Goal: Task Accomplishment & Management: Use online tool/utility

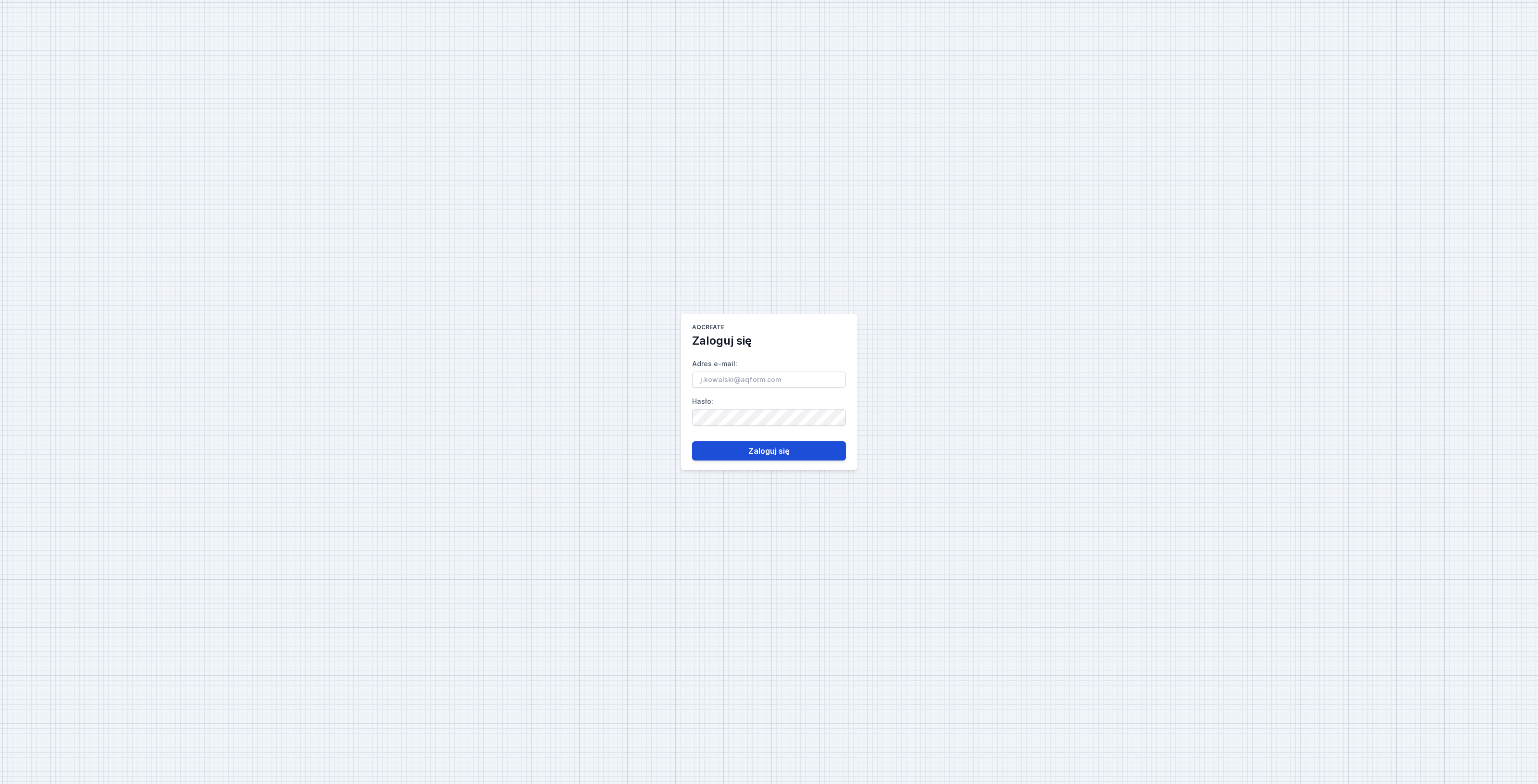
type input "[EMAIL_ADDRESS][DOMAIN_NAME]"
click at [733, 453] on button "Zaloguj się" at bounding box center [769, 451] width 154 height 19
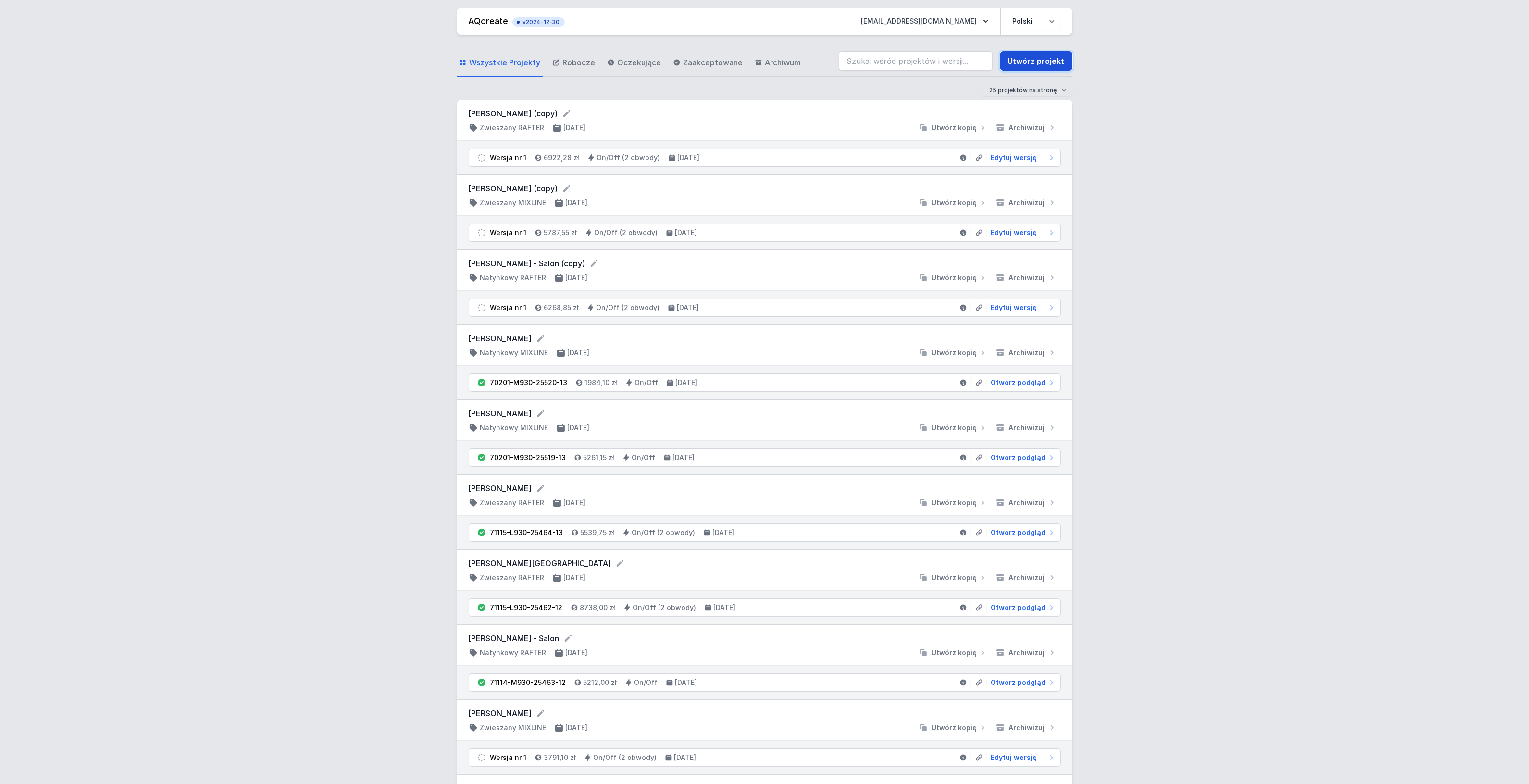
click at [1027, 58] on link "Utwórz projekt" at bounding box center [1036, 61] width 72 height 19
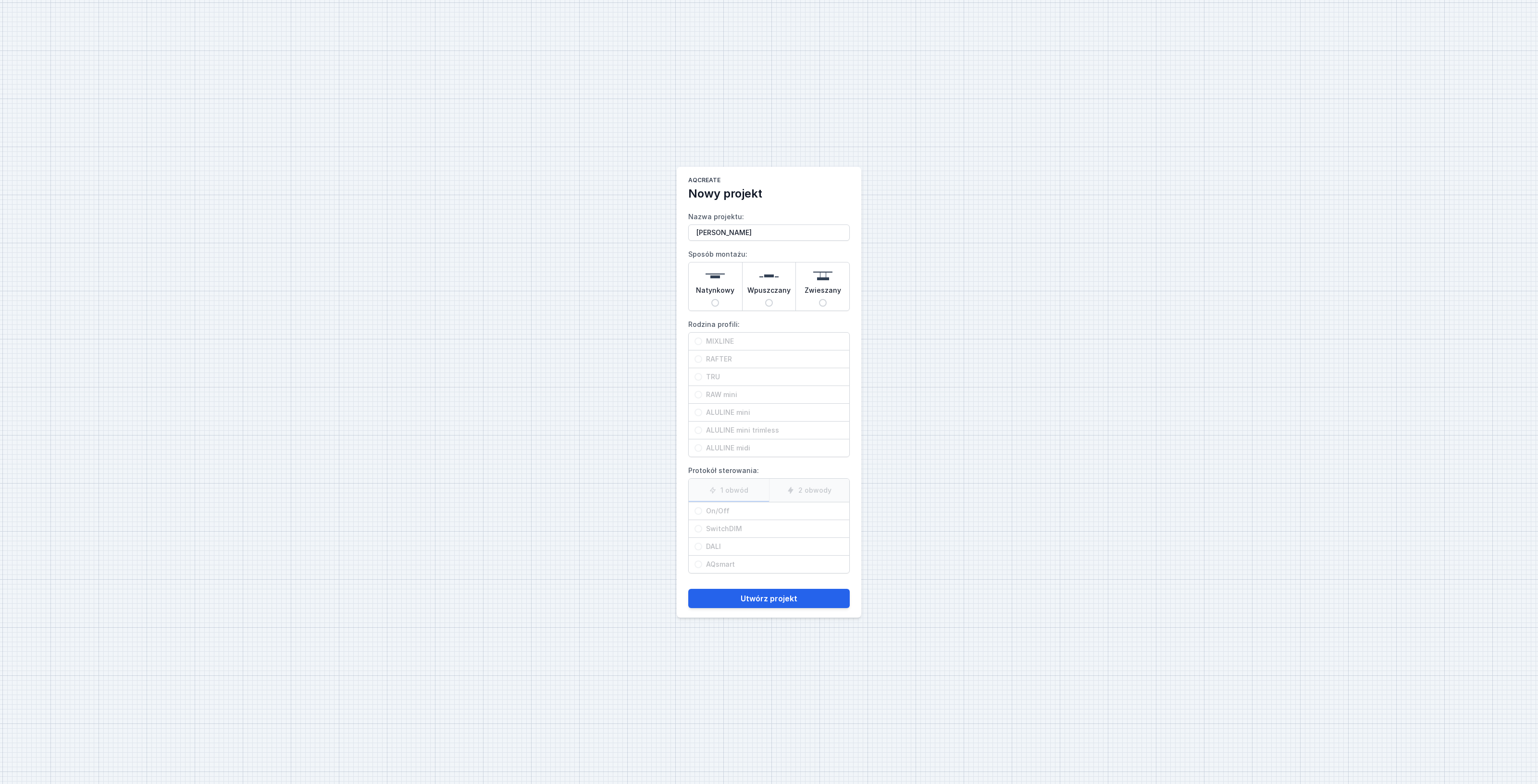
type input "[PERSON_NAME]"
click at [771, 301] on input "Wpuszczany" at bounding box center [769, 303] width 8 height 8
radio input "true"
click at [698, 337] on input "MIXLINE" at bounding box center [699, 341] width 8 height 8
radio input "true"
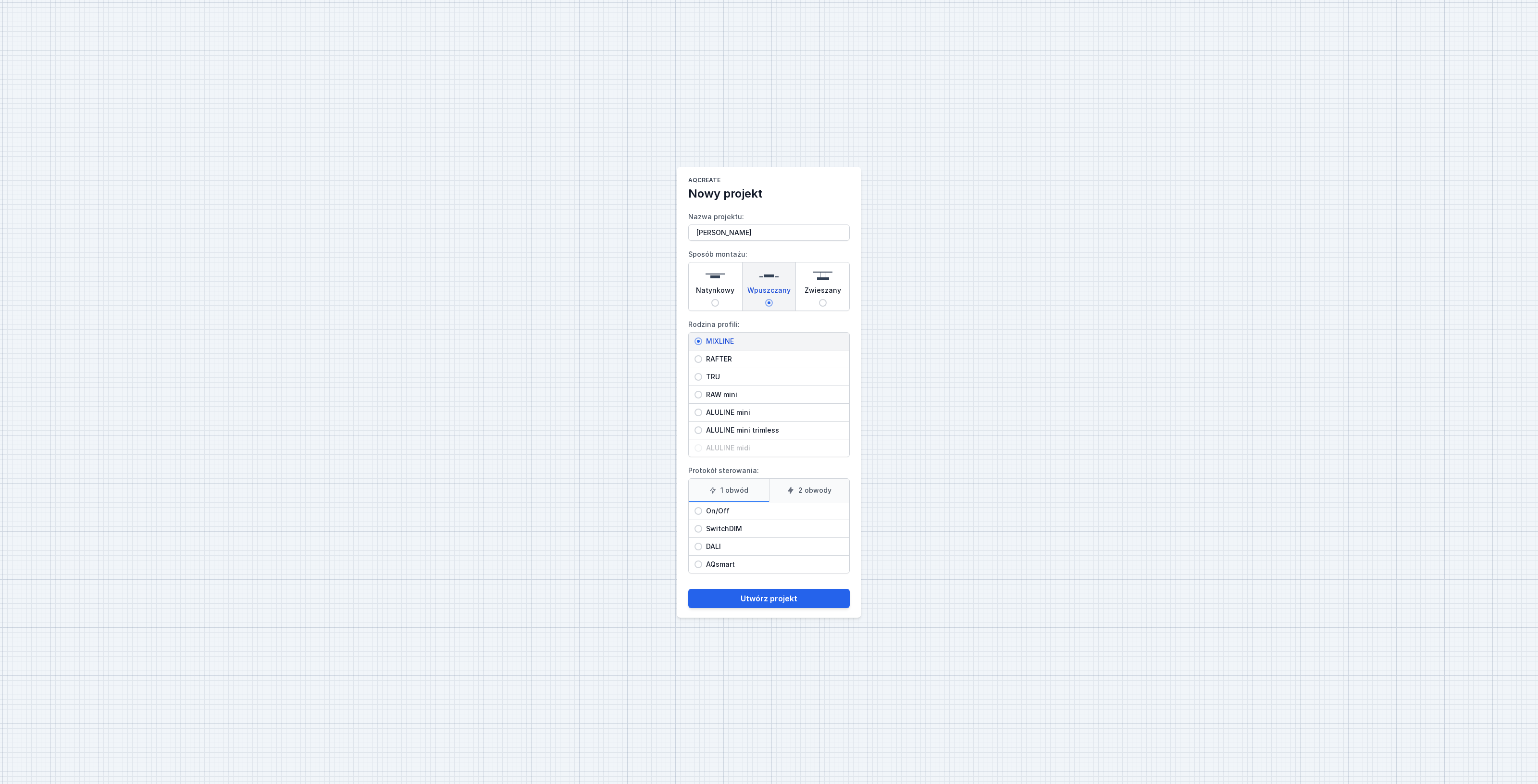
click at [697, 510] on input "On/Off" at bounding box center [699, 511] width 8 height 8
radio input "true"
click at [767, 596] on button "Utwórz projekt" at bounding box center [769, 598] width 161 height 19
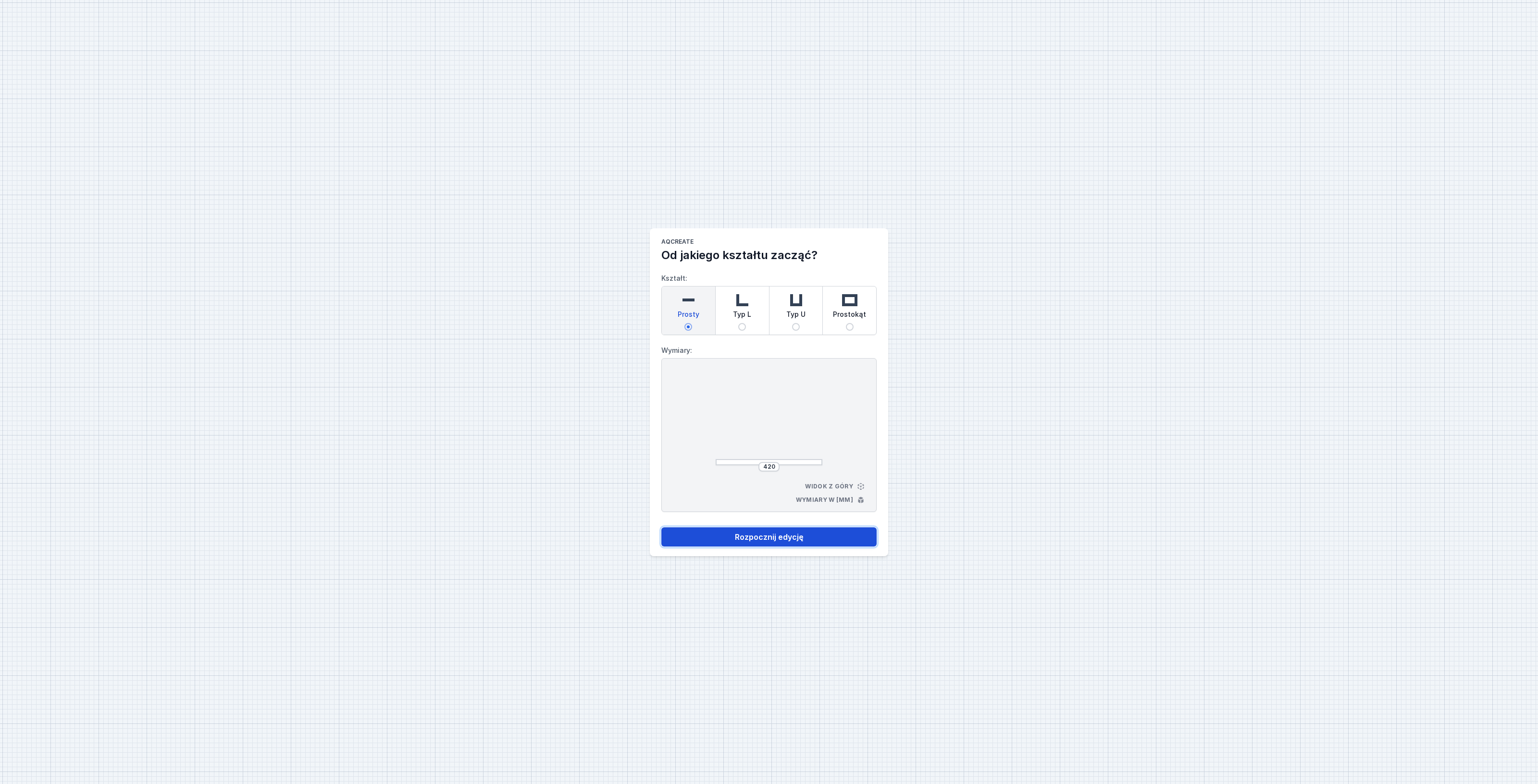
click at [757, 536] on button "Rozpocznij edycję" at bounding box center [769, 537] width 215 height 19
select select "3000"
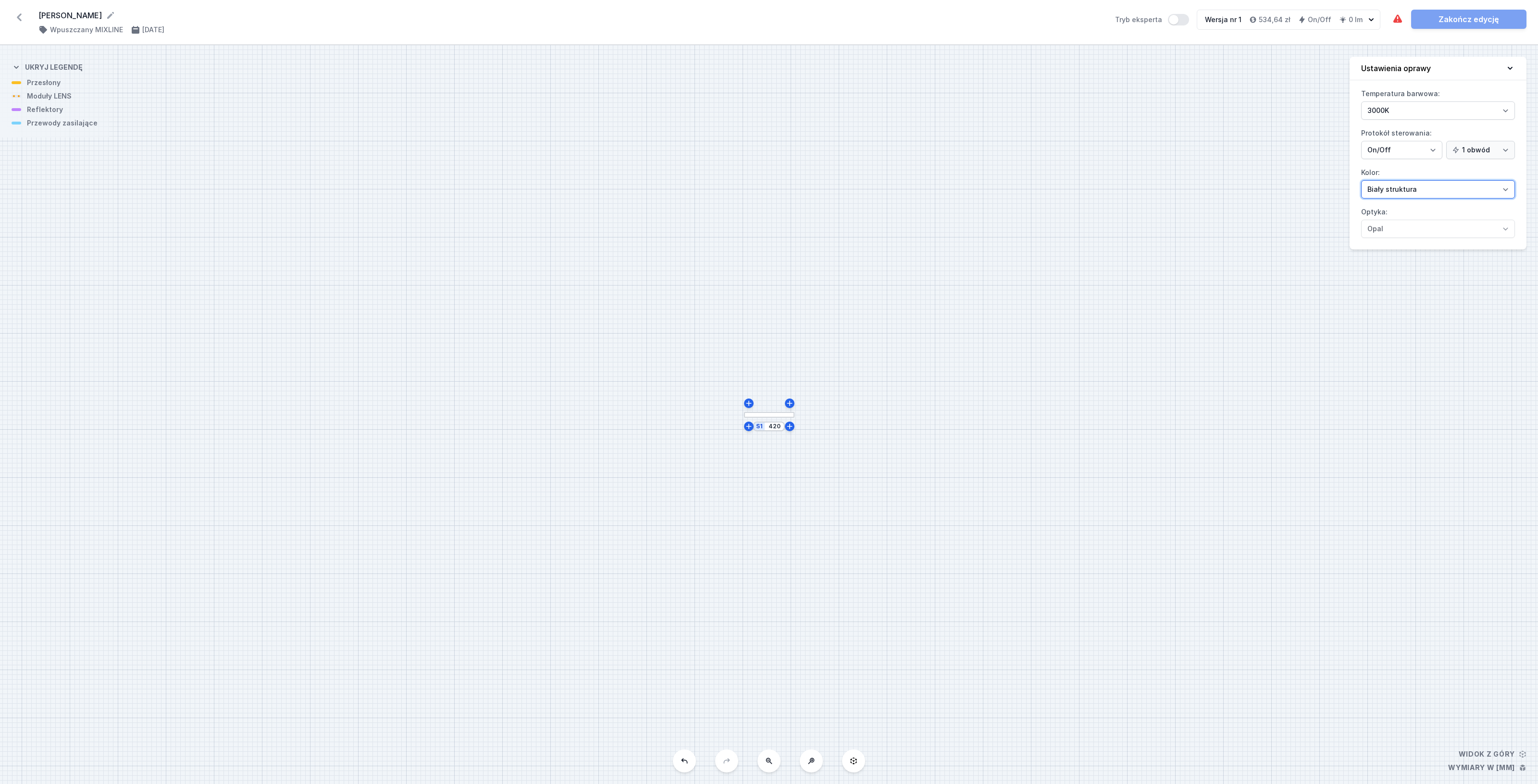
click at [1435, 184] on select "[PERSON_NAME] struktura [PERSON_NAME] struktura Złoty struktura Miedziany [PERS…" at bounding box center [1438, 189] width 154 height 18
select select "2"
click at [1361, 181] on select "[PERSON_NAME] struktura [PERSON_NAME] struktura Złoty struktura Miedziany [PERS…" at bounding box center [1438, 189] width 154 height 18
click at [781, 428] on input "420" at bounding box center [774, 426] width 15 height 8
drag, startPoint x: 779, startPoint y: 425, endPoint x: 755, endPoint y: 423, distance: 24.1
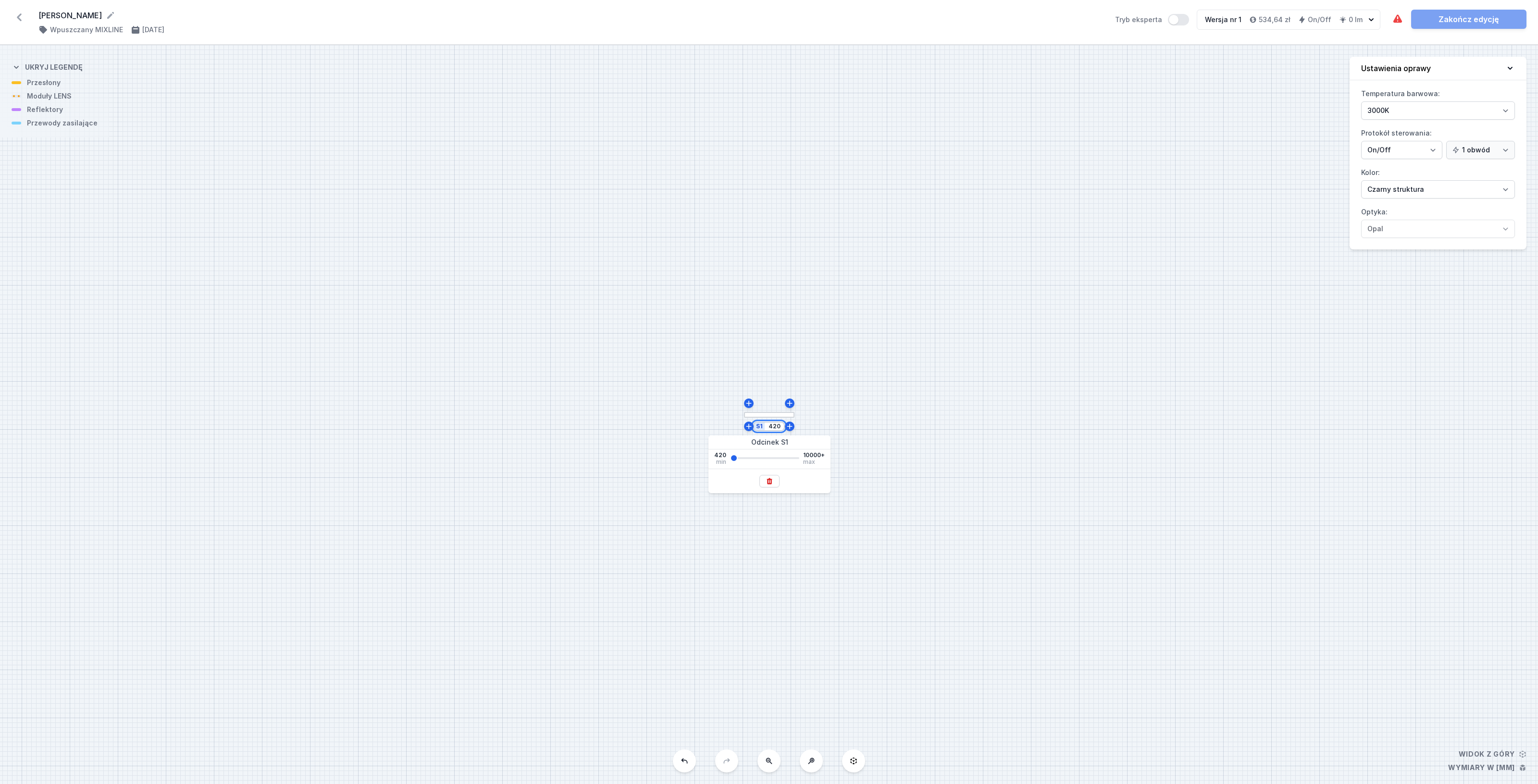
click at [755, 423] on div "S1 420" at bounding box center [769, 426] width 32 height 10
type input "1200"
click at [912, 531] on div "S1 1200" at bounding box center [769, 414] width 1538 height 738
click at [655, 404] on icon at bounding box center [655, 403] width 8 height 8
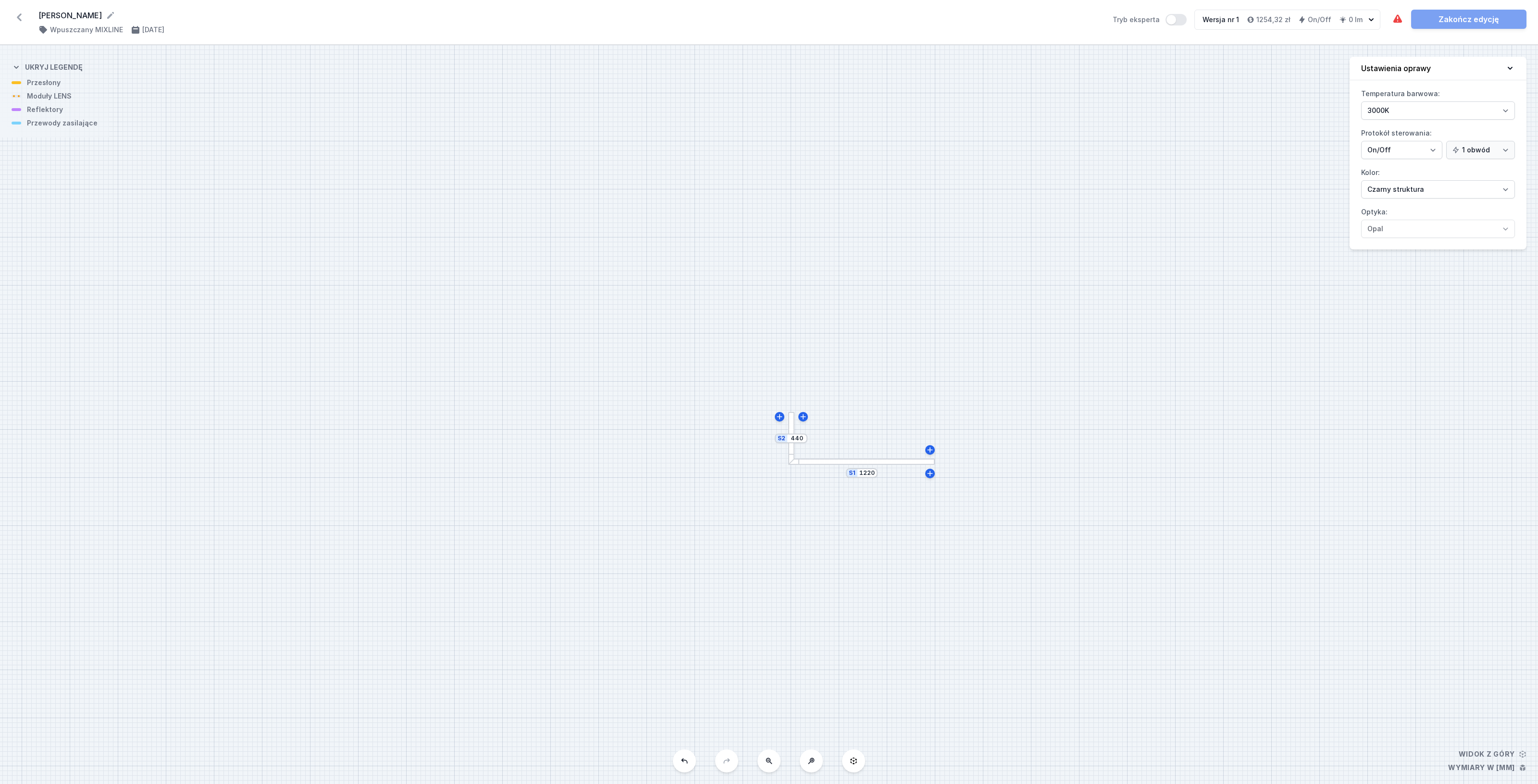
drag, startPoint x: 387, startPoint y: 234, endPoint x: 894, endPoint y: 241, distance: 507.0
click at [894, 241] on div "S2 440 S1 1220" at bounding box center [769, 414] width 1538 height 738
click at [790, 422] on div at bounding box center [791, 438] width 6 height 53
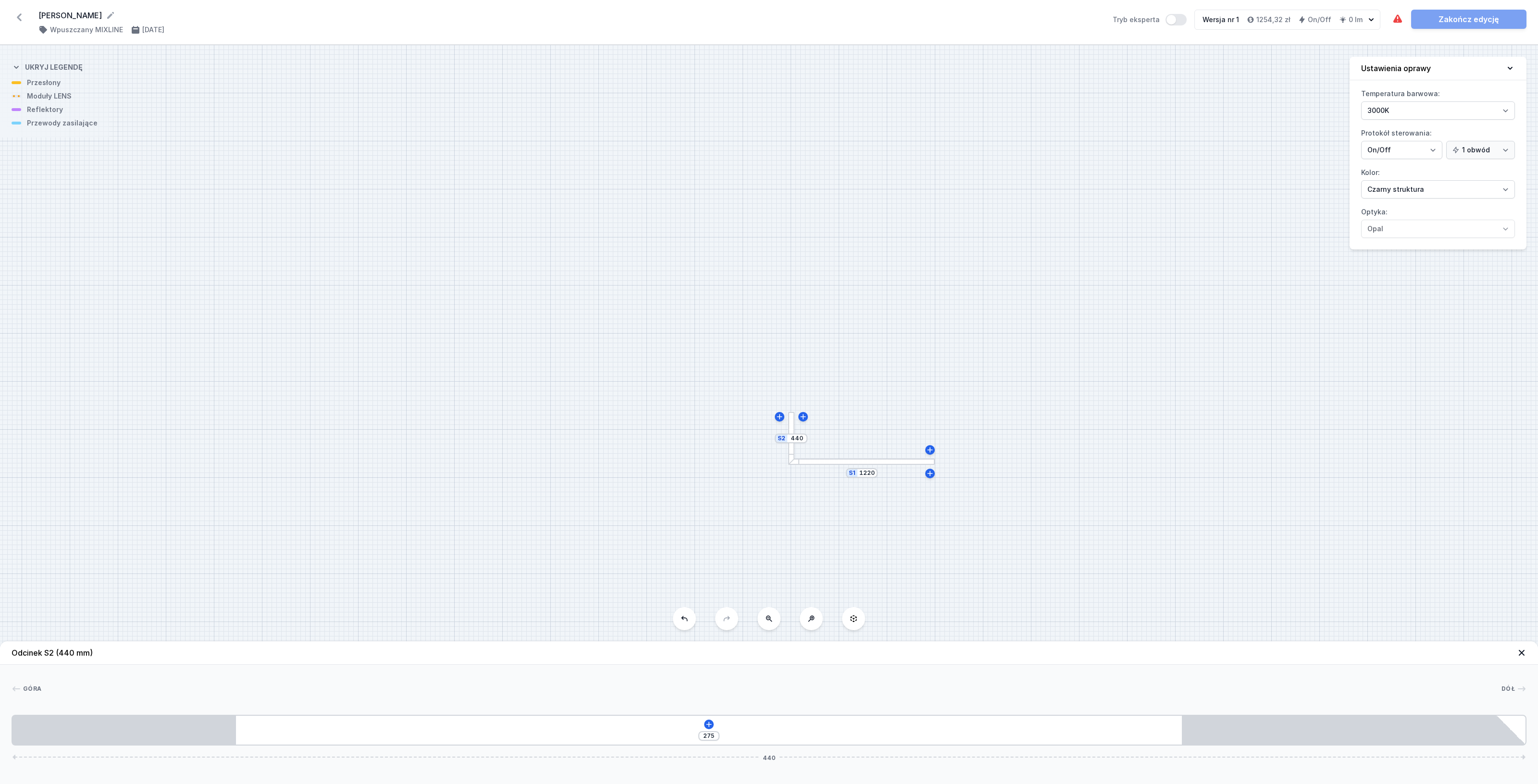
click at [1524, 655] on icon at bounding box center [1521, 652] width 10 height 10
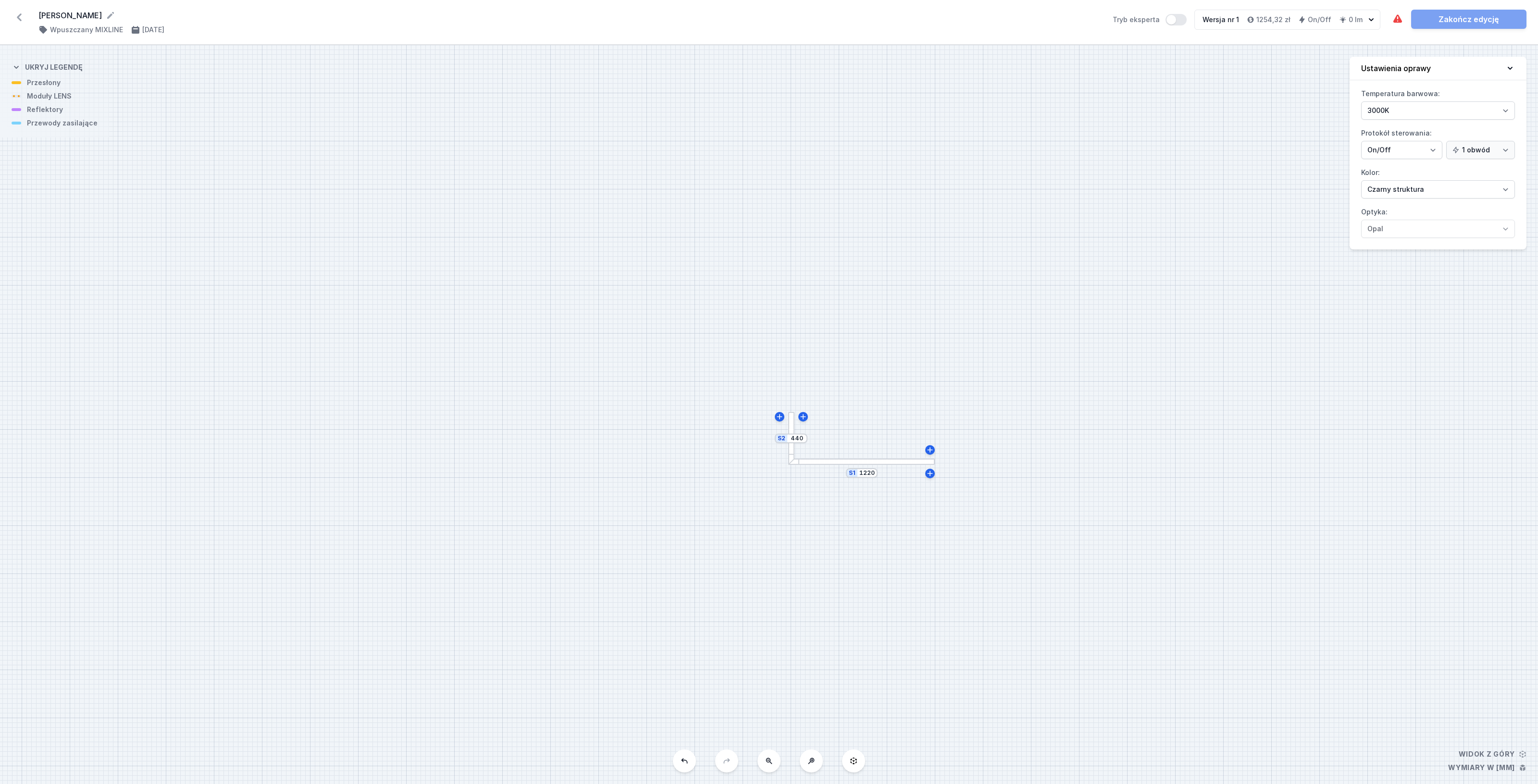
click at [685, 765] on button at bounding box center [684, 761] width 23 height 23
type input "1200"
click at [748, 414] on div at bounding box center [722, 415] width 144 height 6
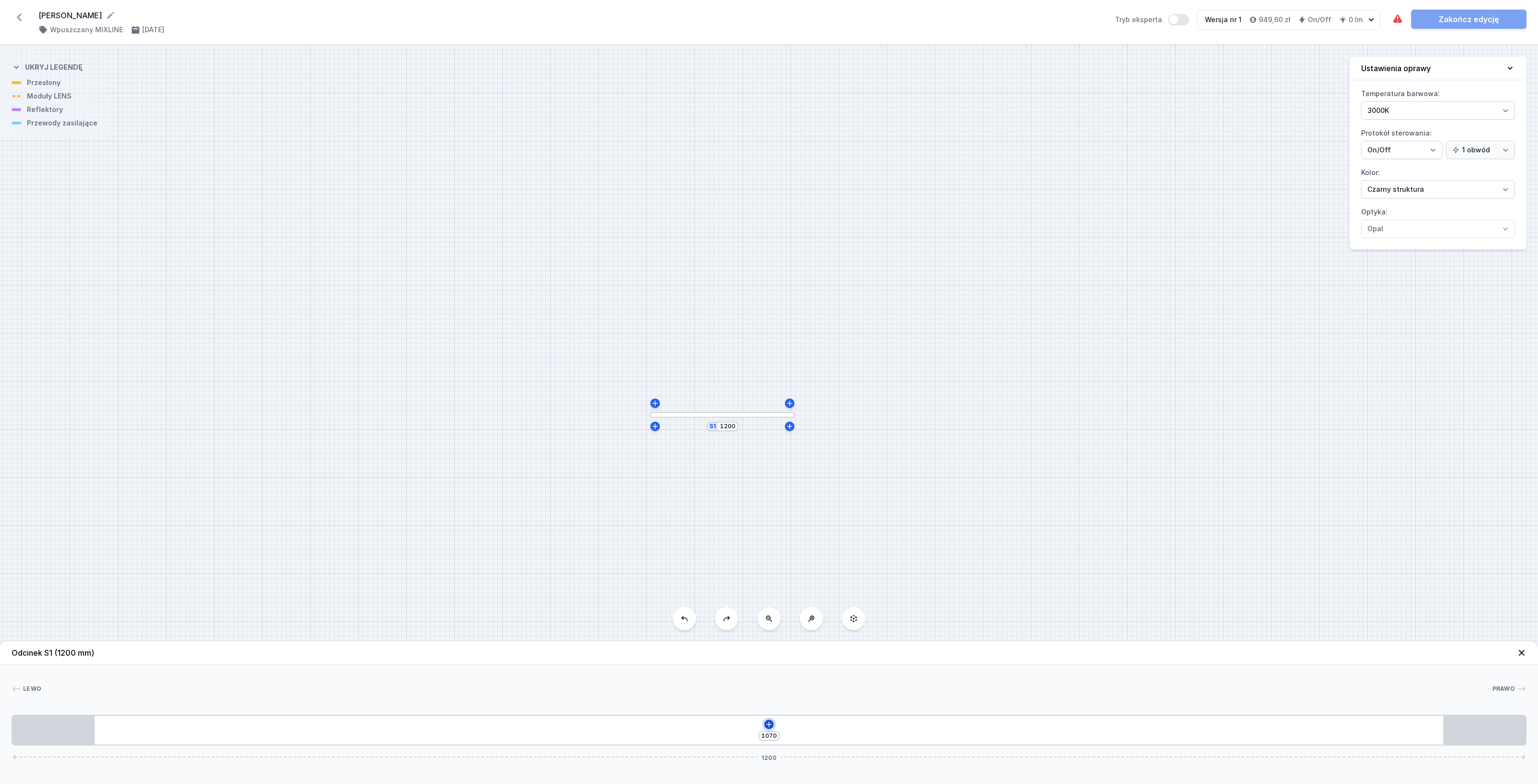
click at [771, 723] on icon at bounding box center [769, 724] width 8 height 8
click at [816, 610] on div "Moduły LED (8)" at bounding box center [769, 608] width 154 height 24
click at [769, 605] on span "LED opal module 280mm" at bounding box center [769, 605] width 138 height 10
type input "631"
type input "159"
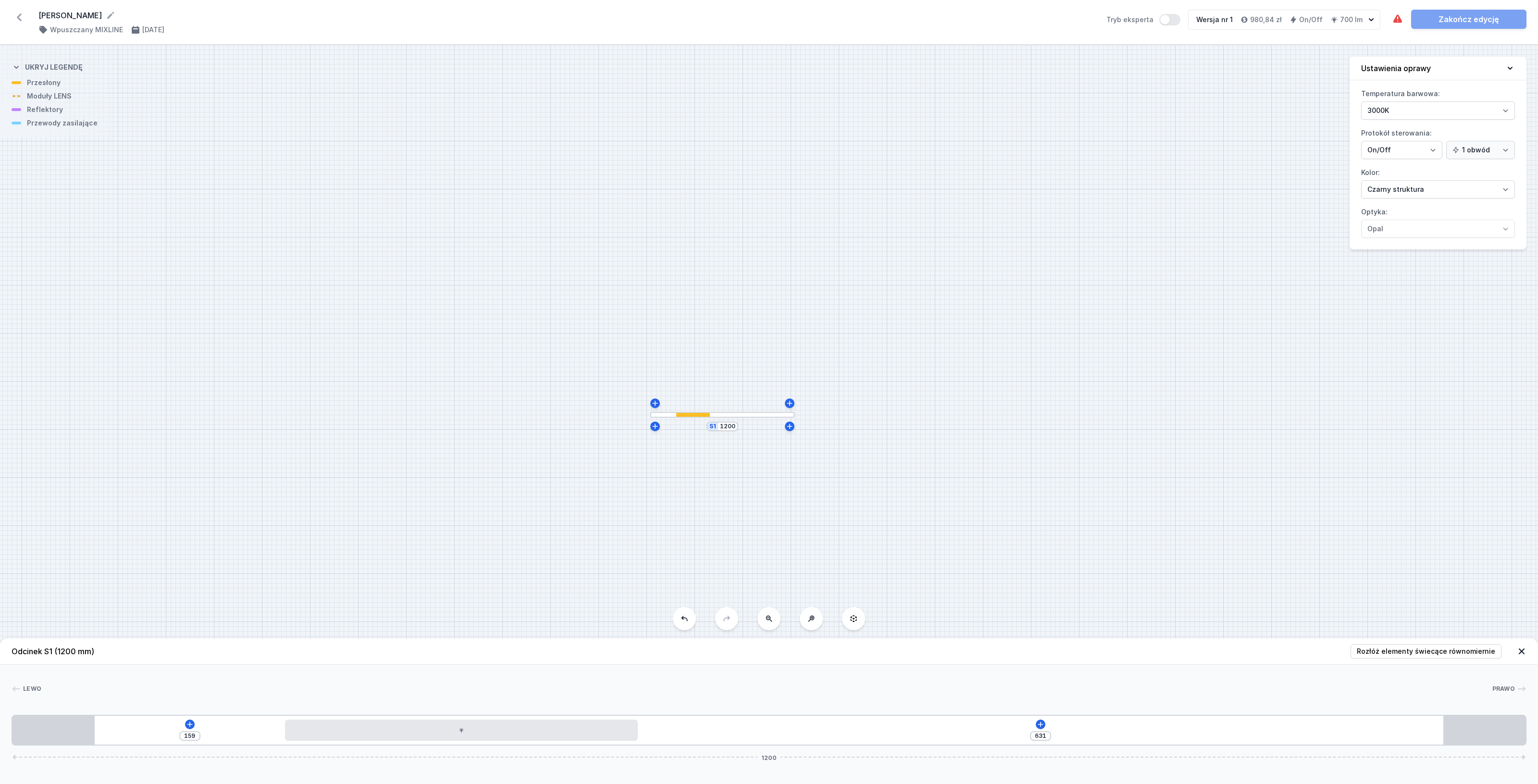
type input "623"
type input "167"
type input "614"
type input "176"
type input "601"
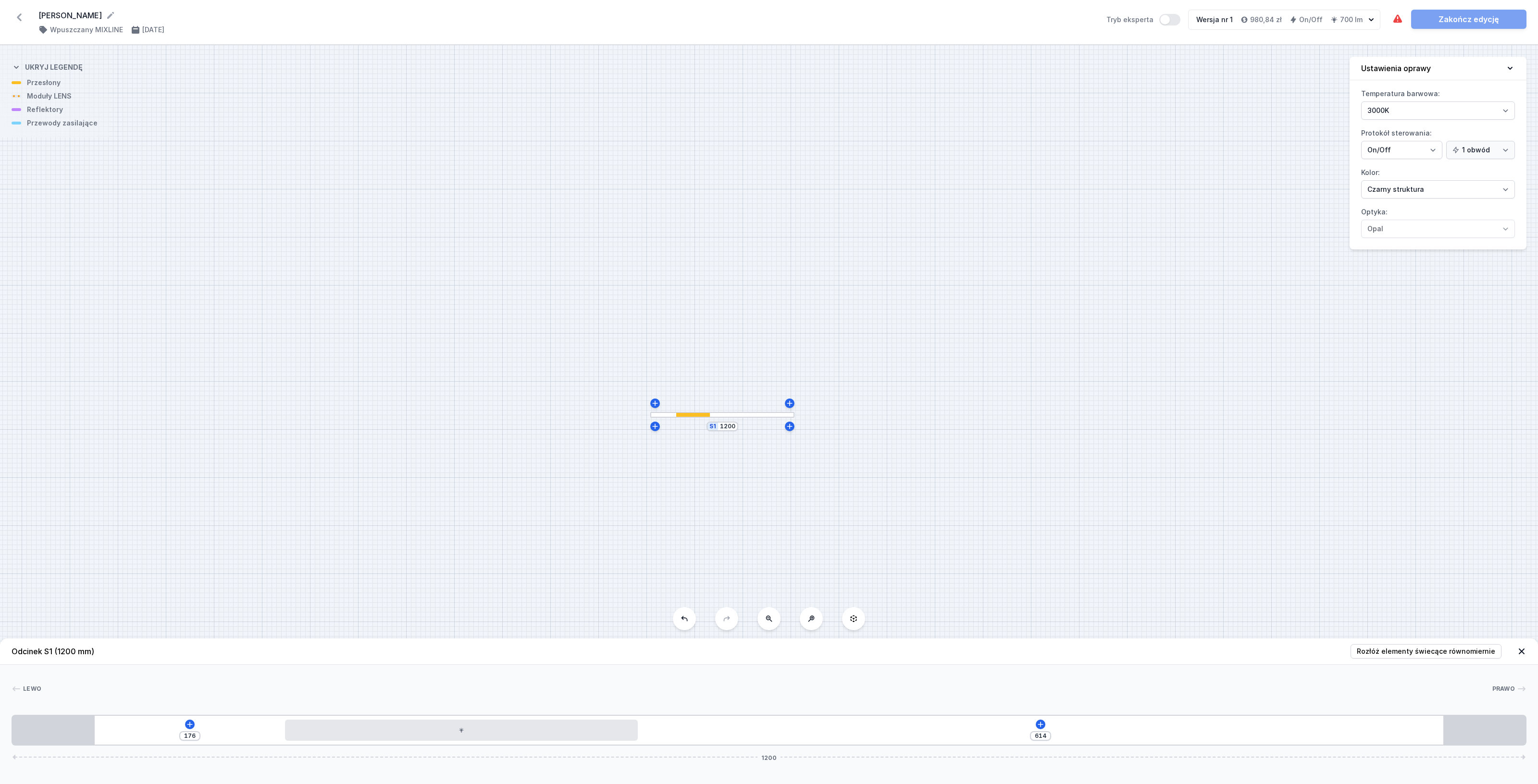
type input "189"
type input "592"
type input "198"
type input "582"
type input "208"
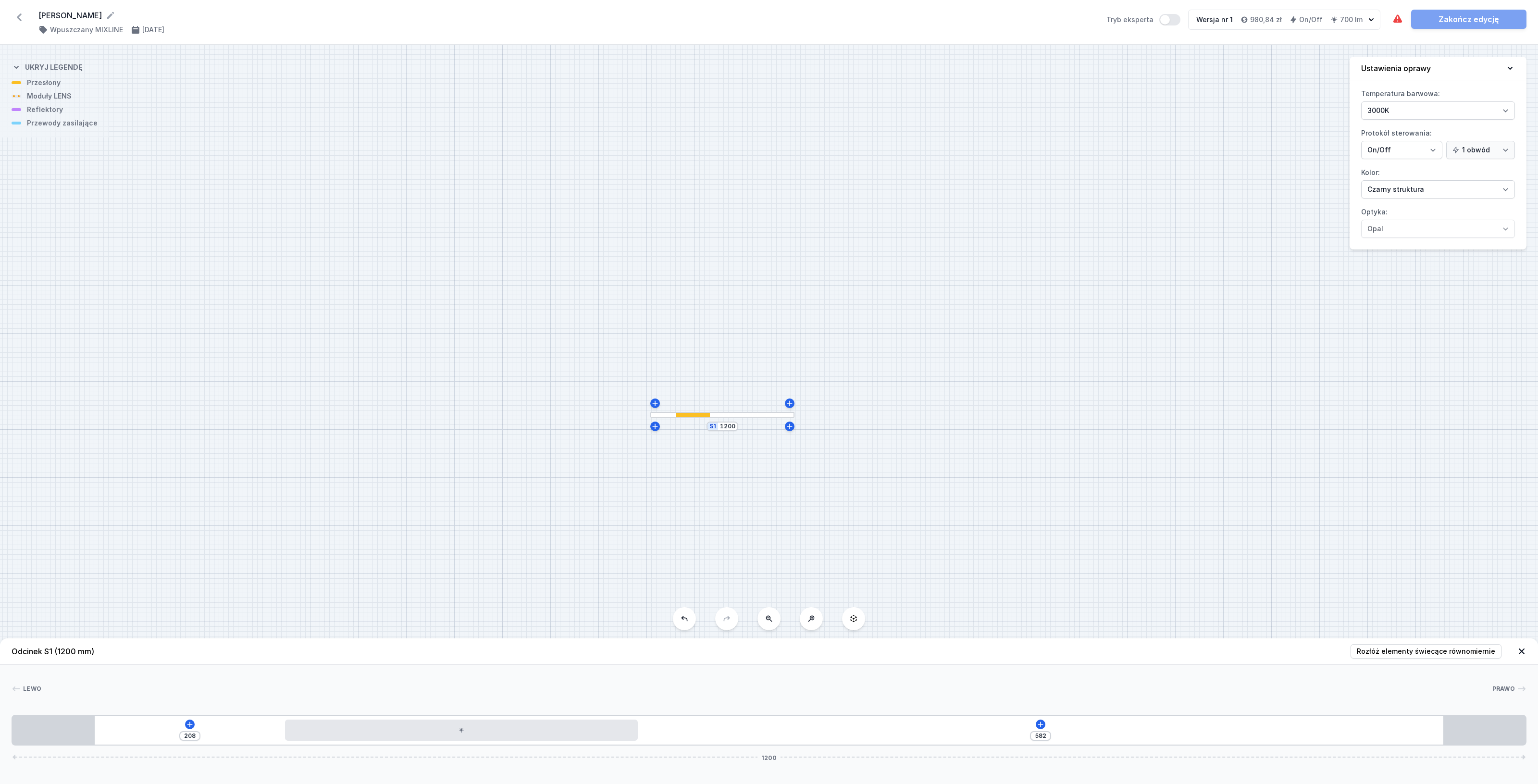
type input "570"
type input "220"
type input "557"
type input "233"
type input "542"
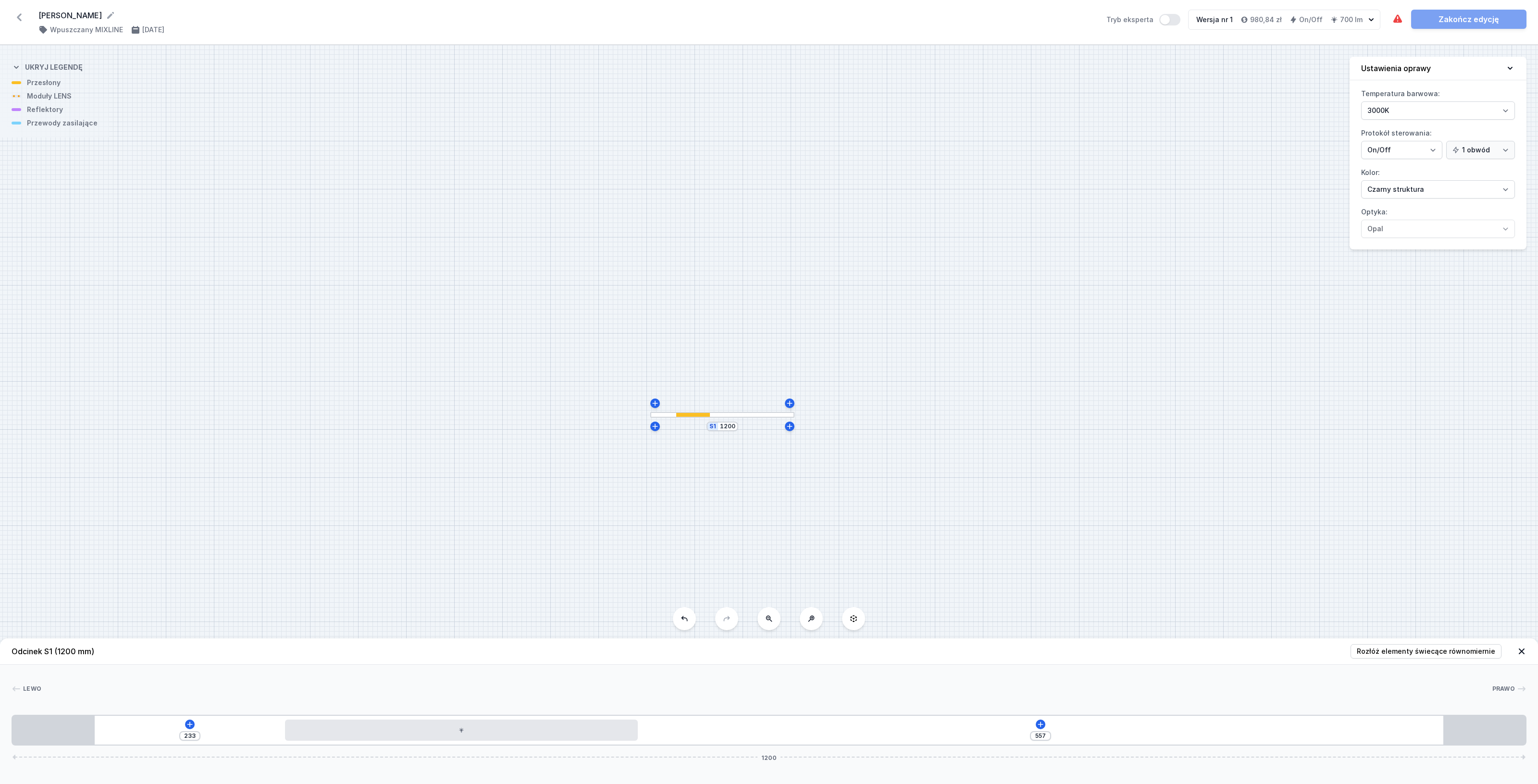
type input "248"
type input "512"
type input "278"
type input "493"
type input "297"
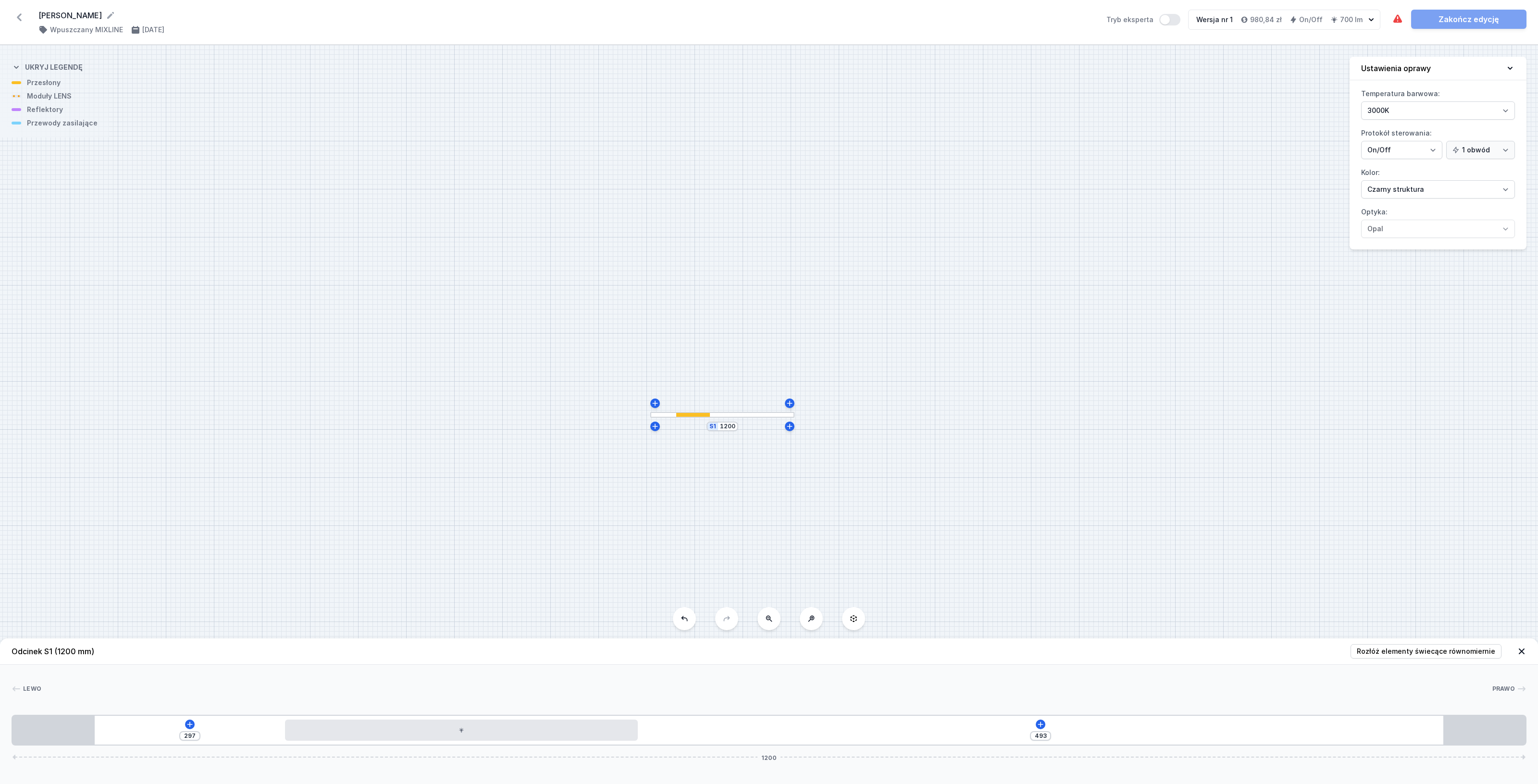
type input "476"
type input "314"
type input "465"
type input "325"
type input "453"
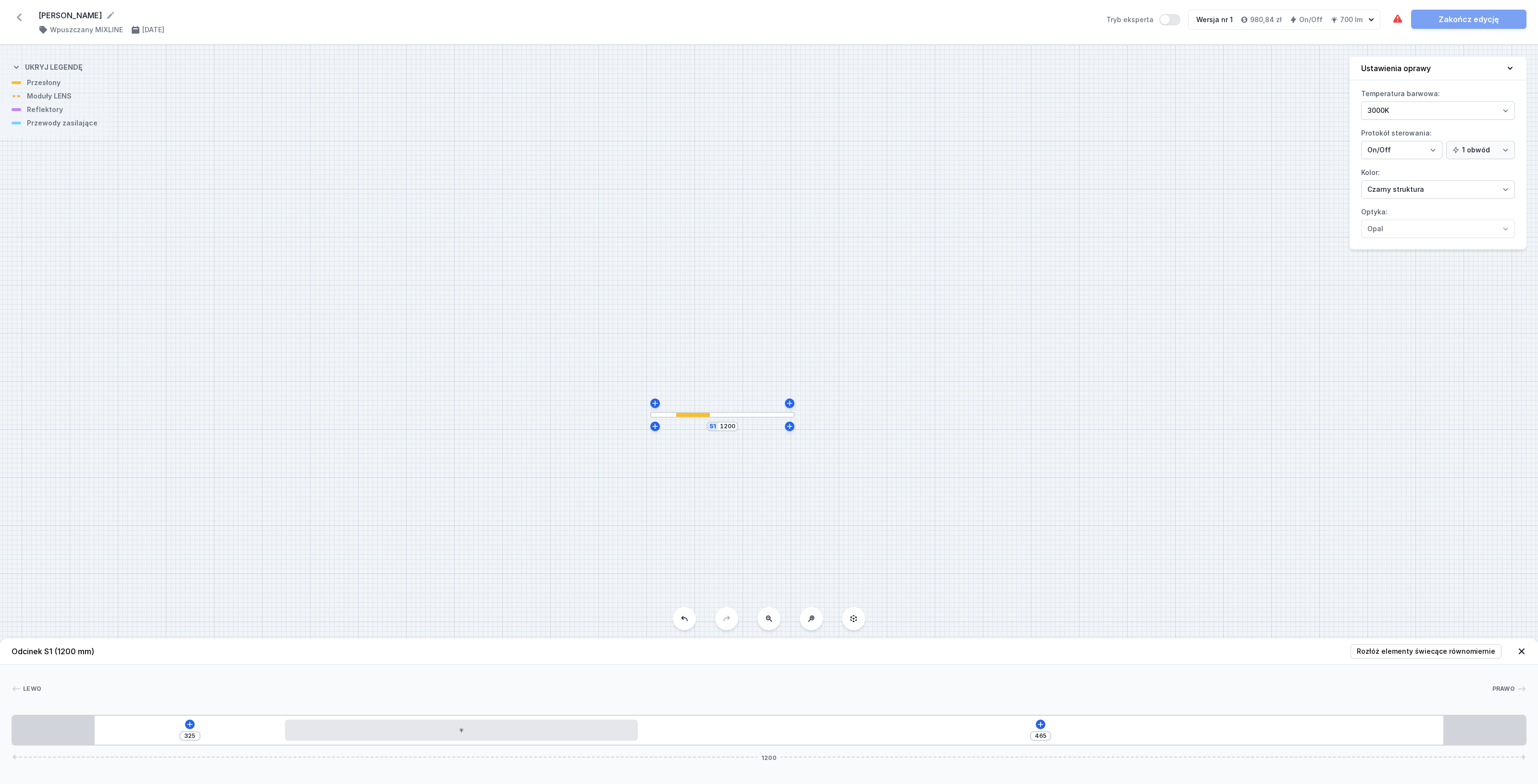
type input "337"
type input "448"
type input "342"
type input "445"
type input "345"
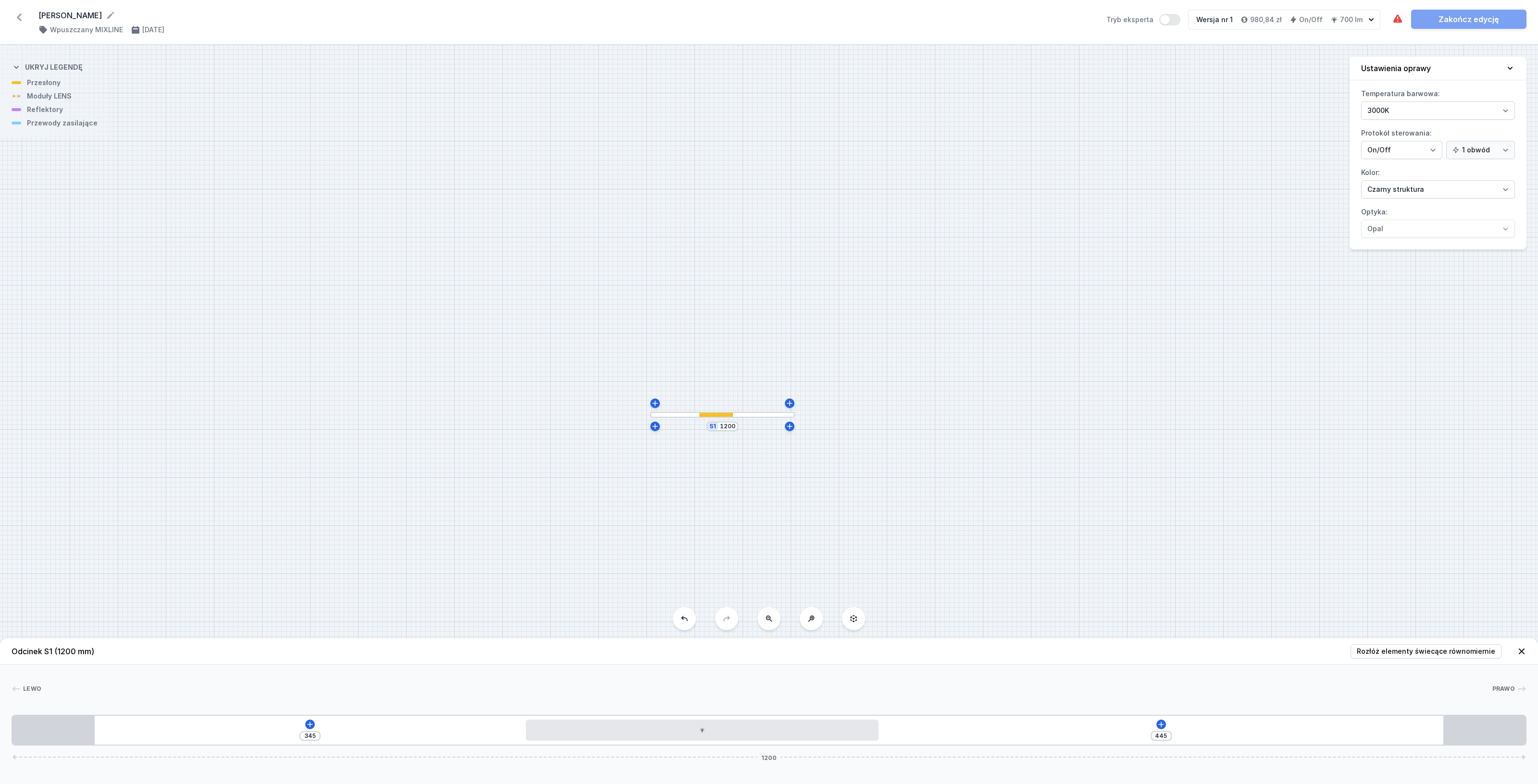
type input "443"
type input "347"
type input "442"
type input "348"
type input "438"
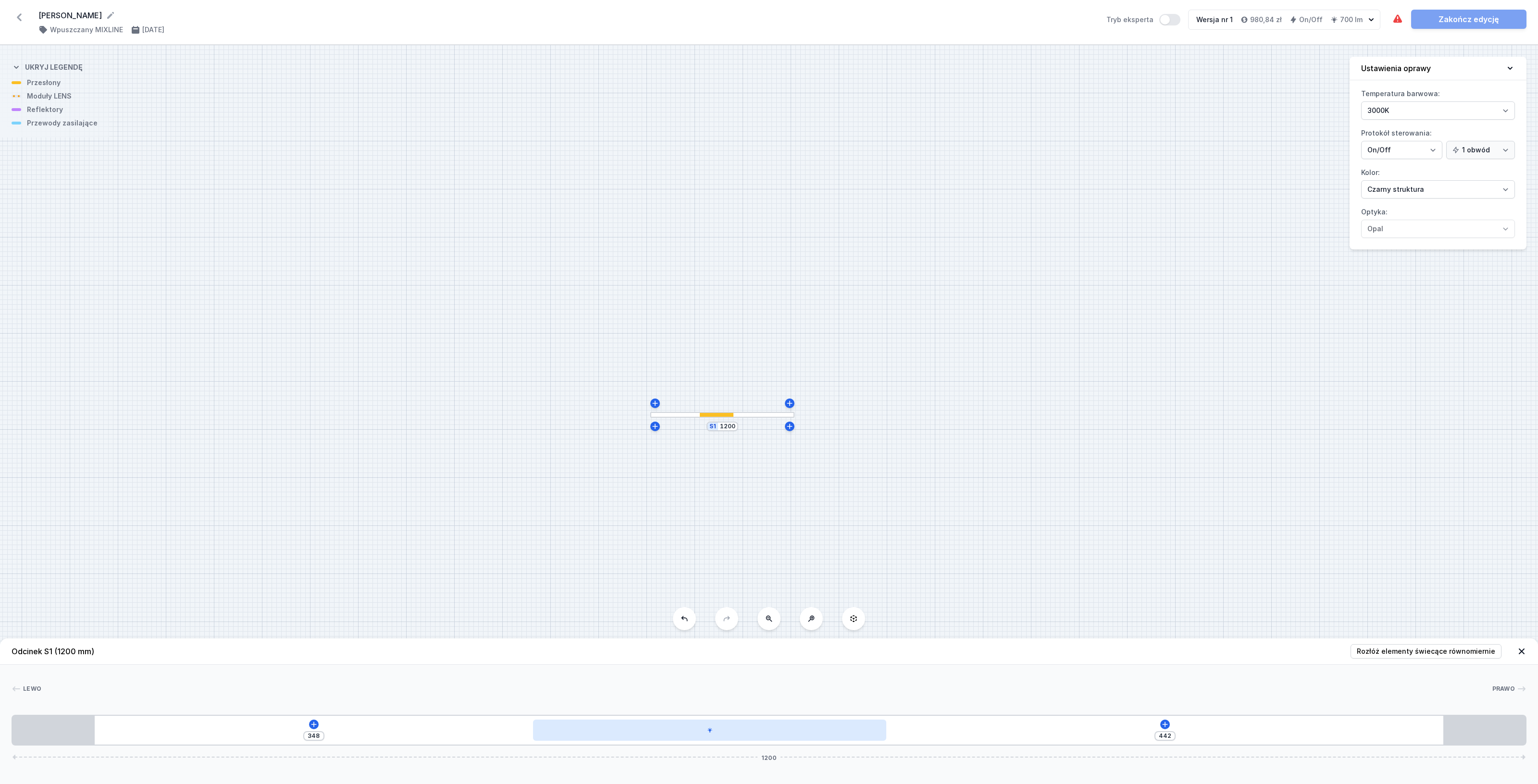
type input "352"
type input "432"
type input "358"
type input "426"
type input "364"
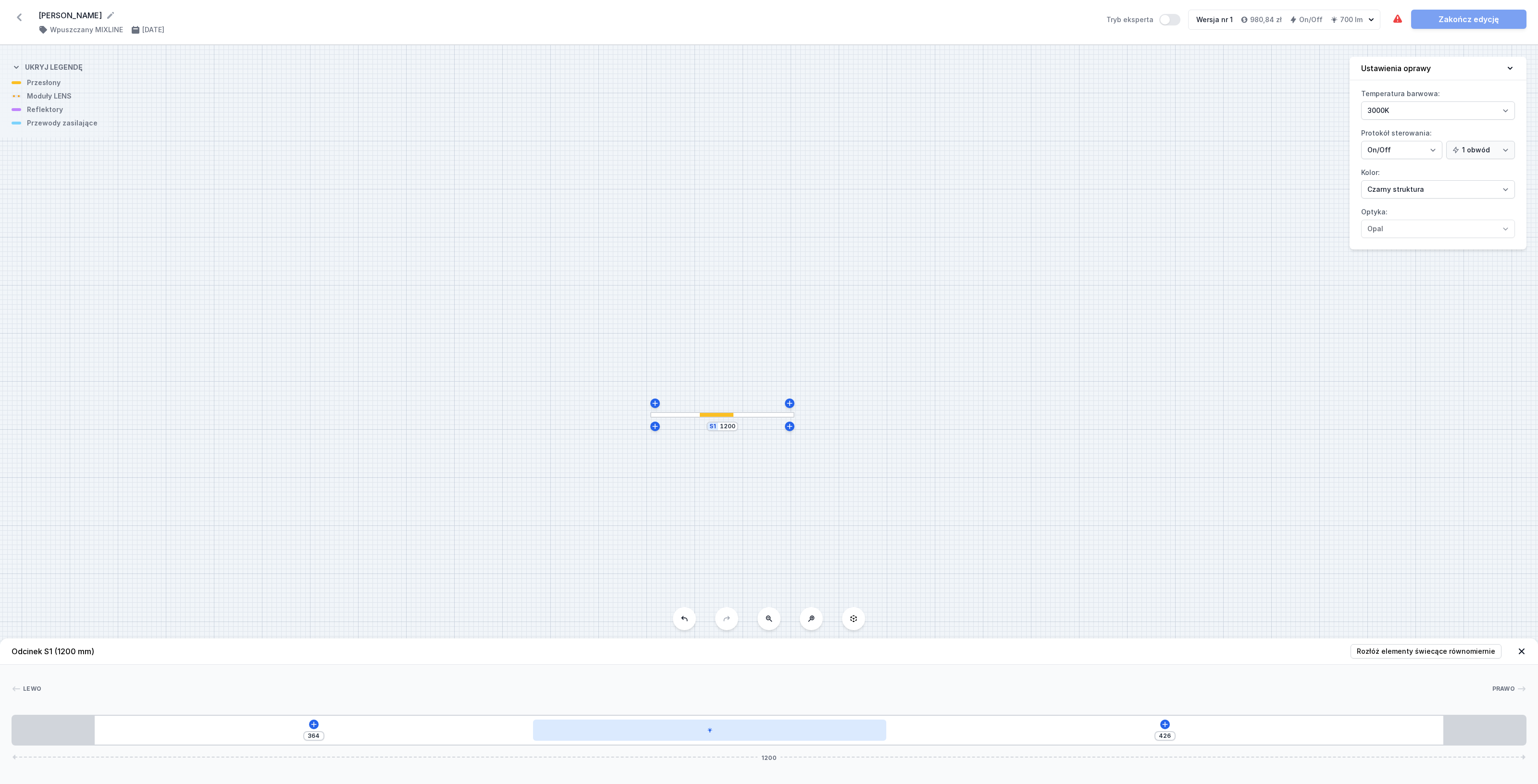
type input "420"
type input "370"
type input "416"
type input "374"
type input "415"
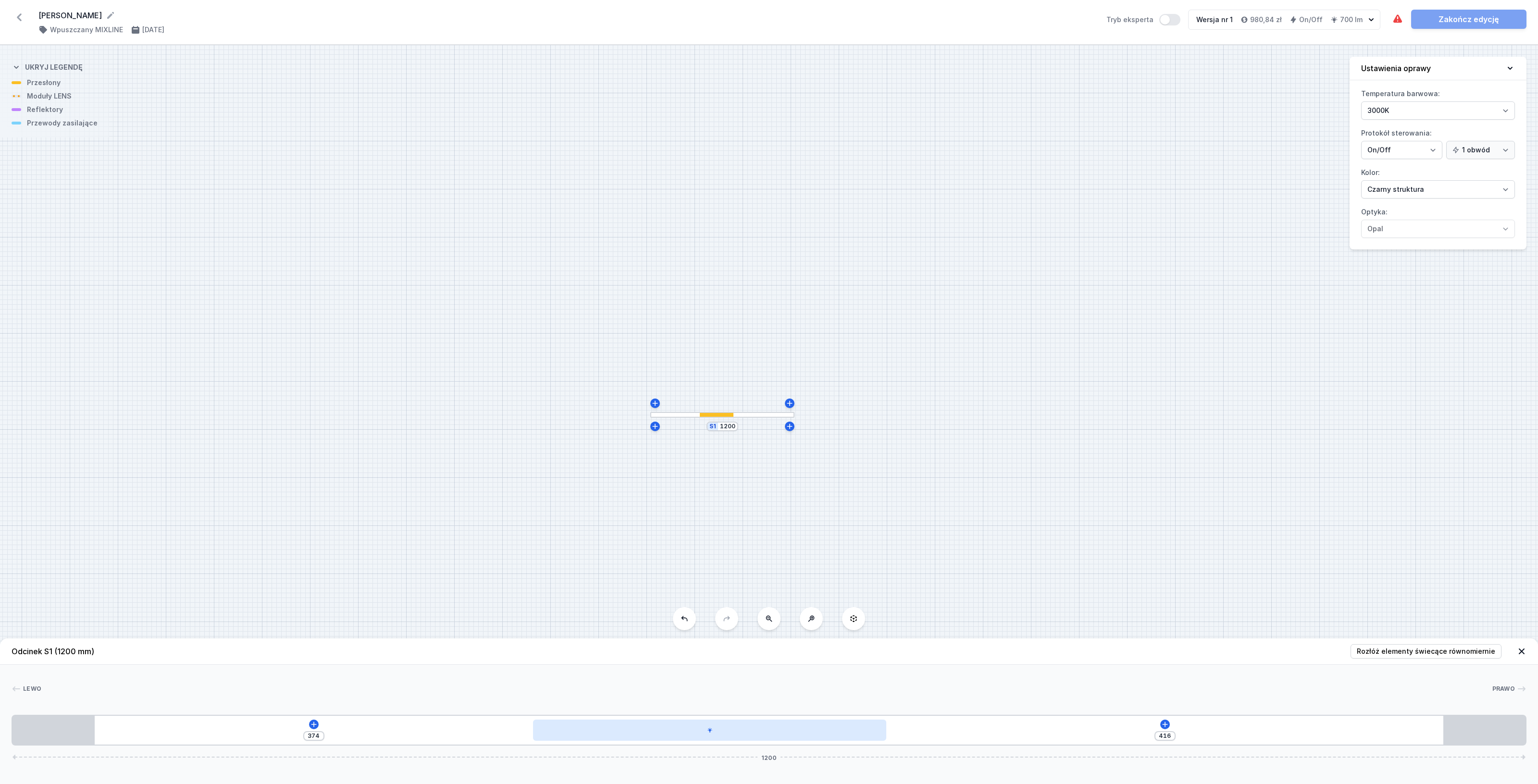
type input "375"
type input "414"
type input "376"
type input "413"
type input "377"
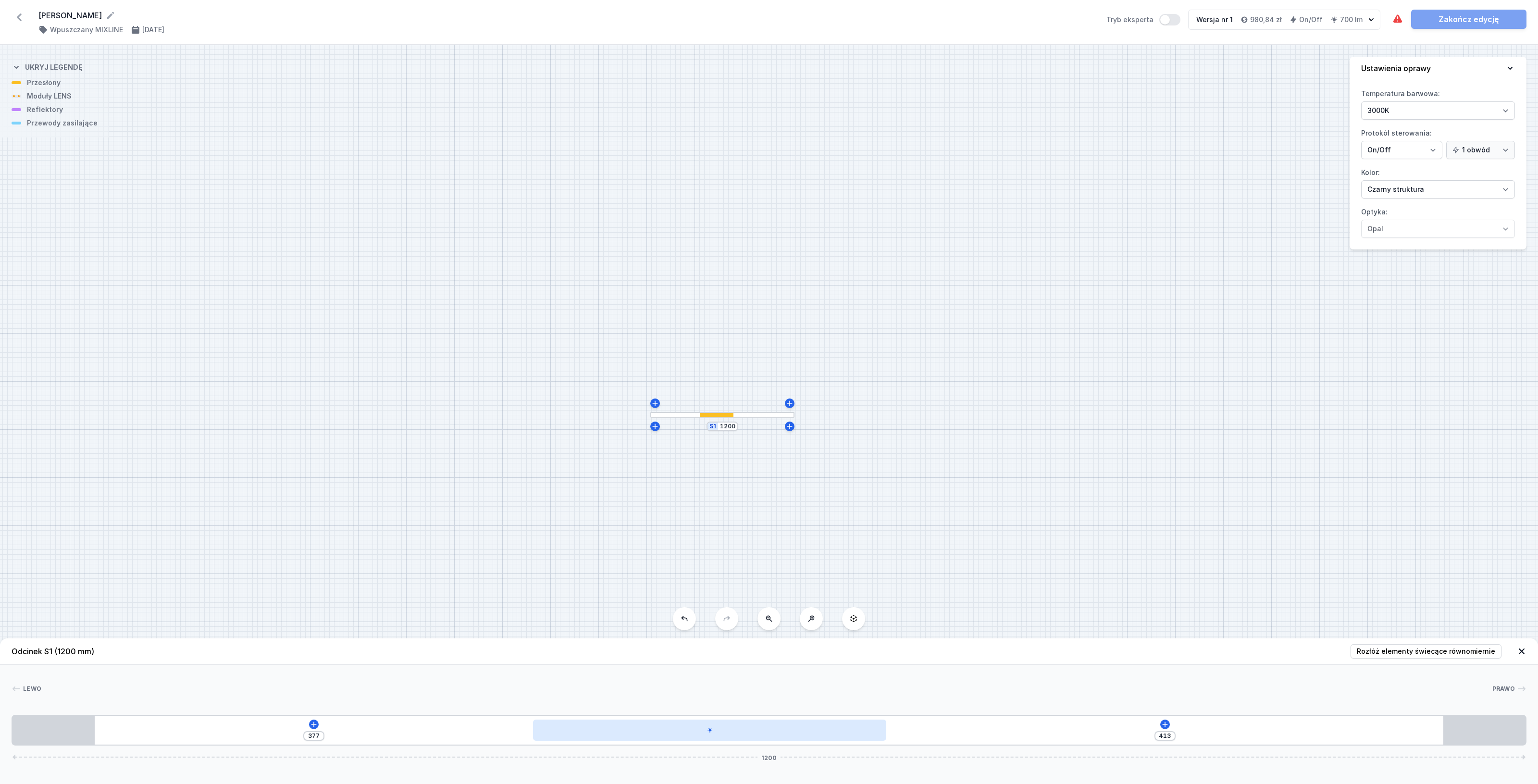
type input "410"
type input "380"
type input "408"
type input "382"
type input "406"
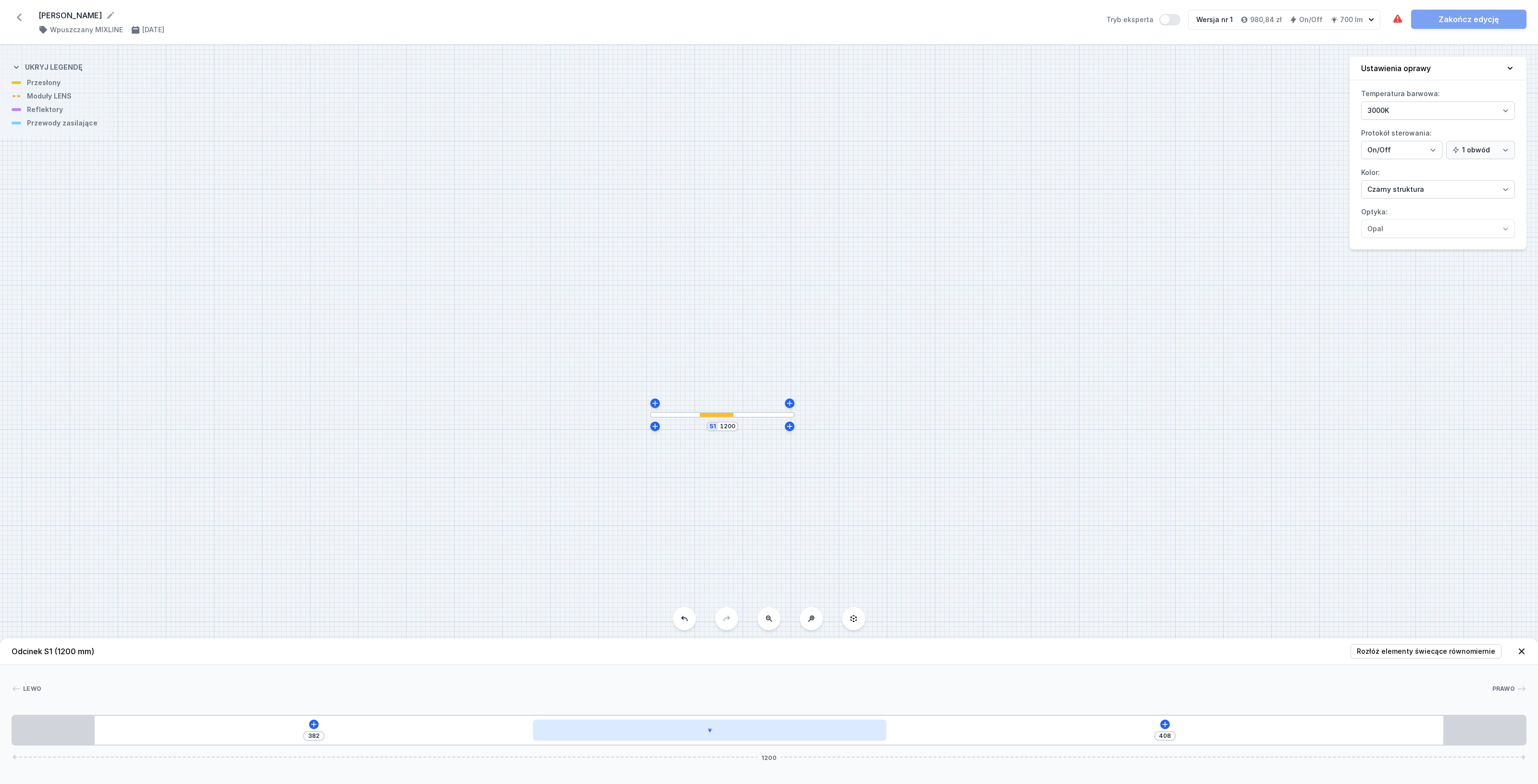
type input "384"
type input "405"
type input "385"
type input "403"
type input "387"
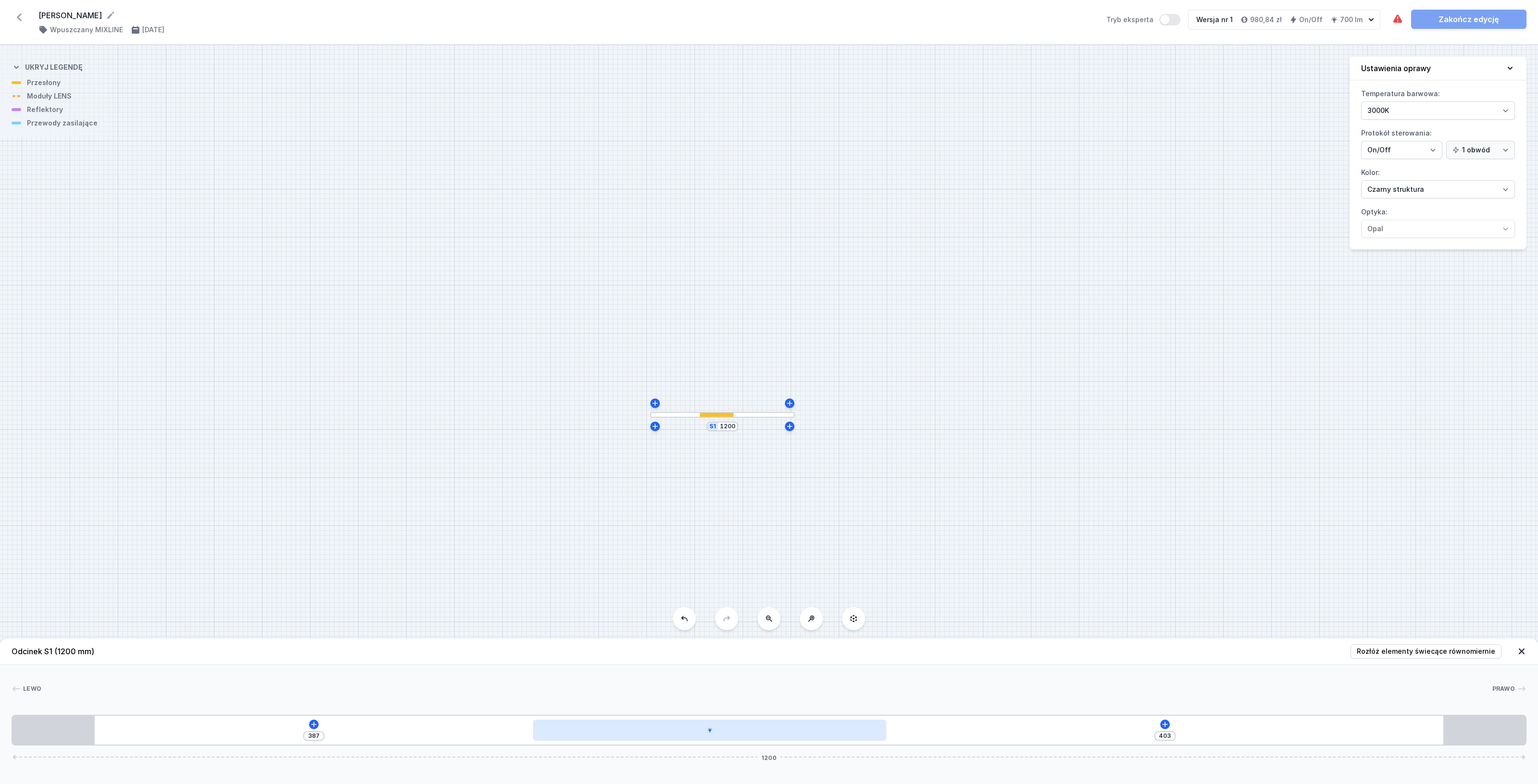
type input "401"
type input "389"
type input "400"
type input "390"
type input "393"
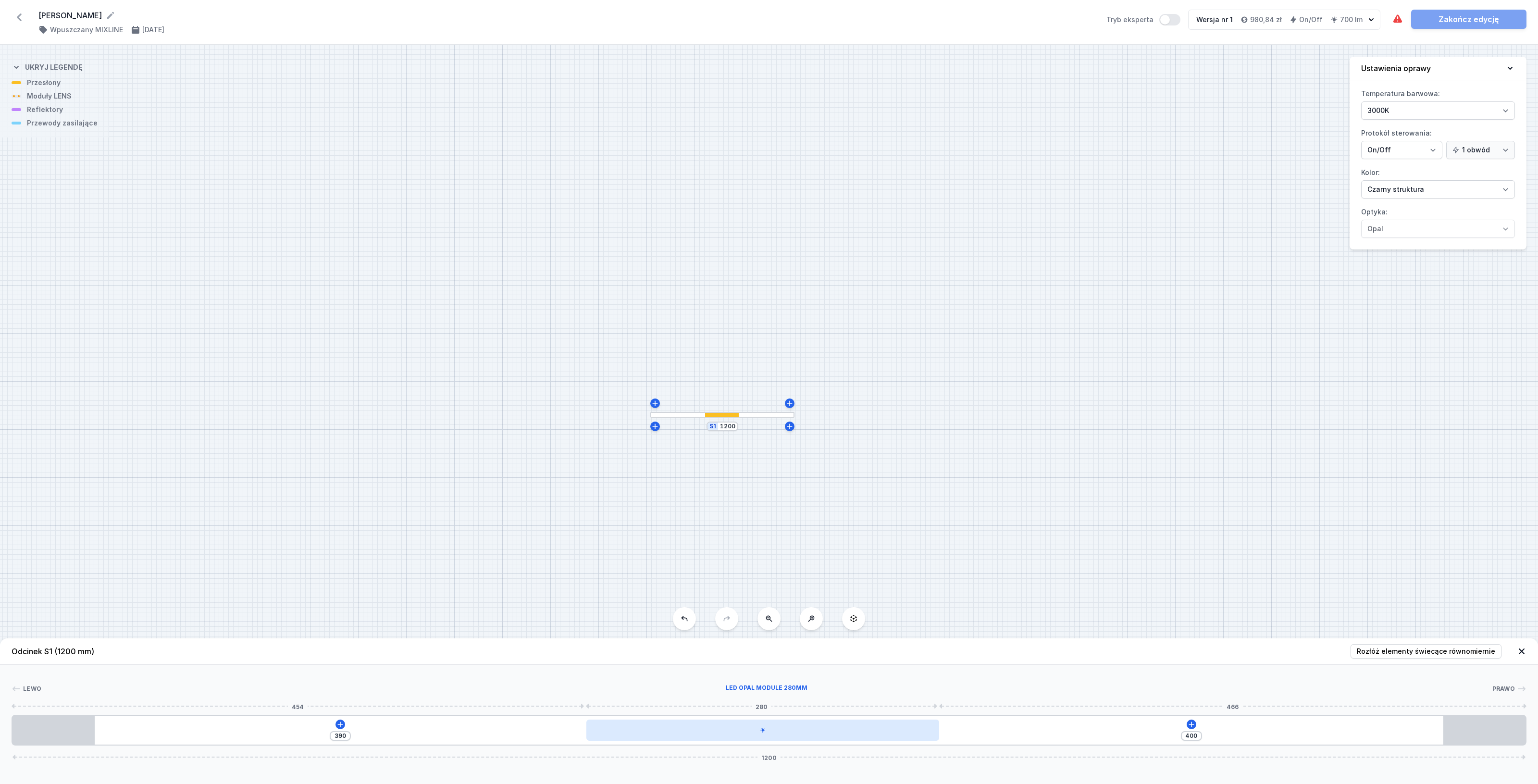
type input "397"
drag, startPoint x: 237, startPoint y: 736, endPoint x: 789, endPoint y: 731, distance: 552.0
click at [789, 731] on div at bounding box center [771, 729] width 353 height 21
click at [1140, 727] on div "[PHONE_NUMBER]" at bounding box center [769, 730] width 1515 height 31
click at [1195, 724] on icon at bounding box center [1195, 724] width 5 height 5
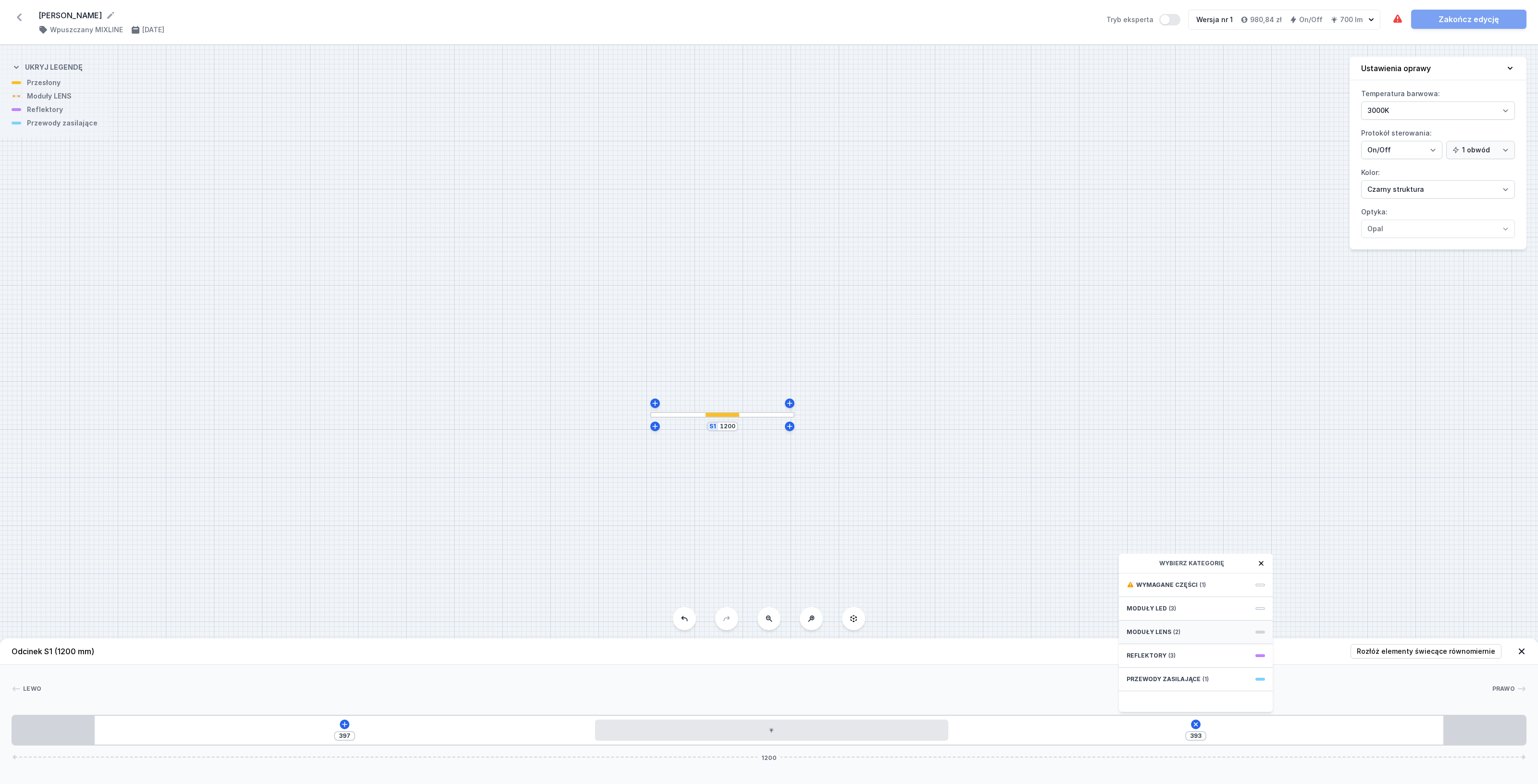
click at [1254, 628] on div "Moduły LENS (2)" at bounding box center [1195, 632] width 154 height 24
click at [1229, 606] on span "LENS module 250mm 54°" at bounding box center [1195, 605] width 138 height 10
type input "133"
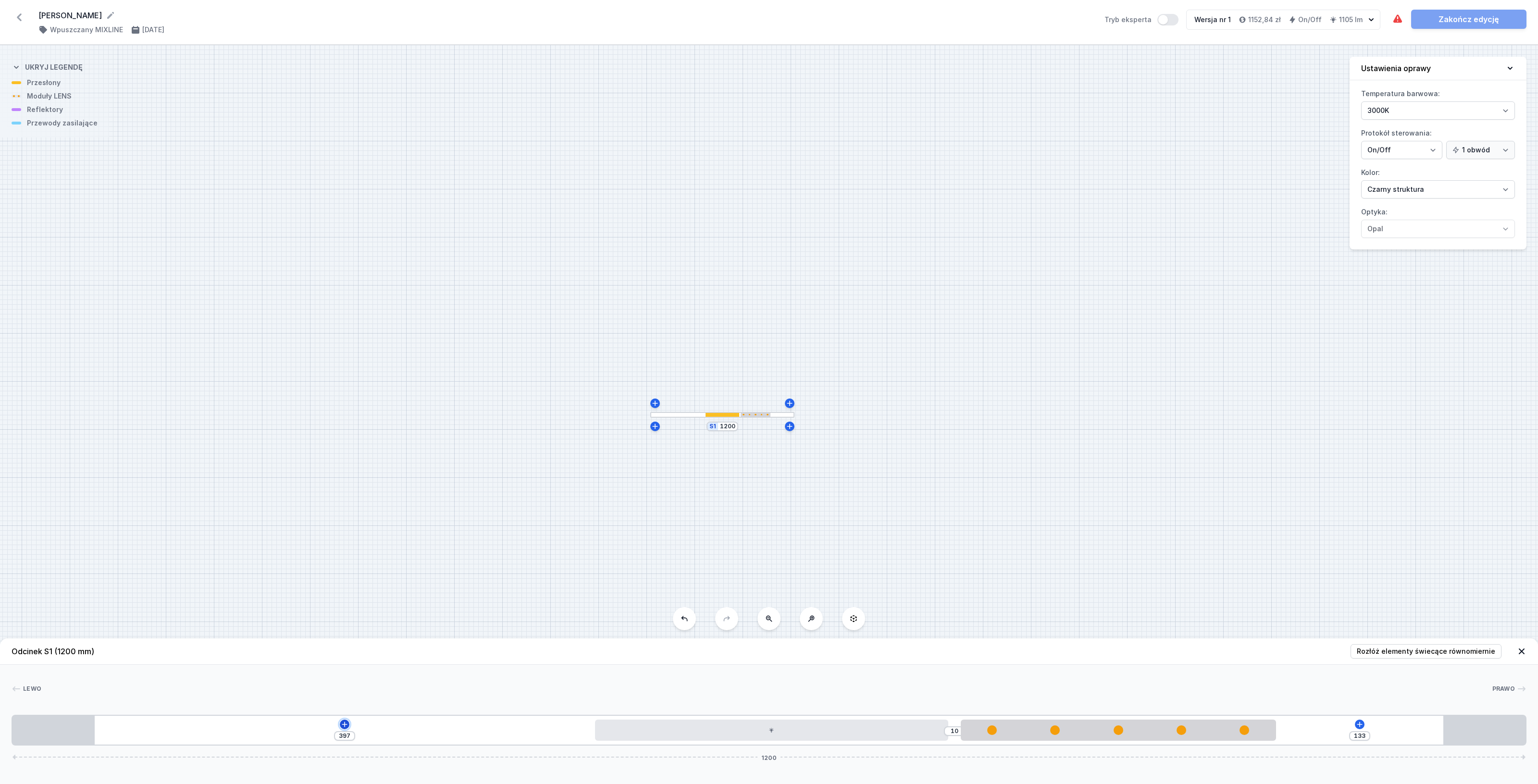
click at [345, 722] on icon at bounding box center [345, 724] width 8 height 8
click at [410, 630] on span at bounding box center [408, 632] width 10 height 3
click at [325, 608] on span "LENS module 250mm 54°" at bounding box center [344, 605] width 138 height 10
type input "67"
type input "80"
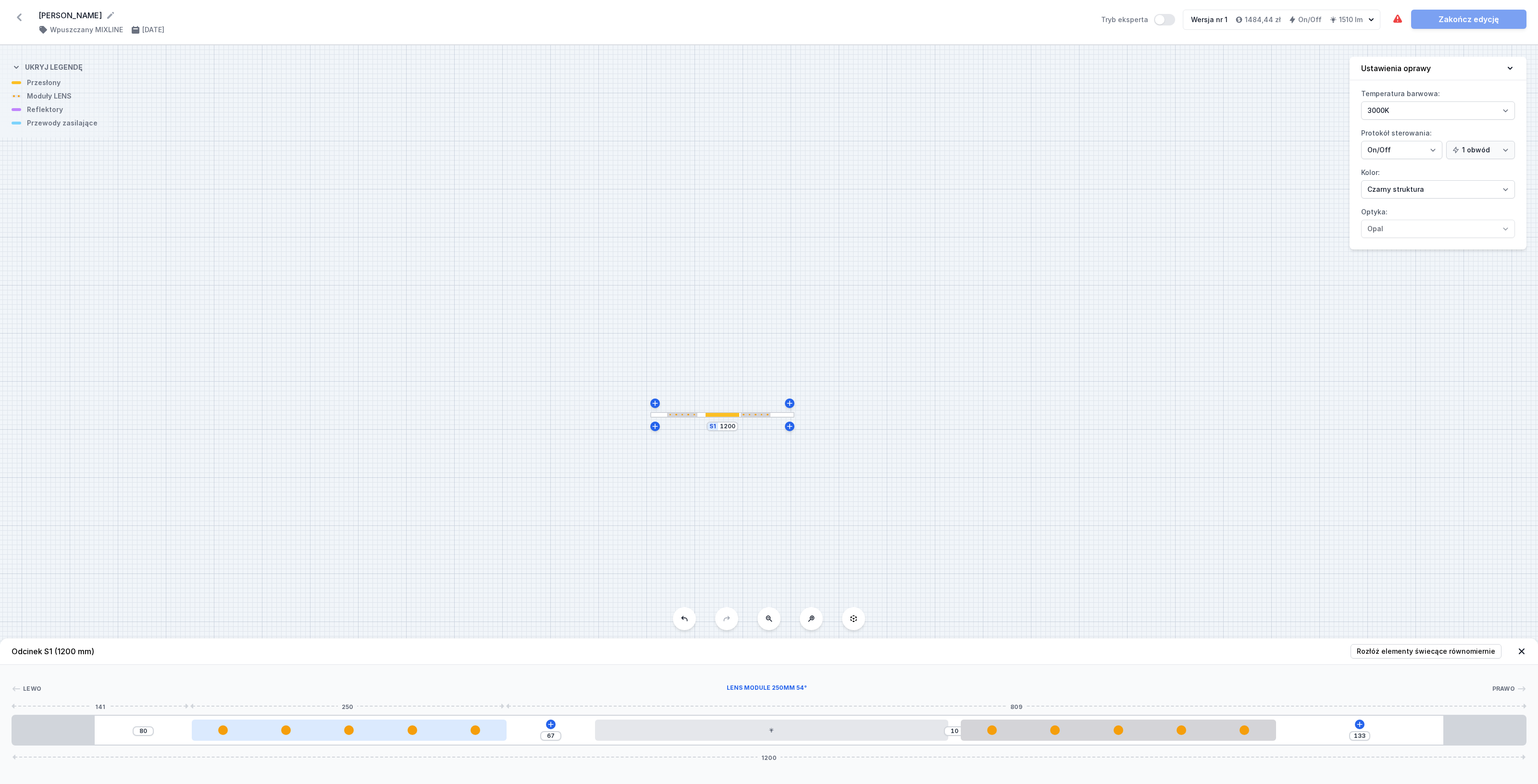
type input "65"
type input "82"
type input "62"
type input "85"
type input "59"
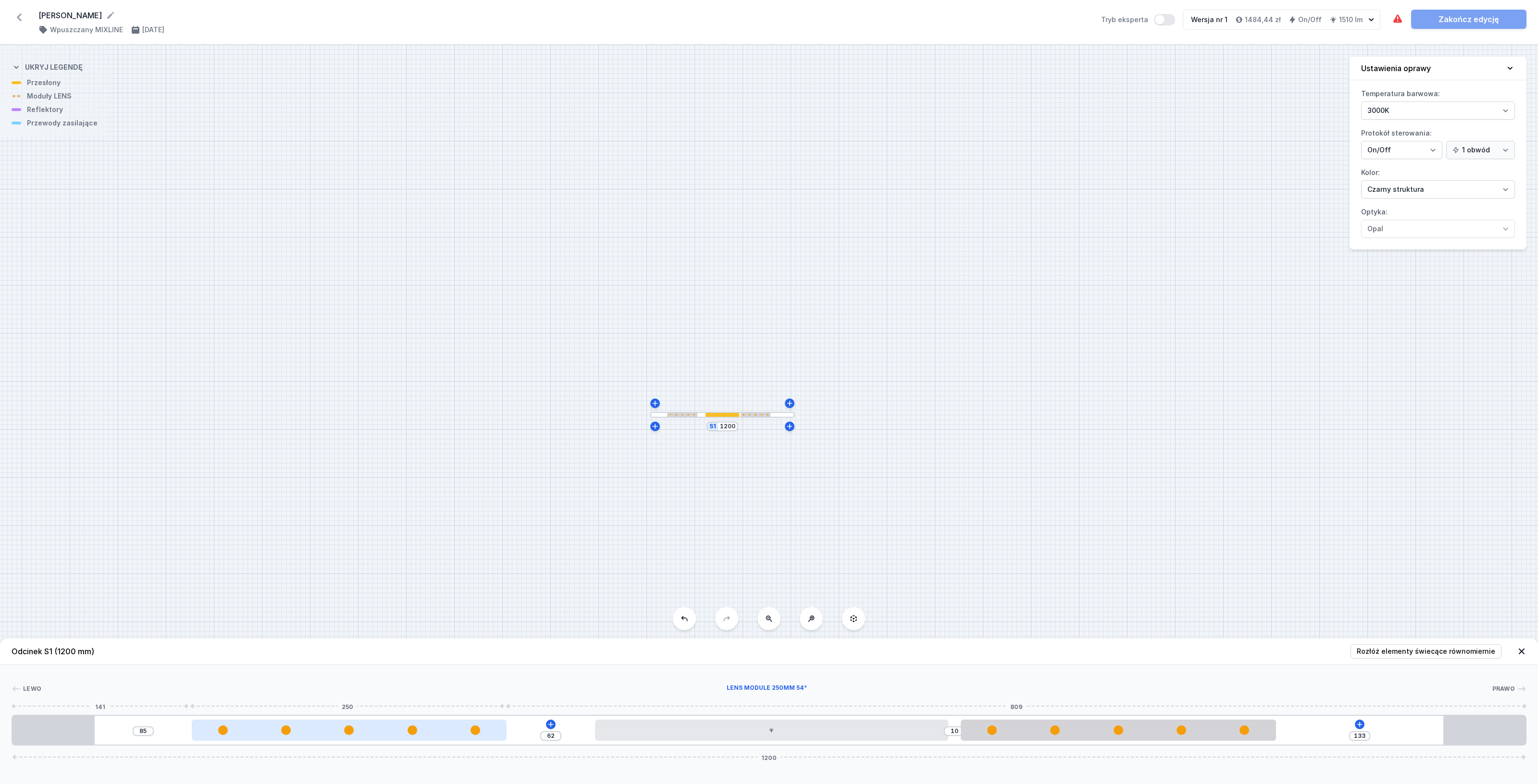
type input "88"
type input "52"
type input "95"
type input "50"
type input "97"
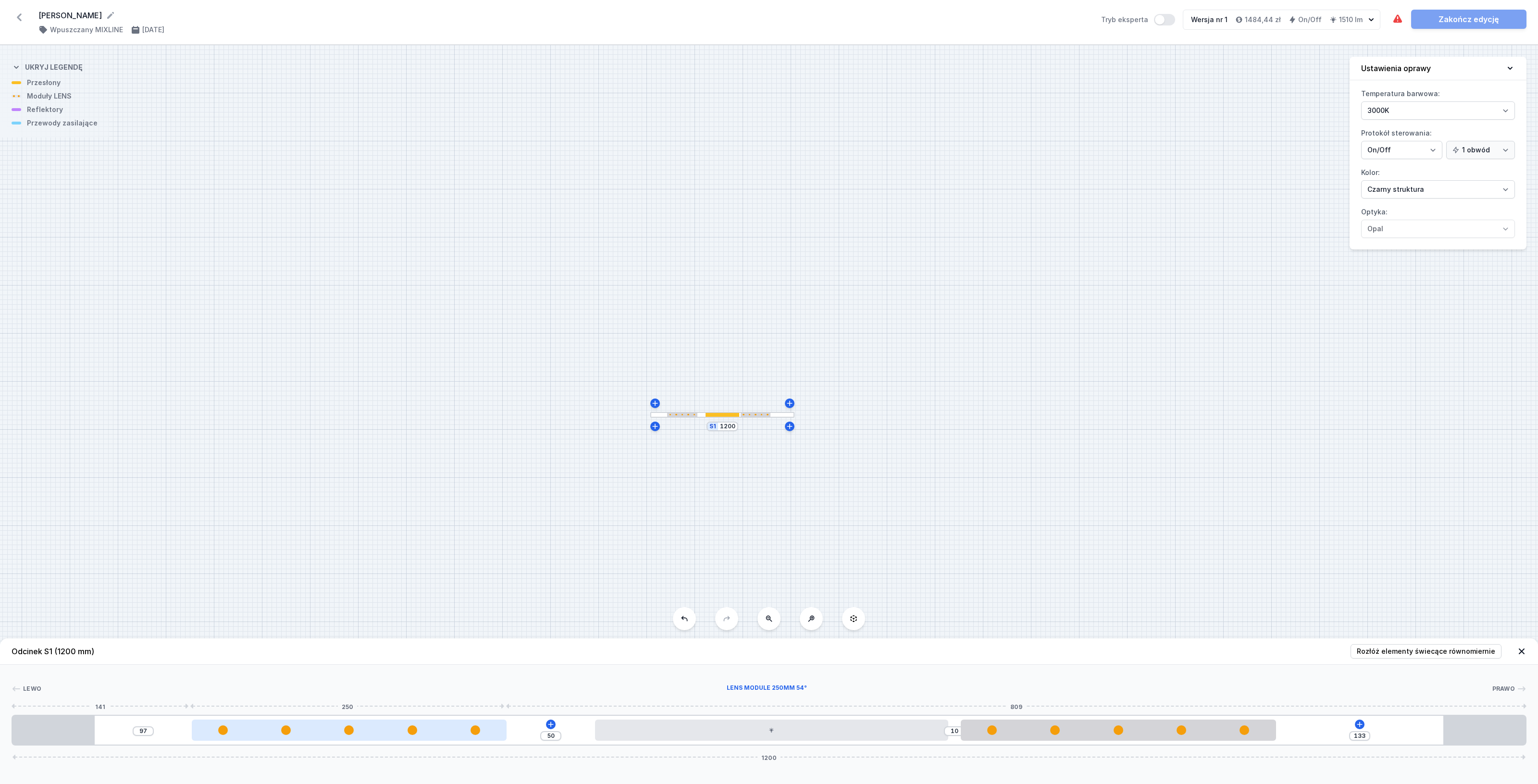
type input "46"
type input "101"
type input "45"
type input "102"
type input "43"
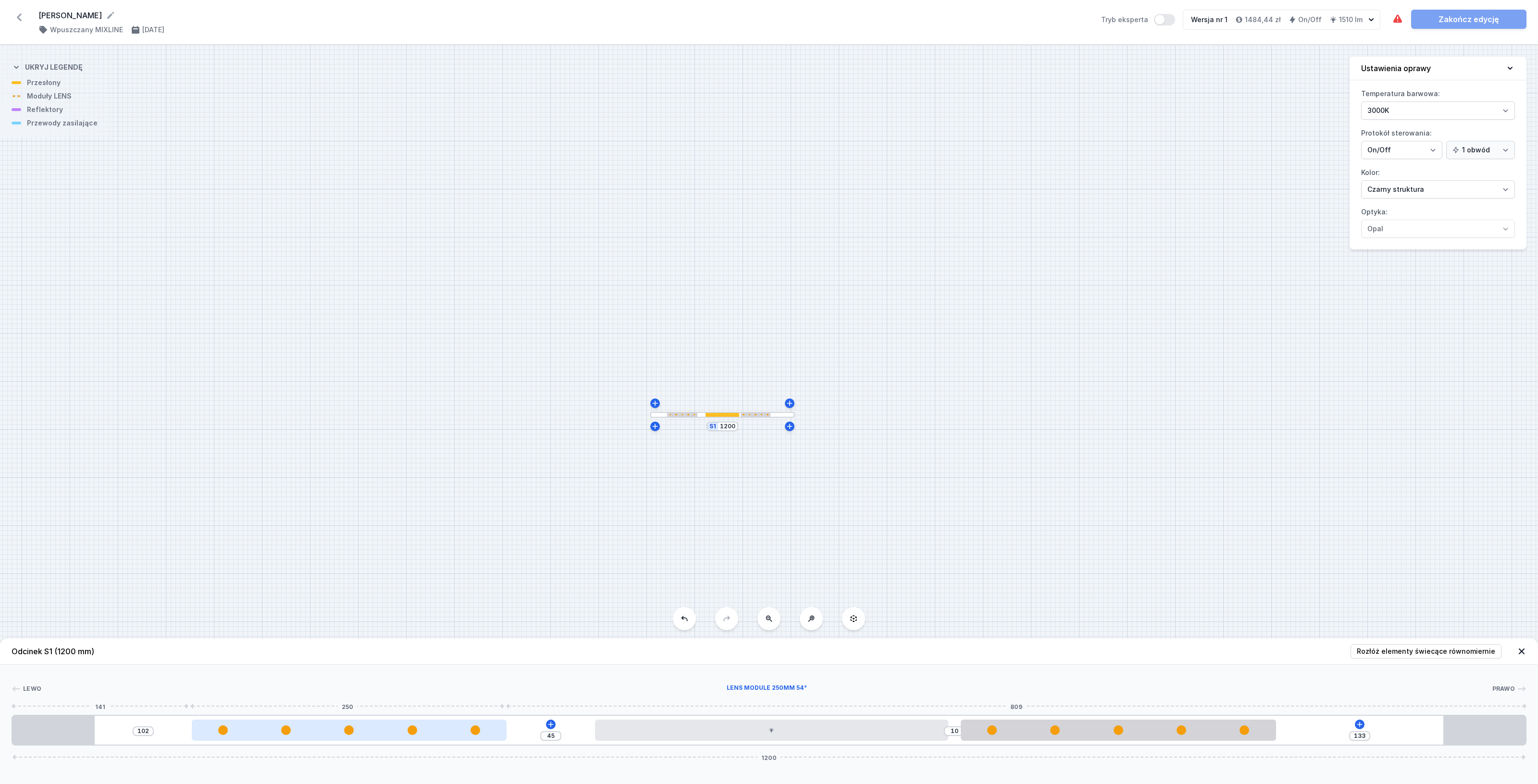
type input "104"
type input "41"
type input "106"
type input "10"
type input "137"
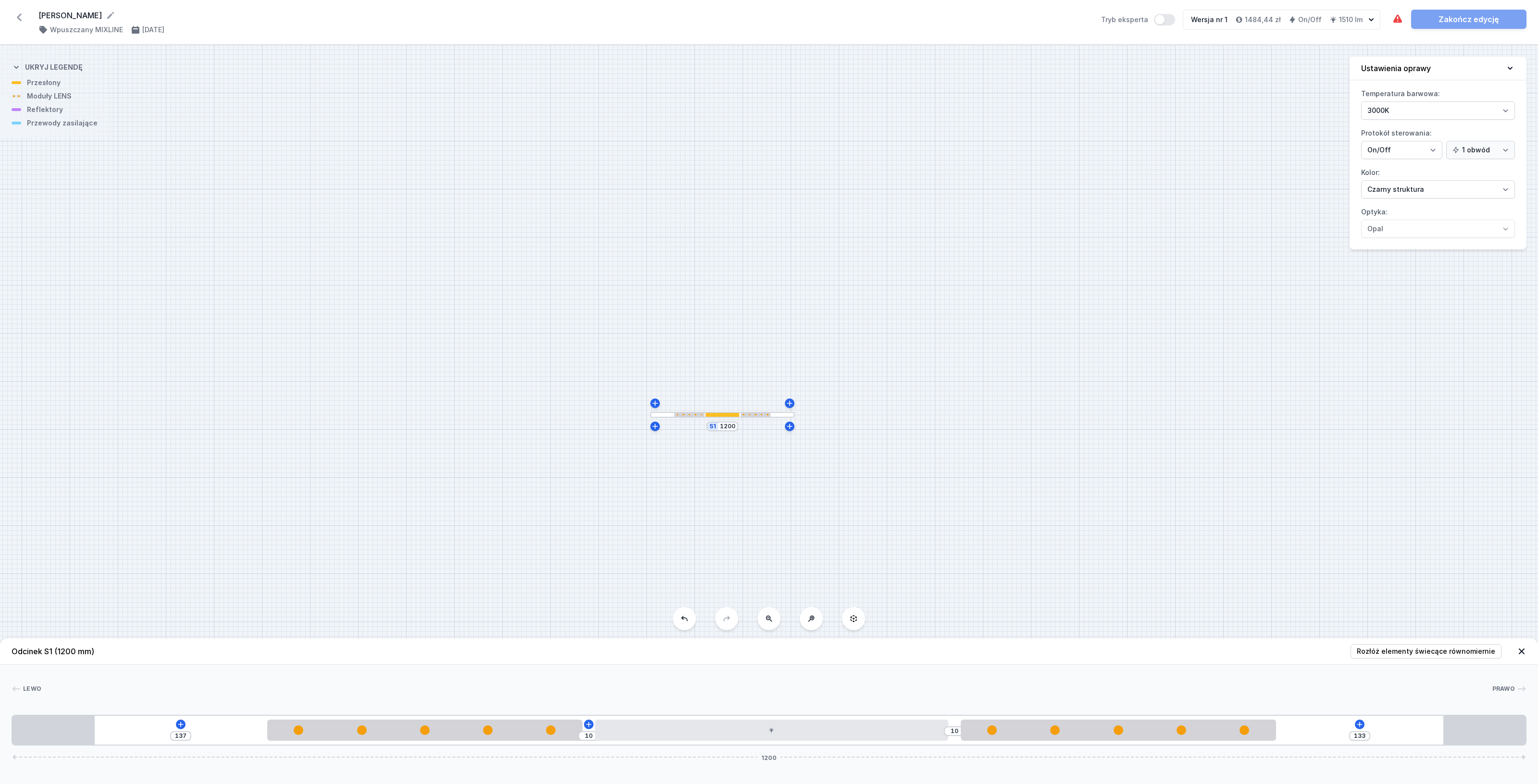
drag, startPoint x: 233, startPoint y: 729, endPoint x: 375, endPoint y: 742, distance: 142.6
click at [375, 742] on div "137 10 10 133 1200" at bounding box center [769, 730] width 1515 height 31
type input "143"
drag, startPoint x: 1092, startPoint y: 731, endPoint x: 1248, endPoint y: 727, distance: 156.1
click at [1248, 727] on div at bounding box center [1286, 729] width 315 height 10
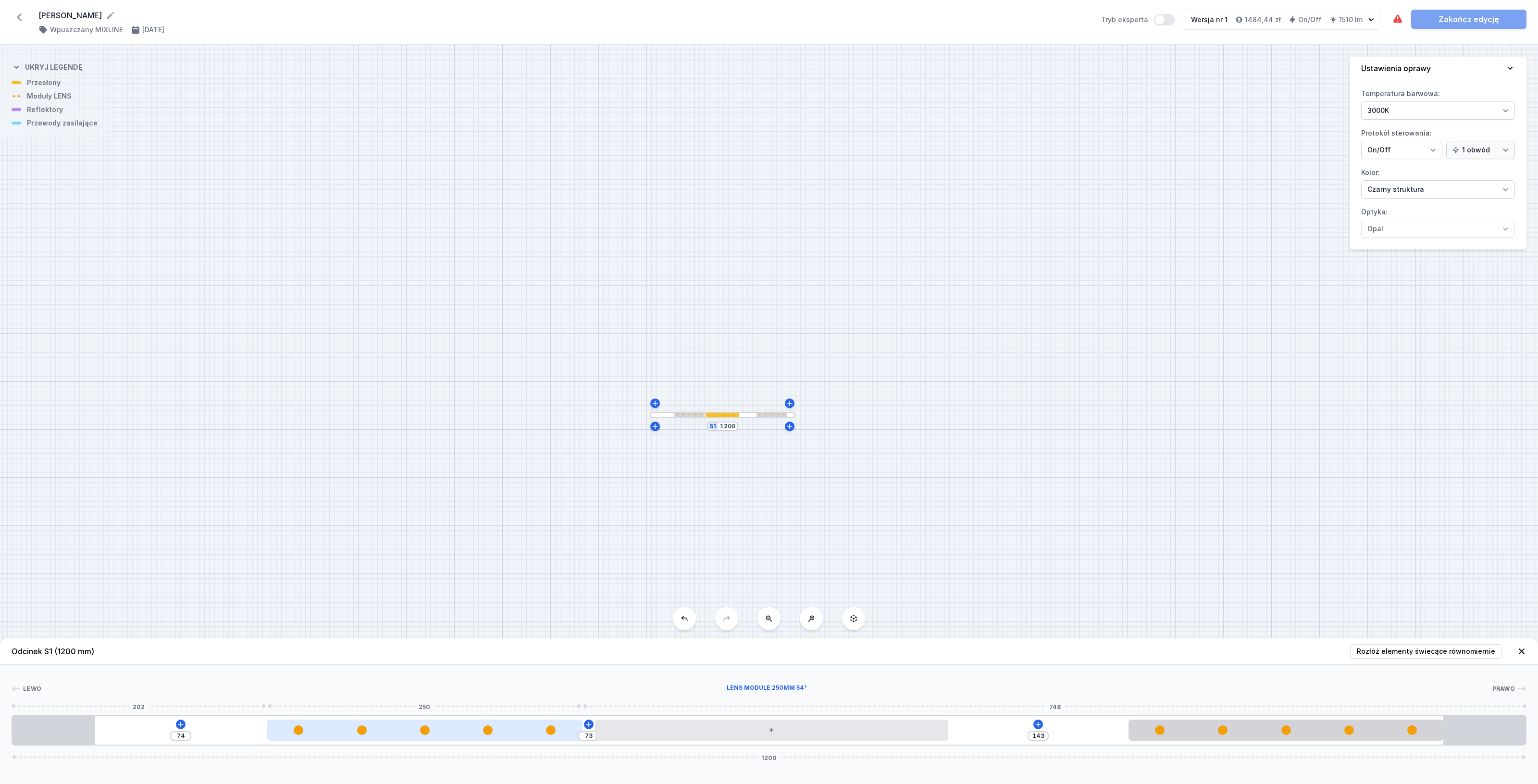
type input "147"
drag, startPoint x: 452, startPoint y: 729, endPoint x: 243, endPoint y: 717, distance: 209.3
click at [243, 717] on div "147 143 1200" at bounding box center [769, 730] width 1515 height 31
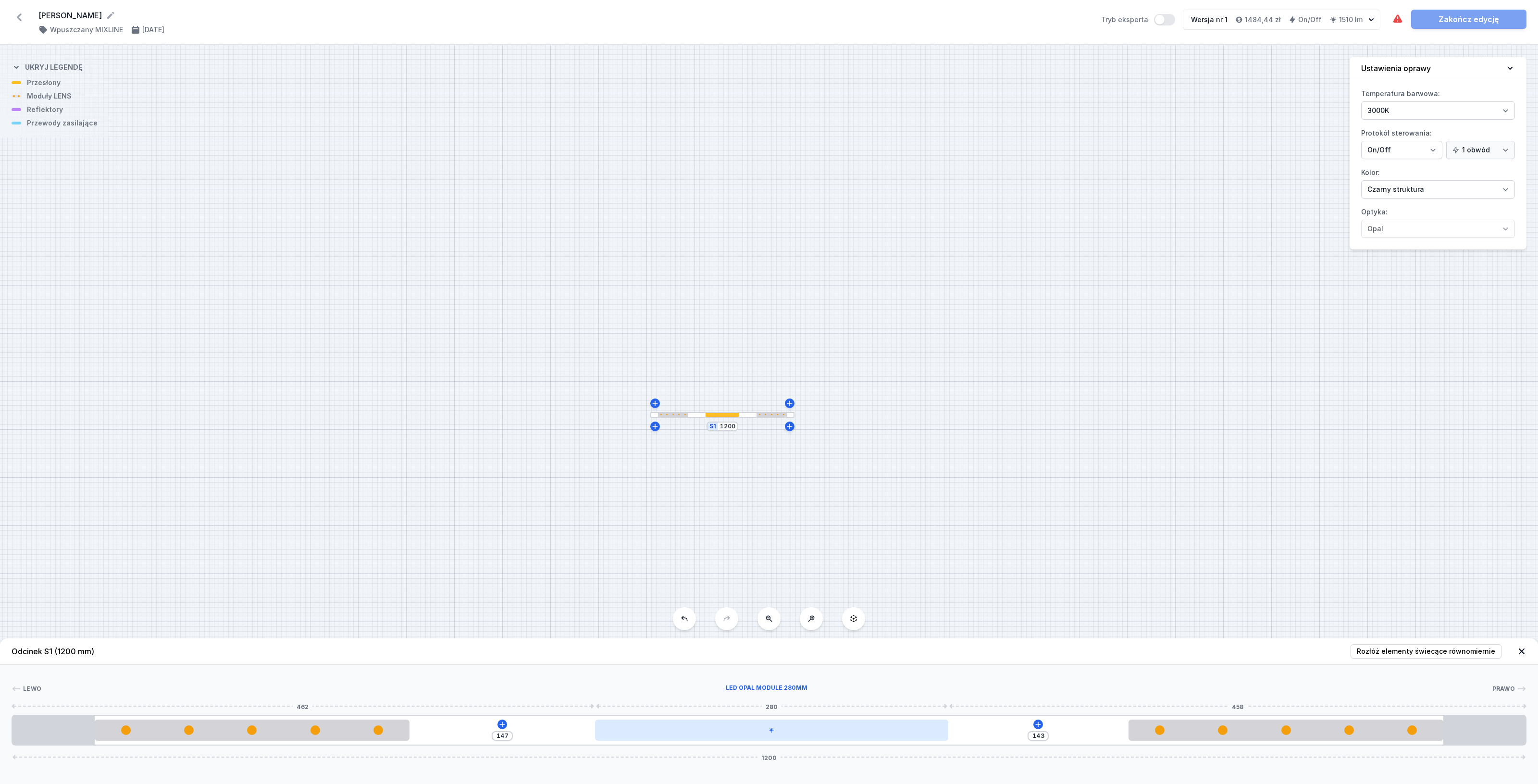
click at [746, 729] on div at bounding box center [771, 729] width 353 height 21
click at [1092, 549] on div "S1 1200" at bounding box center [769, 414] width 1538 height 738
click at [1166, 20] on button "Tryb eksperta" at bounding box center [1164, 20] width 21 height 12
click at [1036, 721] on icon at bounding box center [1038, 724] width 8 height 8
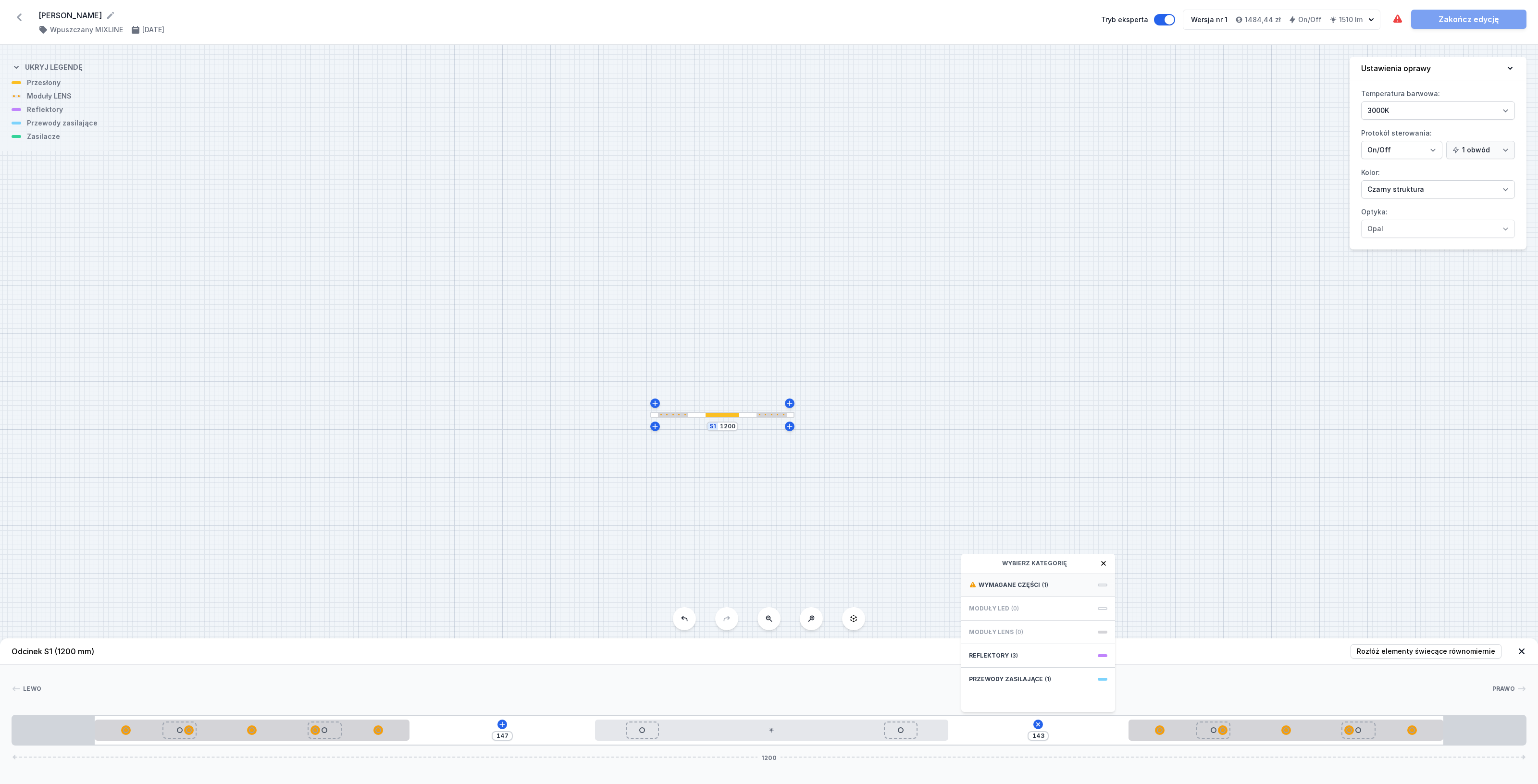
click at [1101, 585] on span at bounding box center [1102, 585] width 10 height 3
click at [1101, 585] on span "Hole for power supply cable" at bounding box center [1038, 583] width 138 height 10
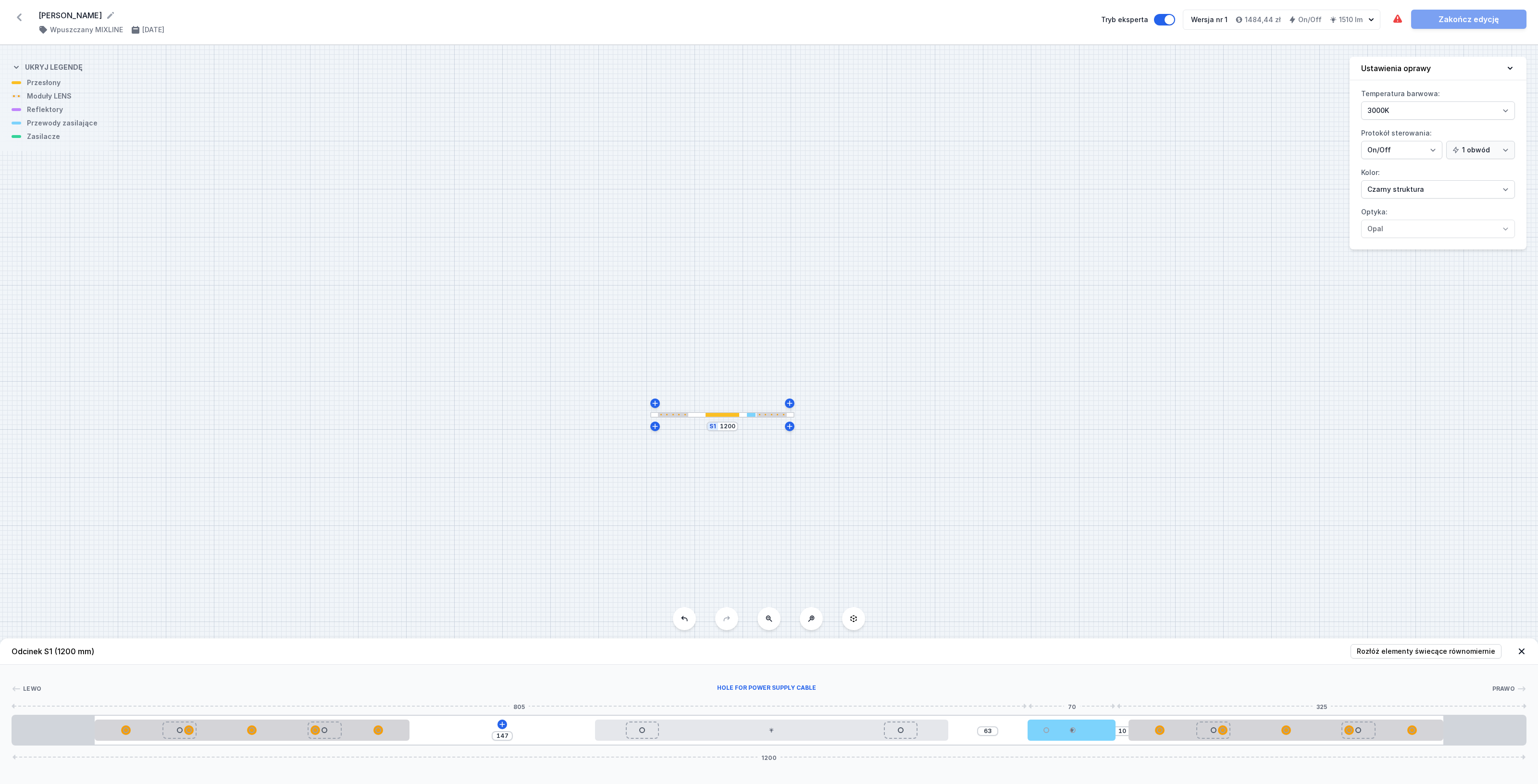
type input "143"
drag, startPoint x: 1000, startPoint y: 732, endPoint x: 1531, endPoint y: 740, distance: 531.1
type input "28"
type input "45"
type input "23"
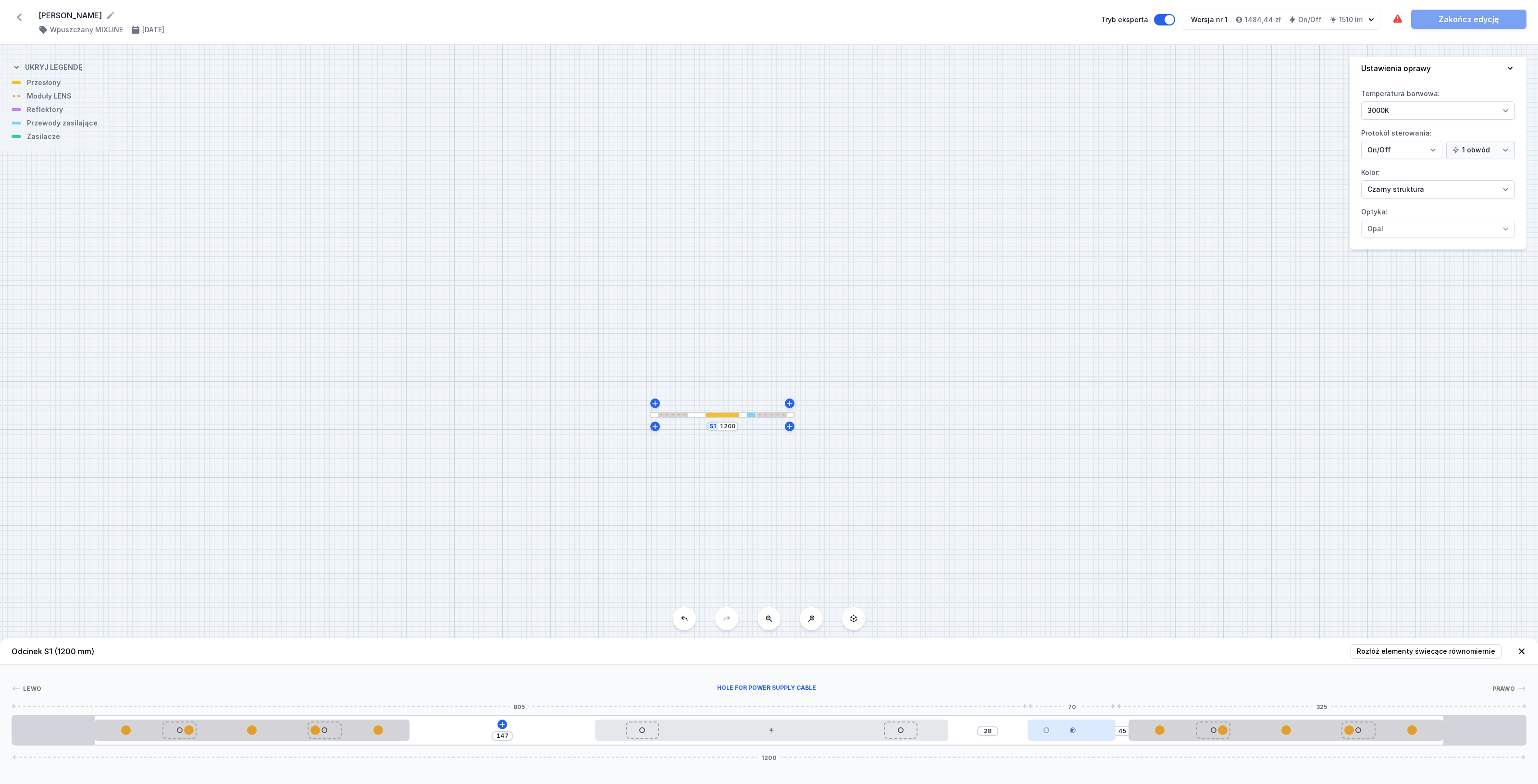
type input "50"
type input "22"
type input "51"
type input "21"
type input "52"
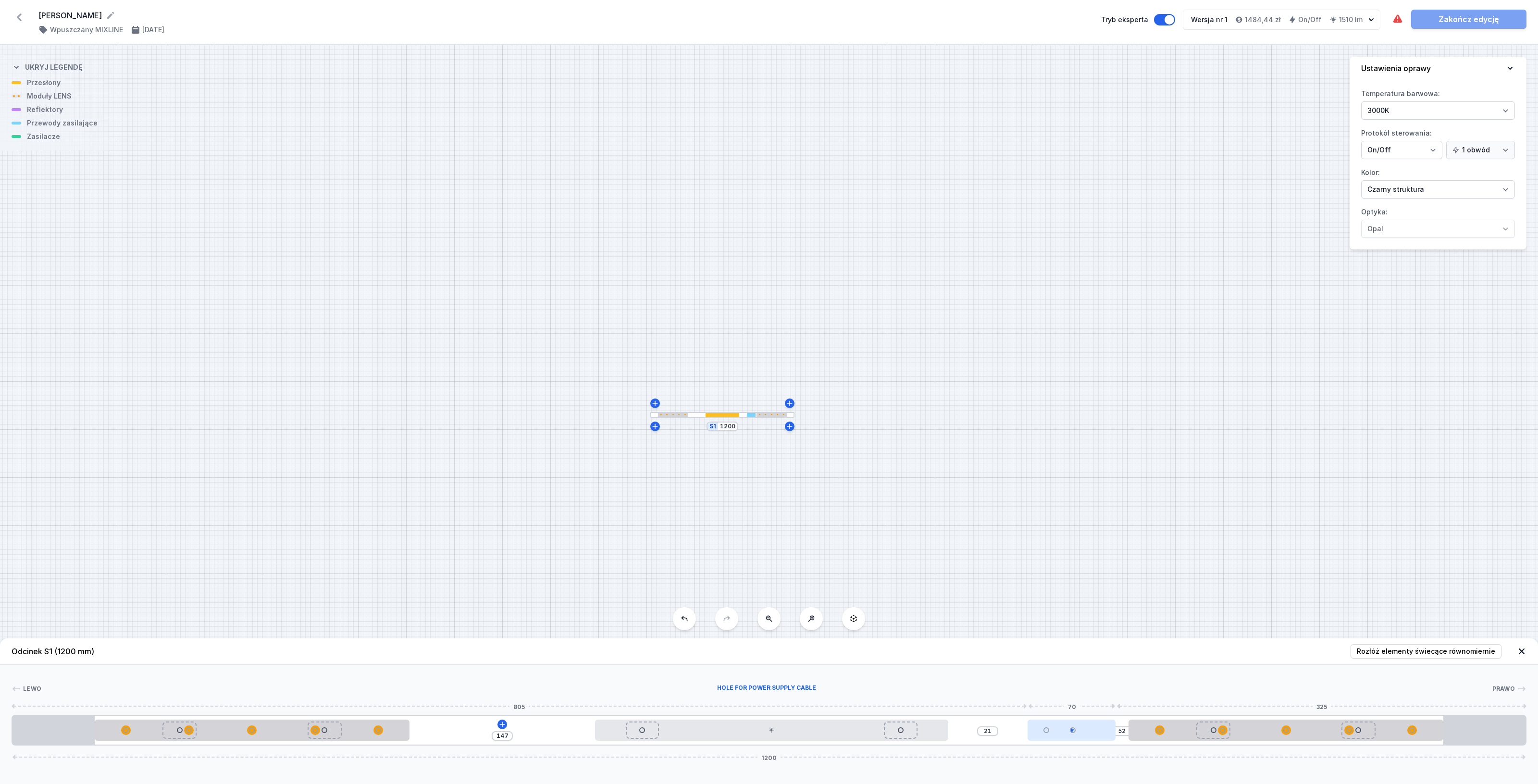
type input "19"
type input "54"
type input "18"
type input "55"
type input "17"
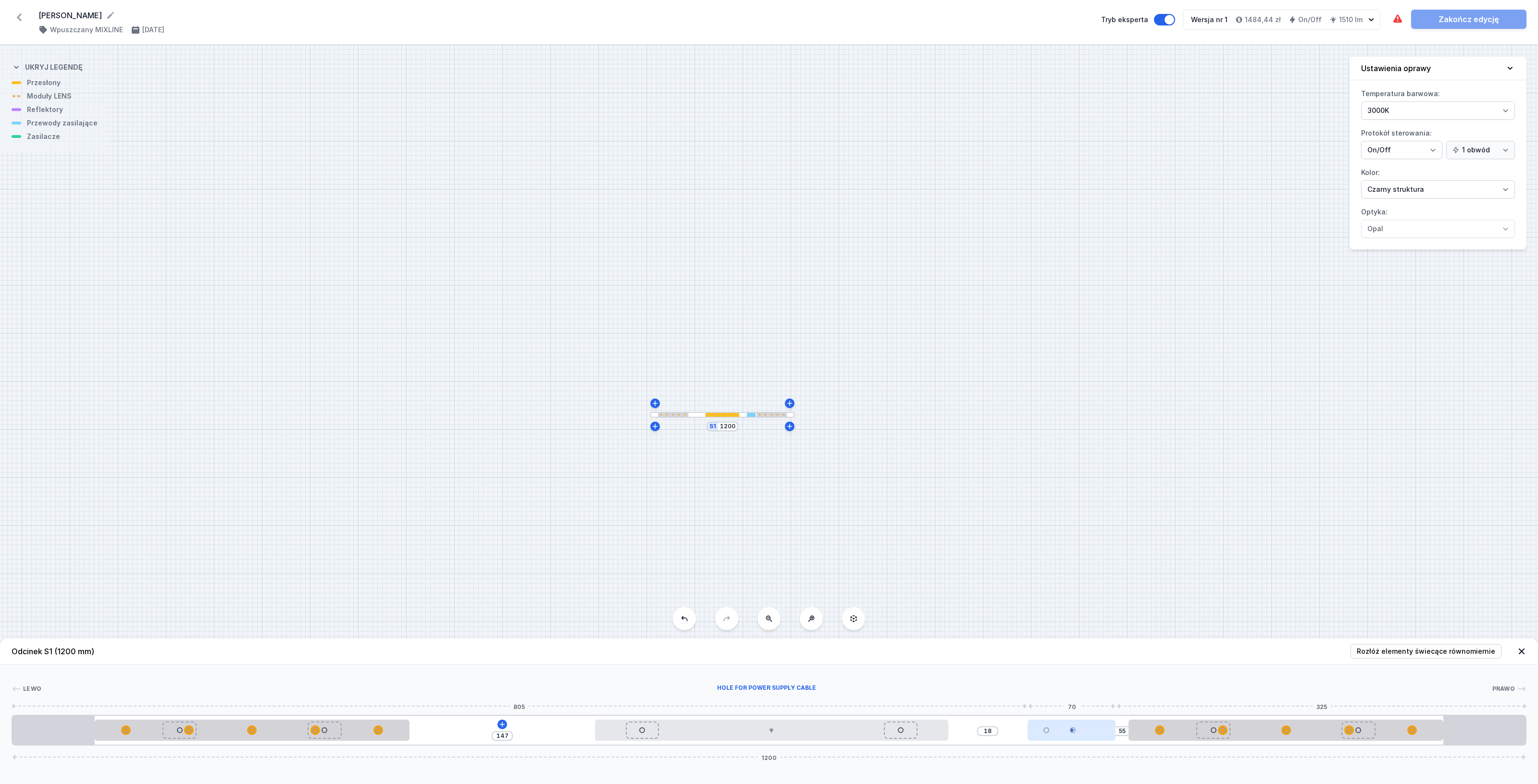
type input "56"
type input "16"
type input "57"
type input "15"
type input "58"
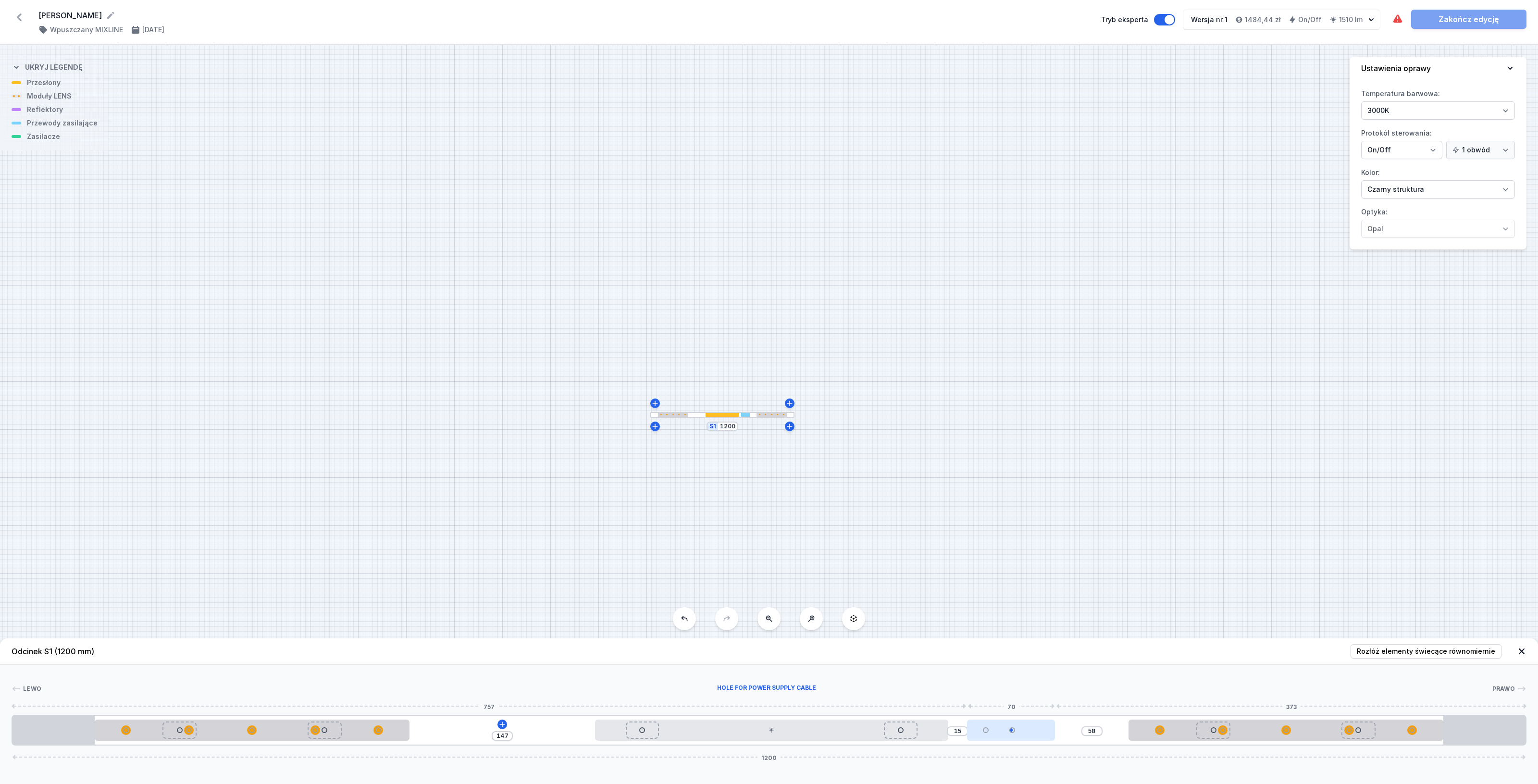
type input "16"
type input "57"
type input "26"
type input "47"
type input "27"
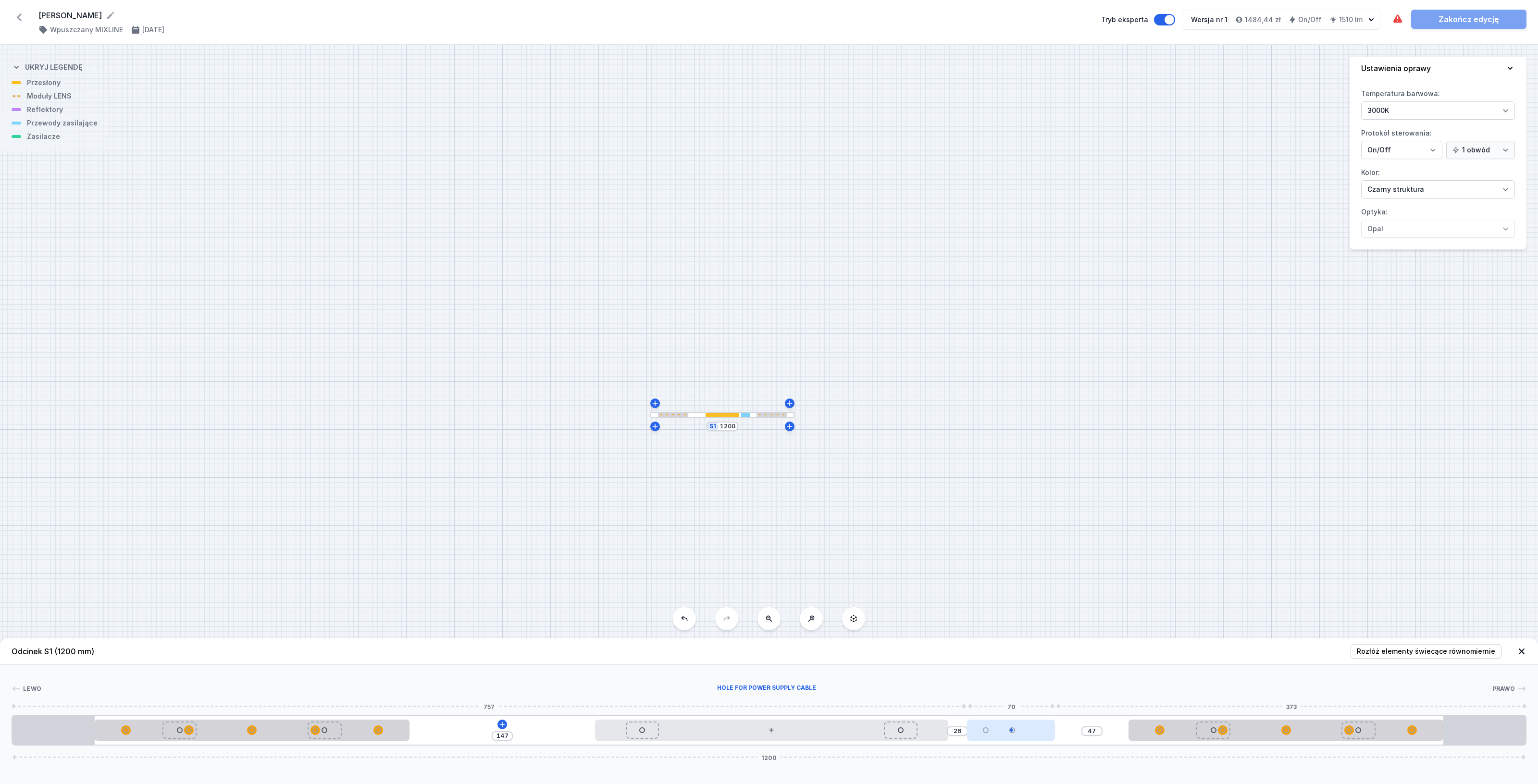
type input "46"
type input "28"
type input "45"
type input "27"
type input "46"
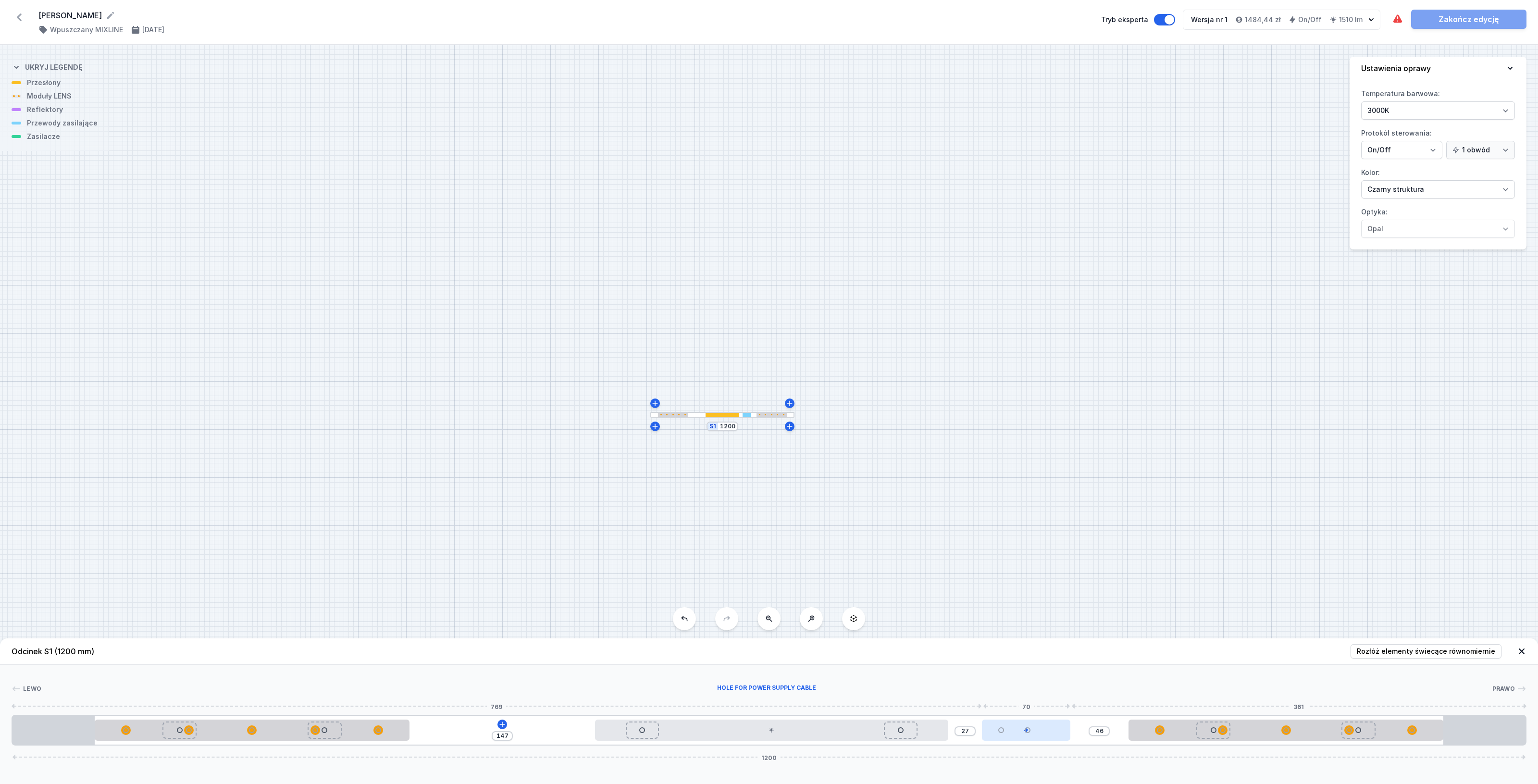
type input "29"
type input "44"
type input "63"
type input "10"
drag, startPoint x: 1387, startPoint y: 733, endPoint x: 1057, endPoint y: 733, distance: 330.0
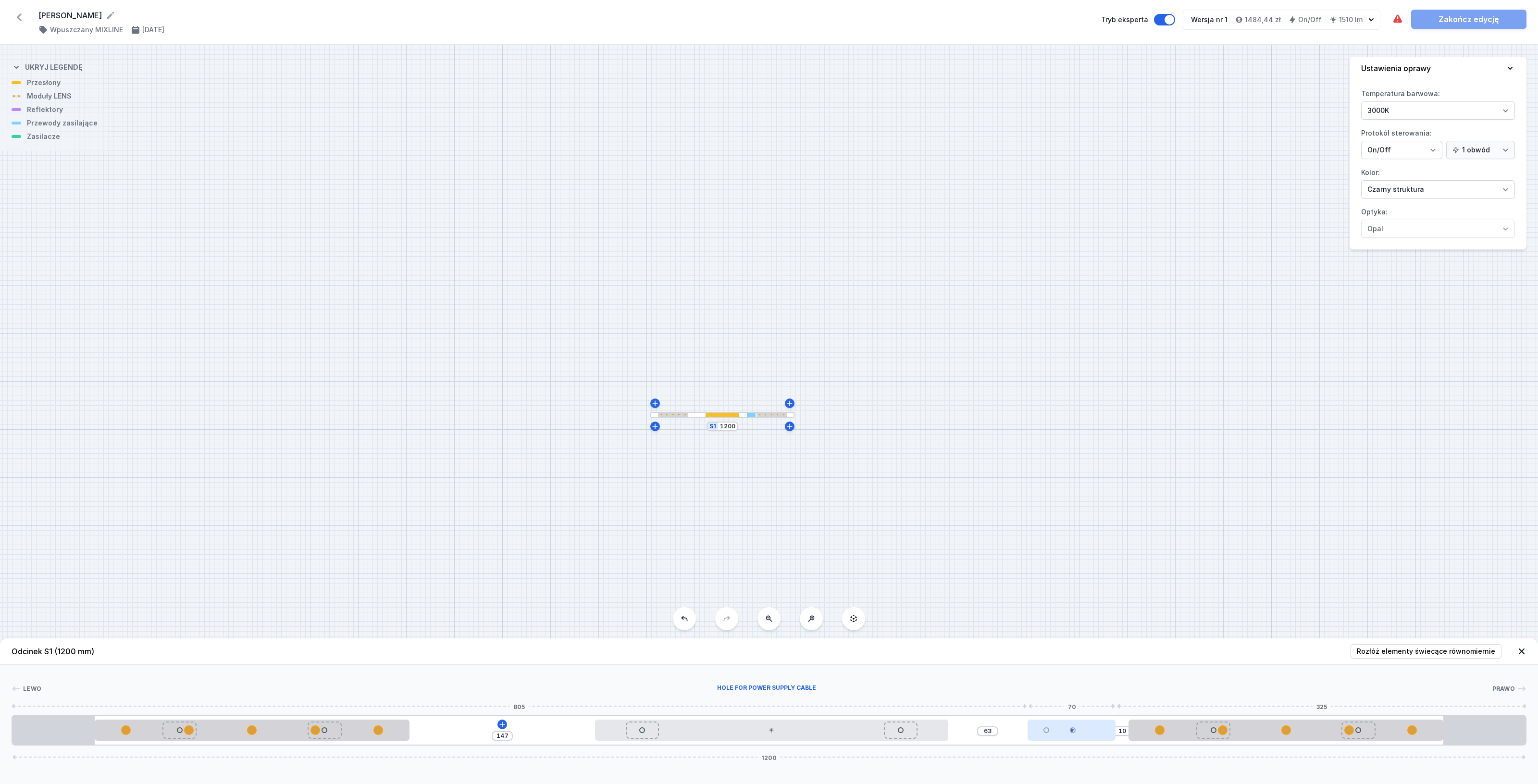
click at [1057, 733] on div at bounding box center [1071, 729] width 88 height 21
click at [503, 724] on icon at bounding box center [502, 724] width 8 height 8
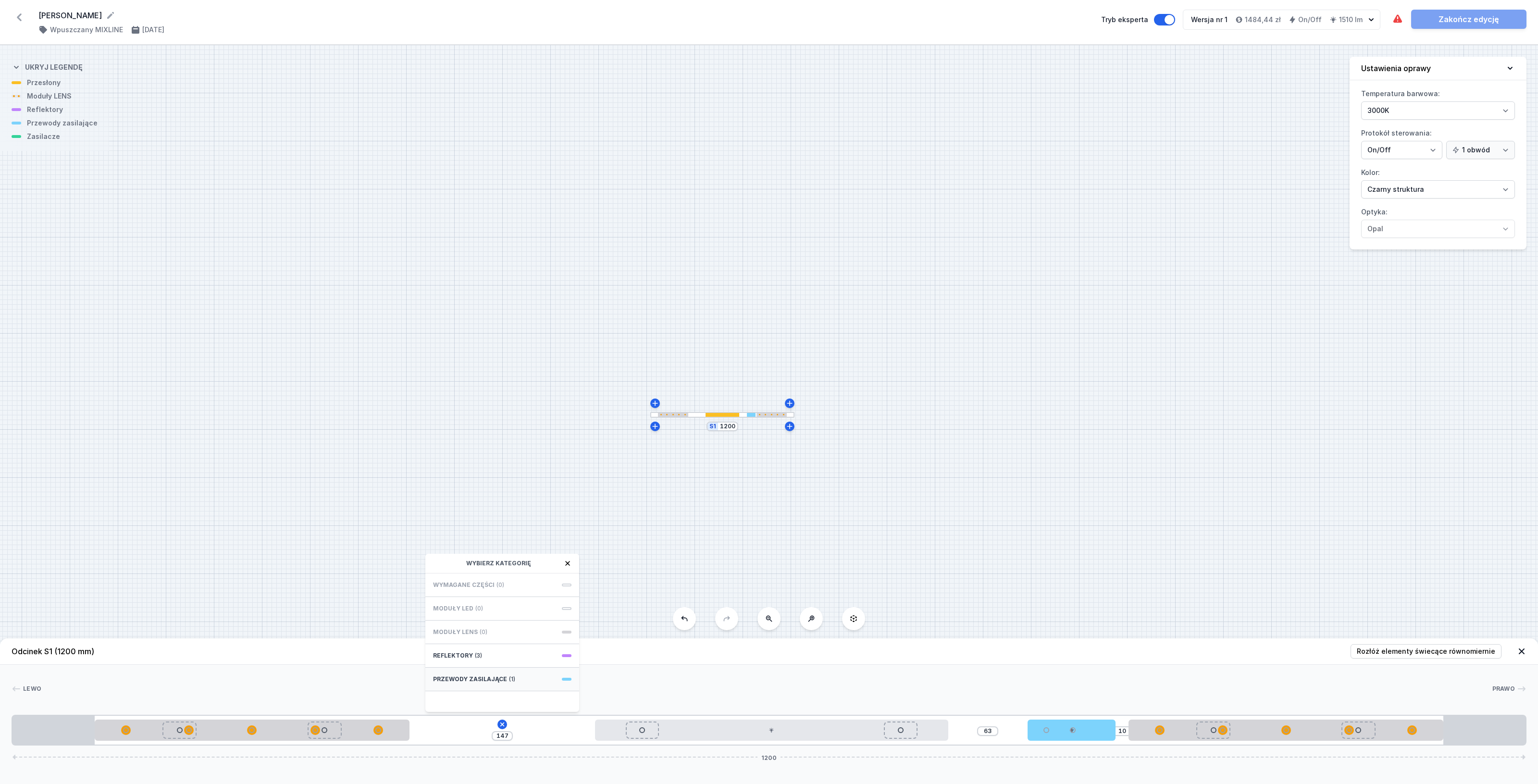
click at [563, 676] on div "Przewody zasilające (1)" at bounding box center [502, 679] width 154 height 24
click at [497, 585] on span "Hole for power supply cable" at bounding box center [502, 583] width 138 height 10
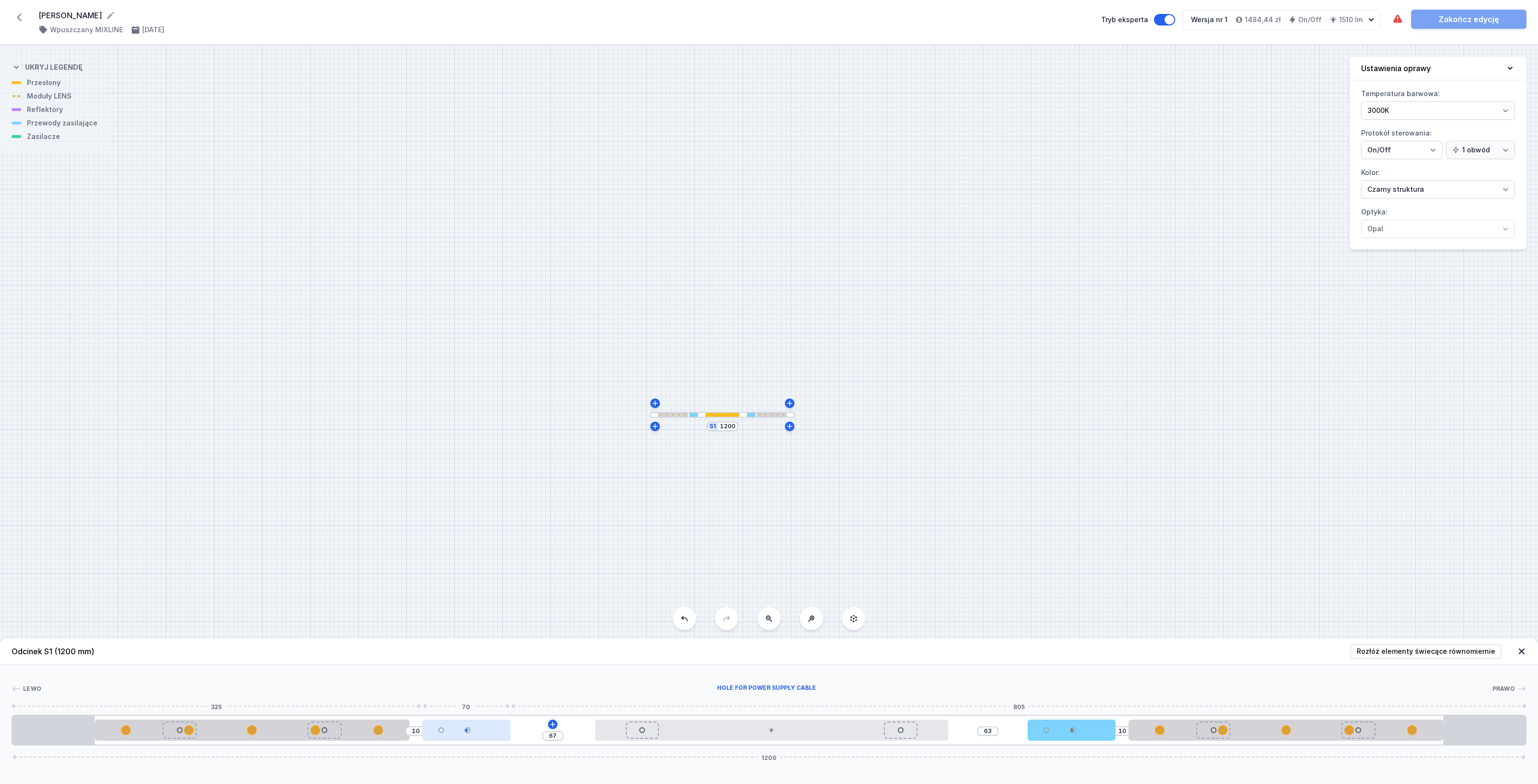
click at [496, 728] on div at bounding box center [466, 729] width 88 height 21
click at [461, 702] on button at bounding box center [466, 702] width 20 height 12
type input "147"
click at [1463, 21] on div "Brak miejsca na wymagane zasilacze. Zakończ edycję" at bounding box center [1459, 19] width 134 height 19
drag, startPoint x: 720, startPoint y: 422, endPoint x: 783, endPoint y: 428, distance: 63.3
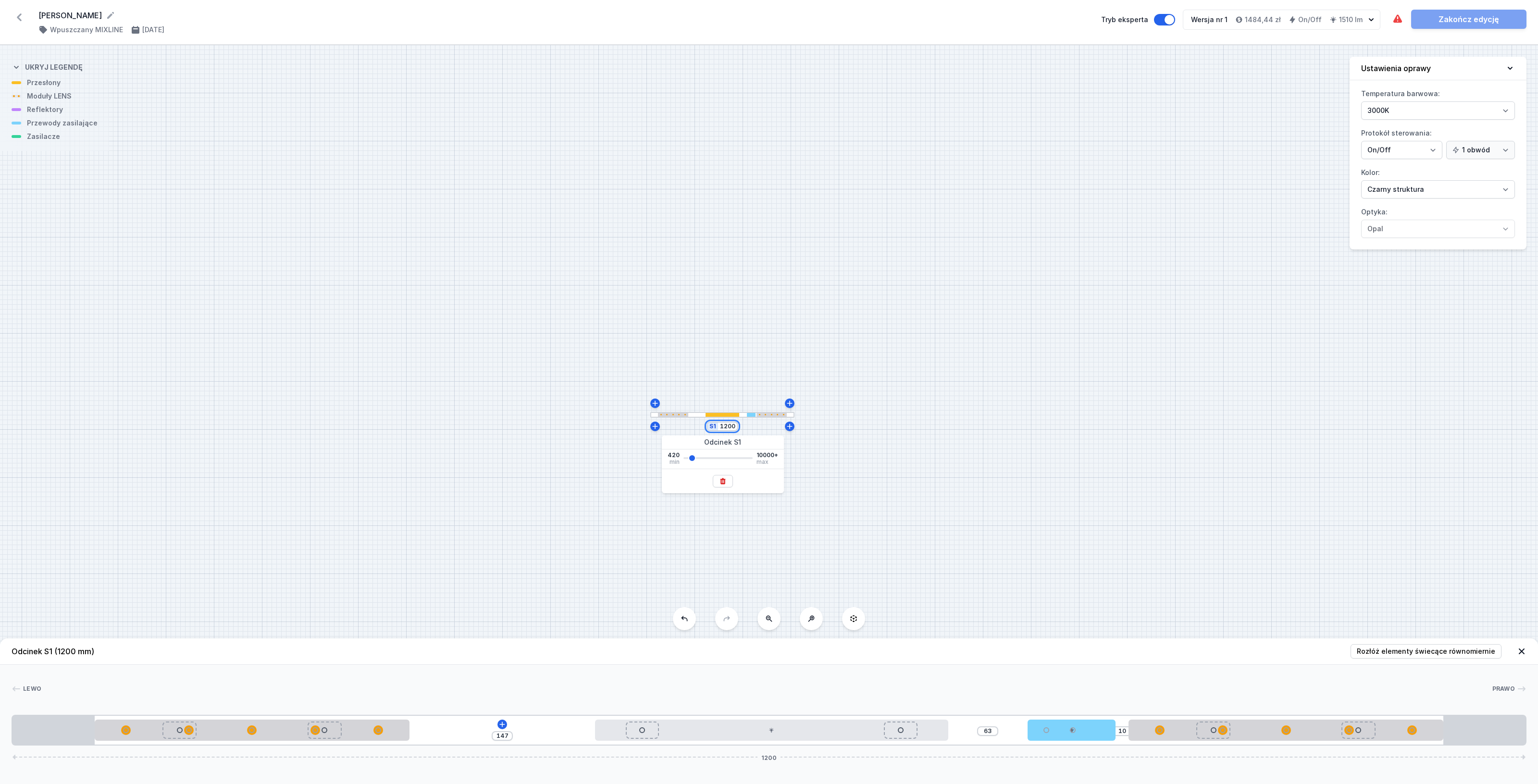
click at [783, 428] on div "S1 1200" at bounding box center [769, 414] width 1538 height 738
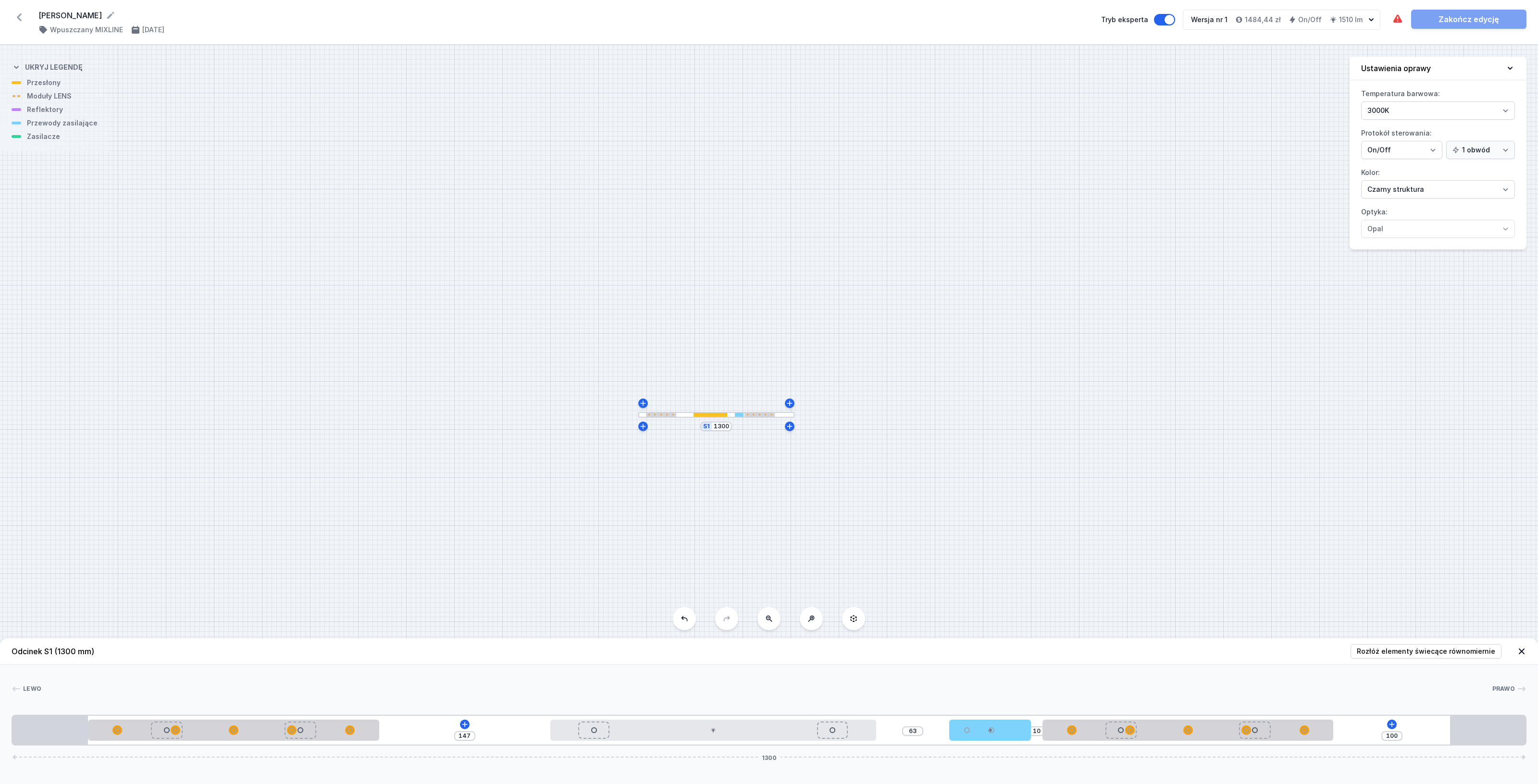
click at [803, 482] on div "S1 1300" at bounding box center [769, 414] width 1538 height 738
drag, startPoint x: 714, startPoint y: 424, endPoint x: 771, endPoint y: 426, distance: 57.0
click at [771, 426] on div "S1 1300" at bounding box center [769, 414] width 1538 height 738
type input "1200"
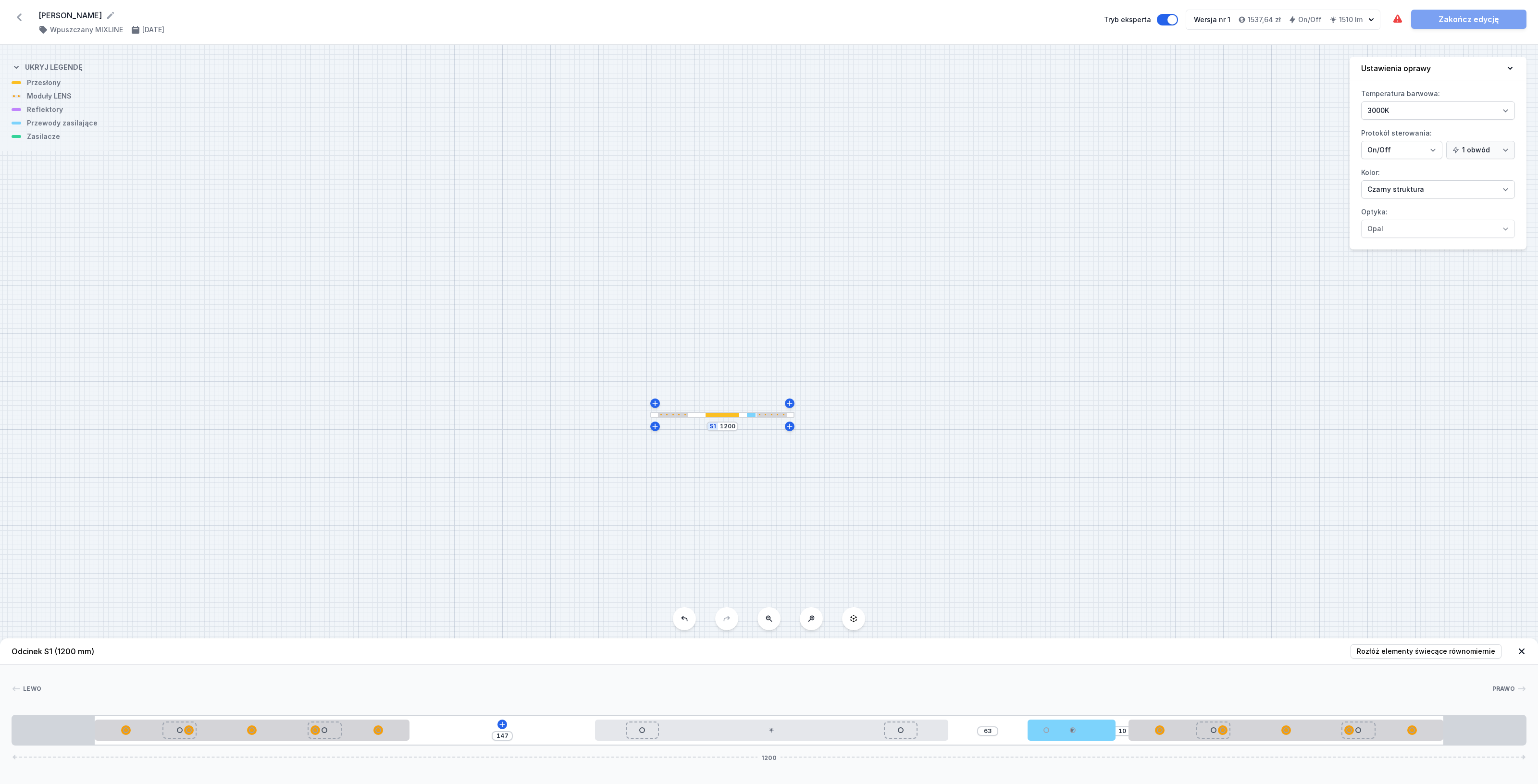
click at [917, 520] on div "S1 1200" at bounding box center [769, 414] width 1538 height 738
click at [684, 732] on div at bounding box center [771, 729] width 353 height 21
click at [794, 700] on icon at bounding box center [796, 702] width 5 height 6
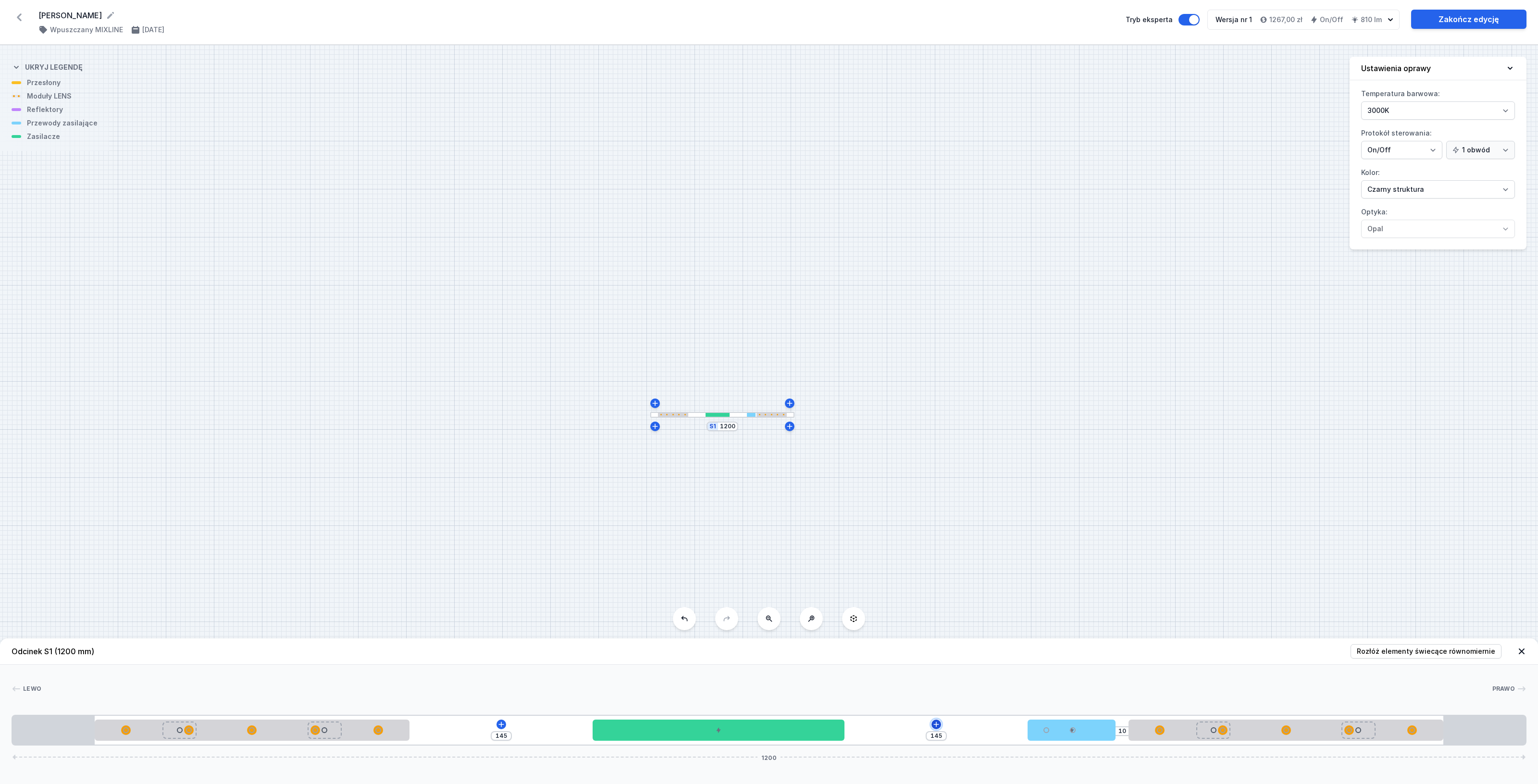
click at [938, 725] on icon at bounding box center [936, 724] width 8 height 8
click at [1002, 605] on div "Moduły LED (1)" at bounding box center [936, 608] width 154 height 24
click at [917, 584] on span "LED opal module 140mm" at bounding box center [936, 583] width 138 height 10
type input "5"
type input "27"
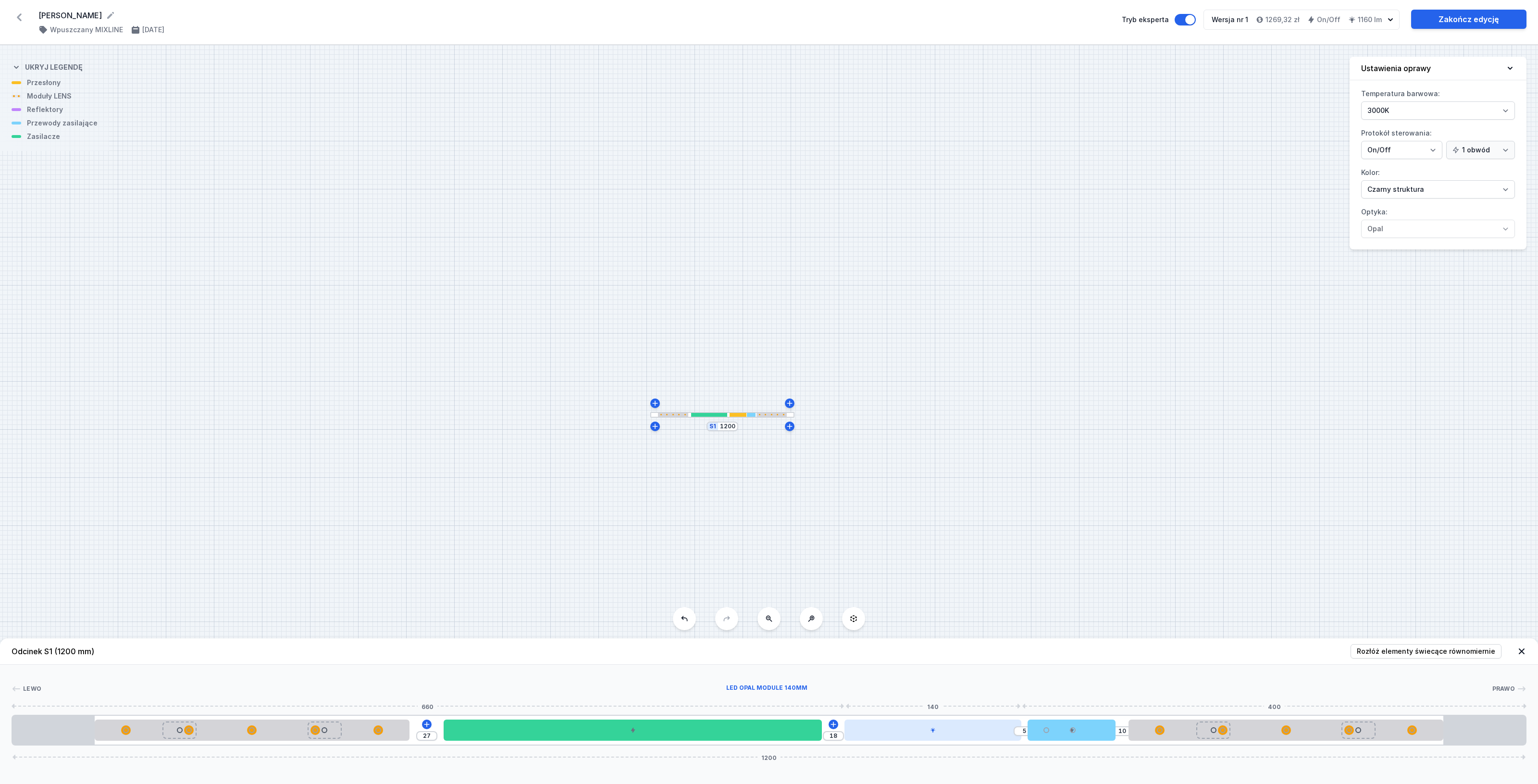
type input "11"
type input "24"
type input "15"
type input "37"
type input "11"
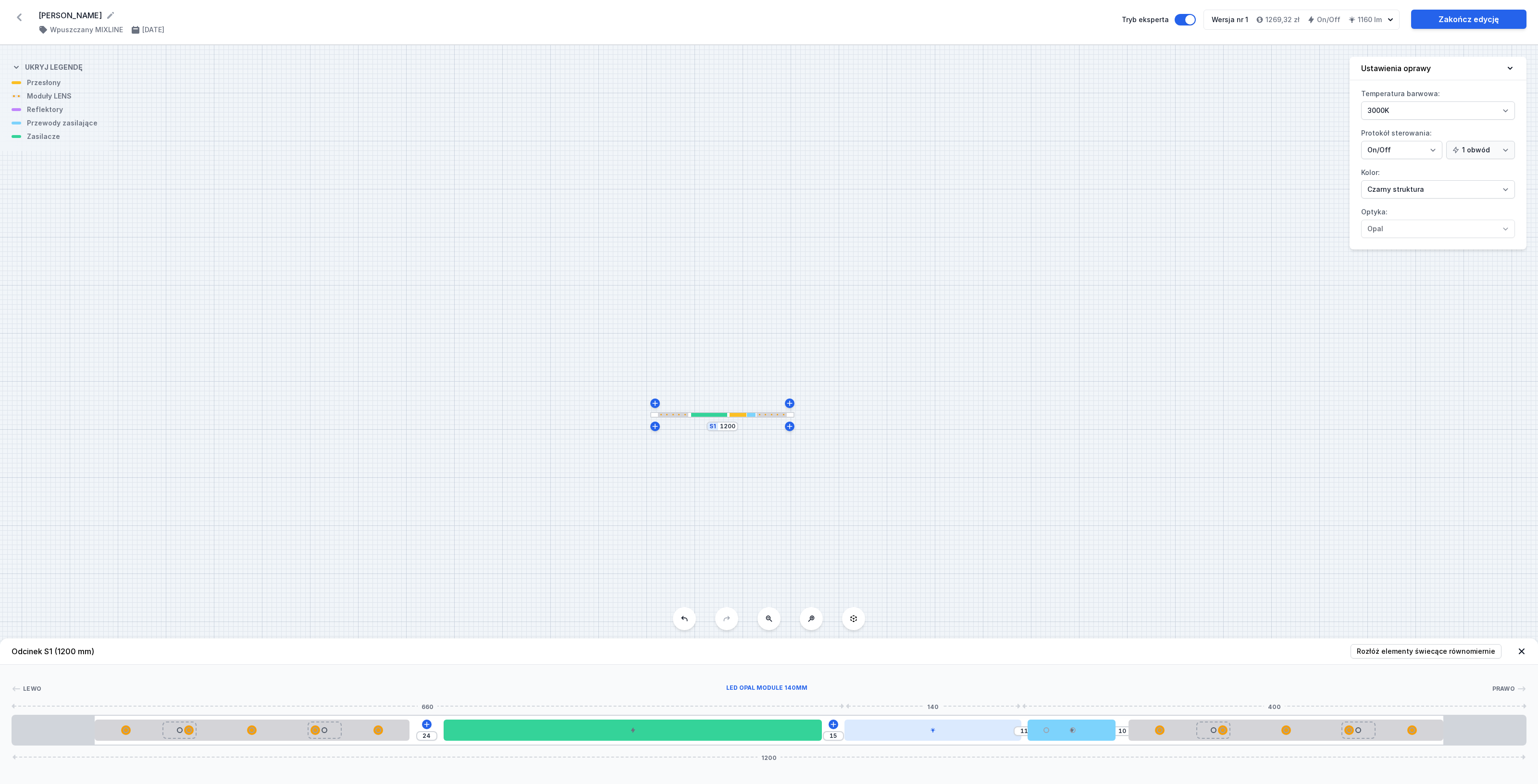
type input "2"
type input "42"
type input "308"
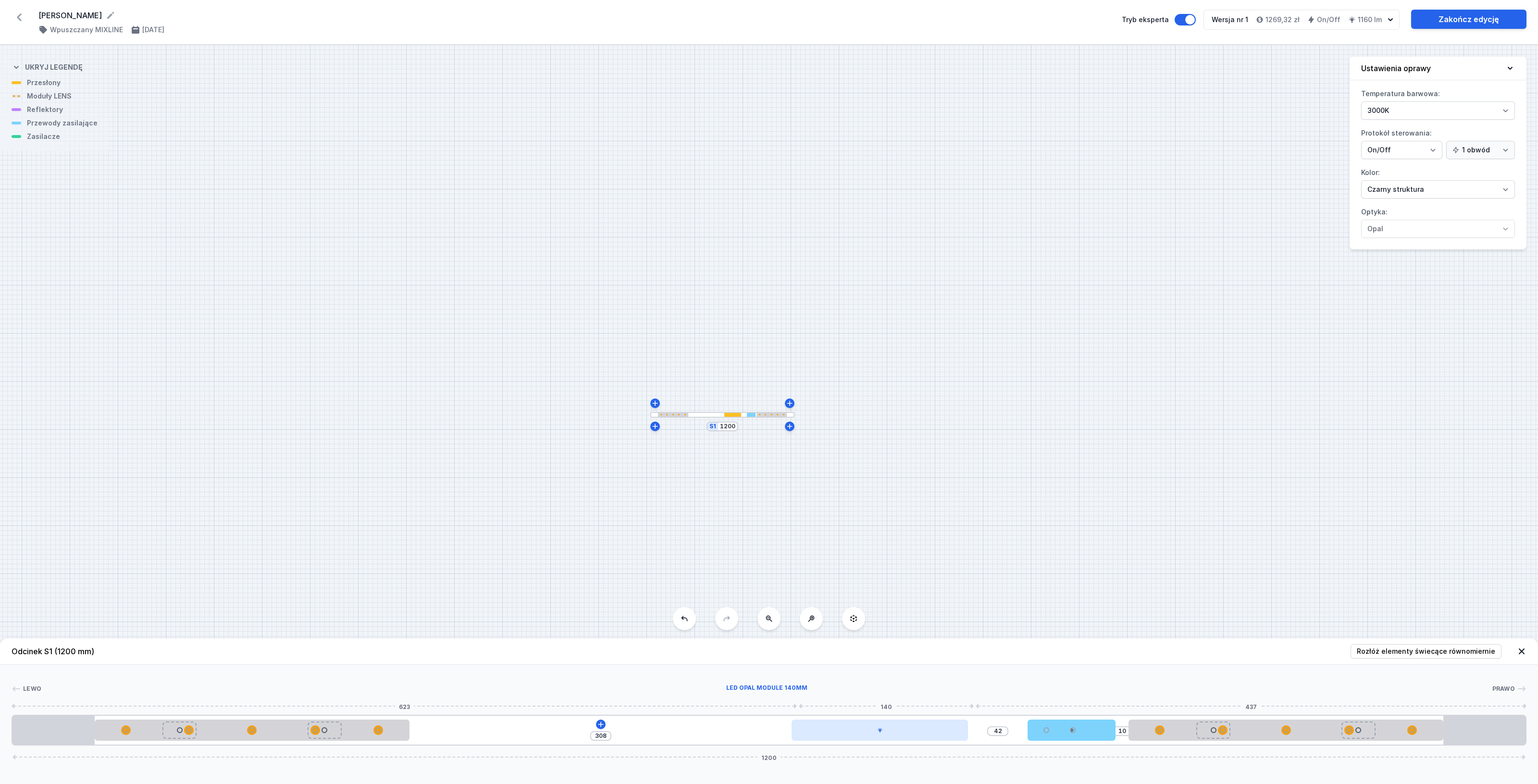
type input "47"
type input "303"
type input "52"
type input "298"
type input "58"
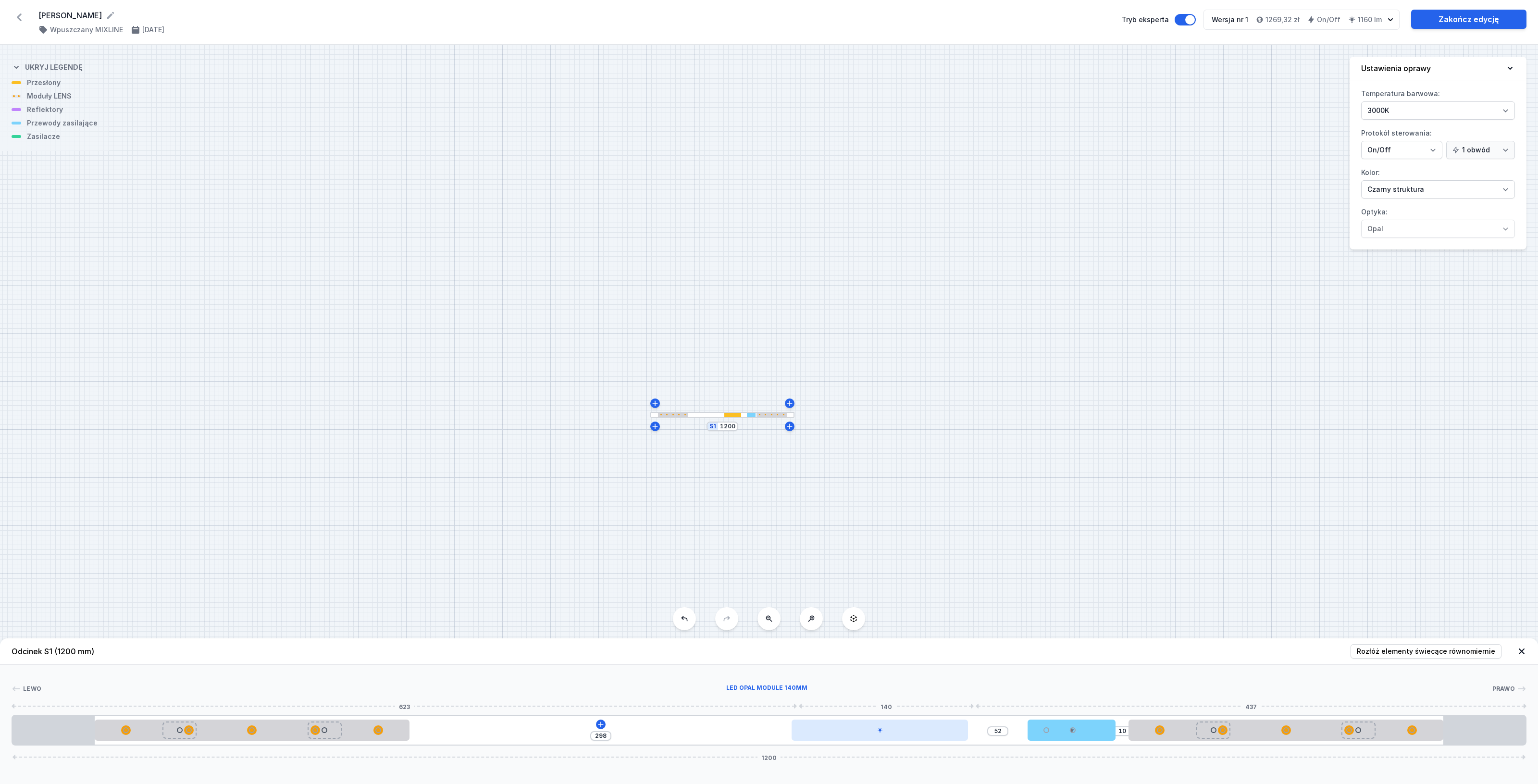
type input "292"
type input "65"
type input "285"
type input "74"
type input "276"
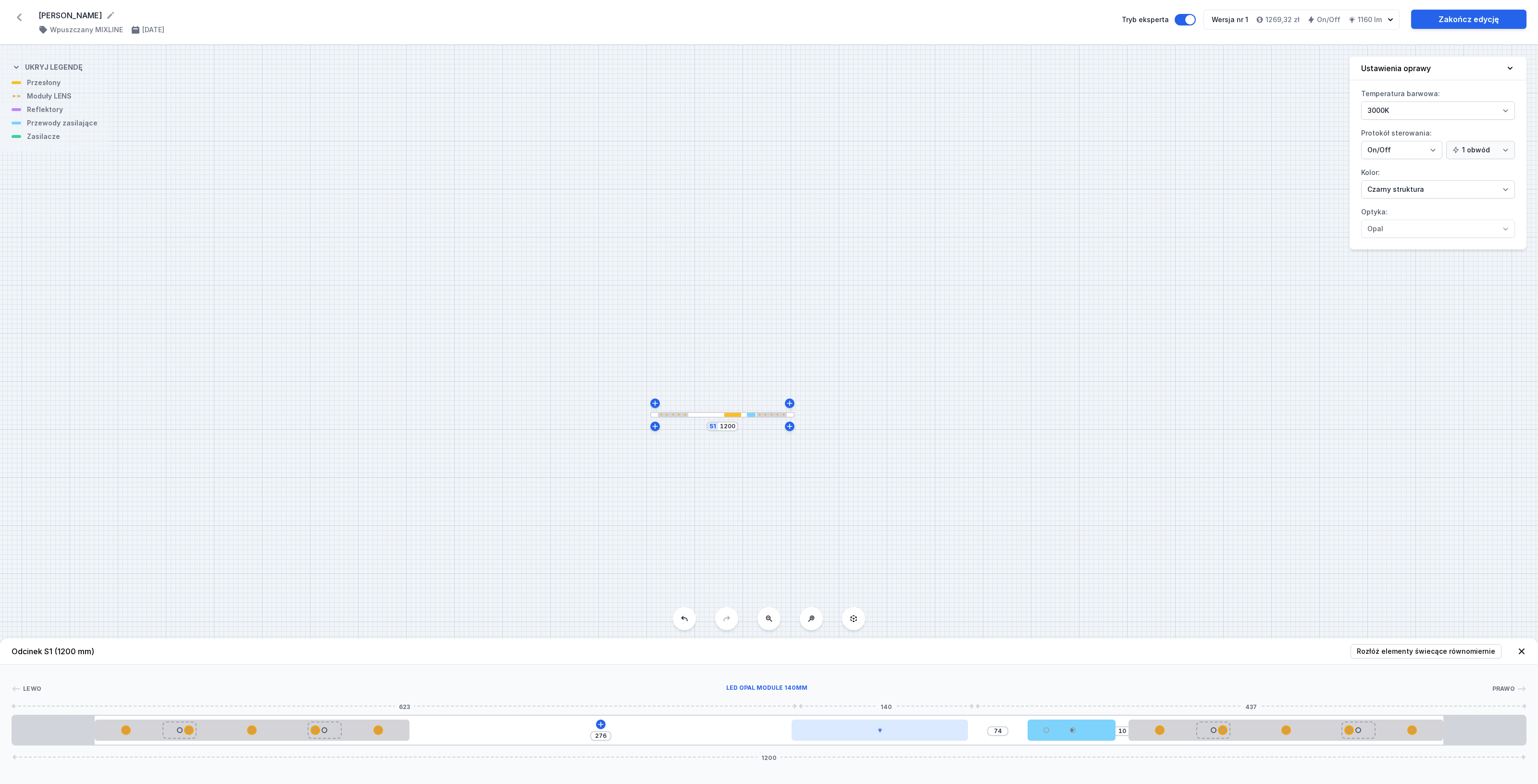
type input "80"
type input "270"
type input "84"
type input "266"
type input "87"
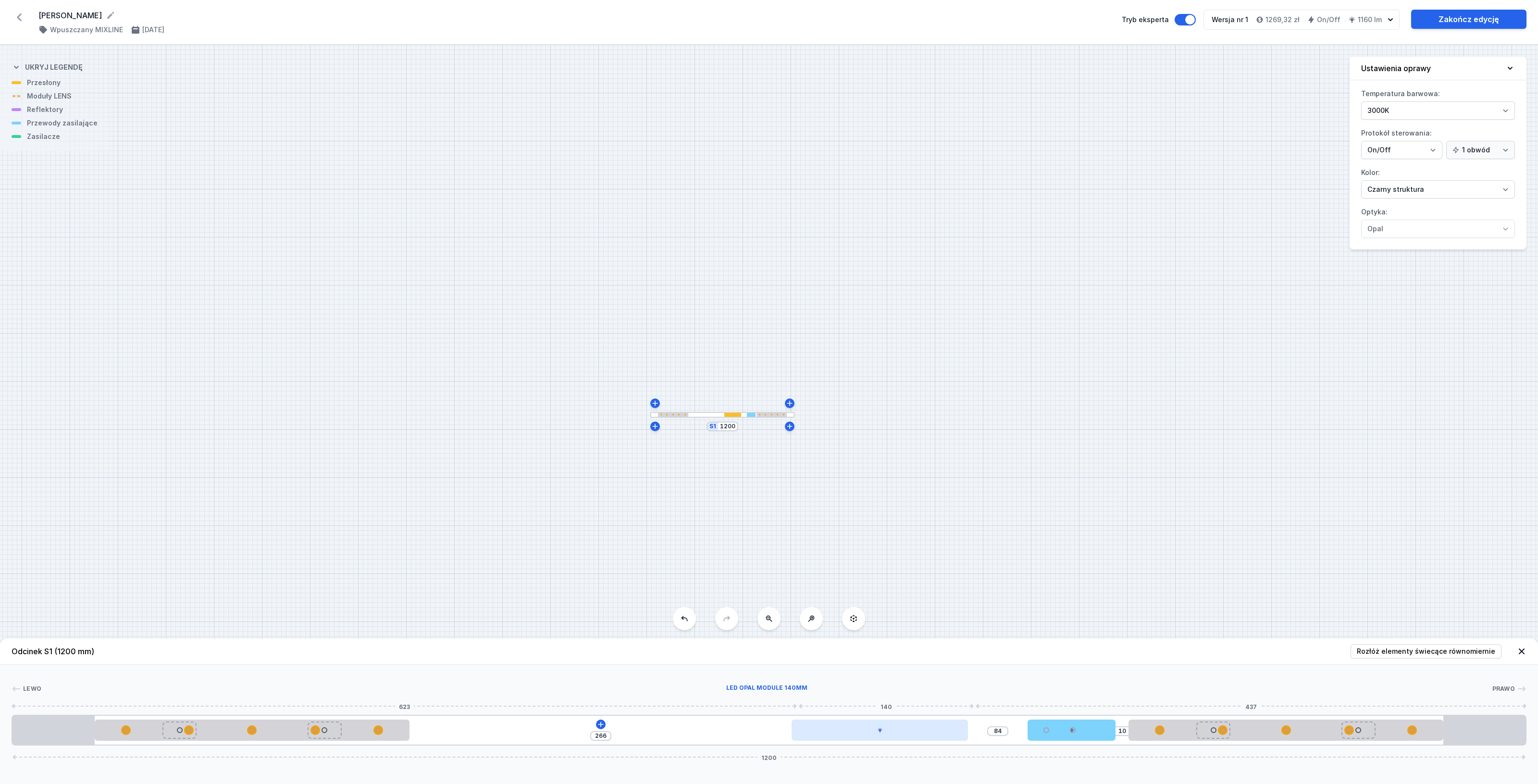
type input "263"
type input "88"
type input "262"
type input "89"
type input "261"
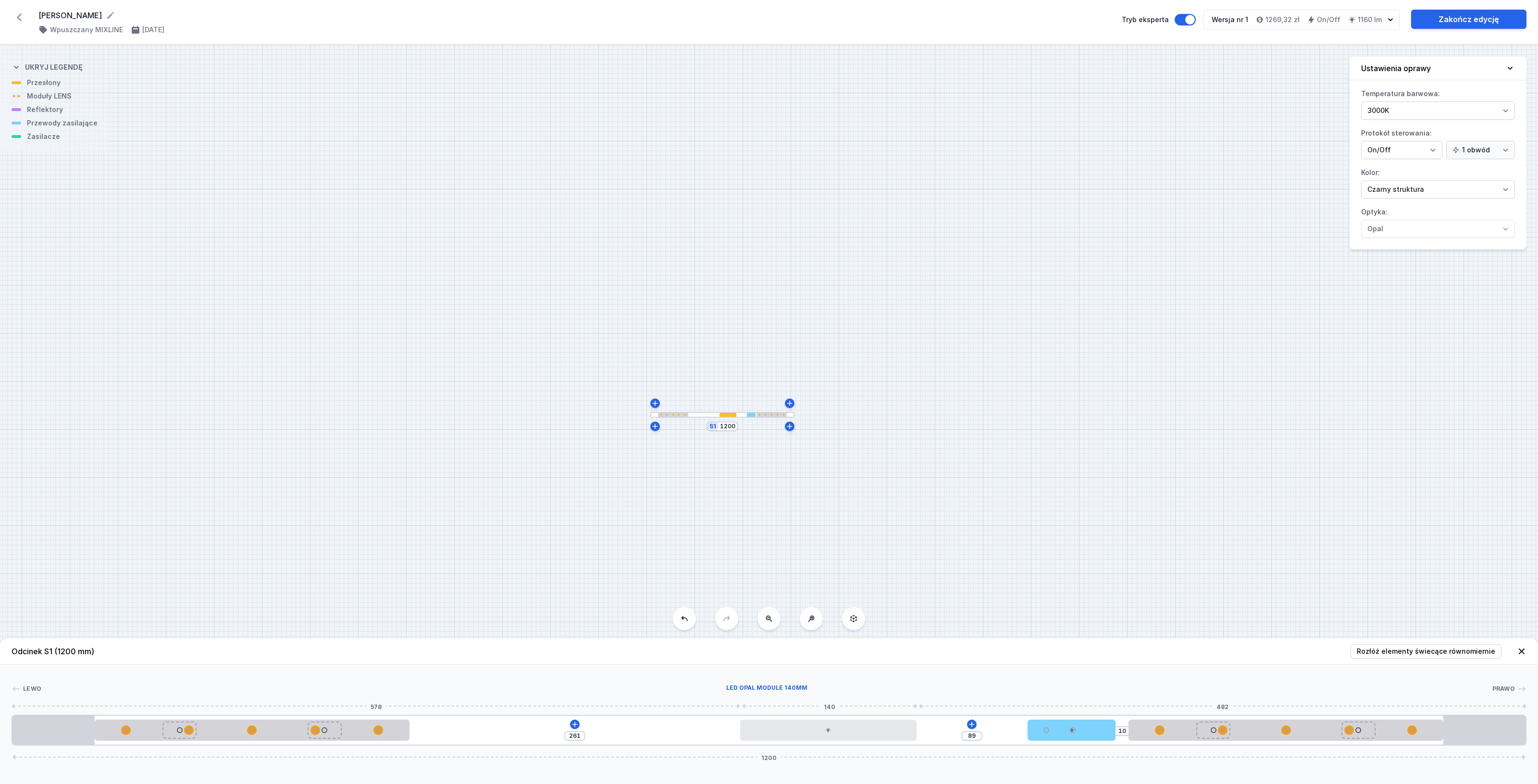
type input "92"
type input "258"
type input "95"
type input "255"
type input "102"
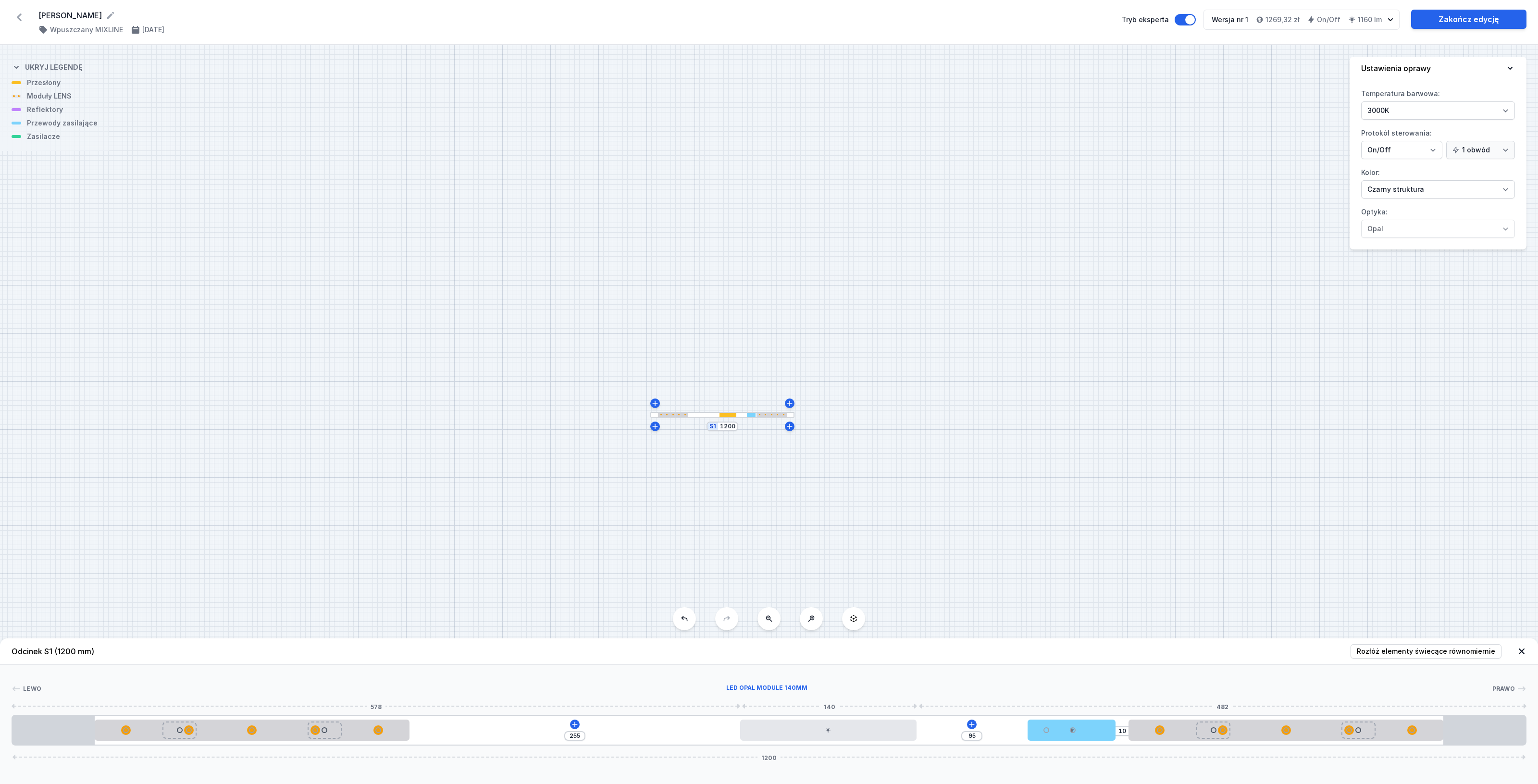
type input "248"
type input "107"
type input "243"
type input "112"
type input "238"
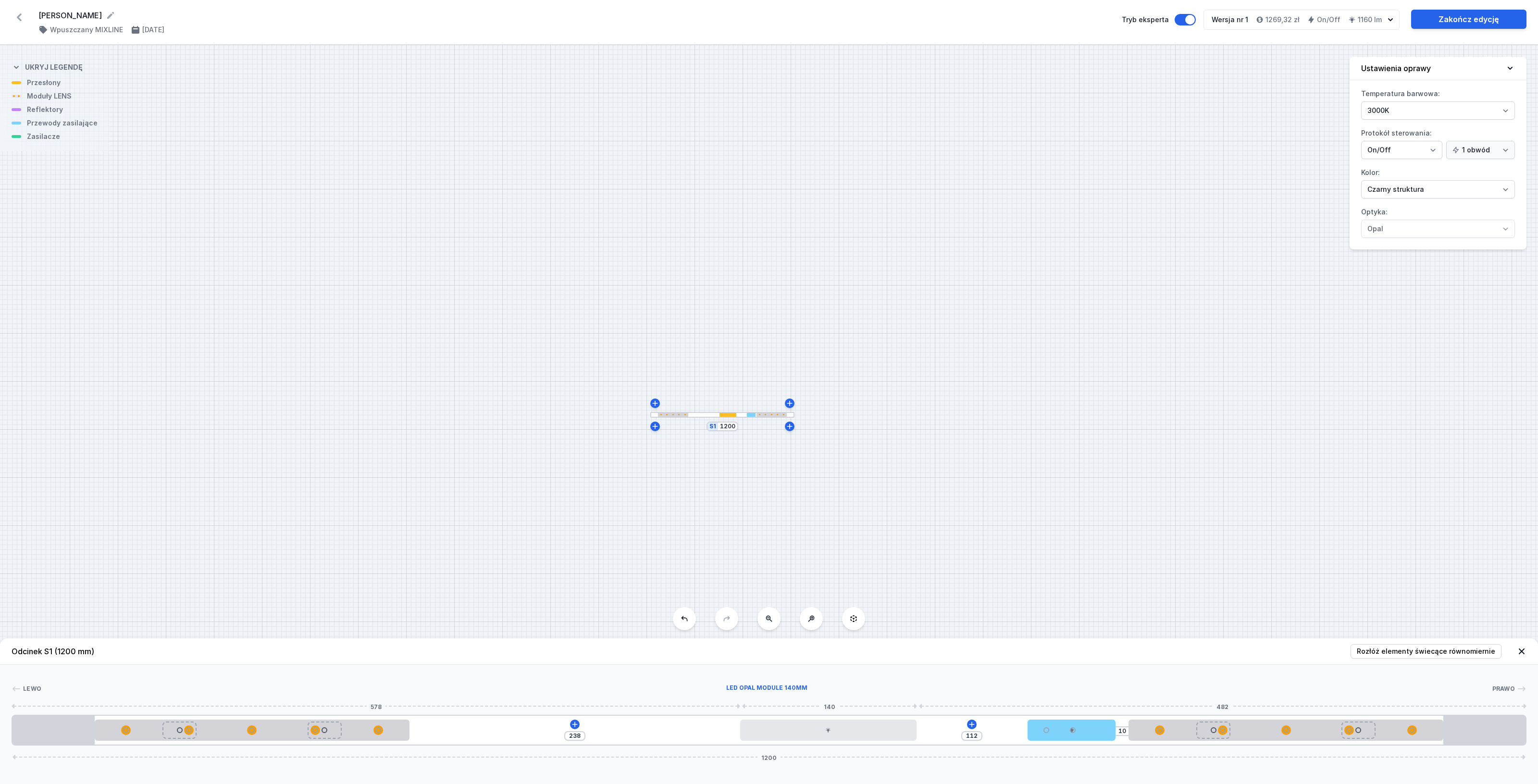
type input "115"
type input "235"
type input "117"
type input "233"
type input "118"
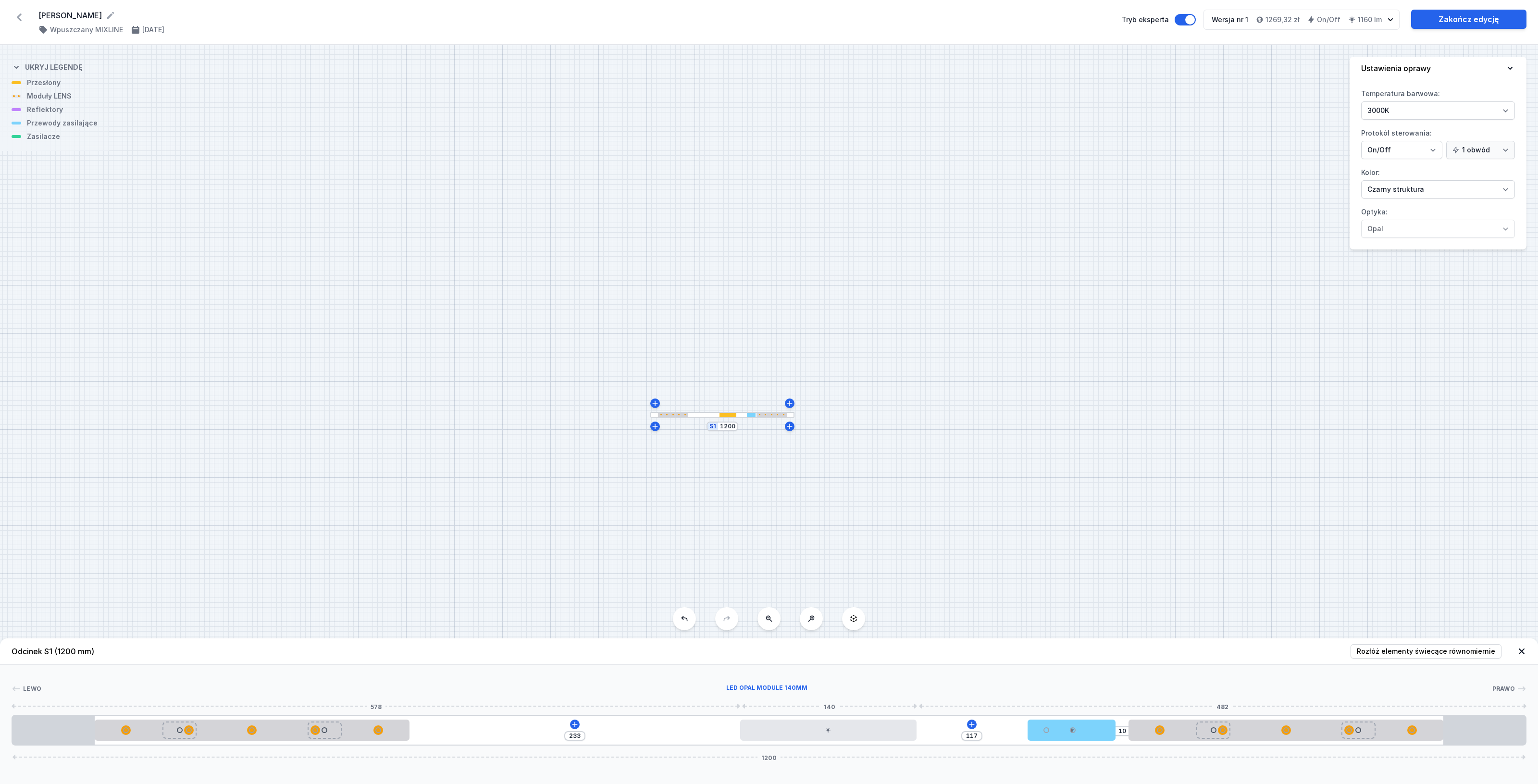
type input "232"
type input "120"
type input "230"
type input "121"
type input "229"
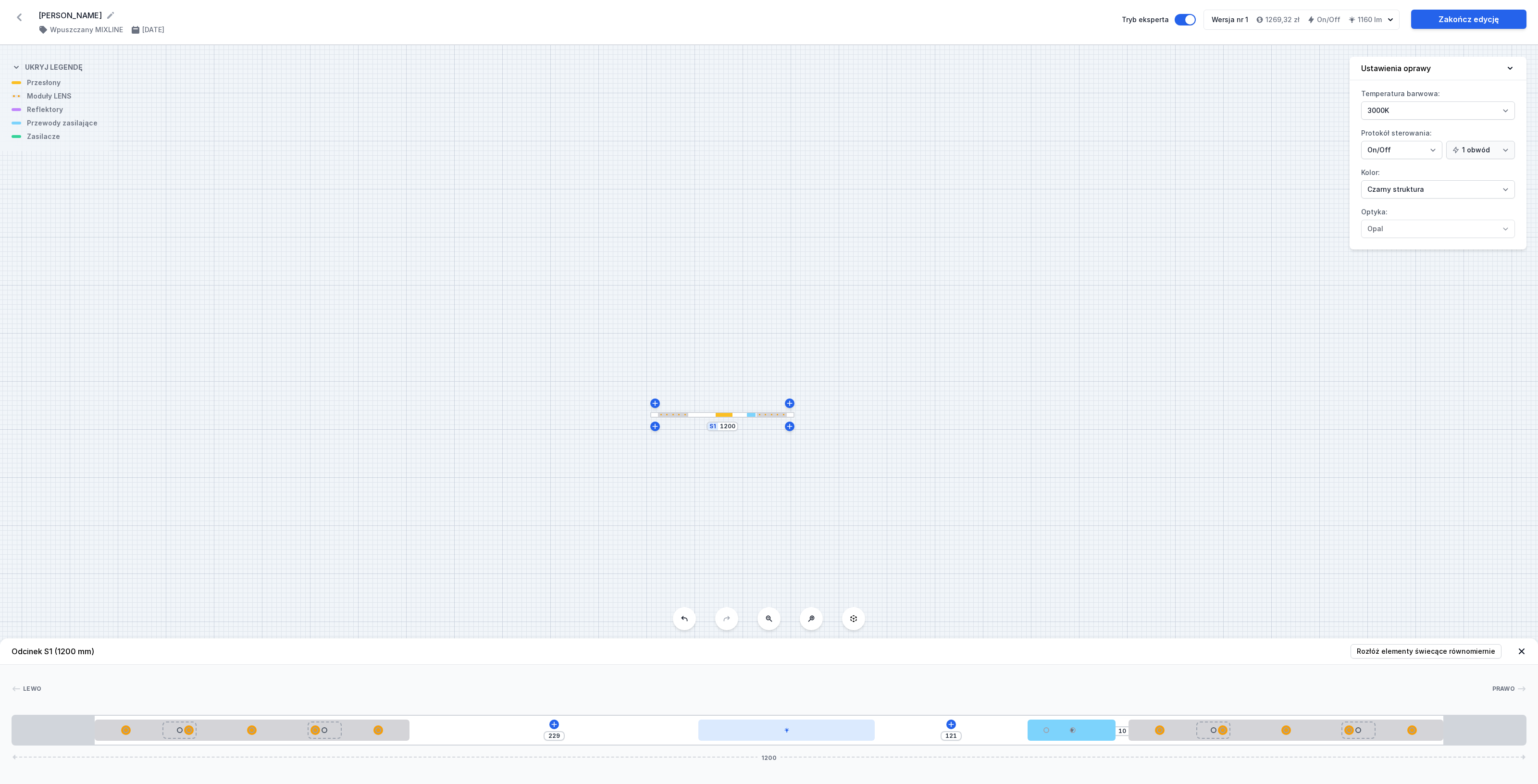
type input "122"
type input "228"
type input "124"
type input "226"
type input "126"
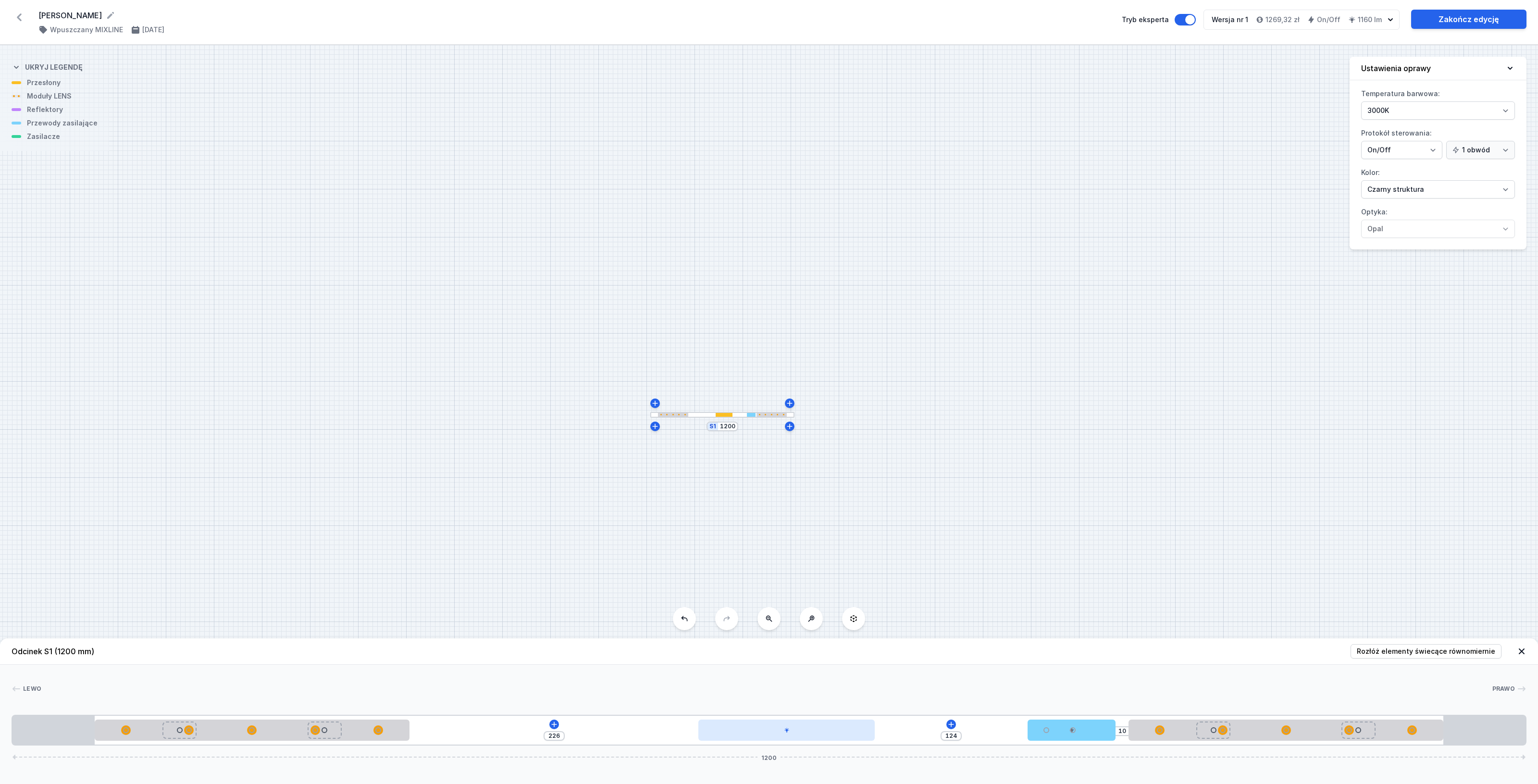
type input "224"
type input "127"
type input "223"
type input "129"
type input "221"
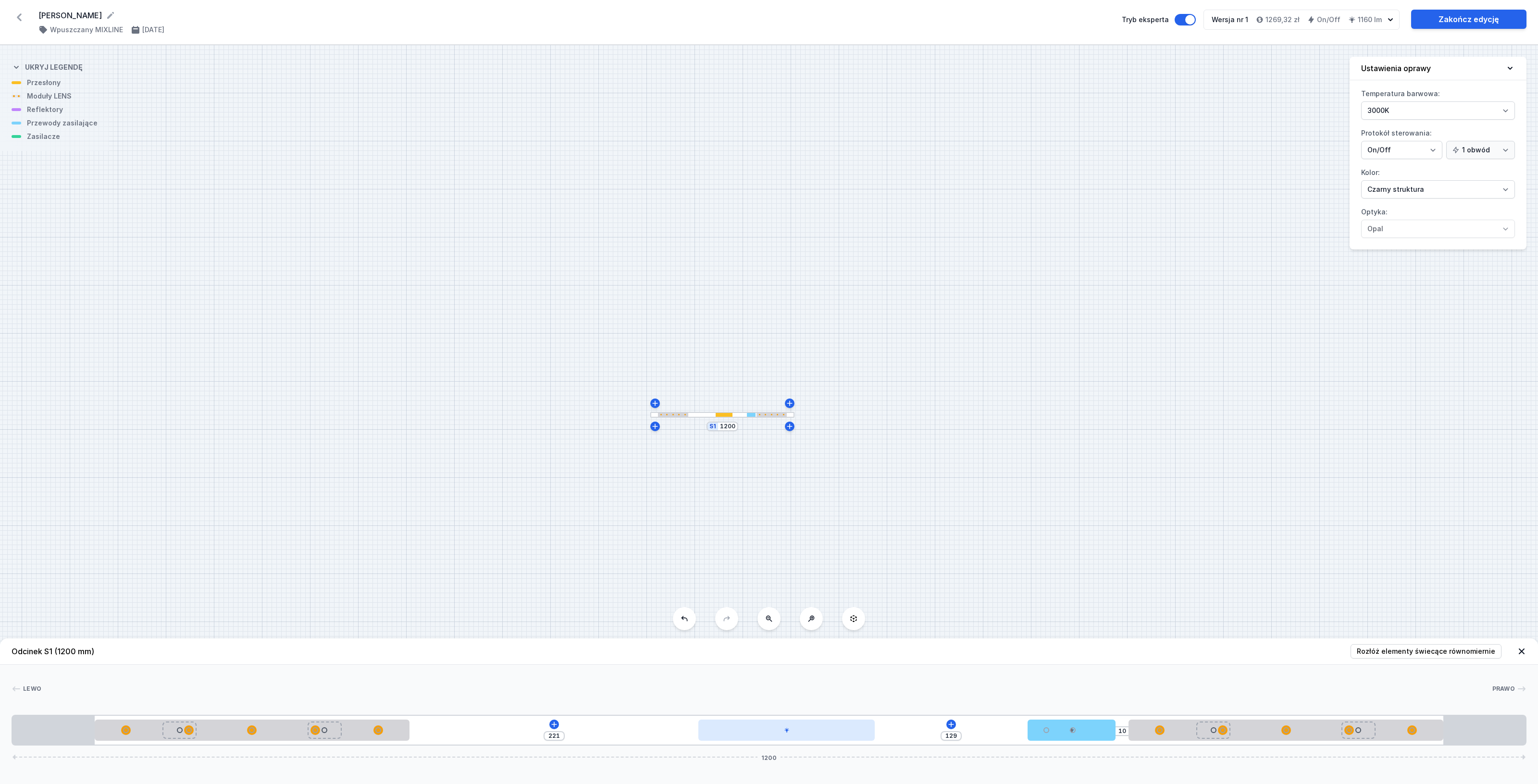
type input "130"
type input "220"
drag, startPoint x: 936, startPoint y: 729, endPoint x: 746, endPoint y: 735, distance: 190.1
click at [746, 735] on div at bounding box center [746, 729] width 176 height 21
click at [781, 727] on div at bounding box center [746, 729] width 176 height 21
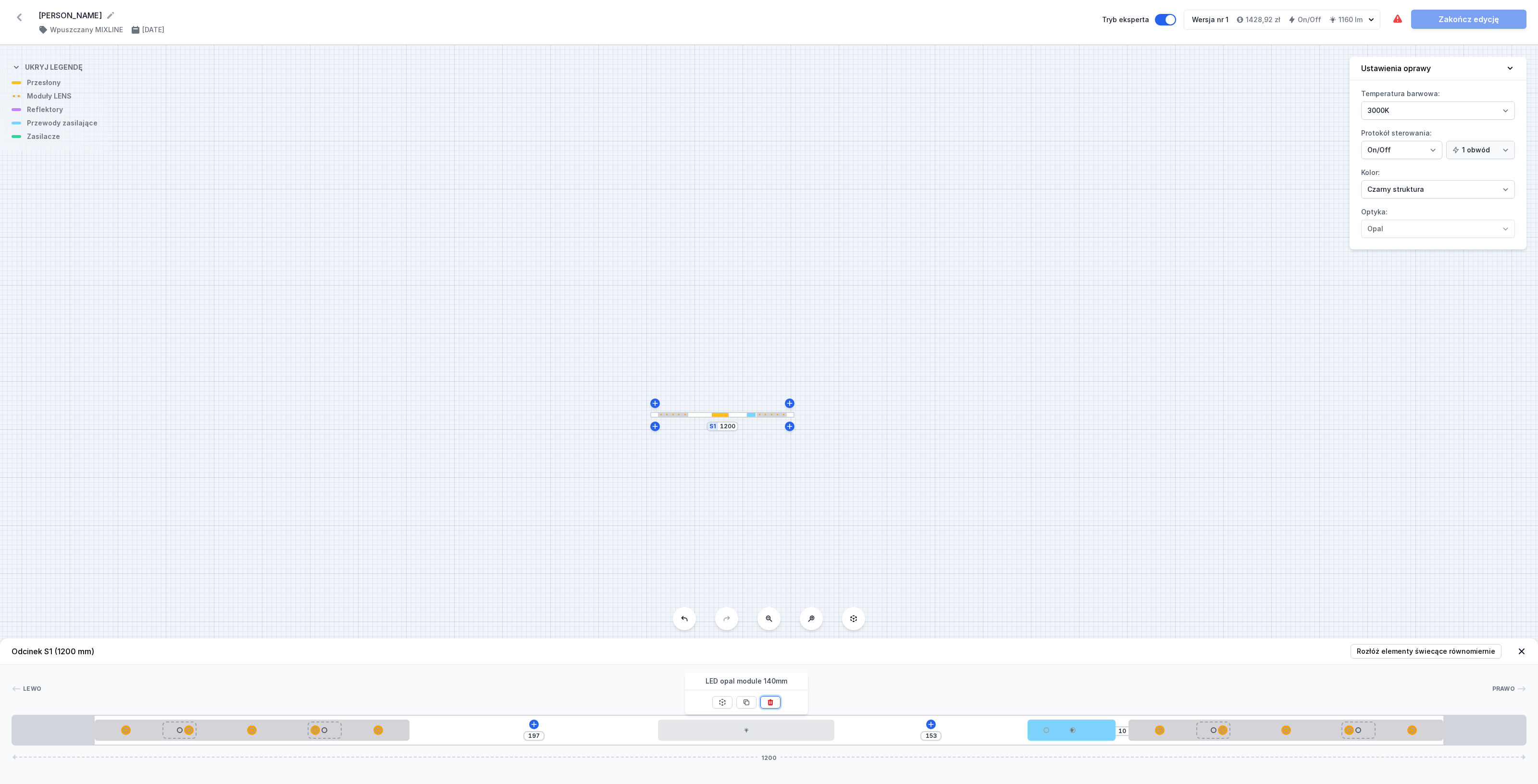
click at [775, 702] on button at bounding box center [770, 702] width 20 height 12
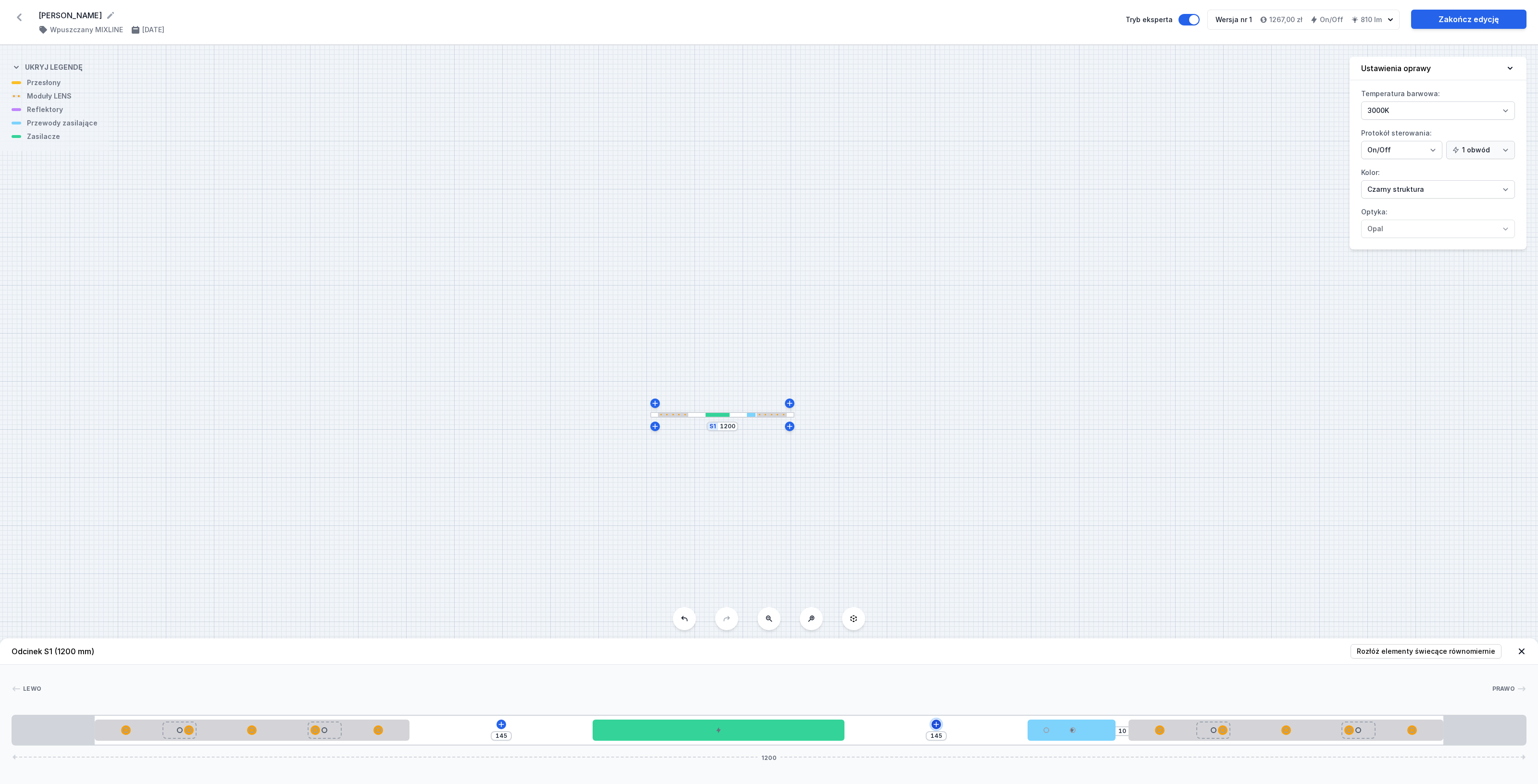
click at [935, 724] on icon at bounding box center [936, 724] width 5 height 5
click at [967, 603] on div "Moduły LED (1)" at bounding box center [936, 608] width 154 height 24
click at [922, 587] on span "LED opal module 140mm" at bounding box center [936, 583] width 138 height 10
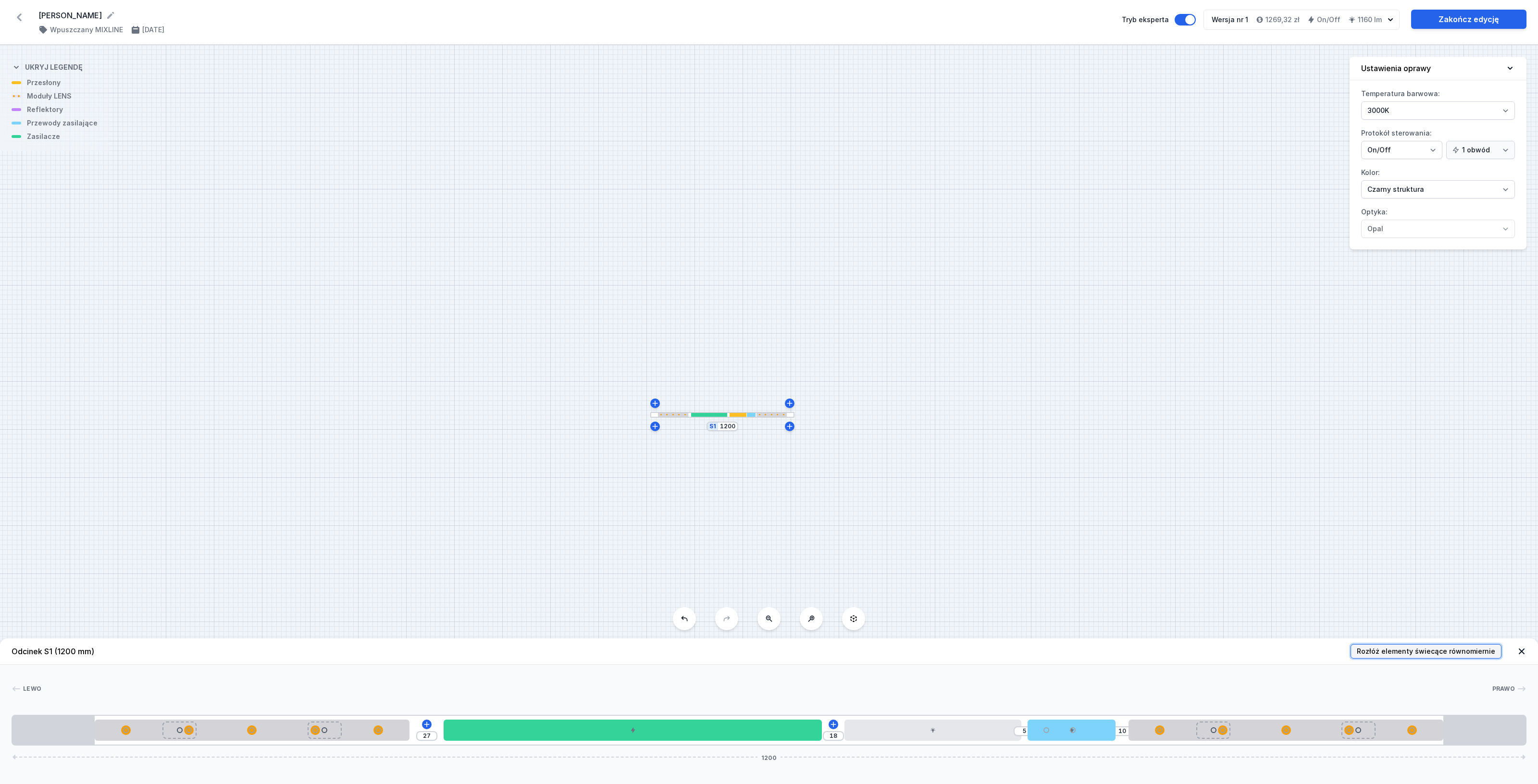
click at [1380, 647] on span "Rozłóż elementy świecące równomiernie" at bounding box center [1425, 651] width 138 height 10
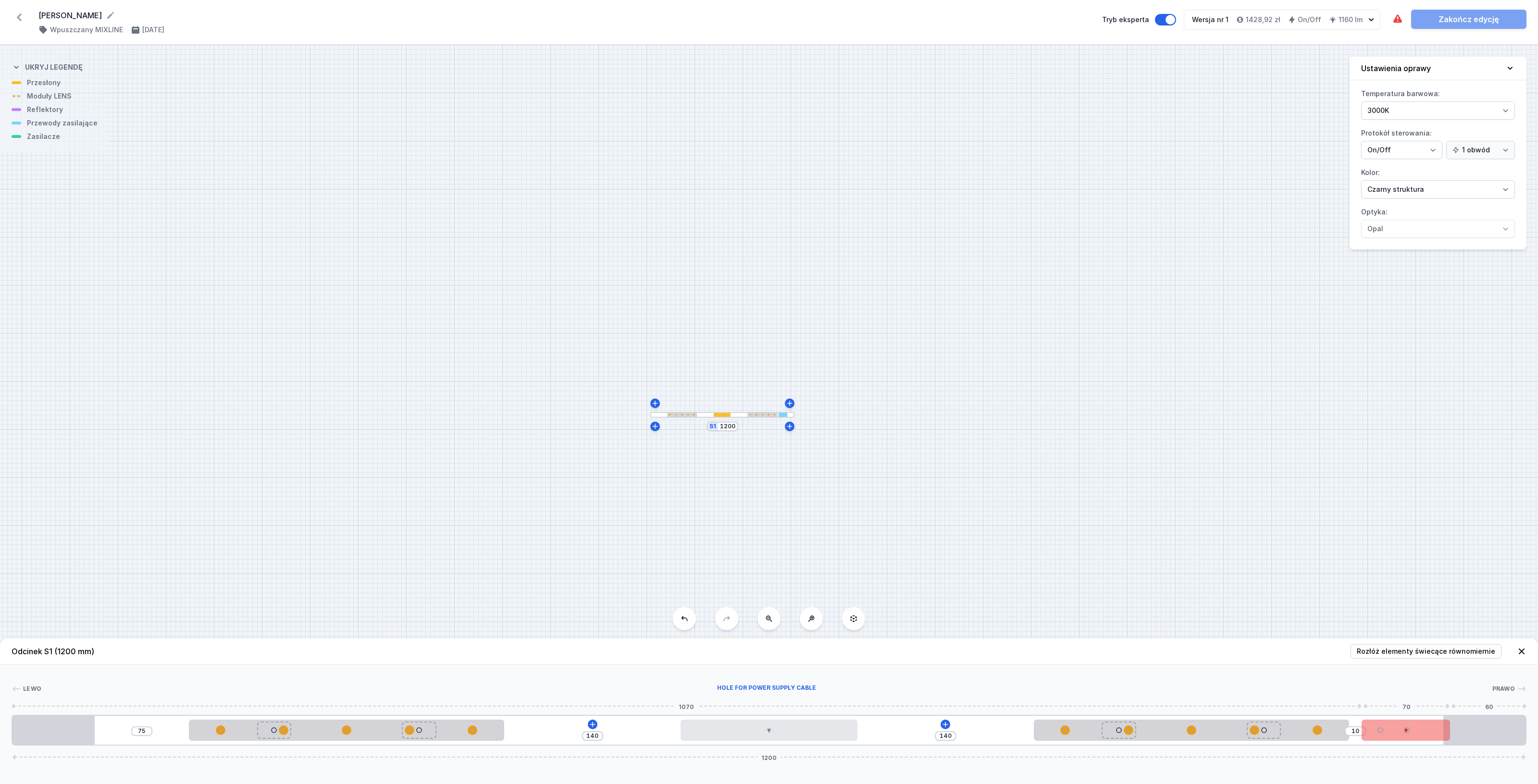
drag, startPoint x: 1068, startPoint y: 733, endPoint x: 1391, endPoint y: 739, distance: 323.1
drag, startPoint x: 1418, startPoint y: 736, endPoint x: 15, endPoint y: 719, distance: 1403.1
click at [15, 719] on div "5 140 140 75 1200" at bounding box center [769, 730] width 1515 height 31
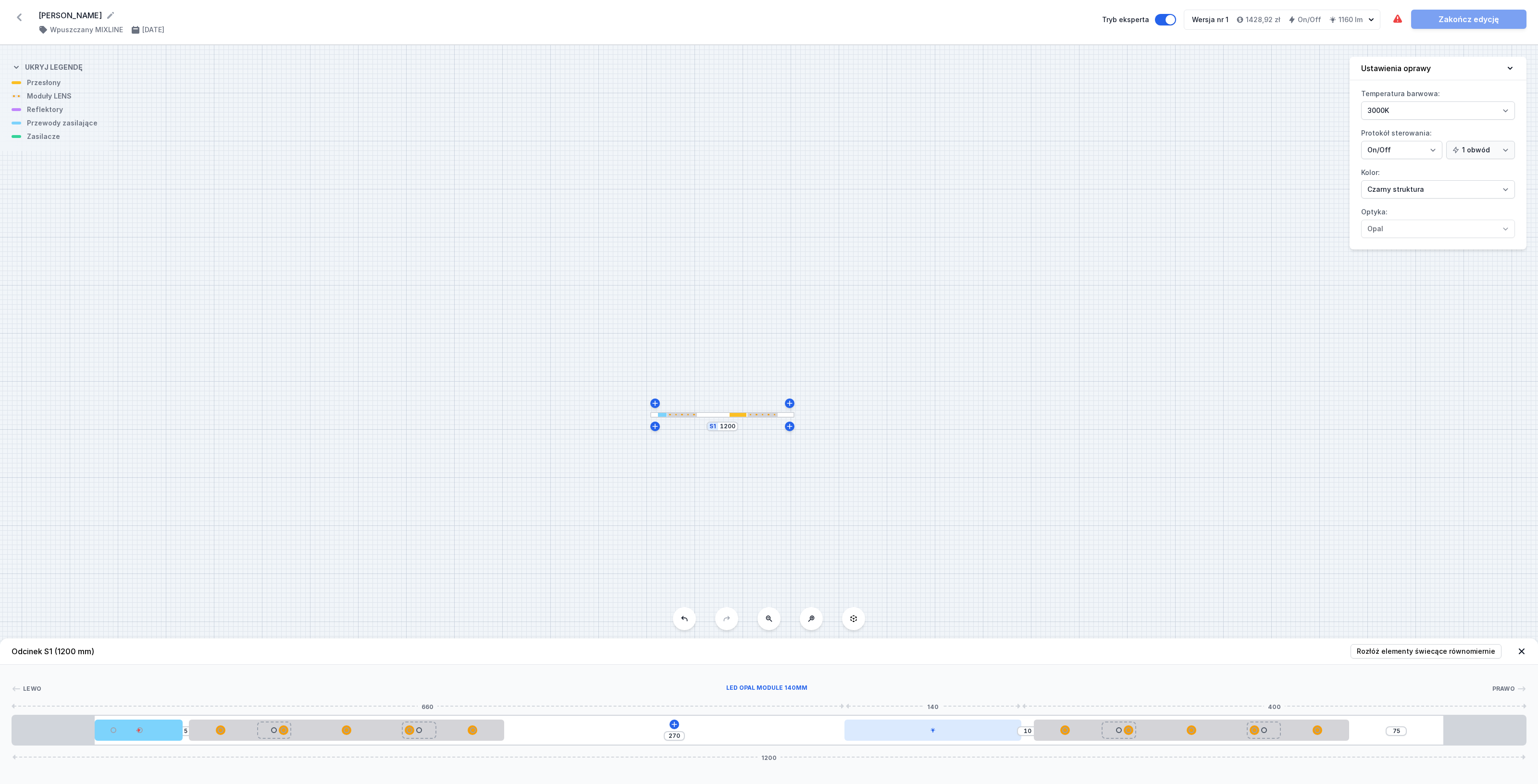
drag, startPoint x: 726, startPoint y: 729, endPoint x: 965, endPoint y: 727, distance: 239.0
click at [965, 727] on div at bounding box center [933, 729] width 176 height 21
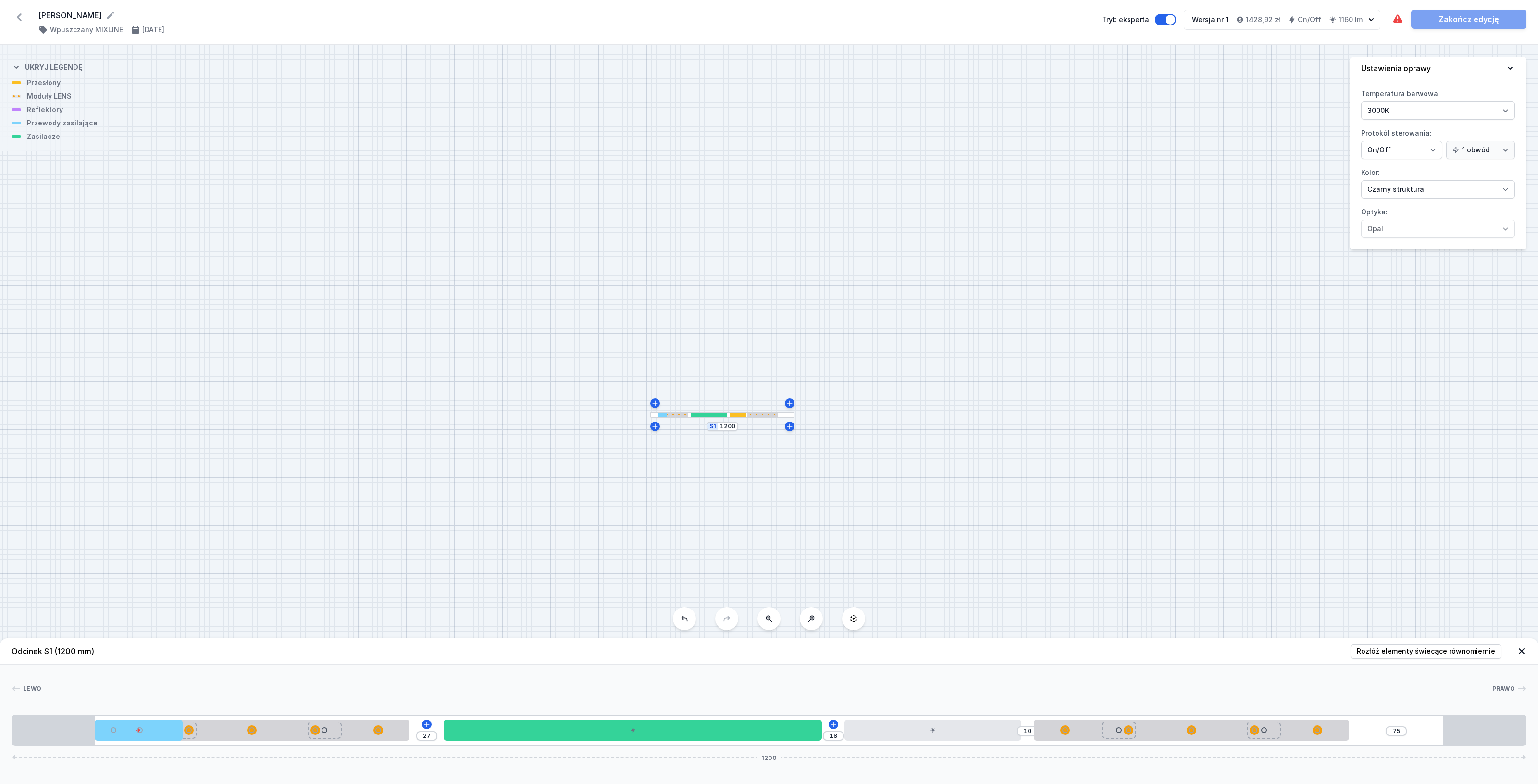
drag, startPoint x: 474, startPoint y: 731, endPoint x: 210, endPoint y: 713, distance: 264.6
click at [210, 713] on div "[PERSON_NAME] 1 2 3 4 5 3 1 27 18 10 75 1200 65 70 250 27 300 18 140 10 250 140…" at bounding box center [769, 705] width 1538 height 81
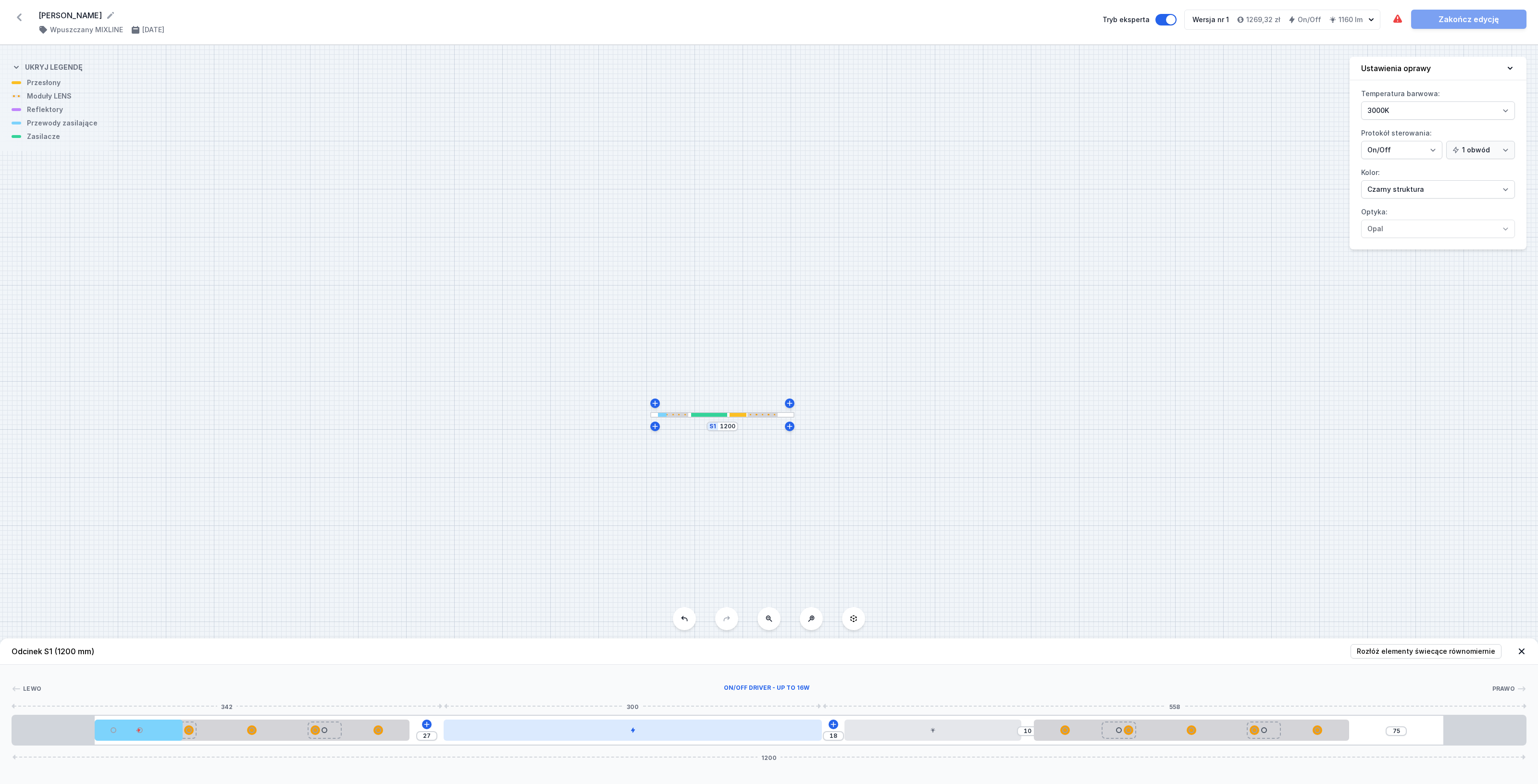
drag, startPoint x: 663, startPoint y: 731, endPoint x: 488, endPoint y: 731, distance: 175.0
click at [488, 731] on div at bounding box center [633, 729] width 378 height 21
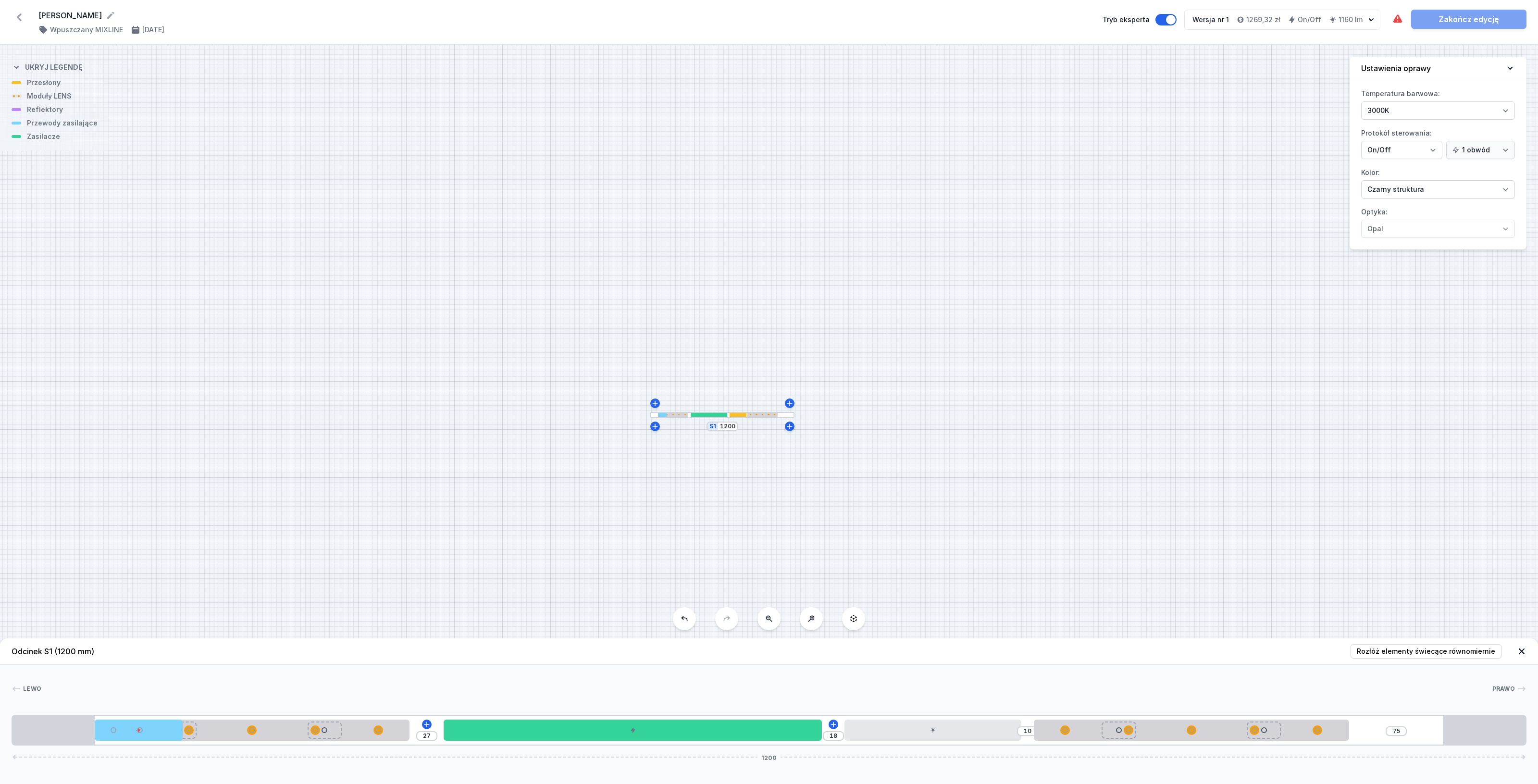
drag, startPoint x: 462, startPoint y: 731, endPoint x: 435, endPoint y: 731, distance: 27.0
click at [435, 731] on div "27 18 10 75 1200" at bounding box center [769, 730] width 1515 height 31
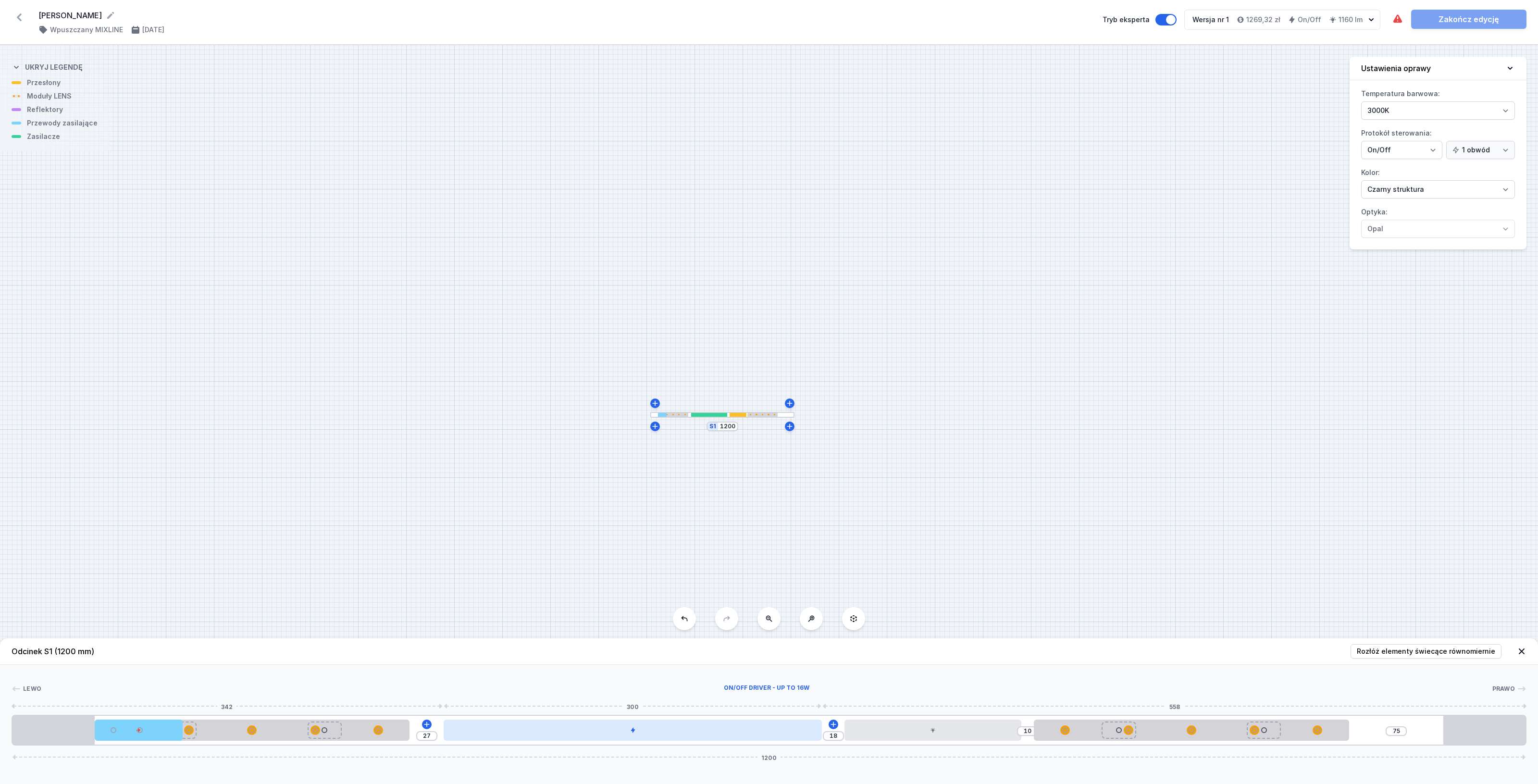
drag, startPoint x: 759, startPoint y: 727, endPoint x: 681, endPoint y: 731, distance: 78.1
click at [681, 731] on div at bounding box center [633, 729] width 378 height 21
drag, startPoint x: 580, startPoint y: 725, endPoint x: 512, endPoint y: 722, distance: 68.1
click at [512, 722] on div at bounding box center [633, 729] width 378 height 21
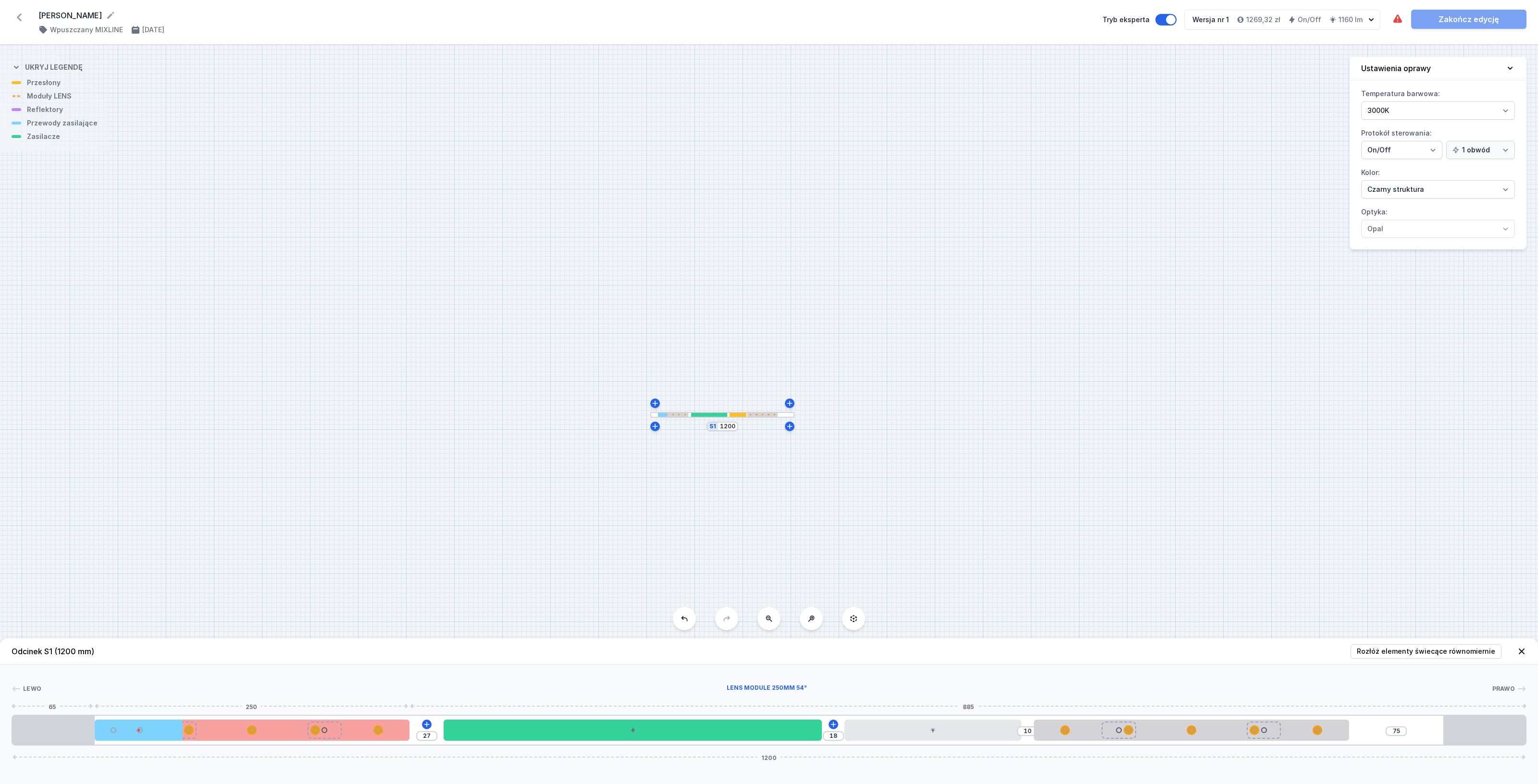
drag, startPoint x: 464, startPoint y: 729, endPoint x: 370, endPoint y: 727, distance: 94.0
click at [370, 727] on div "27 18 10 75 1200" at bounding box center [769, 730] width 1515 height 31
drag, startPoint x: 248, startPoint y: 736, endPoint x: 310, endPoint y: 736, distance: 62.0
click at [310, 736] on div at bounding box center [252, 729] width 315 height 21
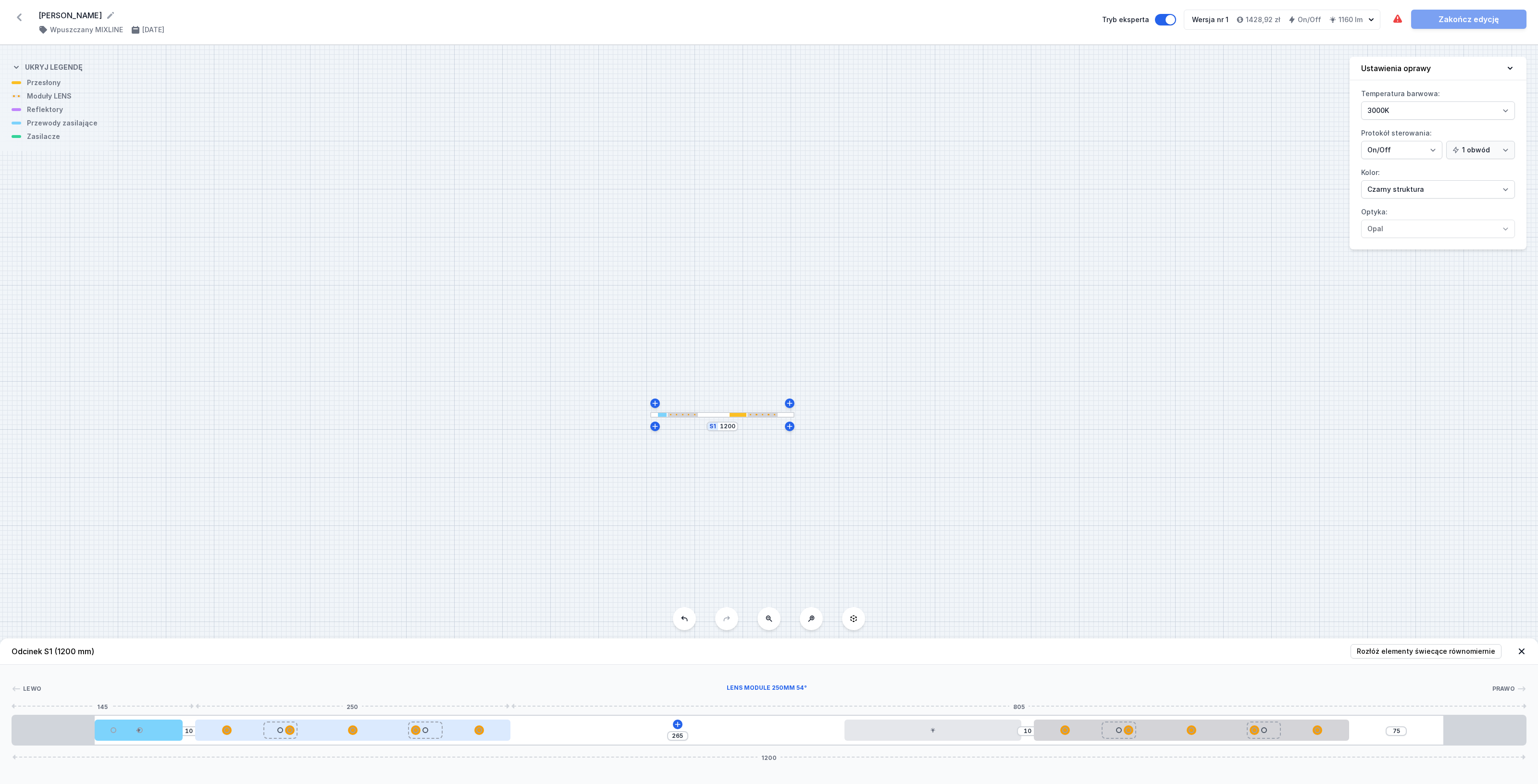
drag, startPoint x: 368, startPoint y: 733, endPoint x: 336, endPoint y: 735, distance: 32.1
click at [336, 735] on div at bounding box center [352, 729] width 315 height 21
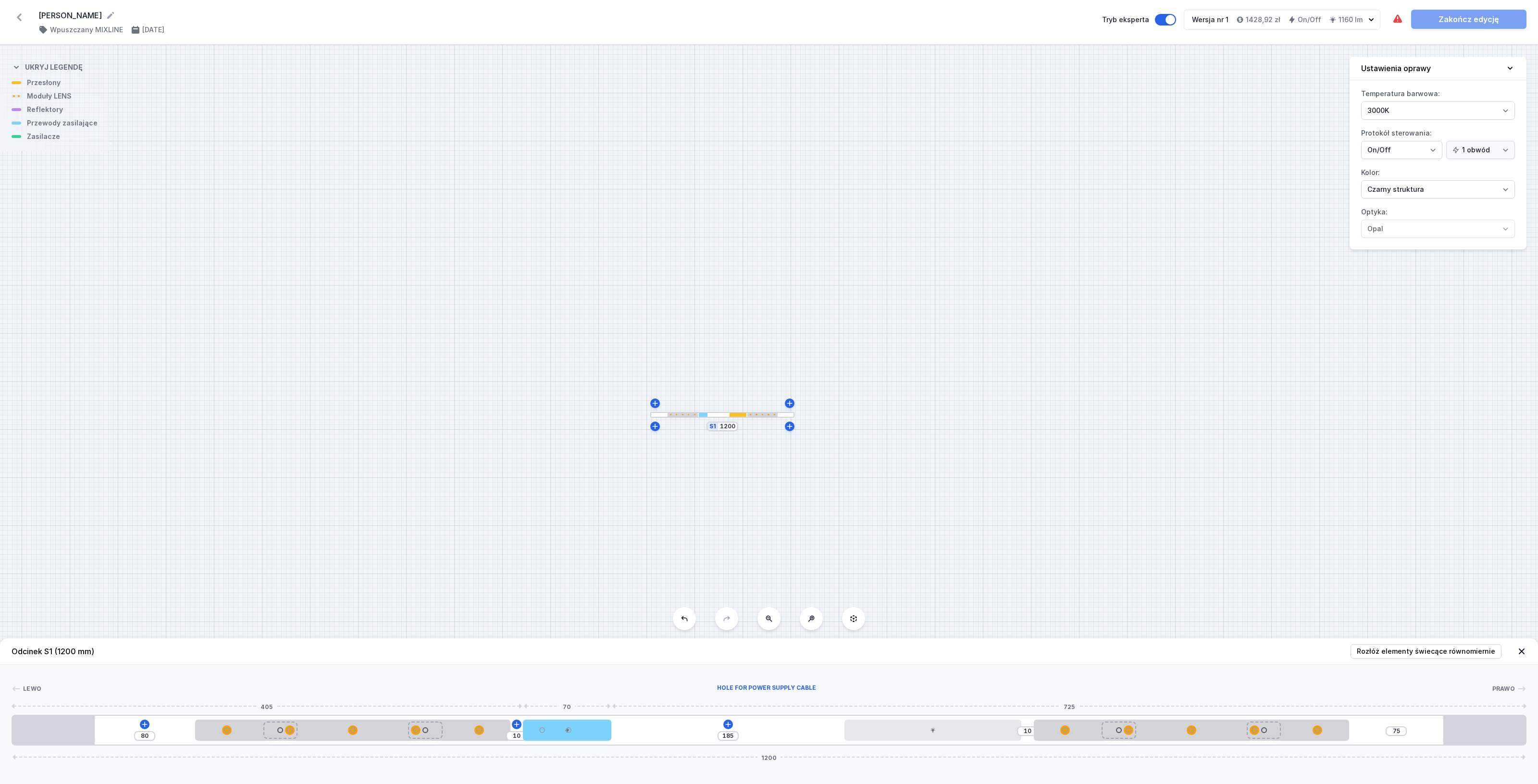
drag, startPoint x: 167, startPoint y: 733, endPoint x: 551, endPoint y: 742, distance: 384.1
drag, startPoint x: 466, startPoint y: 731, endPoint x: 292, endPoint y: 731, distance: 174.0
click at [292, 731] on div at bounding box center [252, 729] width 315 height 10
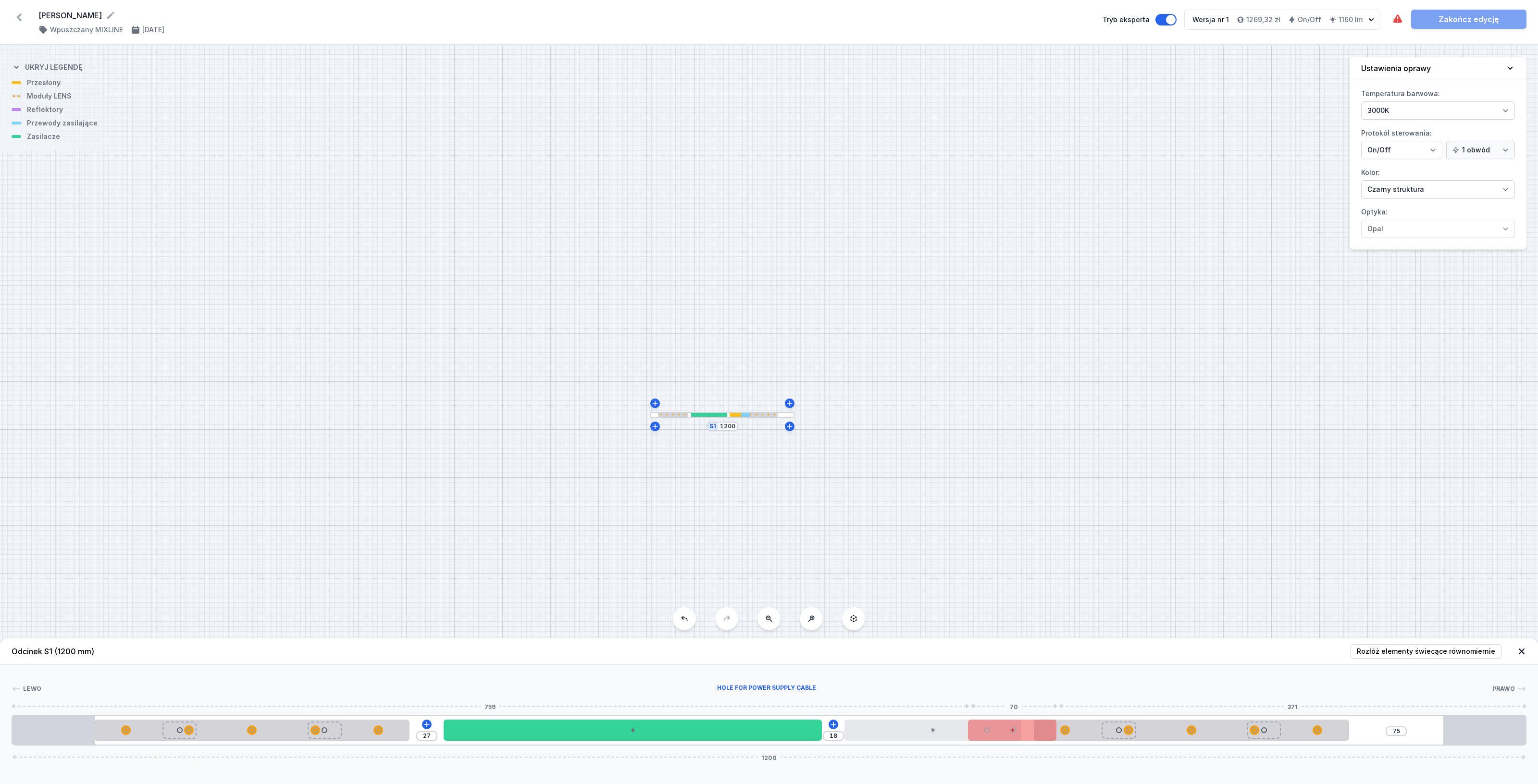
drag, startPoint x: 553, startPoint y: 734, endPoint x: 1005, endPoint y: 736, distance: 452.0
drag, startPoint x: 1169, startPoint y: 736, endPoint x: 1376, endPoint y: 733, distance: 207.0
click at [1376, 733] on div at bounding box center [1286, 729] width 315 height 21
drag, startPoint x: 1015, startPoint y: 729, endPoint x: 1070, endPoint y: 734, distance: 55.2
click at [1070, 734] on div at bounding box center [1071, 729] width 88 height 21
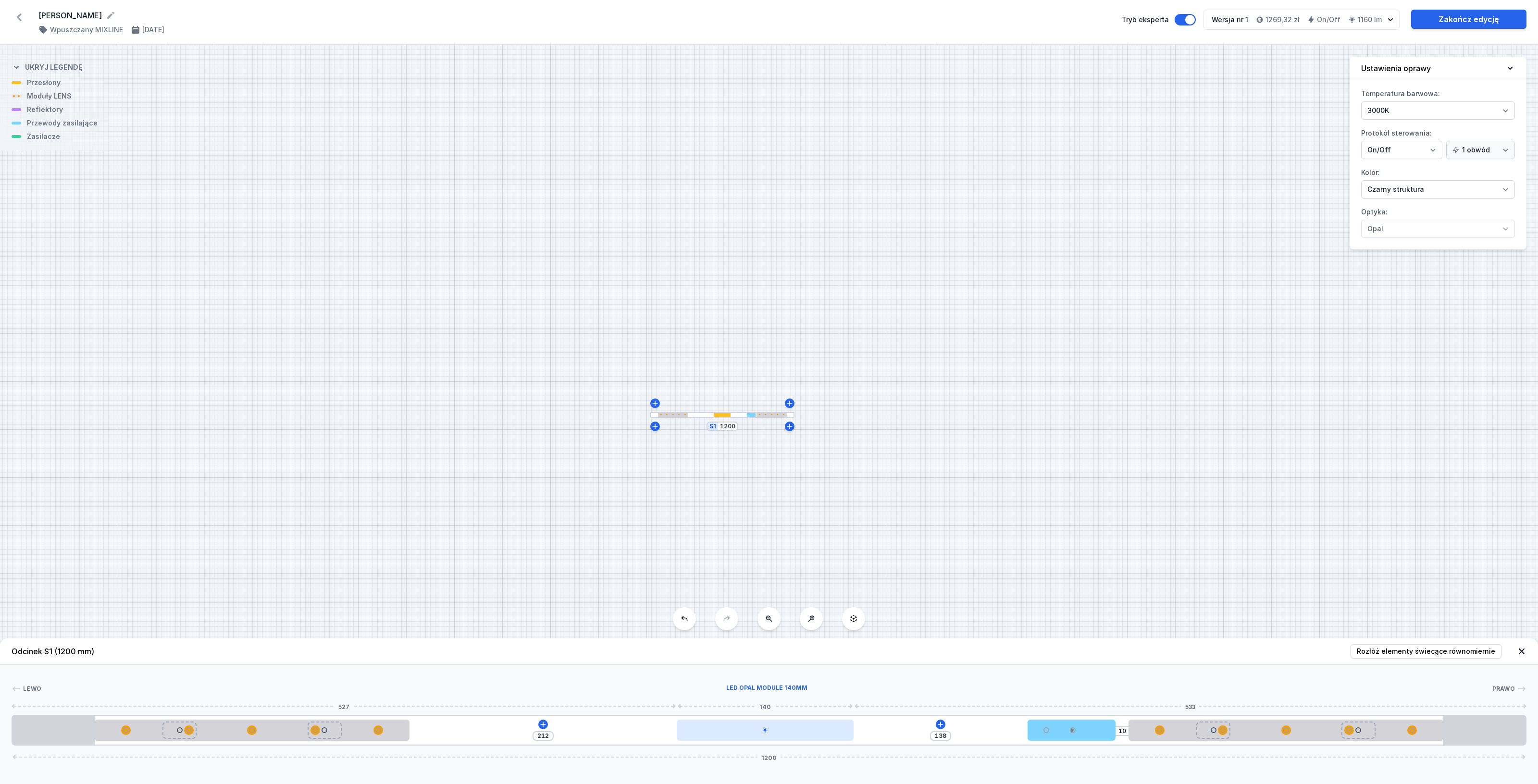
drag, startPoint x: 925, startPoint y: 732, endPoint x: 755, endPoint y: 736, distance: 170.0
click at [755, 736] on div at bounding box center [765, 729] width 176 height 21
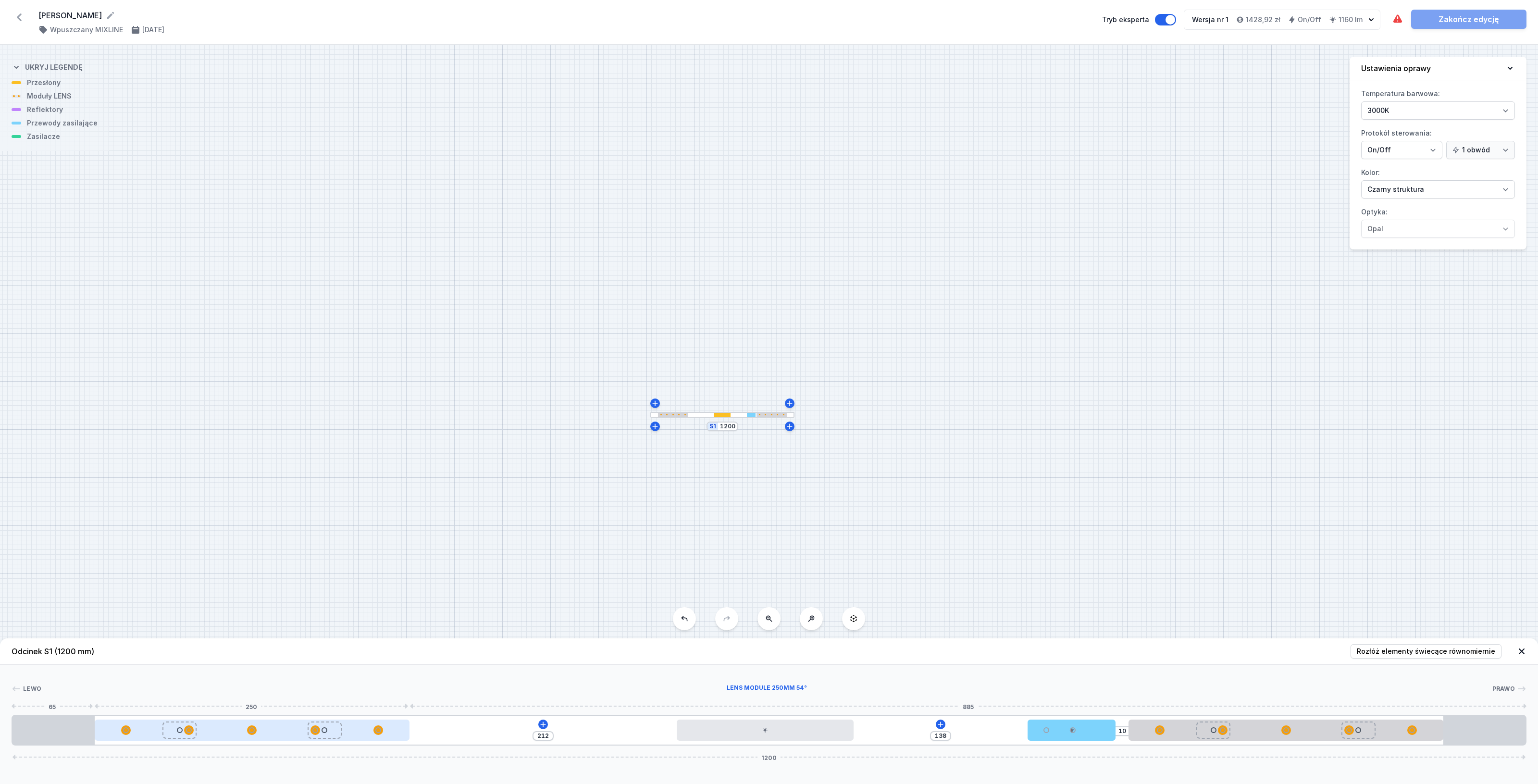
click at [230, 725] on div at bounding box center [252, 729] width 315 height 10
click at [273, 702] on icon at bounding box center [276, 702] width 8 height 8
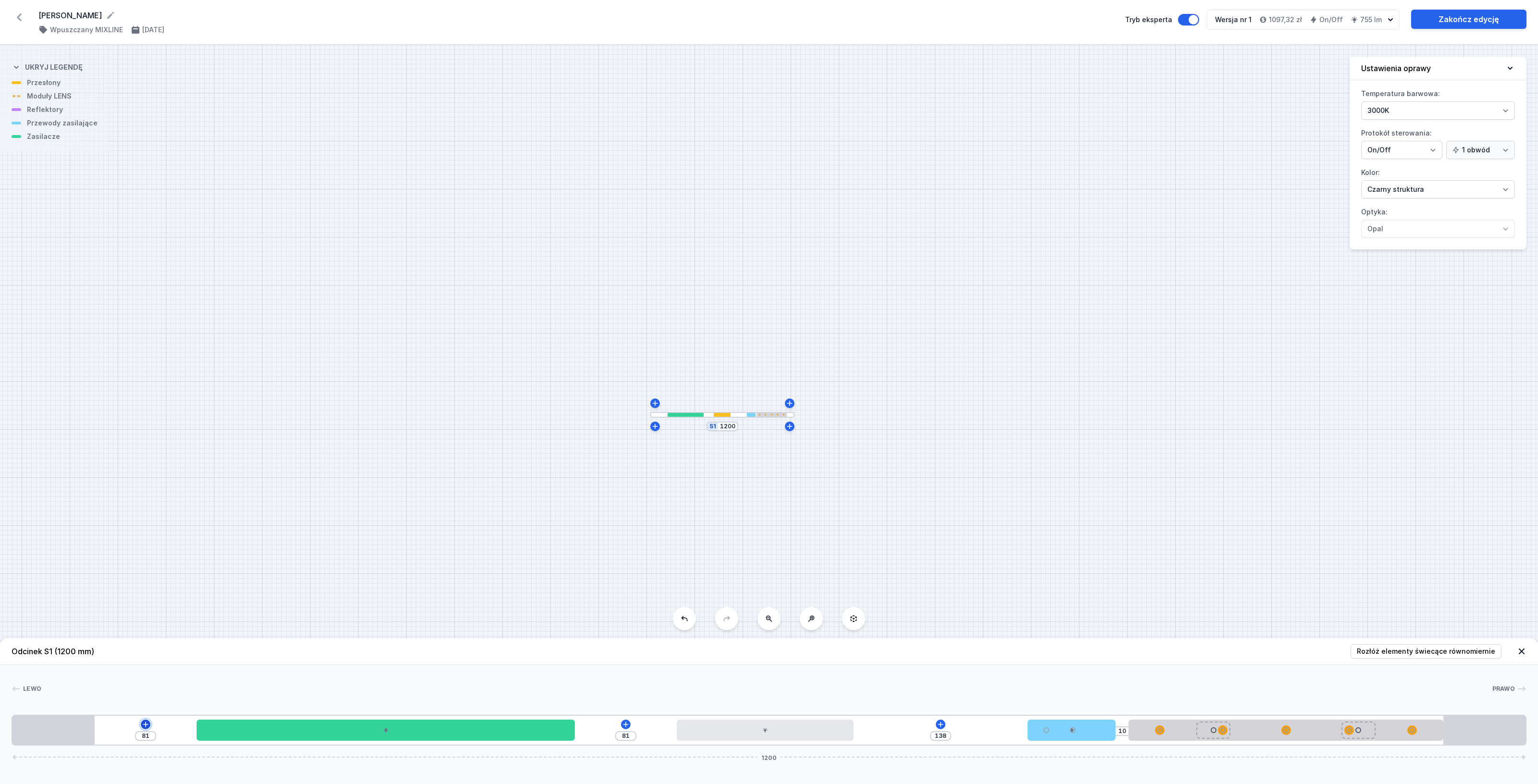
click at [145, 724] on icon at bounding box center [145, 724] width 5 height 5
click at [188, 608] on div "Moduły LED (3)" at bounding box center [145, 608] width 154 height 24
click at [210, 563] on icon at bounding box center [210, 563] width 5 height 5
click at [144, 721] on icon at bounding box center [145, 724] width 8 height 8
click at [210, 561] on icon at bounding box center [211, 563] width 8 height 8
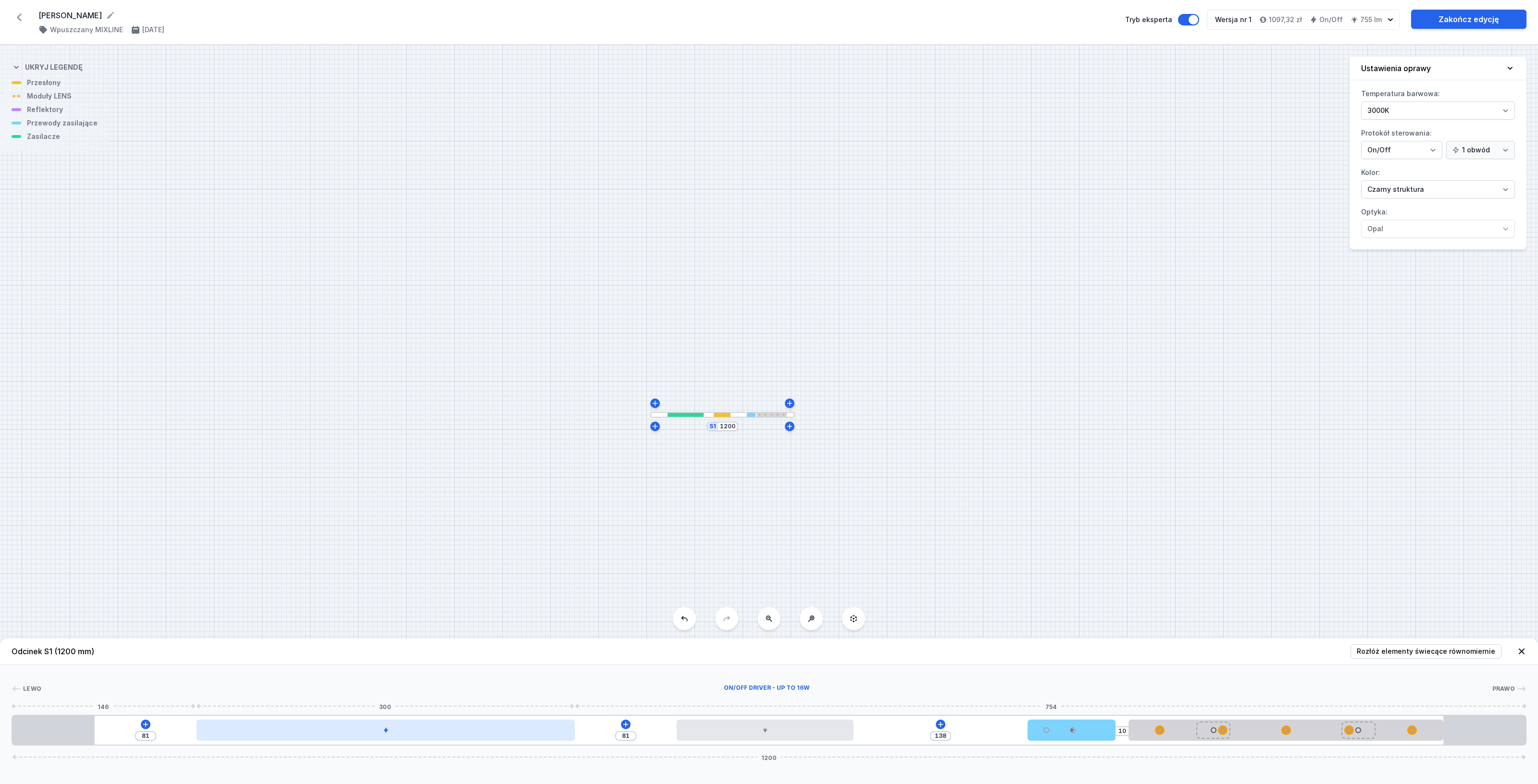
drag, startPoint x: 322, startPoint y: 731, endPoint x: 537, endPoint y: 733, distance: 215.0
click at [534, 733] on div at bounding box center [386, 729] width 378 height 21
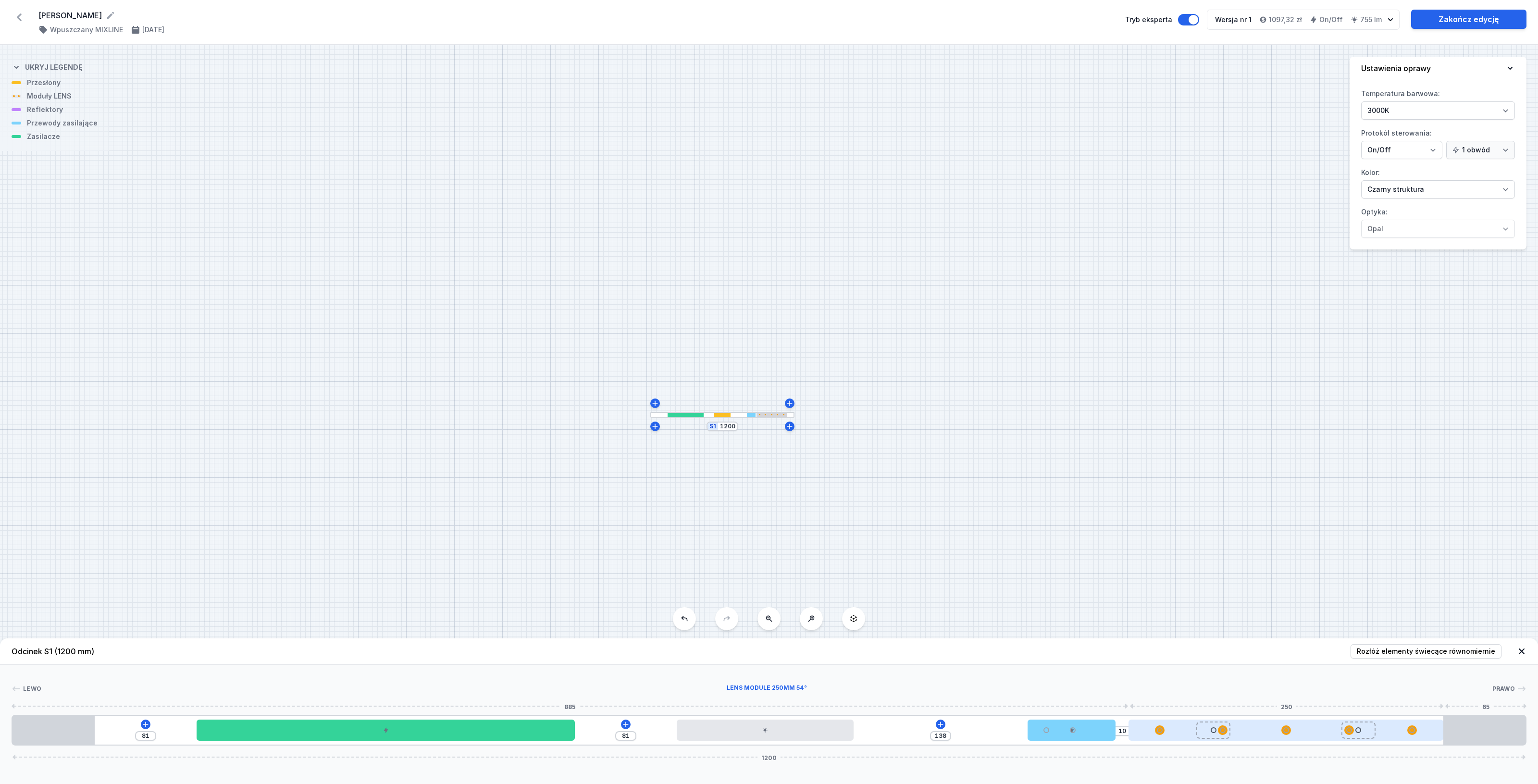
click at [1176, 725] on div at bounding box center [1286, 729] width 315 height 10
click at [1314, 702] on icon at bounding box center [1310, 702] width 8 height 8
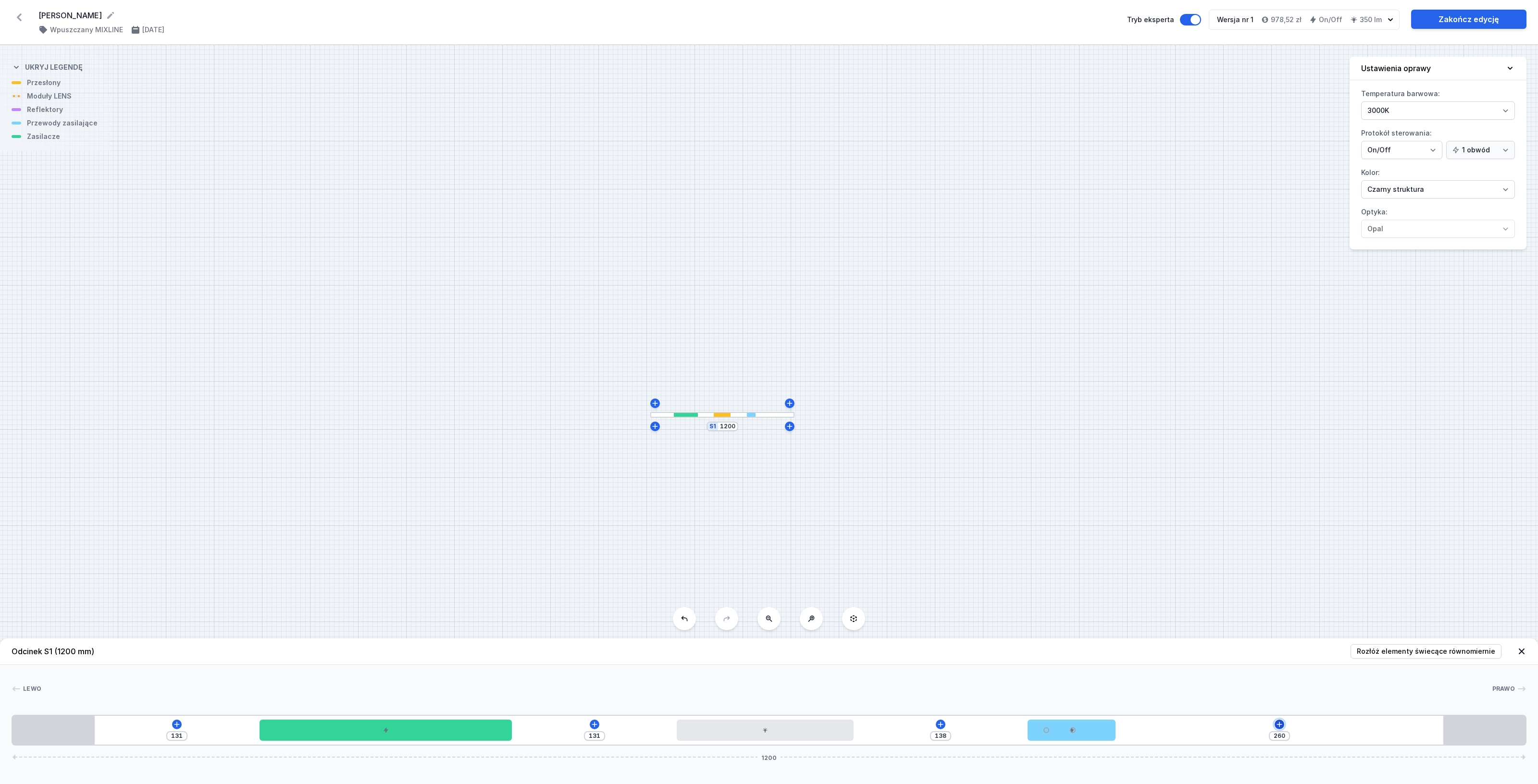
click at [1279, 722] on icon at bounding box center [1279, 724] width 8 height 8
click at [1322, 634] on div "Moduły LENS (2)" at bounding box center [1279, 632] width 154 height 24
click at [1308, 601] on span "LENS module 250mm 54°" at bounding box center [1279, 605] width 138 height 10
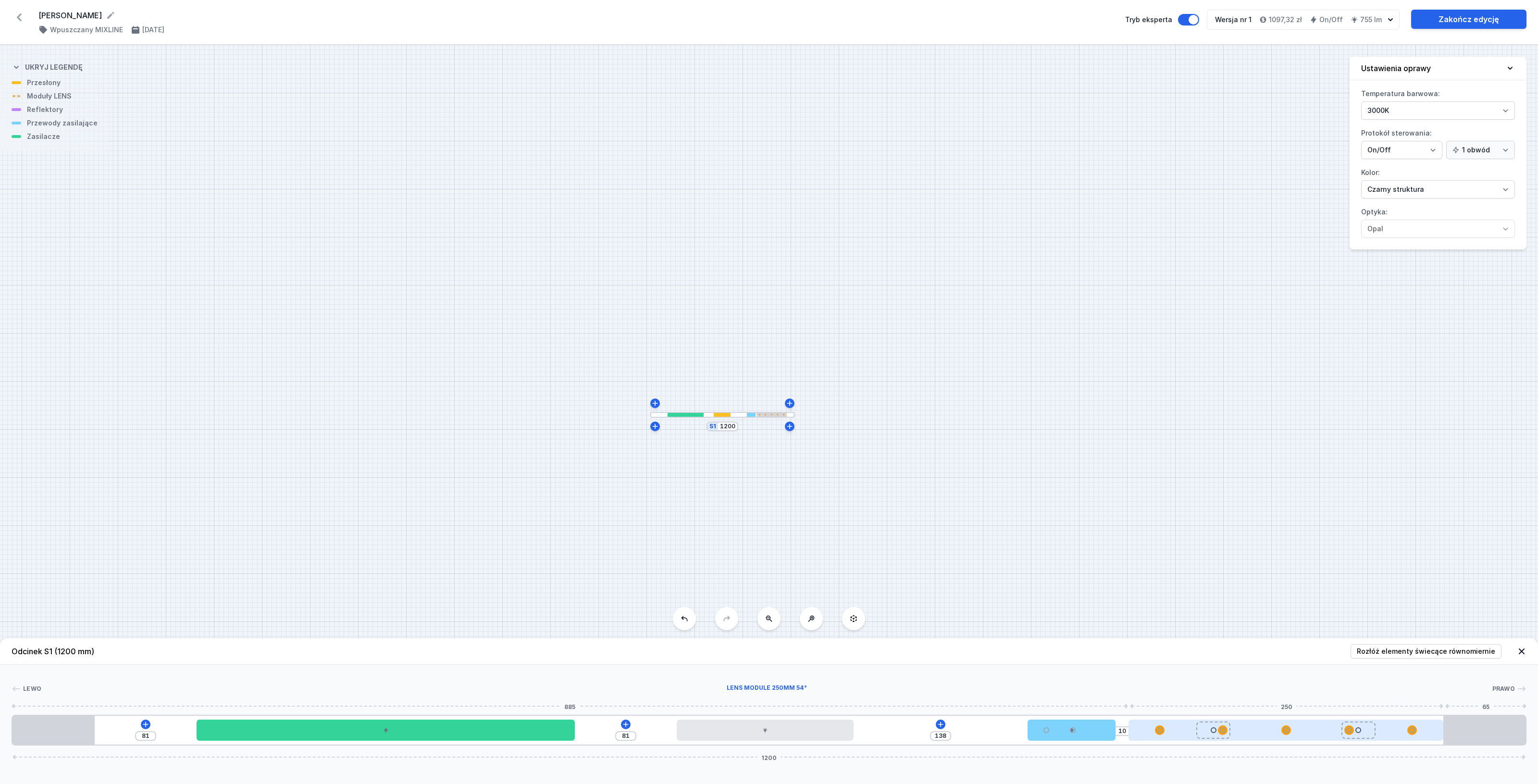
drag, startPoint x: 1300, startPoint y: 729, endPoint x: 1317, endPoint y: 731, distance: 17.1
click at [1317, 731] on div at bounding box center [1286, 729] width 315 height 21
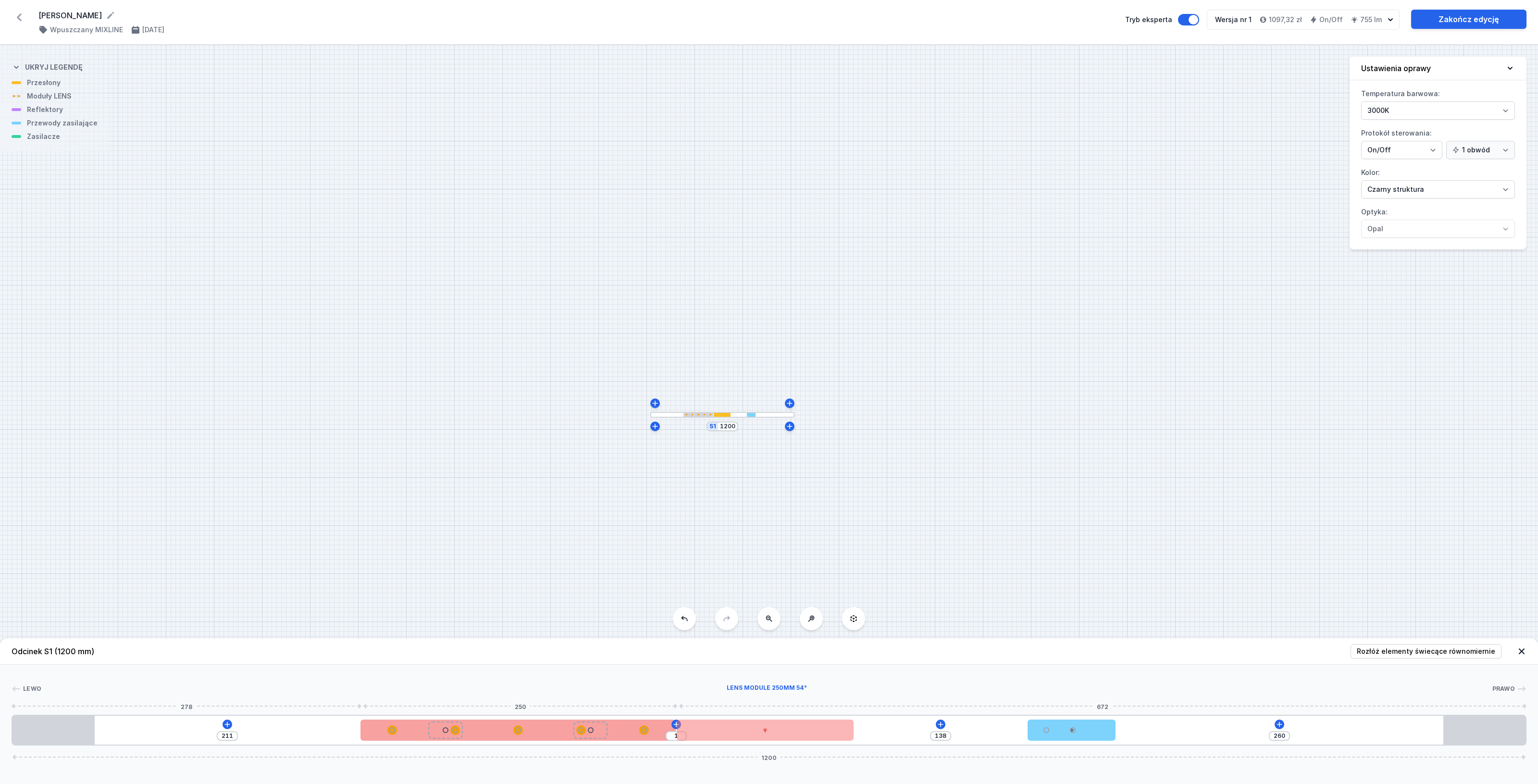
drag, startPoint x: 1321, startPoint y: 736, endPoint x: 539, endPoint y: 724, distance: 782.1
click at [539, 724] on div at bounding box center [518, 729] width 315 height 21
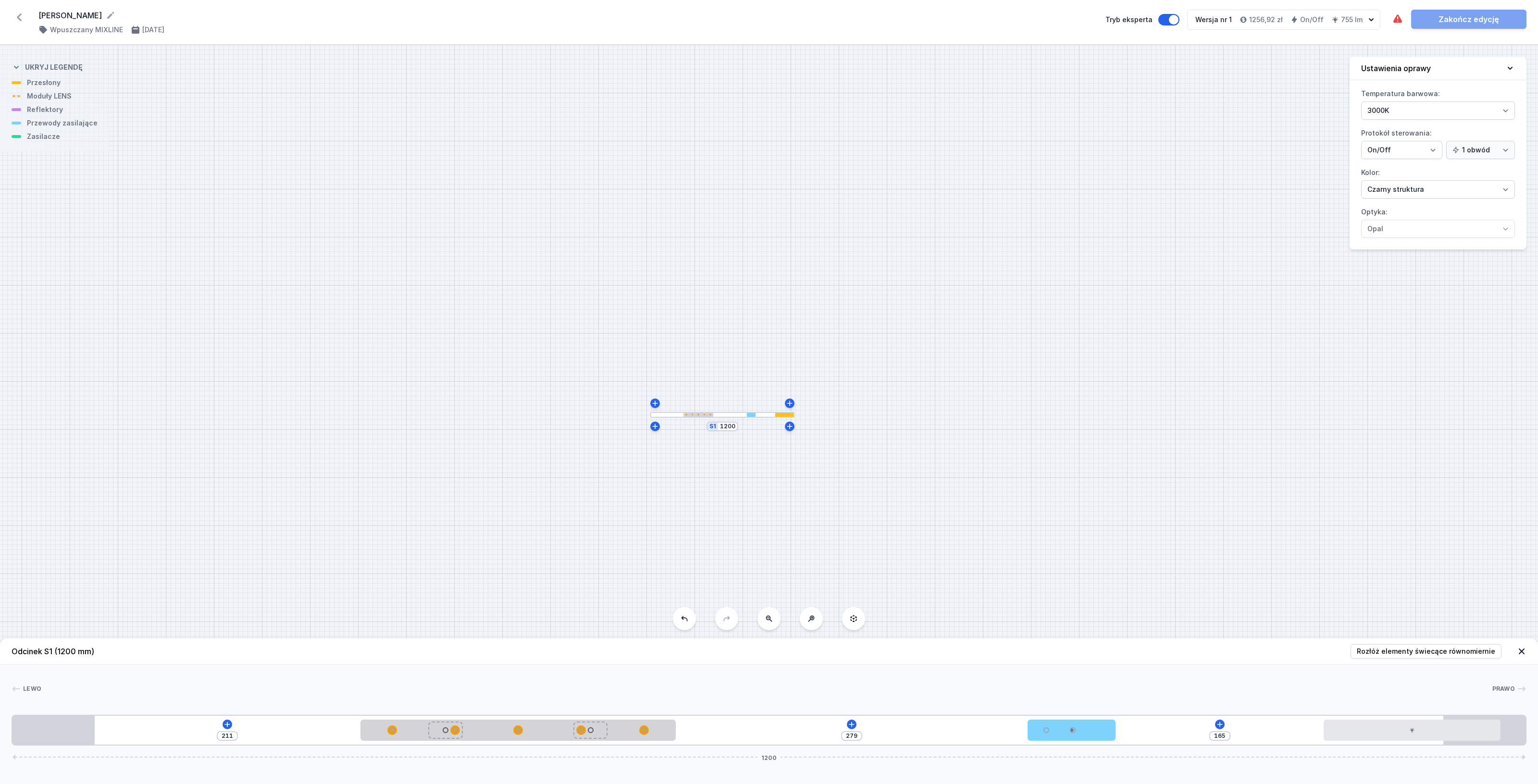
drag, startPoint x: 804, startPoint y: 738, endPoint x: 1536, endPoint y: 732, distance: 732.0
drag, startPoint x: 1390, startPoint y: 729, endPoint x: 1263, endPoint y: 739, distance: 127.4
click at [1263, 739] on div at bounding box center [1269, 729] width 176 height 21
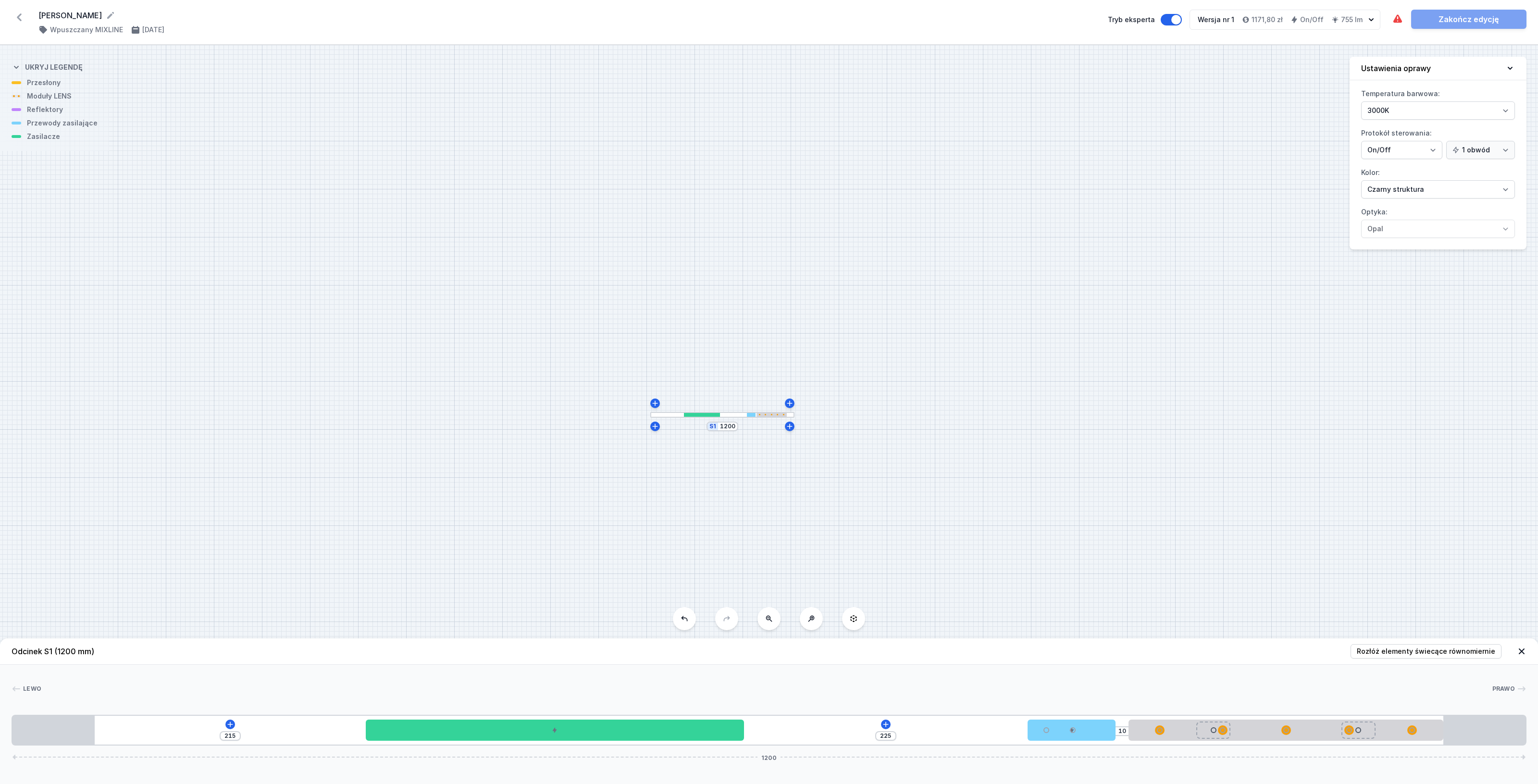
drag, startPoint x: 548, startPoint y: 736, endPoint x: 1537, endPoint y: 719, distance: 989.1
drag, startPoint x: 1169, startPoint y: 732, endPoint x: 1334, endPoint y: 731, distance: 165.0
click at [1334, 731] on div at bounding box center [1286, 729] width 315 height 10
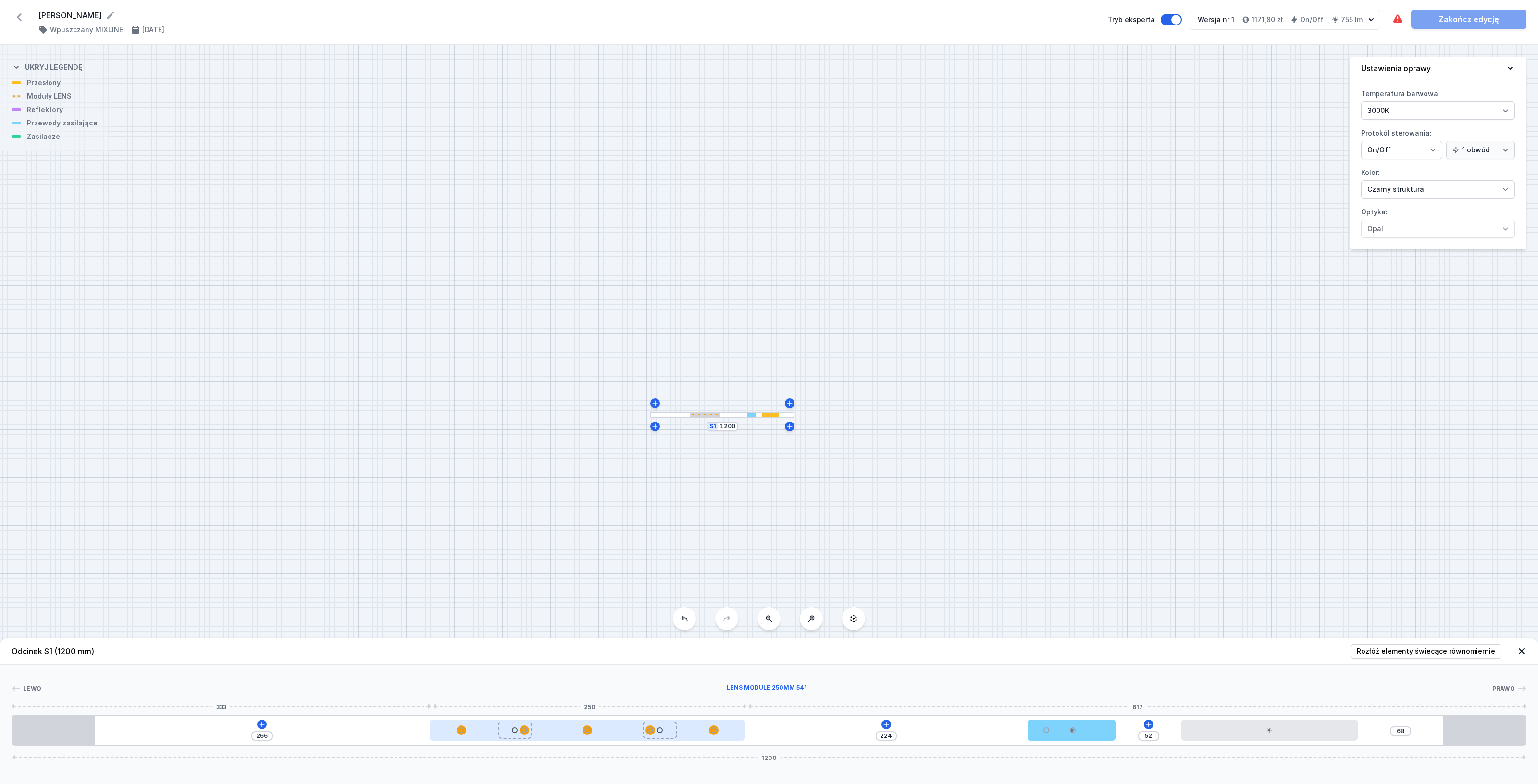
drag, startPoint x: 1304, startPoint y: 731, endPoint x: 594, endPoint y: 724, distance: 710.0
click at [594, 724] on div at bounding box center [587, 729] width 315 height 21
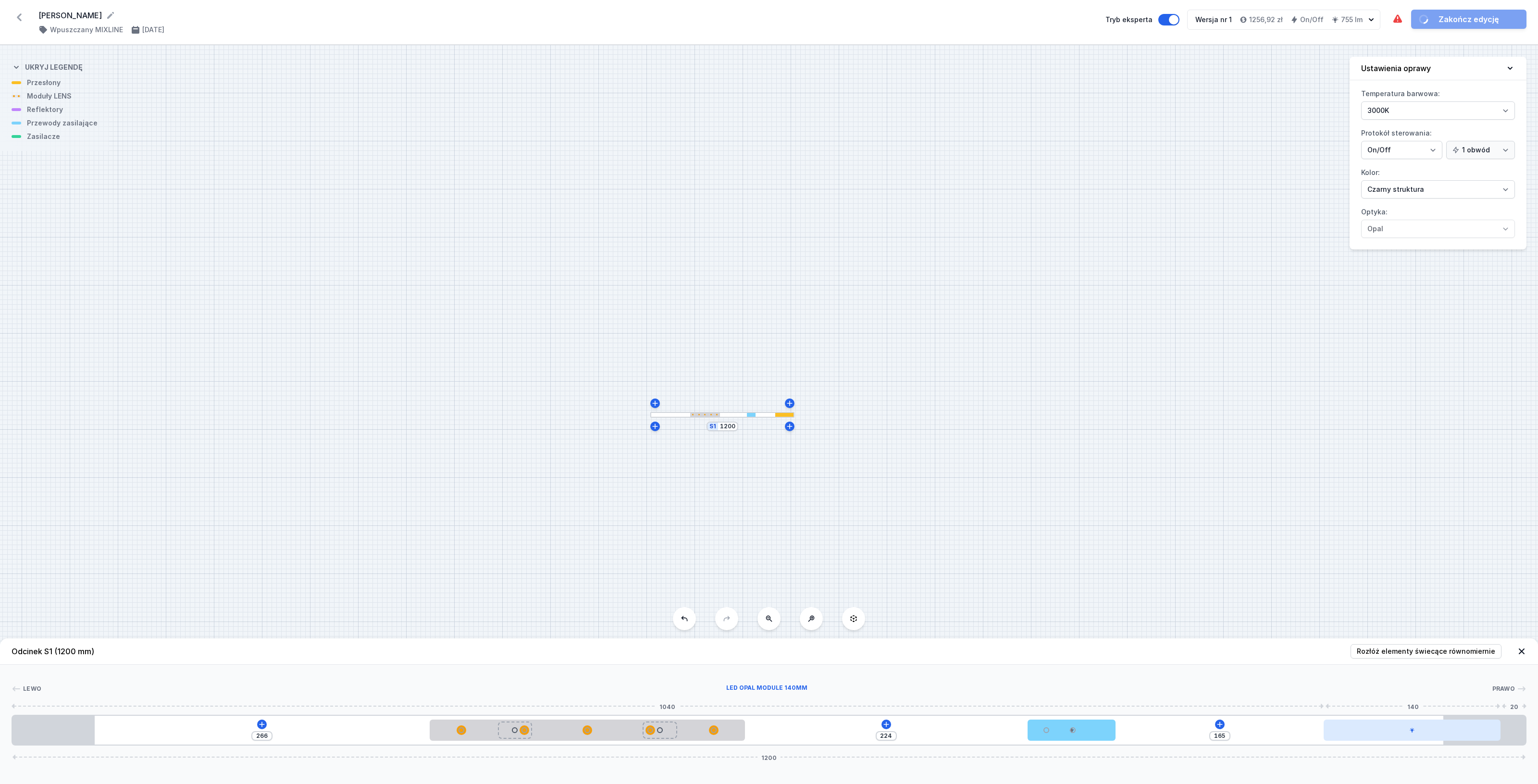
drag, startPoint x: 1226, startPoint y: 731, endPoint x: 1469, endPoint y: 729, distance: 243.0
click at [1469, 729] on div at bounding box center [1412, 729] width 176 height 21
drag, startPoint x: 1362, startPoint y: 734, endPoint x: 1318, endPoint y: 735, distance: 44.0
click at [1318, 735] on div at bounding box center [1350, 729] width 176 height 21
drag, startPoint x: 1295, startPoint y: 736, endPoint x: 1314, endPoint y: 738, distance: 19.1
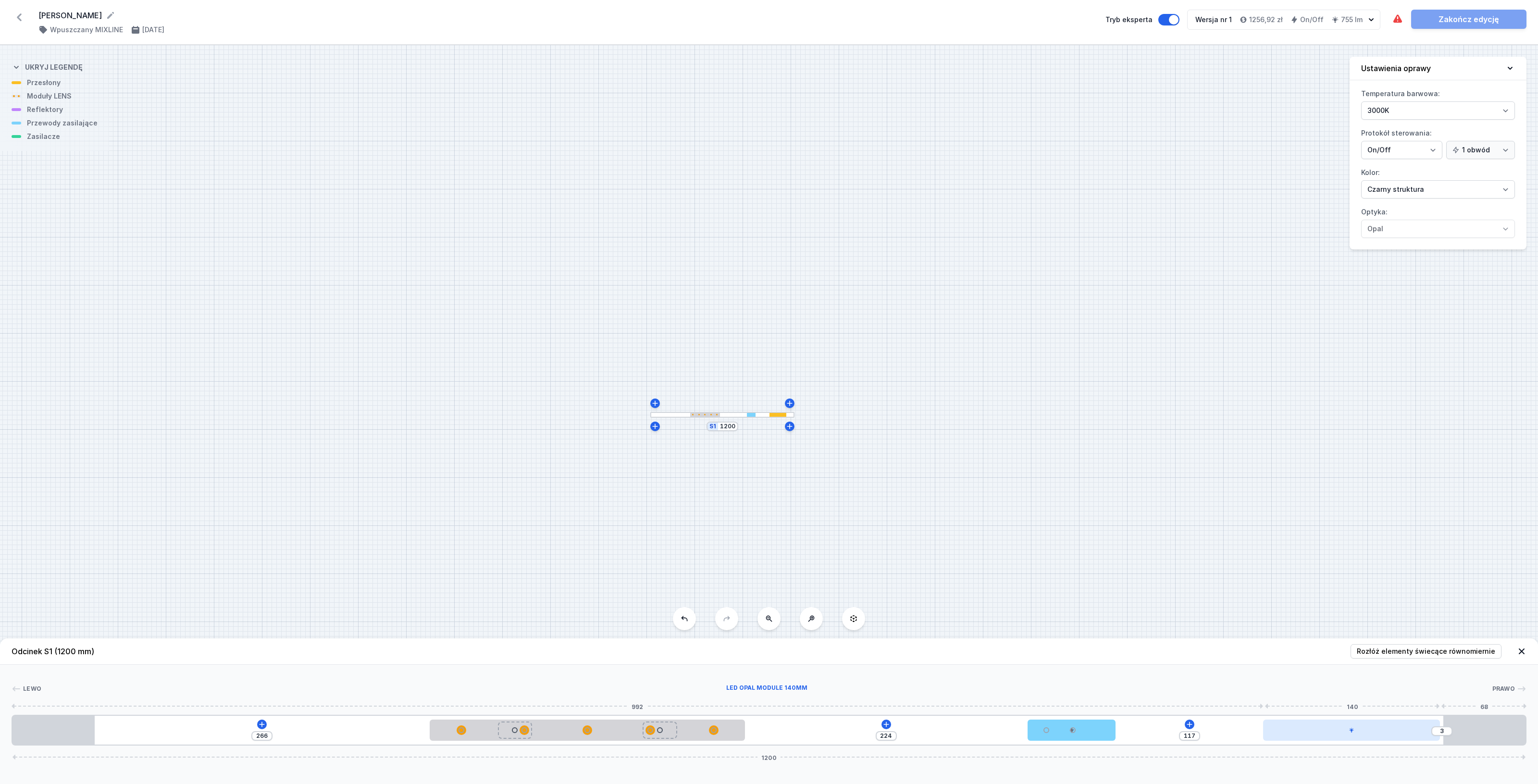
click at [1314, 738] on div at bounding box center [1351, 729] width 176 height 21
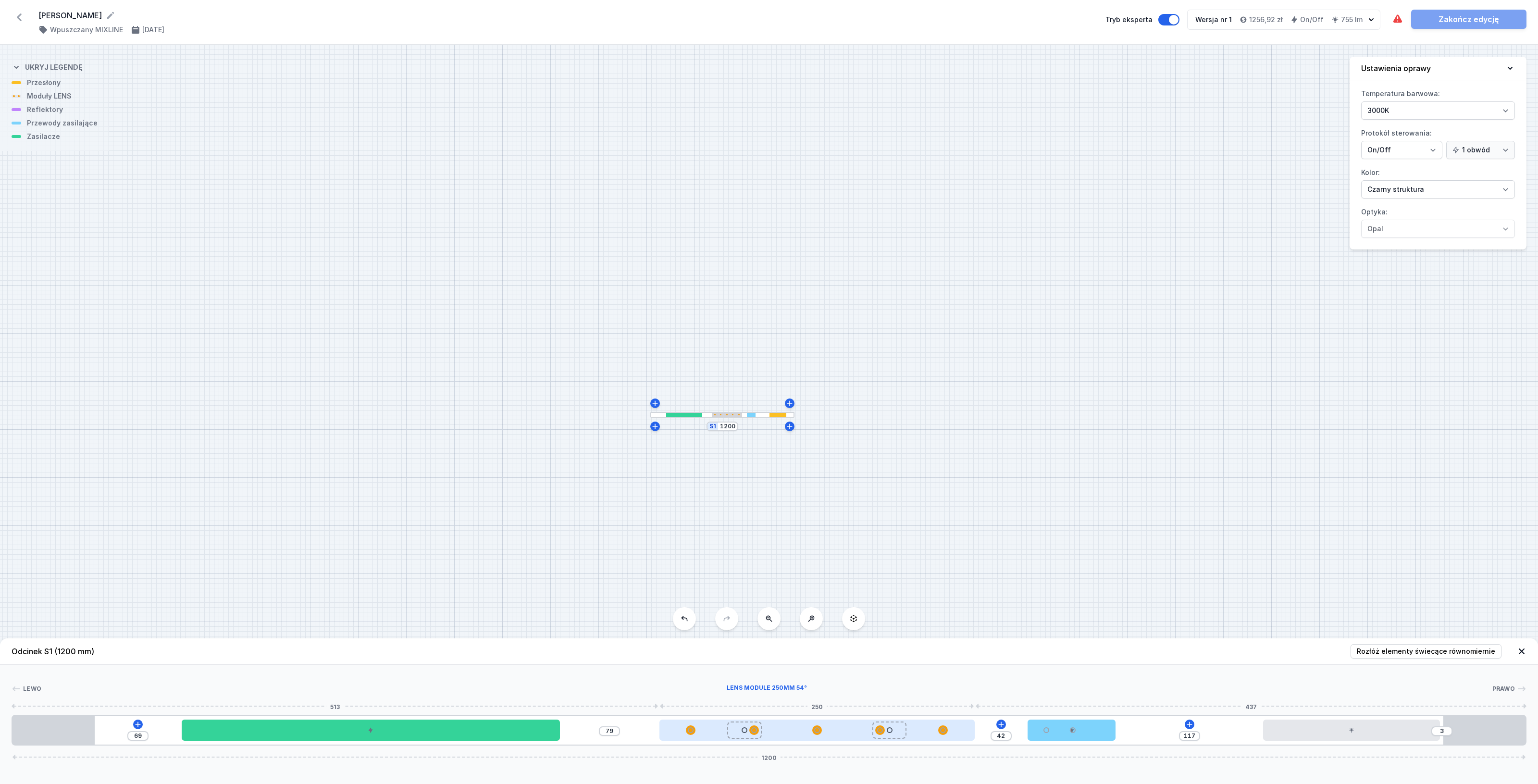
drag, startPoint x: 618, startPoint y: 736, endPoint x: 844, endPoint y: 735, distance: 226.0
click at [844, 735] on div at bounding box center [817, 729] width 315 height 21
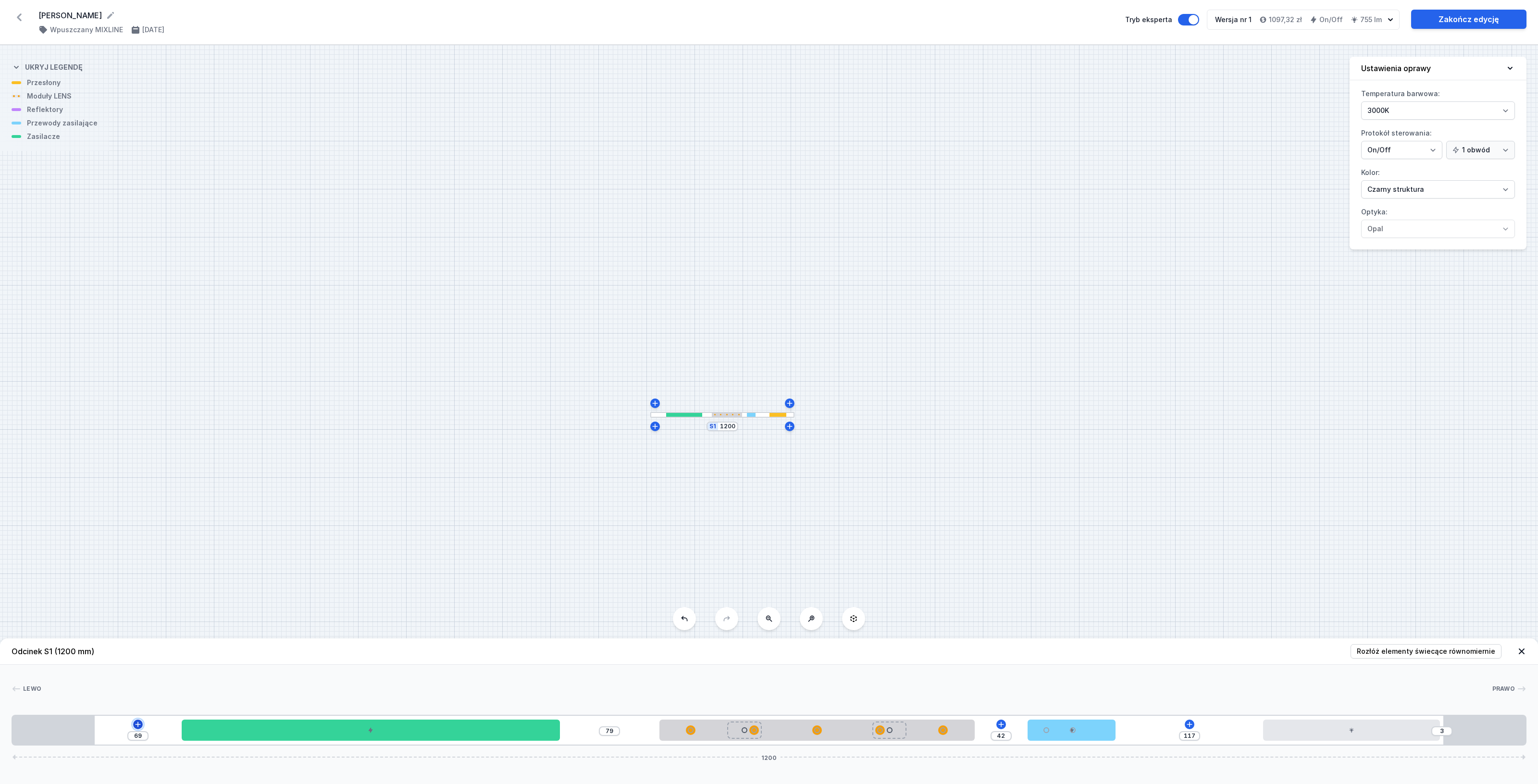
click at [138, 722] on icon at bounding box center [138, 724] width 8 height 8
click at [143, 606] on div "Moduły LED (3)" at bounding box center [138, 608] width 154 height 24
click at [126, 581] on span "LED opal module 140mm" at bounding box center [138, 583] width 138 height 10
click at [1438, 649] on span "Rozłóż elementy świecące równomiernie" at bounding box center [1425, 651] width 138 height 10
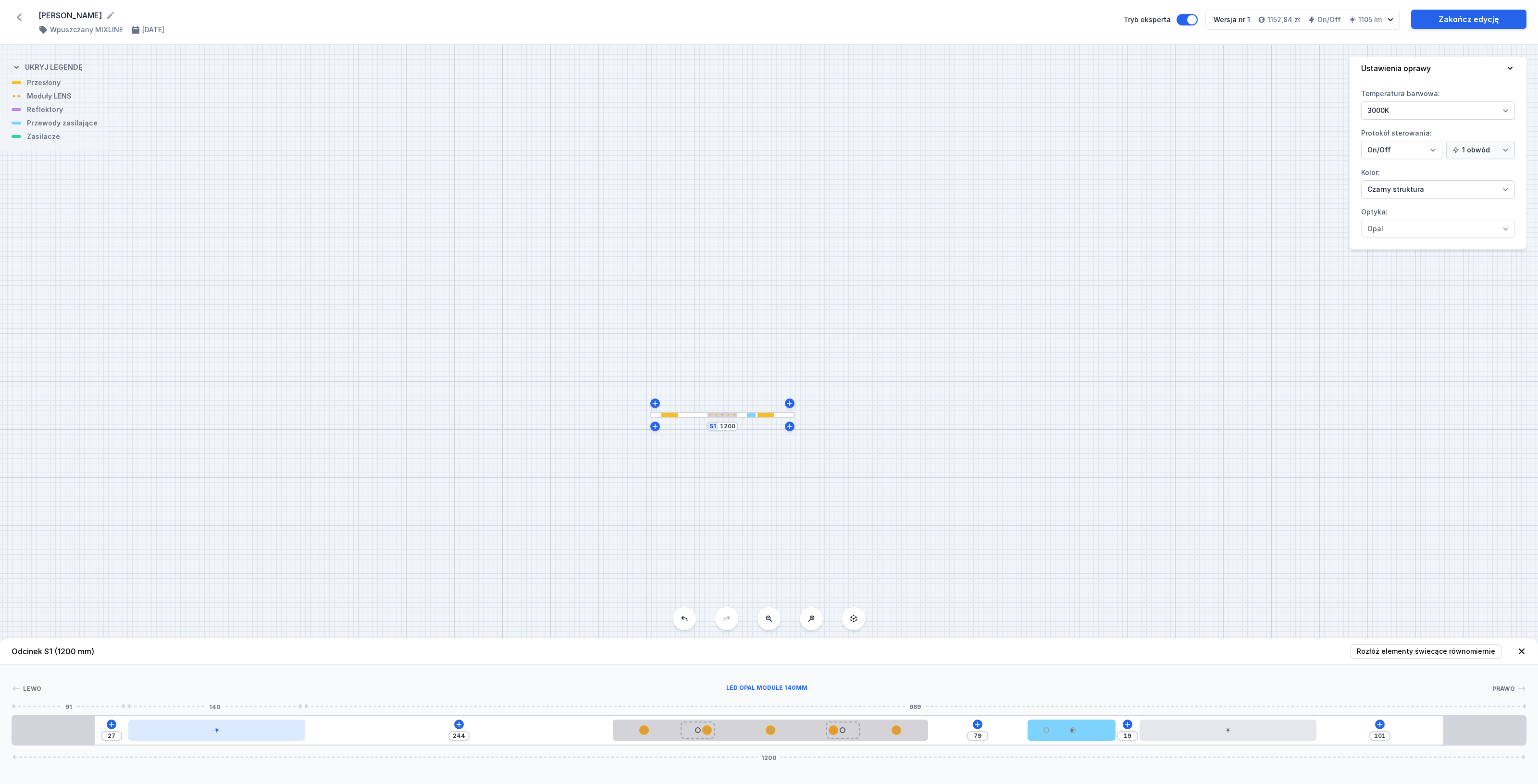
drag, startPoint x: 267, startPoint y: 733, endPoint x: 150, endPoint y: 738, distance: 117.1
click at [150, 738] on div at bounding box center [216, 729] width 176 height 21
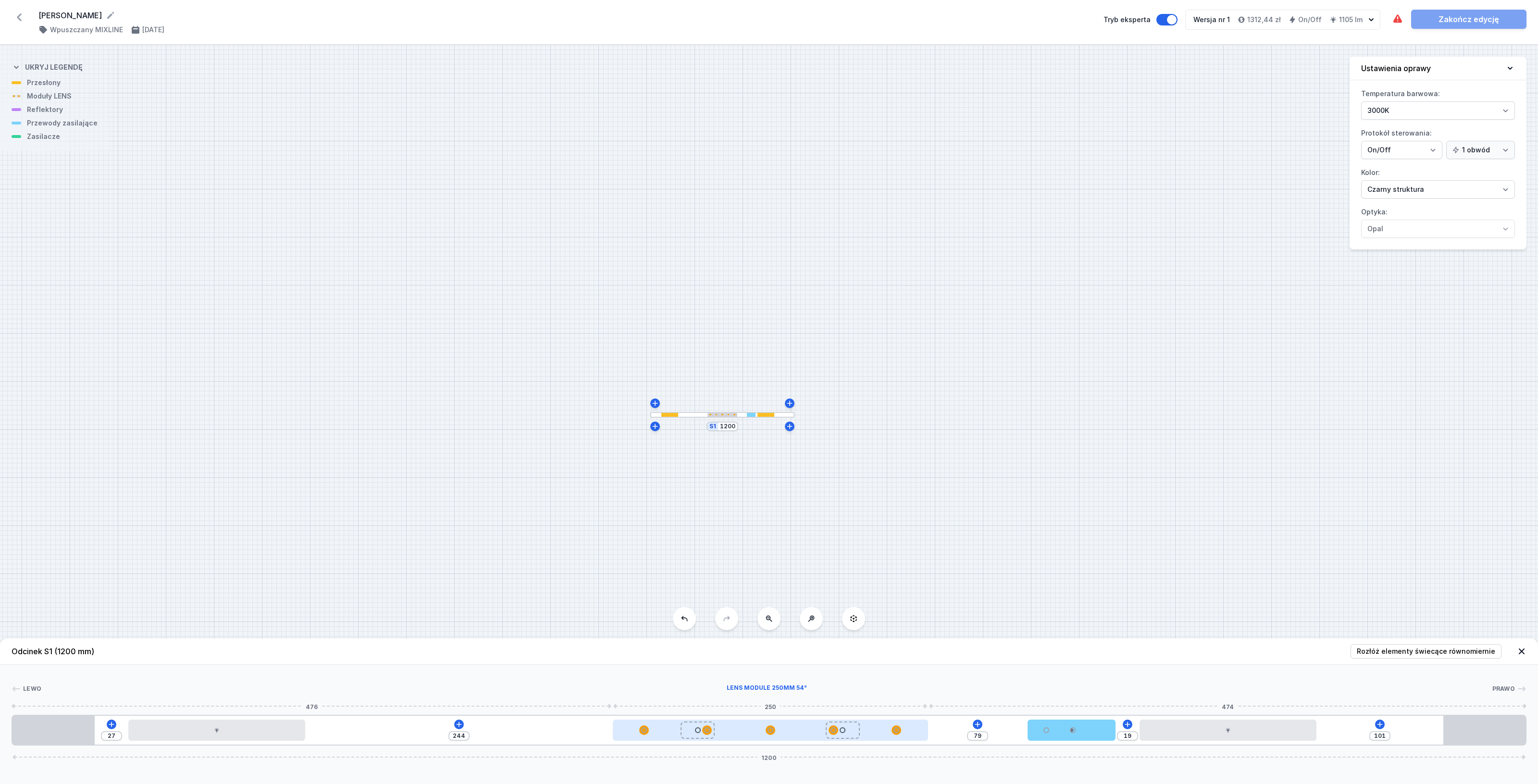
click at [785, 736] on div at bounding box center [771, 729] width 315 height 21
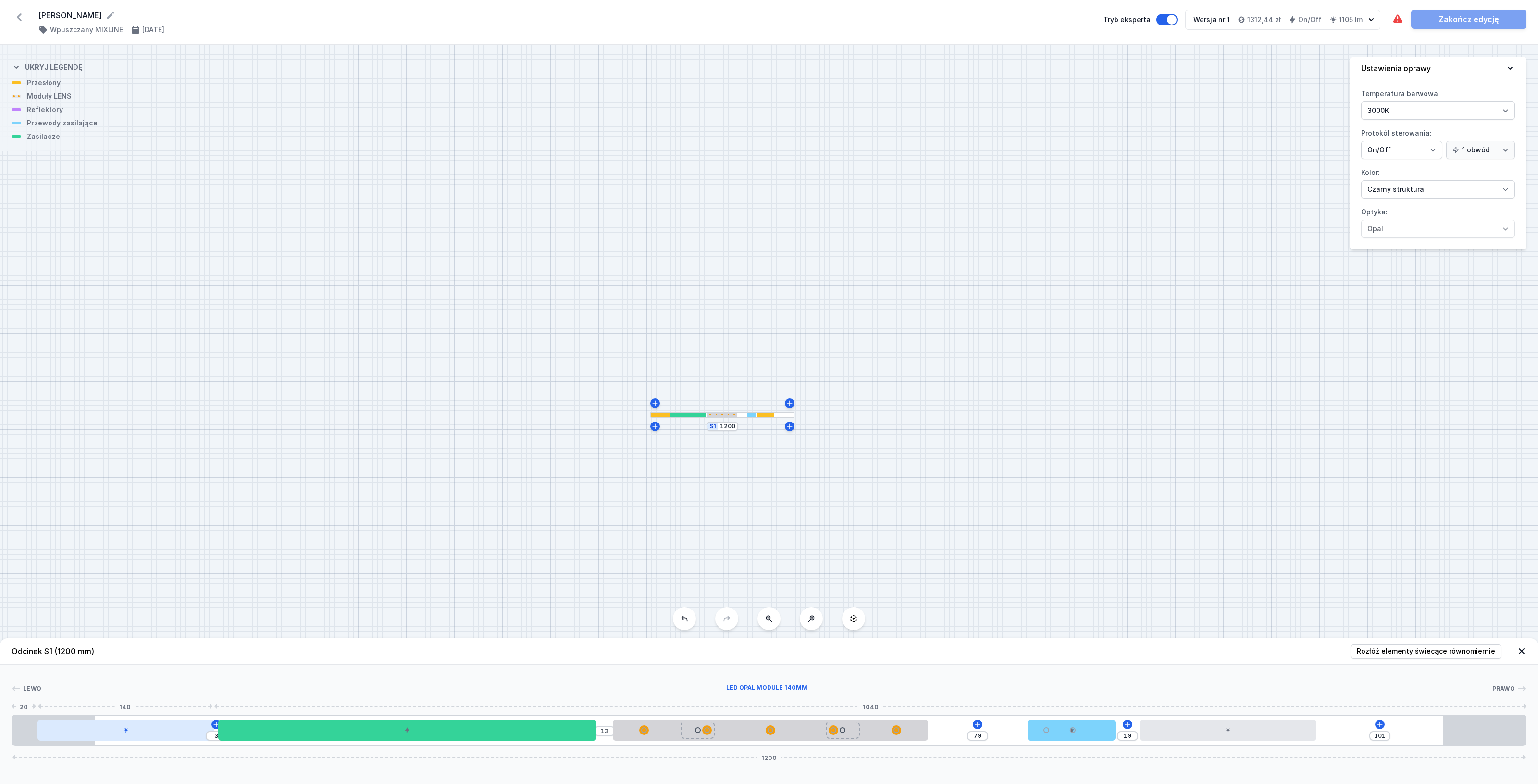
drag, startPoint x: 239, startPoint y: 734, endPoint x: 202, endPoint y: 734, distance: 37.0
click at [202, 734] on div at bounding box center [125, 729] width 176 height 21
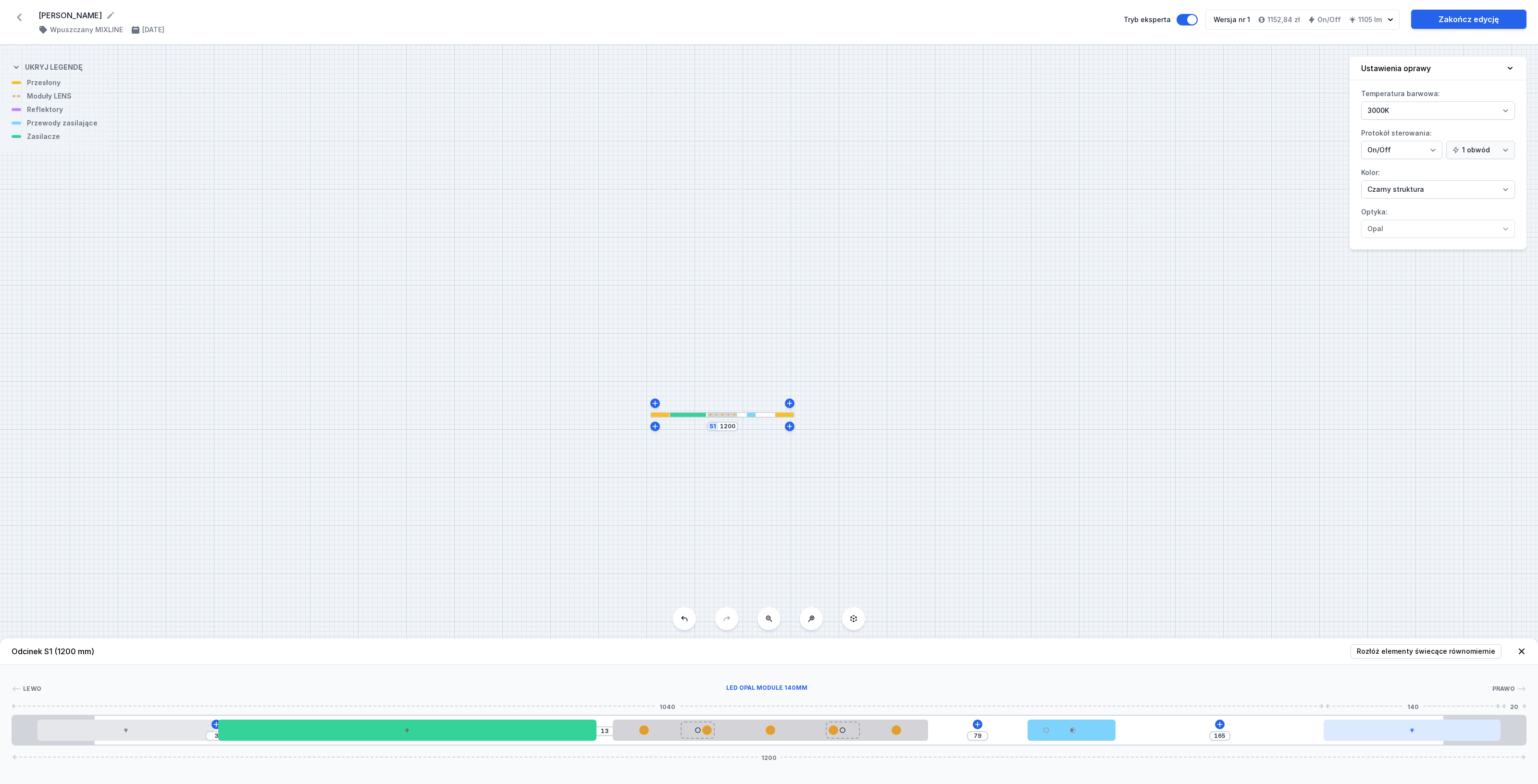
drag, startPoint x: 1293, startPoint y: 729, endPoint x: 1494, endPoint y: 731, distance: 201.0
click at [1494, 731] on div at bounding box center [1412, 729] width 176 height 21
click at [1384, 731] on div at bounding box center [1412, 729] width 176 height 21
click at [1433, 700] on icon at bounding box center [1436, 702] width 8 height 8
click at [1277, 721] on icon at bounding box center [1279, 724] width 8 height 8
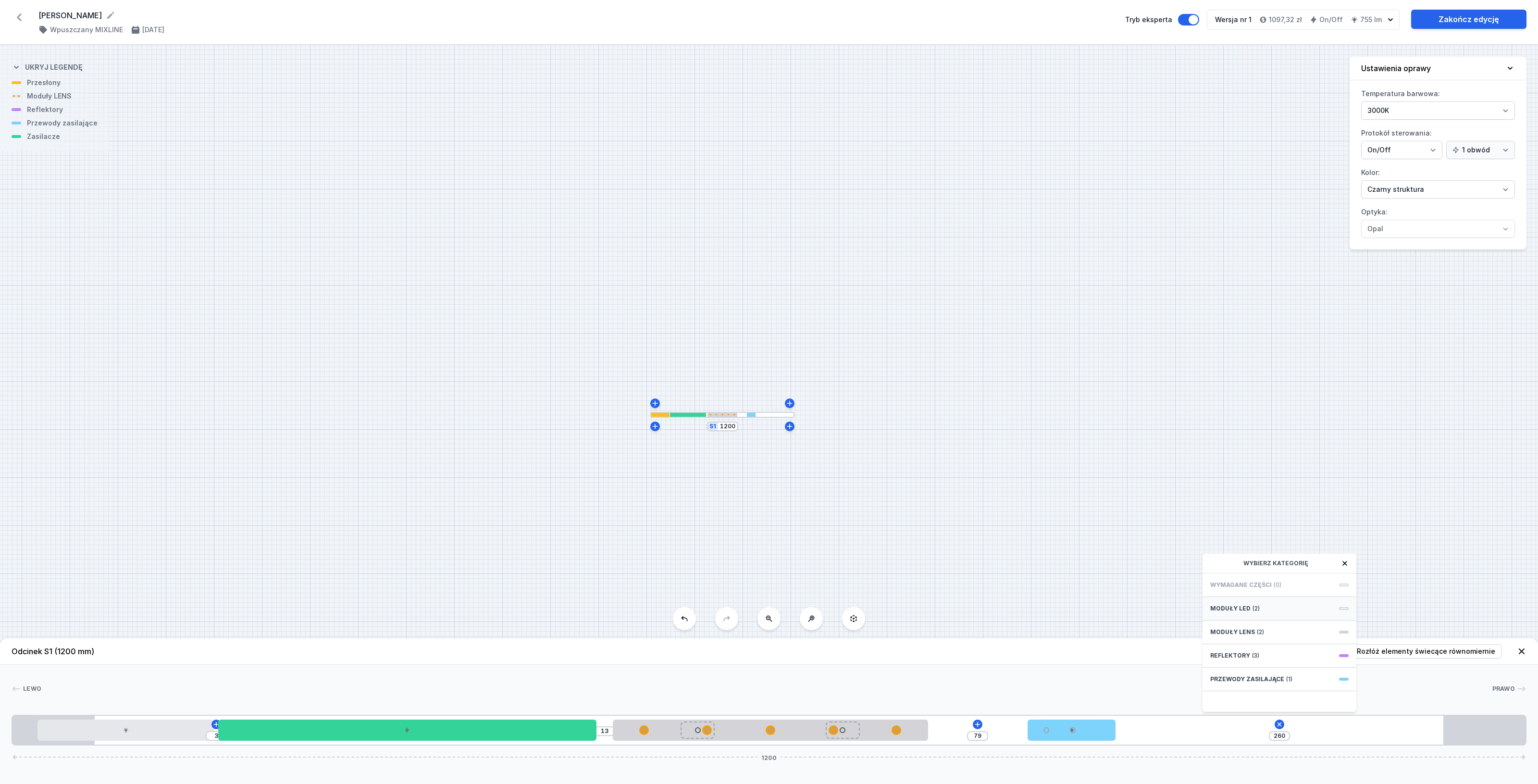
click at [1272, 606] on div "Moduły LED (2)" at bounding box center [1279, 608] width 154 height 24
click at [1296, 601] on span "LED opal module 280mm" at bounding box center [1279, 605] width 138 height 10
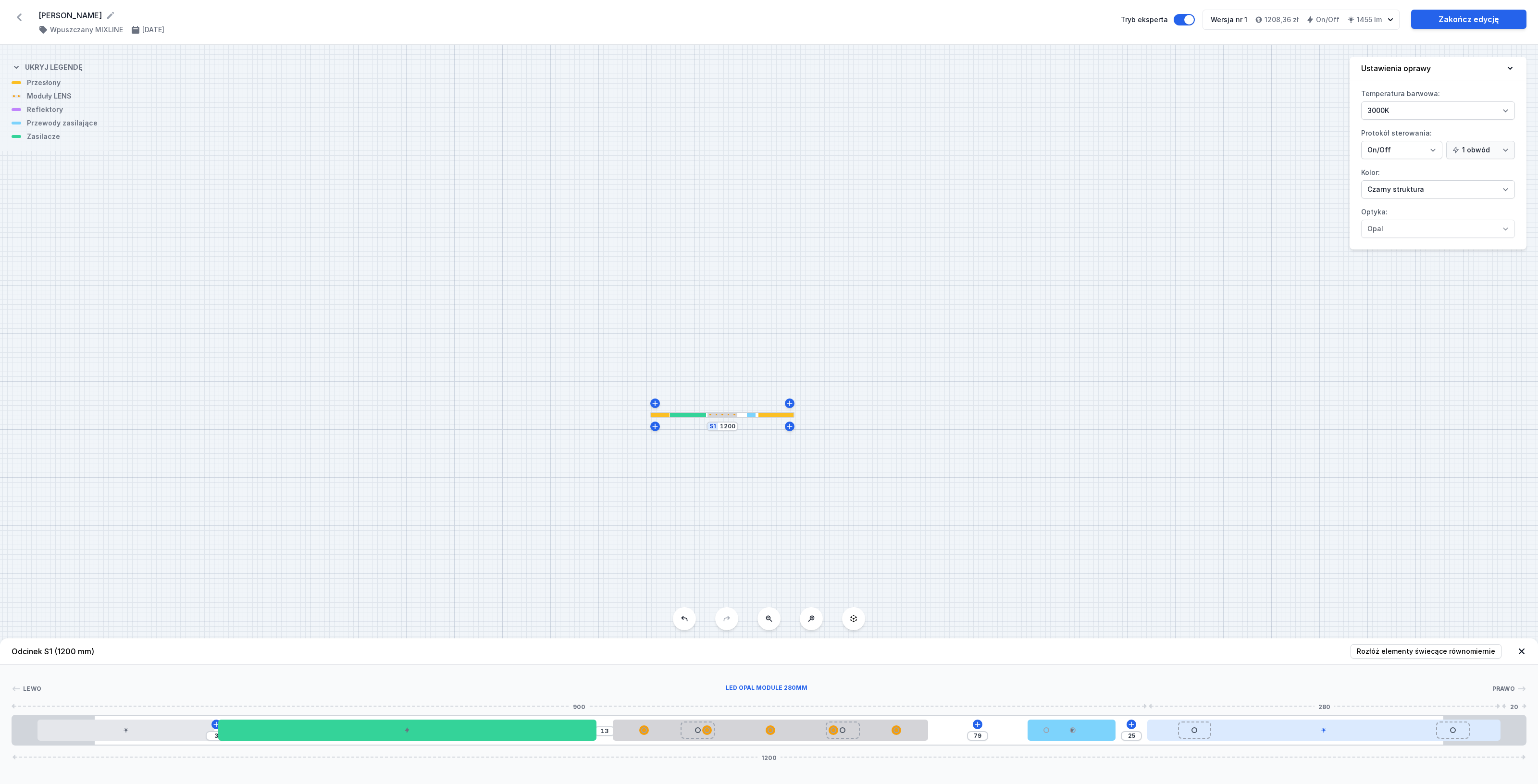
drag, startPoint x: 1249, startPoint y: 731, endPoint x: 1363, endPoint y: 729, distance: 114.0
click at [1363, 729] on div at bounding box center [1323, 729] width 353 height 21
click at [157, 732] on div at bounding box center [125, 729] width 176 height 21
click at [155, 702] on button at bounding box center [149, 702] width 20 height 12
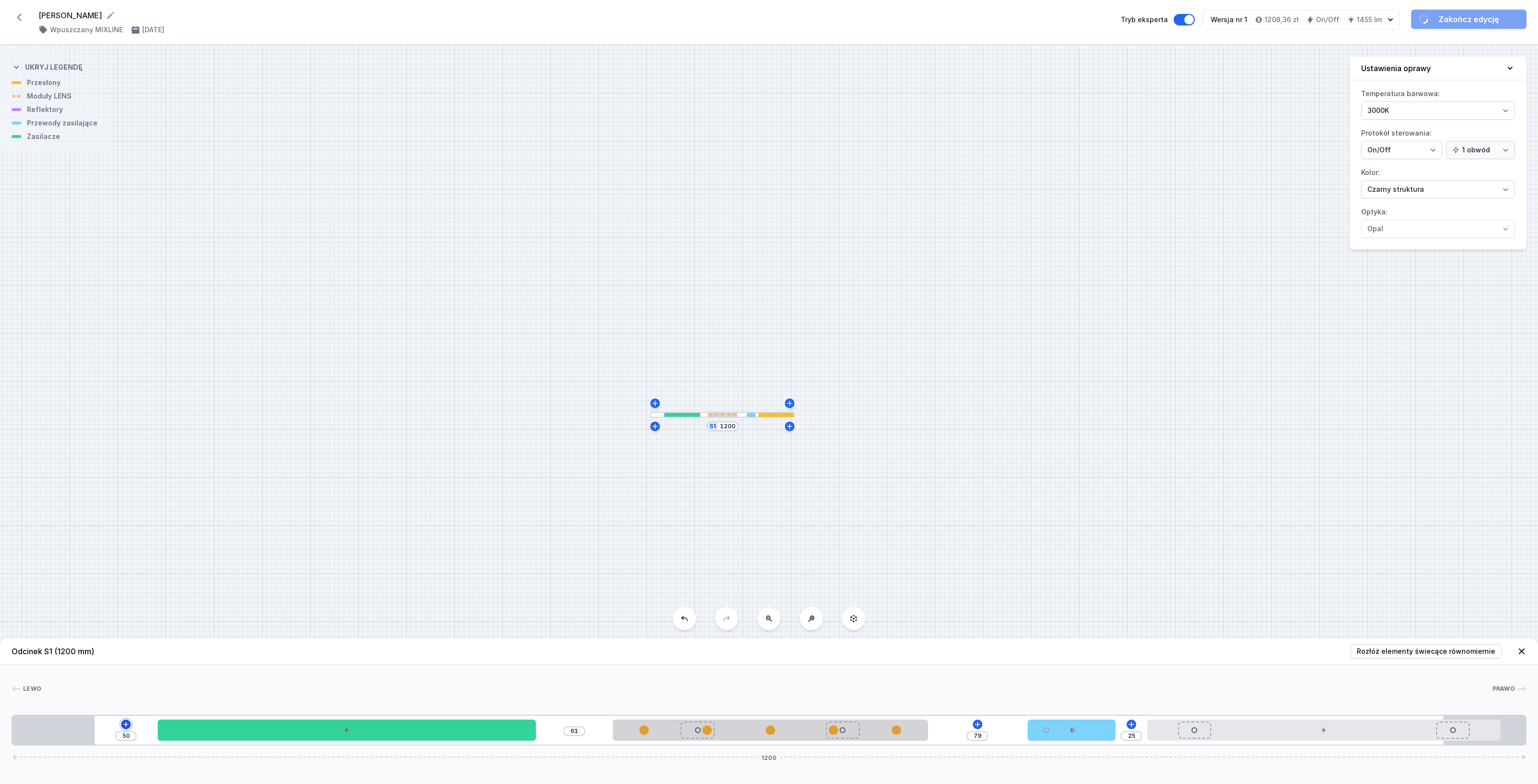
click at [125, 722] on icon at bounding box center [126, 724] width 8 height 8
click at [170, 609] on div "Moduły LED (3)" at bounding box center [125, 608] width 154 height 24
click at [136, 605] on span "LED opal module 280mm" at bounding box center [125, 605] width 138 height 10
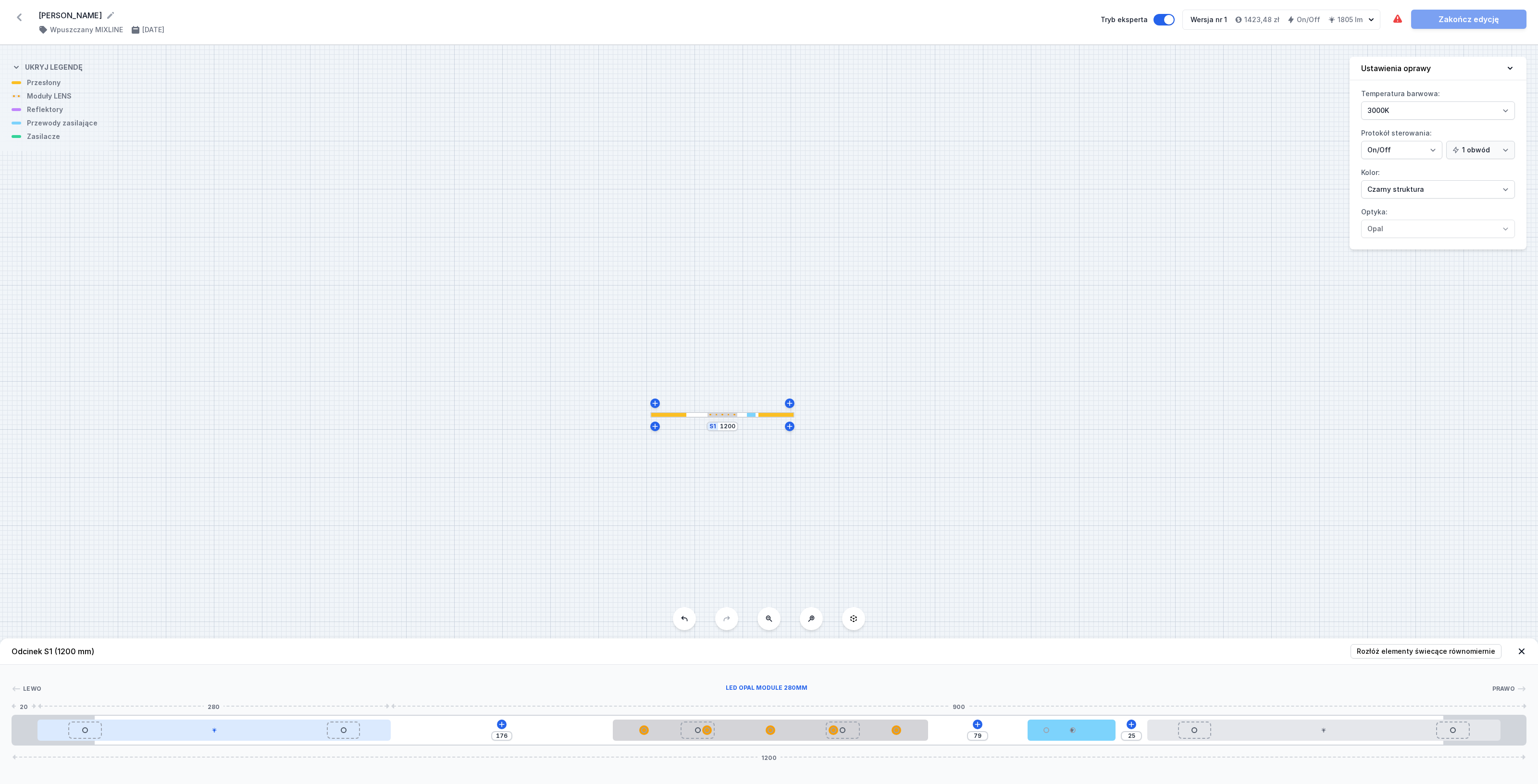
drag, startPoint x: 200, startPoint y: 731, endPoint x: 81, endPoint y: 728, distance: 119.0
click at [81, 728] on div at bounding box center [214, 729] width 353 height 21
drag, startPoint x: 116, startPoint y: 732, endPoint x: 58, endPoint y: 731, distance: 58.0
click at [53, 731] on div at bounding box center [214, 729] width 353 height 21
drag, startPoint x: 111, startPoint y: 735, endPoint x: 0, endPoint y: 718, distance: 112.3
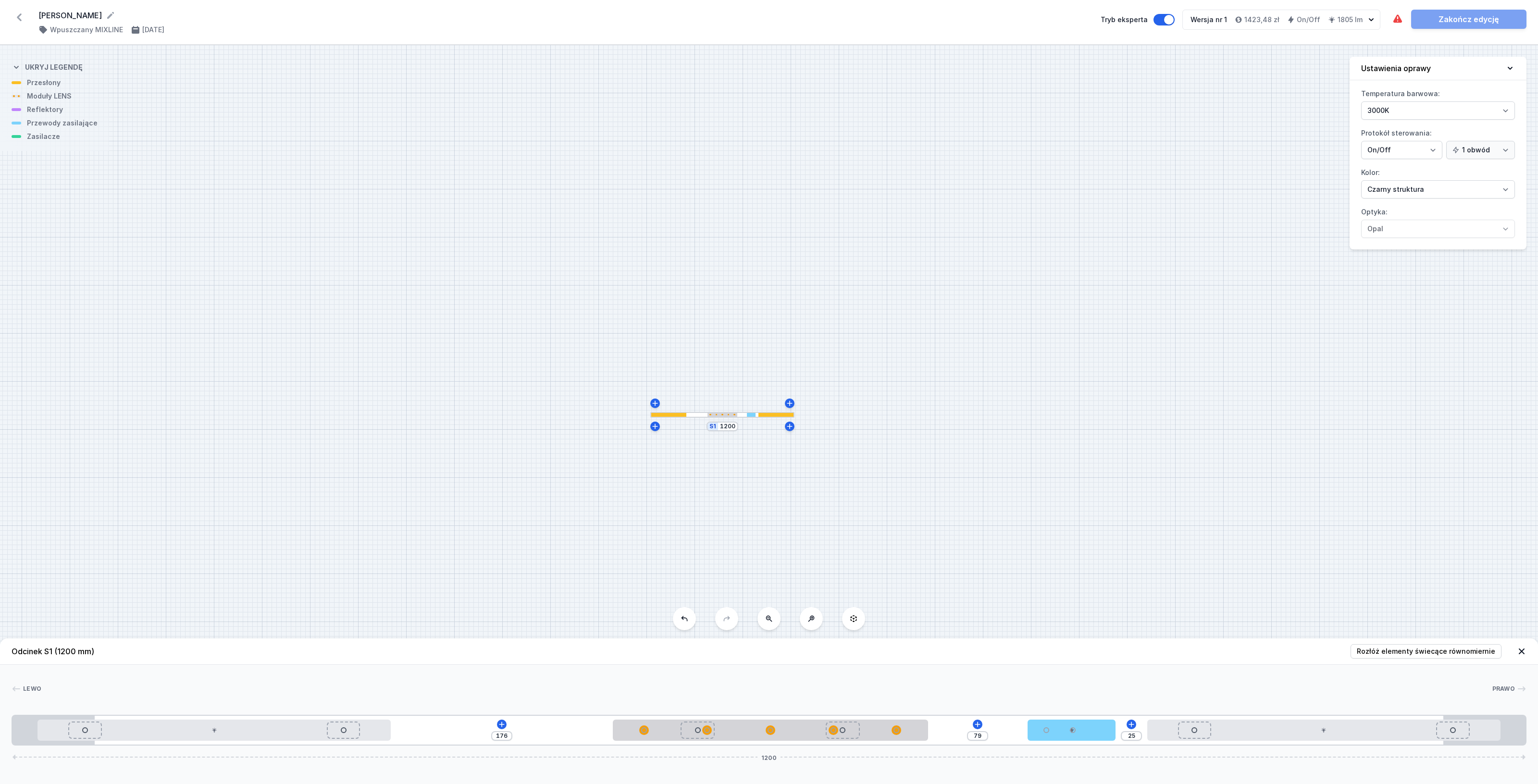
click at [0, 718] on div "[PERSON_NAME] 1 2 3 4 2 1 176 79 25 1200 20 280 176 250 79 70 25 280 20 65 1070…" at bounding box center [769, 705] width 1538 height 81
drag, startPoint x: 753, startPoint y: 731, endPoint x: 745, endPoint y: 738, distance: 10.6
click at [1440, 18] on div "Brak miejsca na wymagane zasilacze. Zakończ edycję" at bounding box center [1459, 19] width 134 height 19
drag, startPoint x: 1254, startPoint y: 735, endPoint x: 1332, endPoint y: 741, distance: 78.2
click at [1332, 741] on div "174 81 25 1200" at bounding box center [769, 730] width 1515 height 31
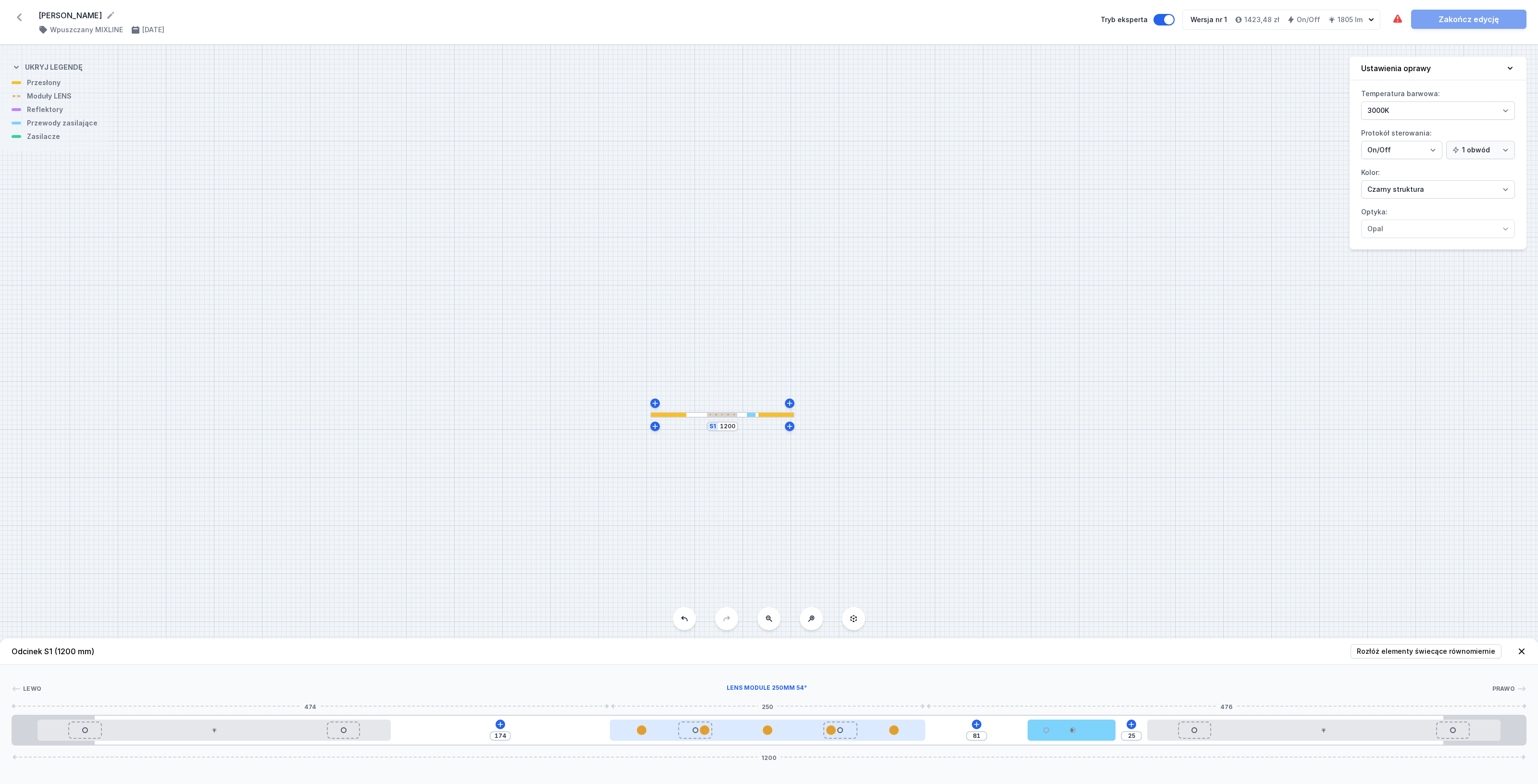
click at [769, 732] on div at bounding box center [767, 729] width 6 height 6
click at [799, 704] on button at bounding box center [791, 702] width 20 height 12
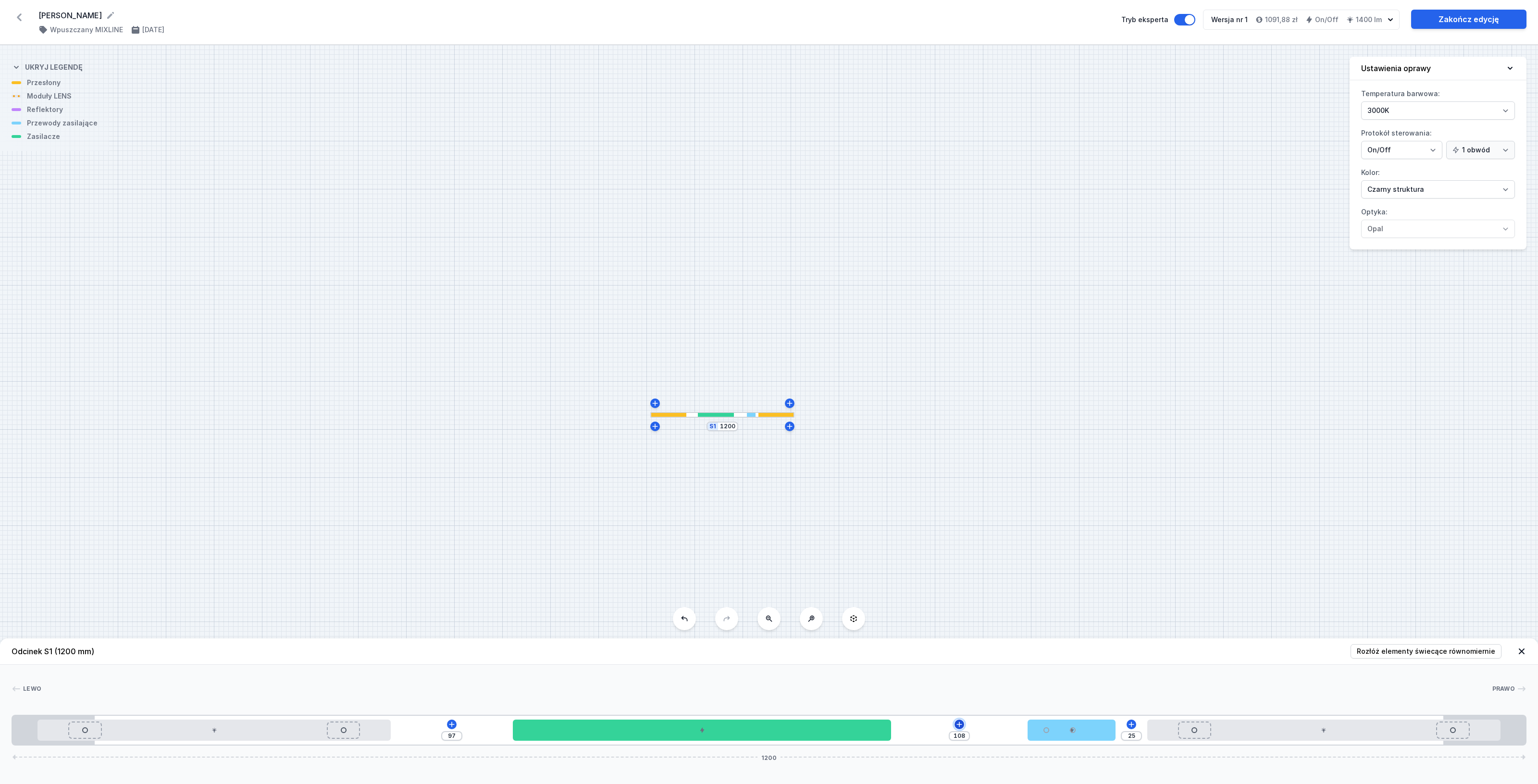
click at [959, 724] on icon at bounding box center [959, 724] width 8 height 8
click at [970, 613] on div "Moduły LED (1)" at bounding box center [959, 608] width 154 height 24
click at [960, 585] on span "LED opal module 140mm" at bounding box center [959, 583] width 138 height 10
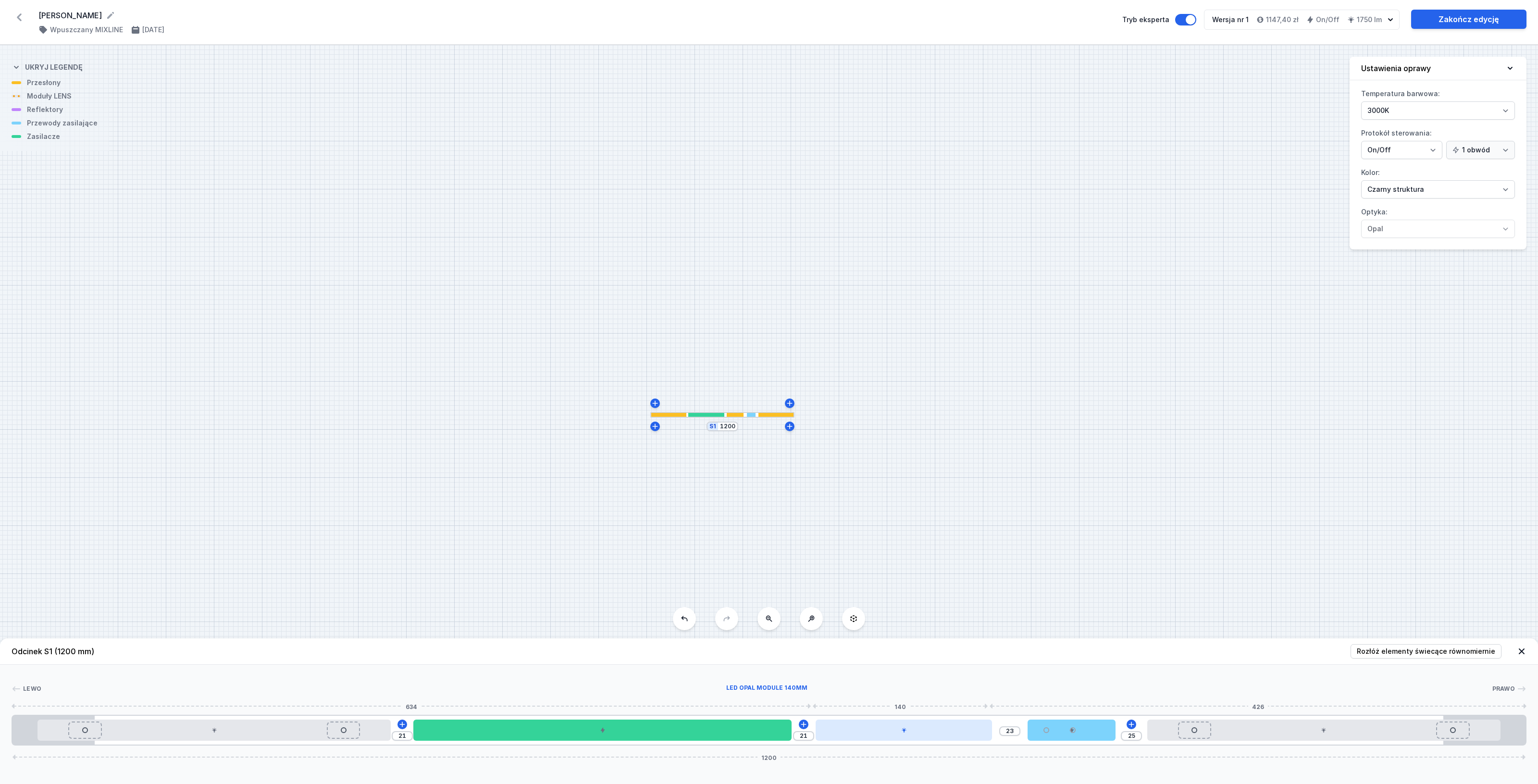
drag, startPoint x: 989, startPoint y: 736, endPoint x: 921, endPoint y: 729, distance: 68.4
click at [921, 729] on div at bounding box center [904, 729] width 176 height 21
click at [1281, 731] on div at bounding box center [1323, 729] width 353 height 21
click at [1351, 702] on icon at bounding box center [1348, 702] width 8 height 8
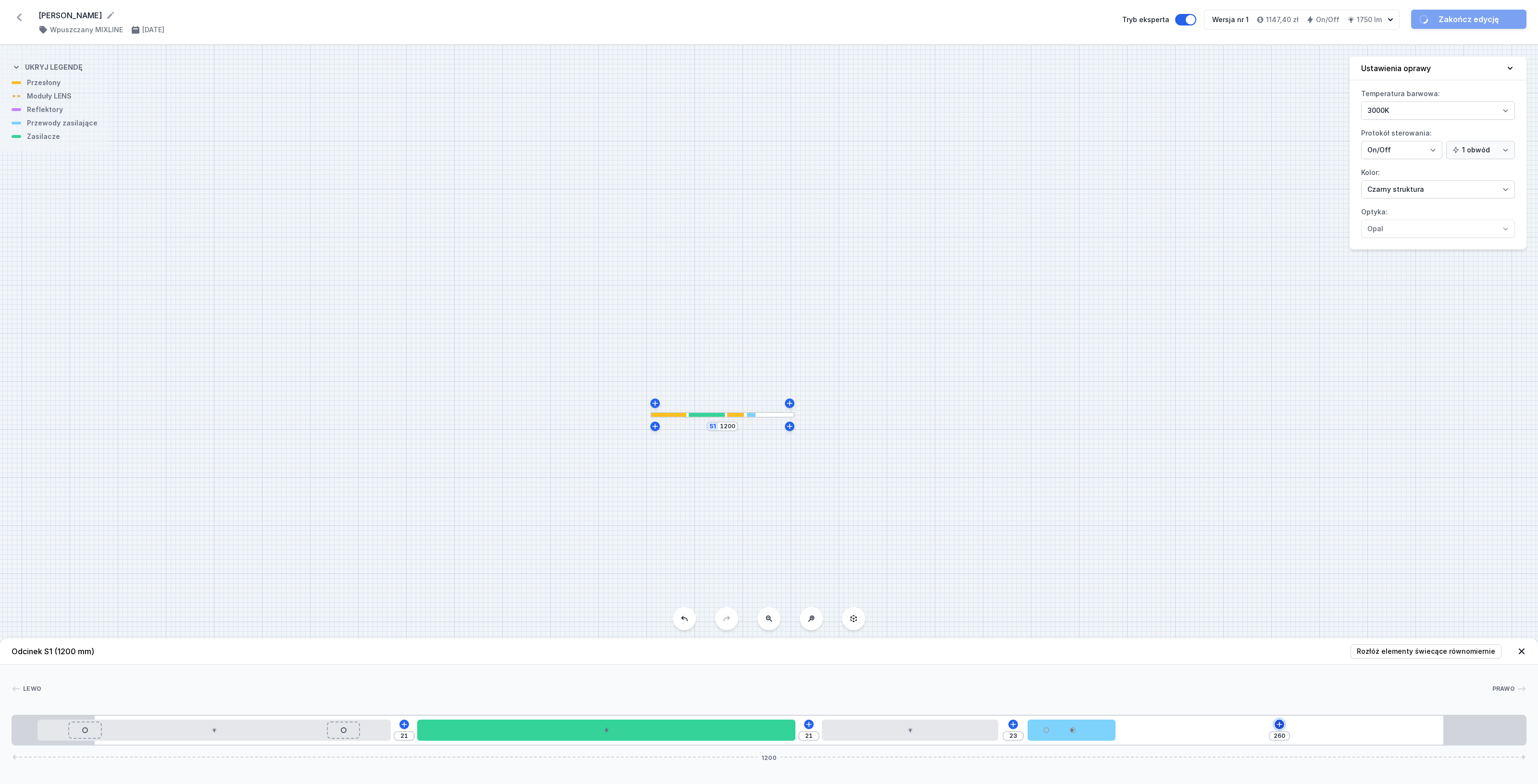
click at [1279, 724] on icon at bounding box center [1279, 724] width 8 height 8
click at [1276, 635] on div "Moduły LENS (2)" at bounding box center [1279, 632] width 154 height 24
click at [1260, 603] on span "LENS module 250mm 54°" at bounding box center [1279, 605] width 138 height 10
drag, startPoint x: 1187, startPoint y: 731, endPoint x: 1256, endPoint y: 729, distance: 69.0
click at [1256, 729] on div at bounding box center [1286, 729] width 315 height 10
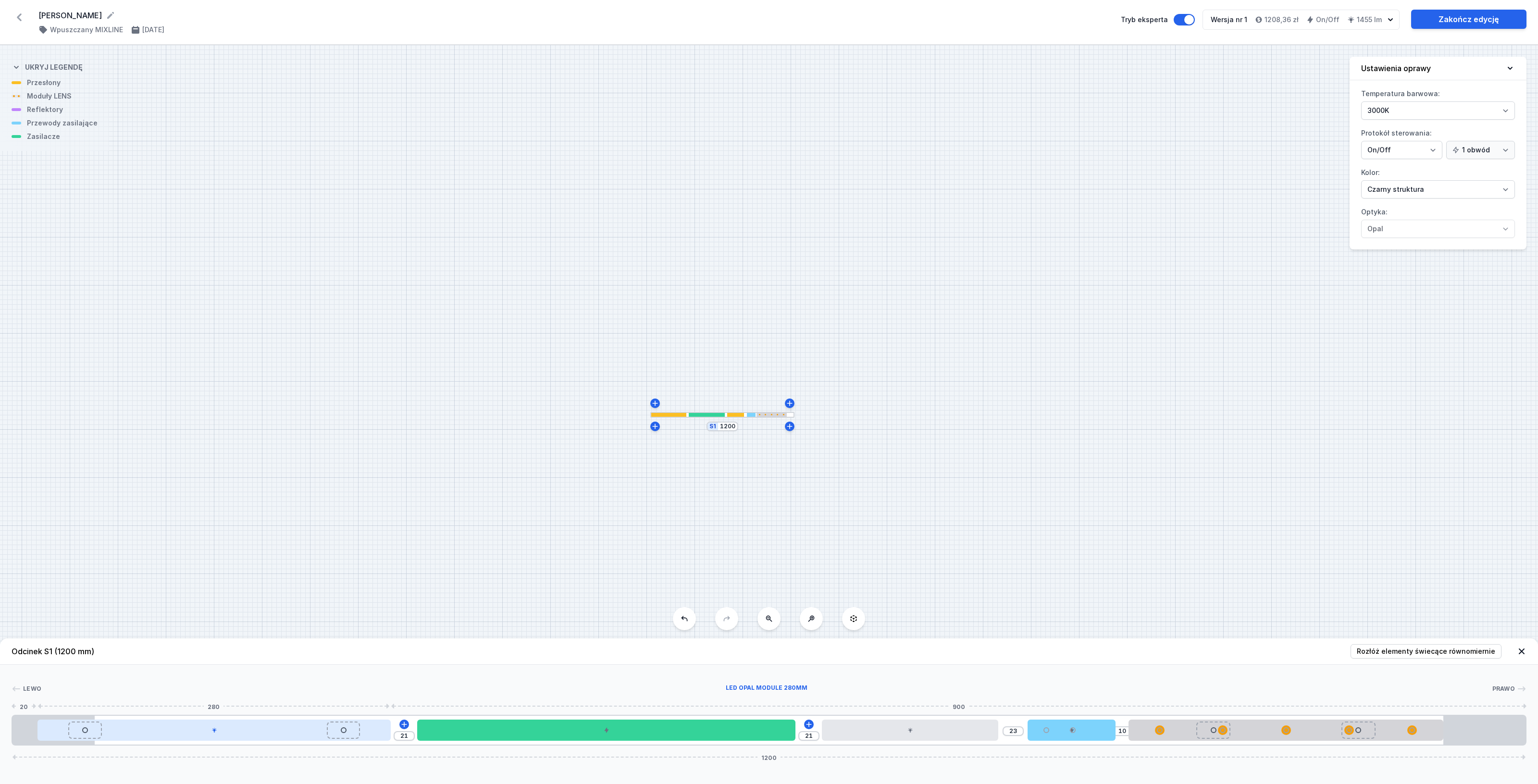
click at [378, 731] on div at bounding box center [214, 729] width 353 height 21
click at [237, 700] on icon at bounding box center [238, 702] width 5 height 6
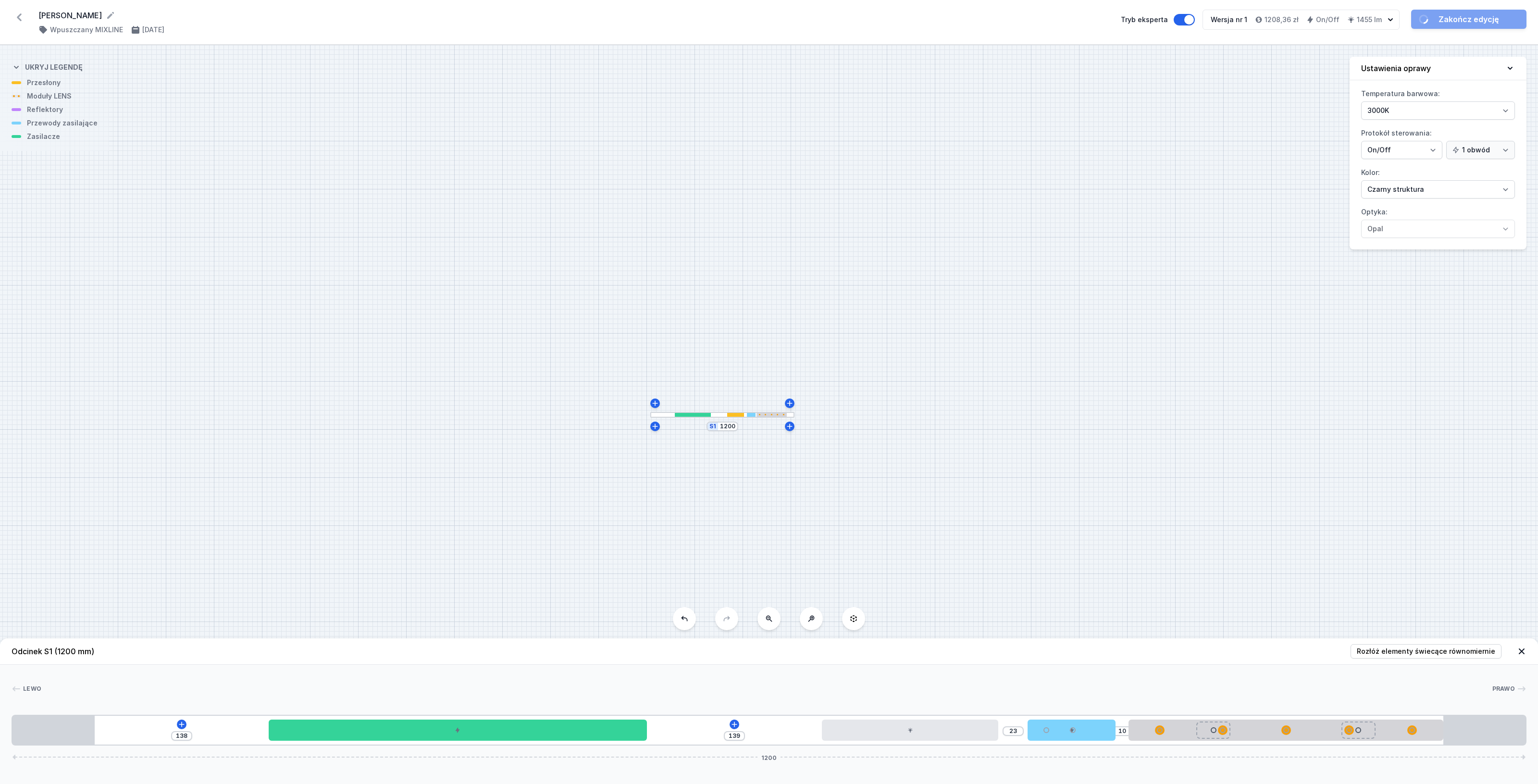
click at [177, 720] on div "138 139 23 10 1200" at bounding box center [769, 730] width 1515 height 31
click at [181, 724] on icon at bounding box center [181, 724] width 5 height 5
drag, startPoint x: 550, startPoint y: 736, endPoint x: 682, endPoint y: 734, distance: 132.0
click at [682, 734] on div "138 139 23 10 1200" at bounding box center [769, 730] width 1515 height 31
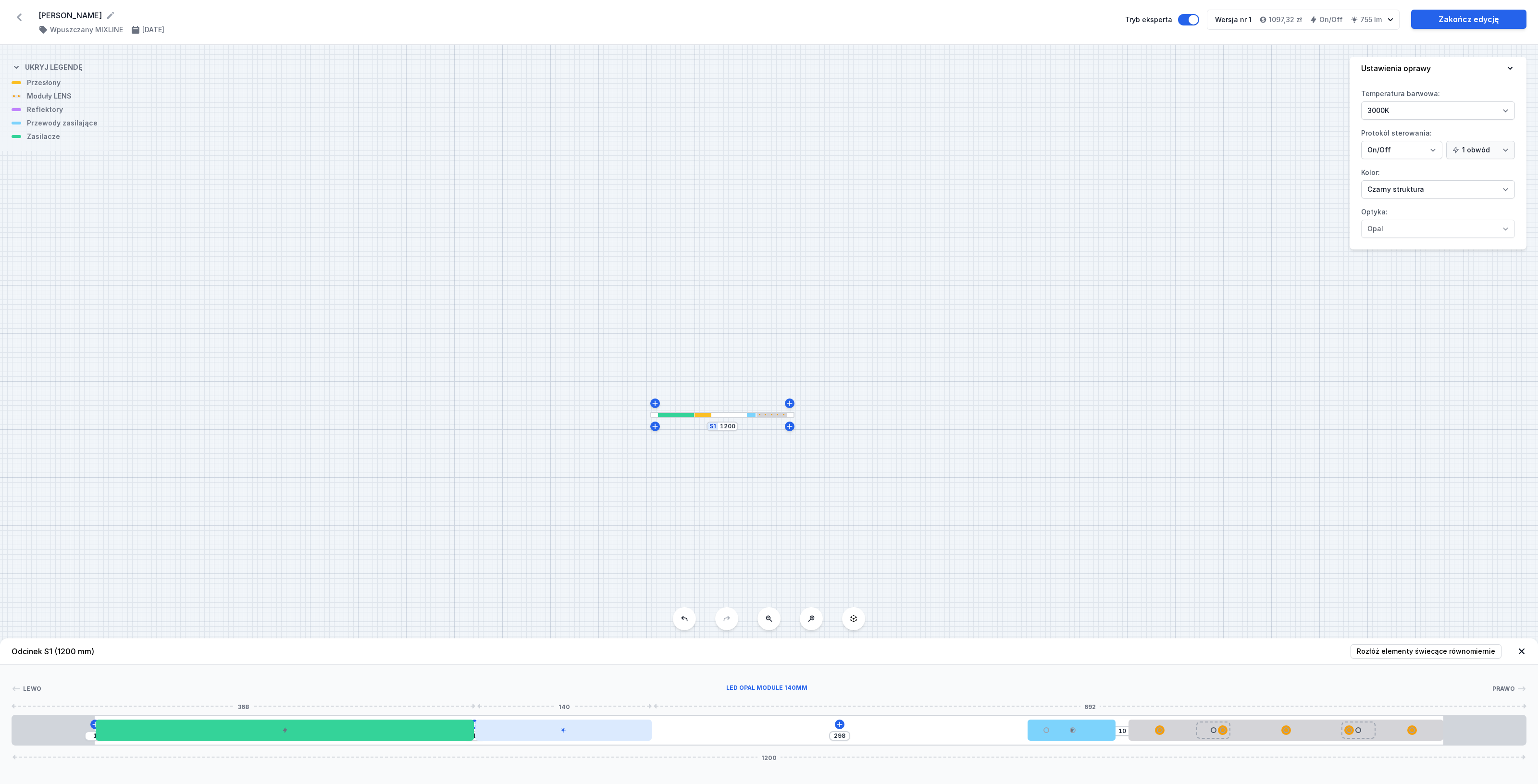
drag, startPoint x: 886, startPoint y: 736, endPoint x: 530, endPoint y: 733, distance: 356.0
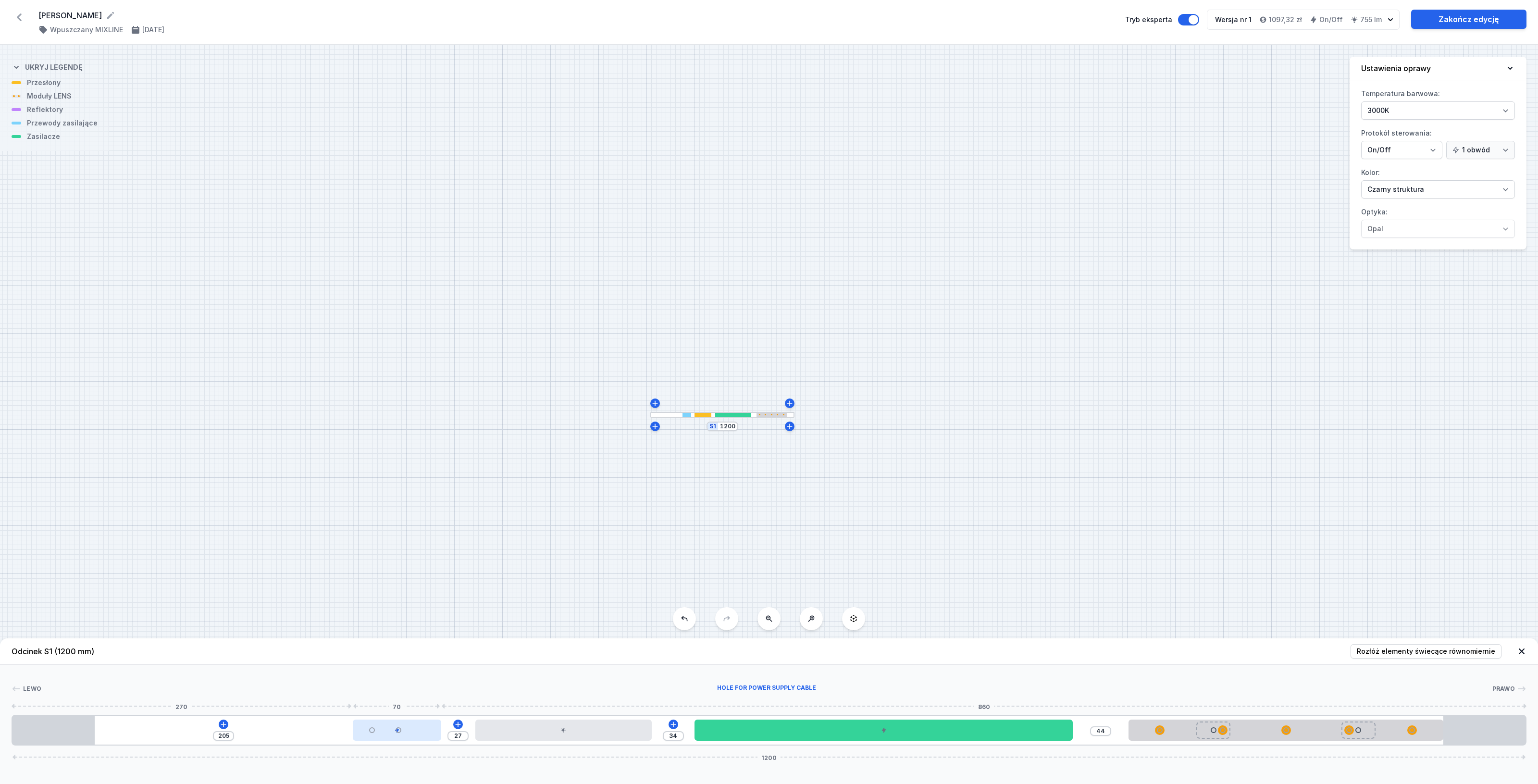
drag, startPoint x: 1048, startPoint y: 733, endPoint x: 359, endPoint y: 722, distance: 689.1
click at [359, 722] on div at bounding box center [371, 729] width 25 height 25
drag, startPoint x: 765, startPoint y: 734, endPoint x: 693, endPoint y: 733, distance: 72.0
click at [696, 733] on div at bounding box center [884, 729] width 378 height 21
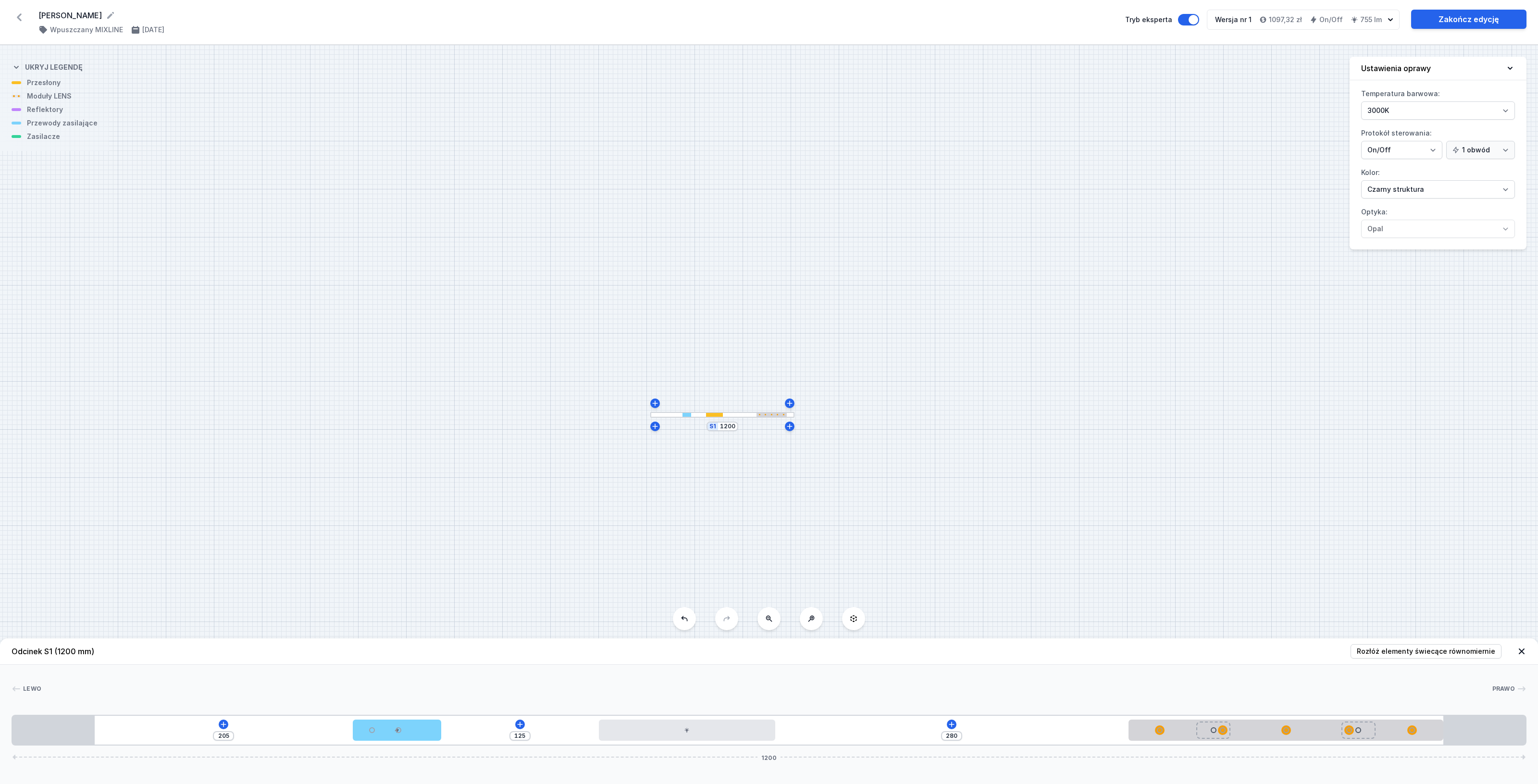
drag, startPoint x: 595, startPoint y: 740, endPoint x: 714, endPoint y: 746, distance: 119.2
click at [714, 746] on div "Odcinek S1 (1200 mm) Rozłóż elementy świecące równomiernie Lewo Prawo 1 2 3 4 1…" at bounding box center [769, 711] width 1538 height 145
click at [955, 721] on icon at bounding box center [951, 724] width 8 height 8
click at [1019, 635] on div "Moduły LENS (2)" at bounding box center [951, 632] width 154 height 24
click at [972, 604] on span "LENS module 250mm 54°" at bounding box center [951, 605] width 138 height 10
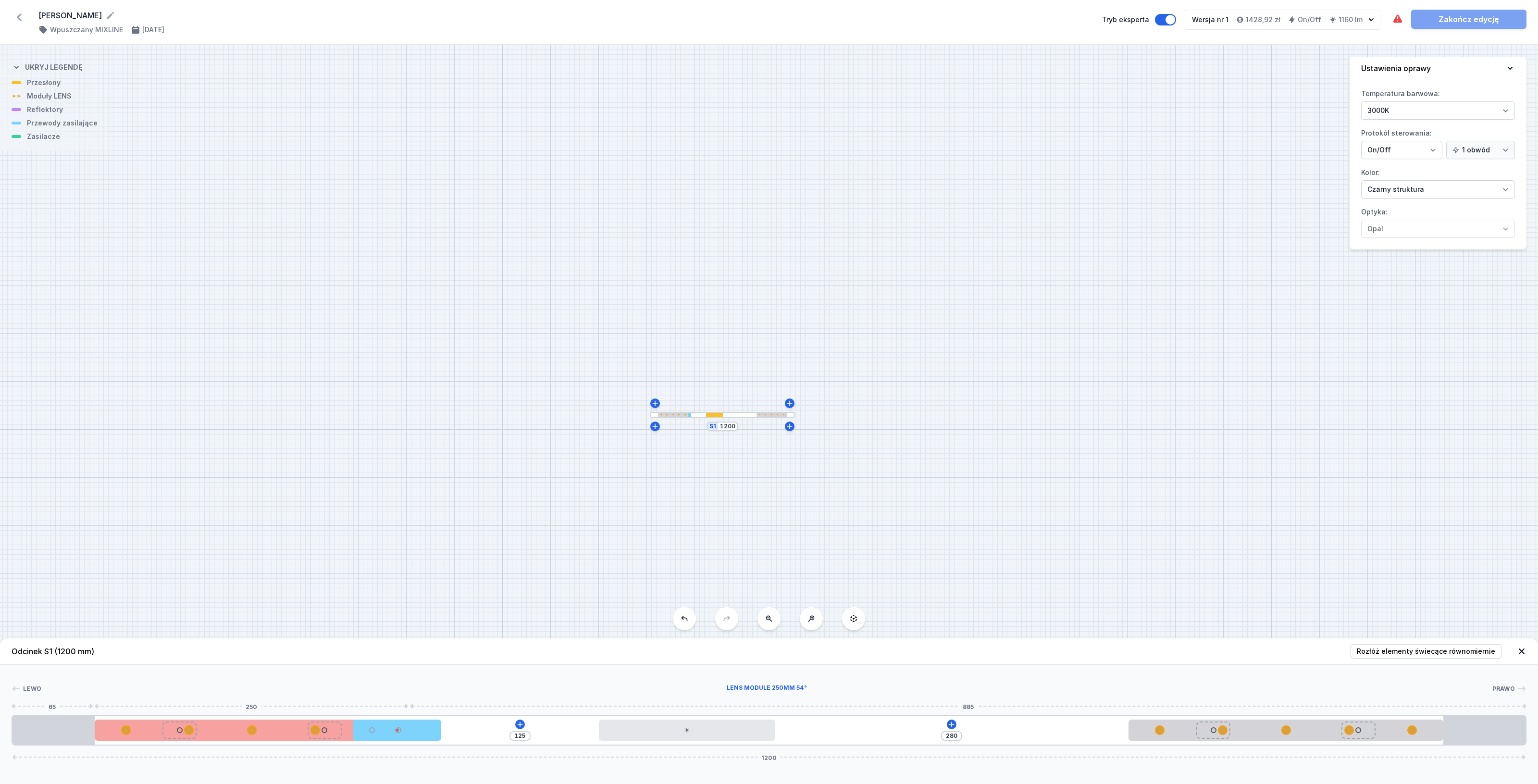
drag, startPoint x: 897, startPoint y: 732, endPoint x: 180, endPoint y: 726, distance: 717.0
click at [180, 726] on div at bounding box center [252, 729] width 315 height 21
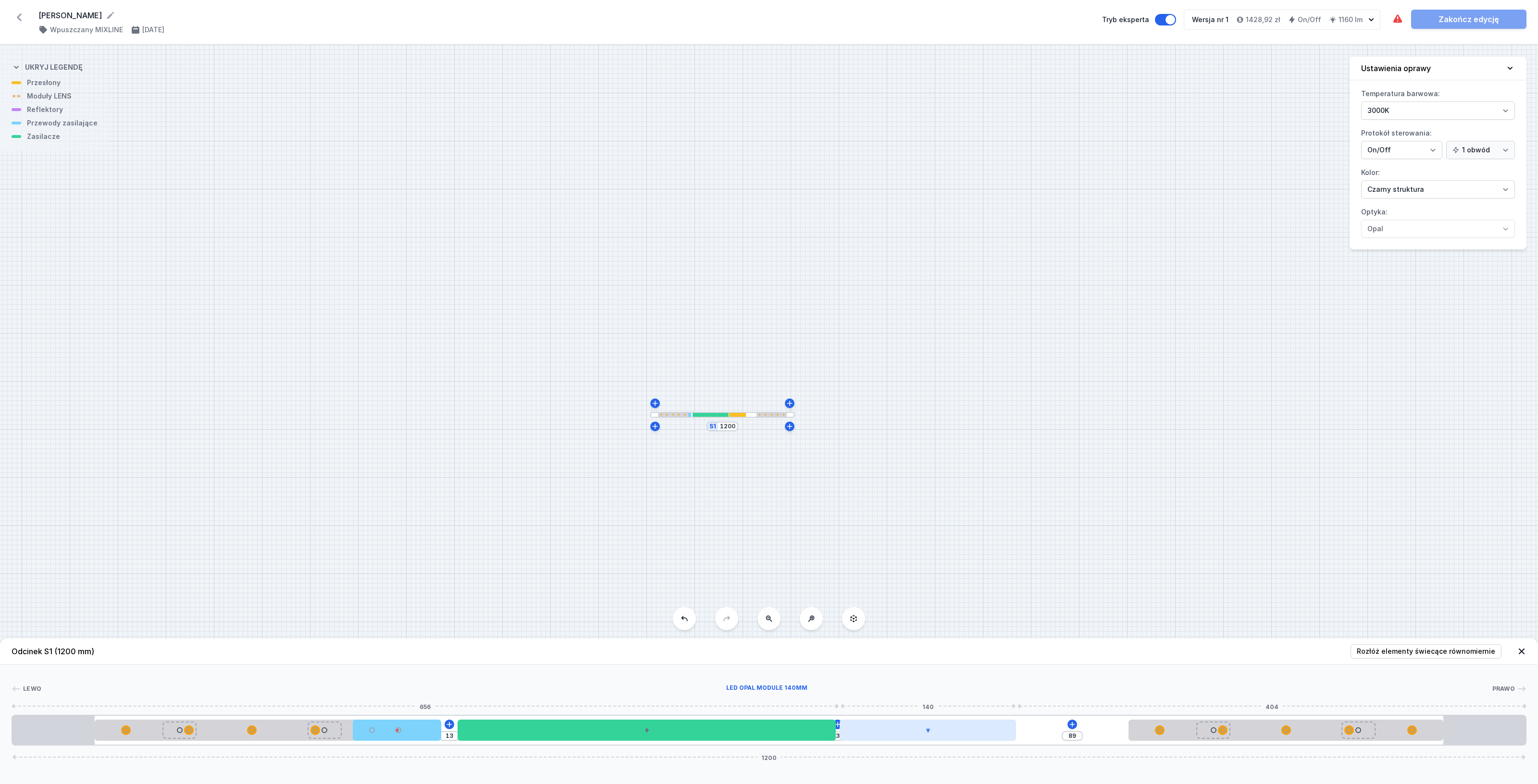
drag, startPoint x: 663, startPoint y: 734, endPoint x: 908, endPoint y: 738, distance: 245.0
click at [908, 738] on div at bounding box center [928, 729] width 176 height 21
drag, startPoint x: 1405, startPoint y: 736, endPoint x: 1537, endPoint y: 700, distance: 136.8
click at [1537, 700] on div "Lewo Prawo 1 2 3 4 5 2 1 13 3 89 1200 65 250 70 13 300 140 89 250 65 65 1070 65…" at bounding box center [769, 705] width 1538 height 81
drag, startPoint x: 1474, startPoint y: 729, endPoint x: 1500, endPoint y: 728, distance: 26.0
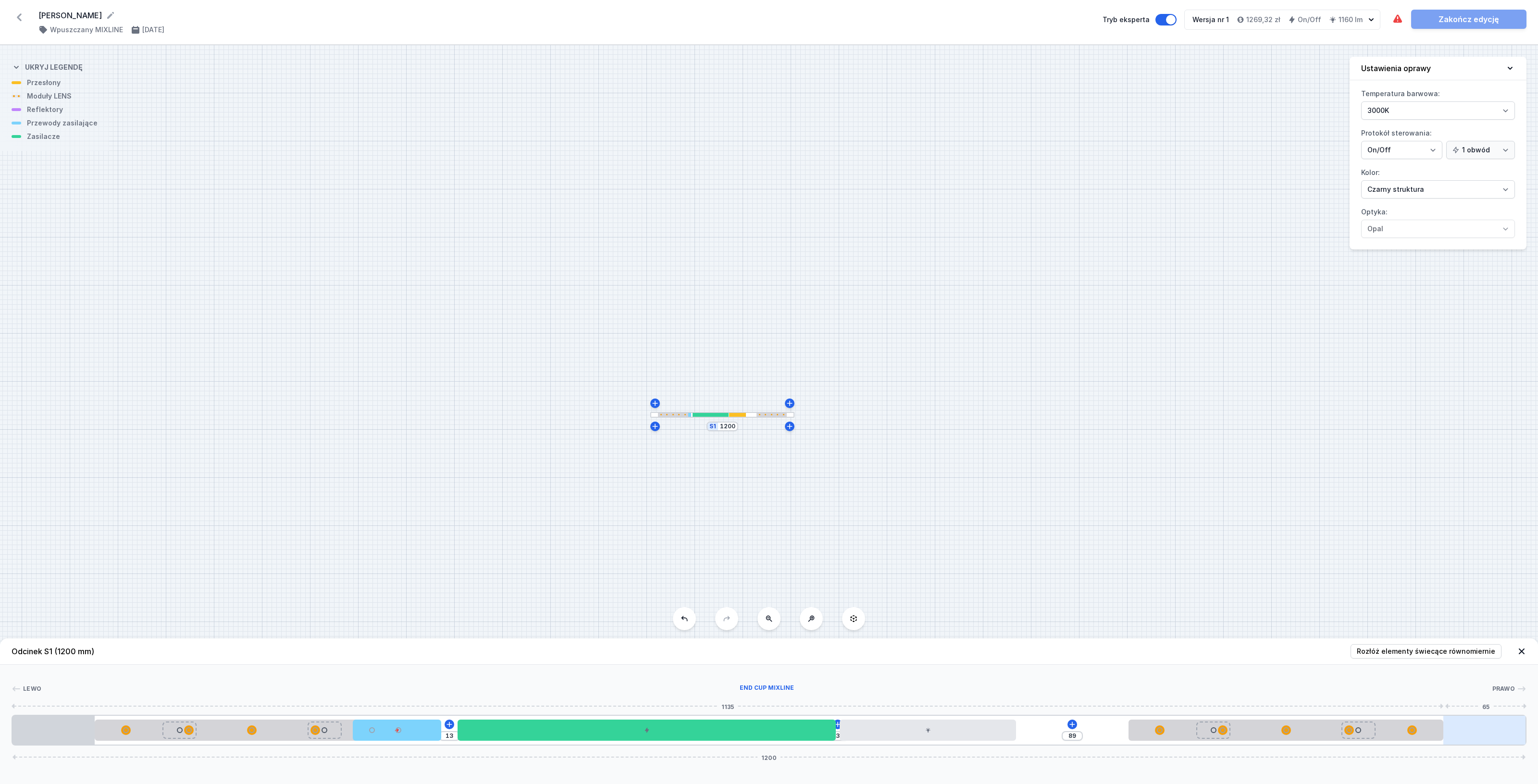
click at [1500, 728] on div at bounding box center [1485, 729] width 82 height 29
click at [1483, 725] on div at bounding box center [1485, 729] width 82 height 29
click at [1472, 729] on div at bounding box center [1485, 729] width 82 height 29
click at [1469, 738] on div at bounding box center [1485, 729] width 82 height 29
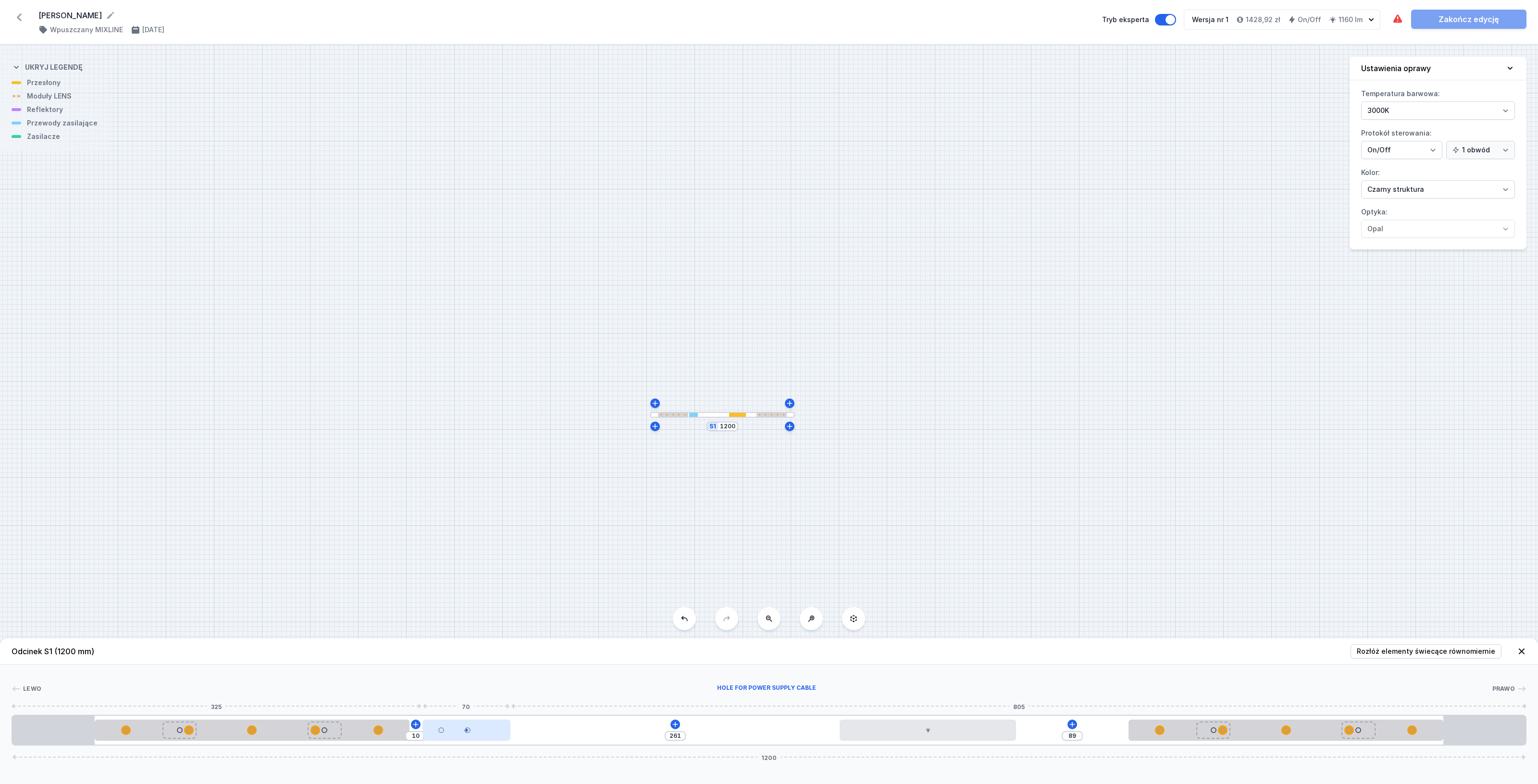
drag, startPoint x: 425, startPoint y: 732, endPoint x: 460, endPoint y: 729, distance: 35.1
click at [460, 729] on div at bounding box center [466, 729] width 88 height 21
drag, startPoint x: 906, startPoint y: 731, endPoint x: 805, endPoint y: 731, distance: 101.0
click at [805, 731] on div at bounding box center [798, 729] width 176 height 21
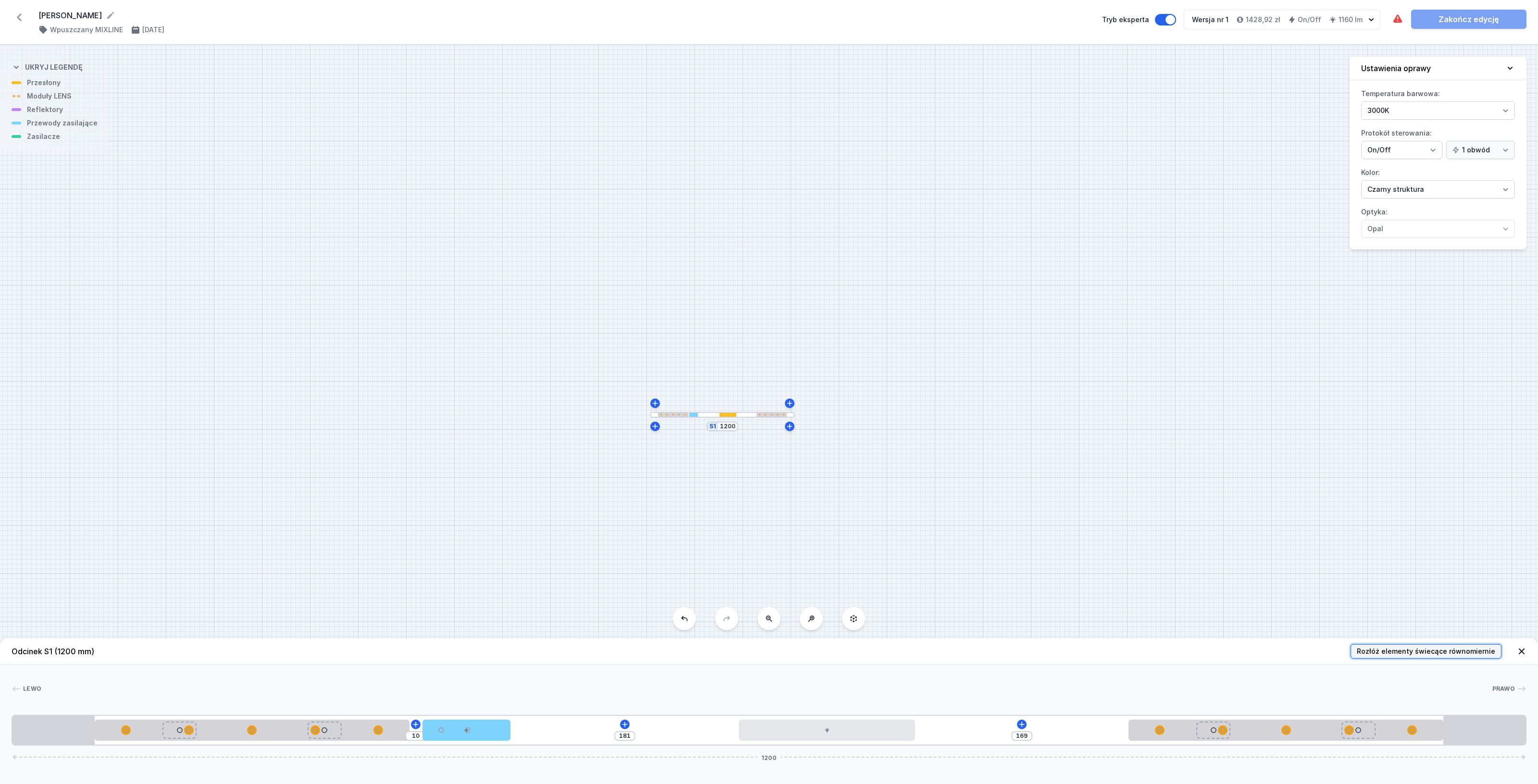
click at [1441, 653] on span "Rozłóż elementy świecące równomiernie" at bounding box center [1425, 651] width 138 height 10
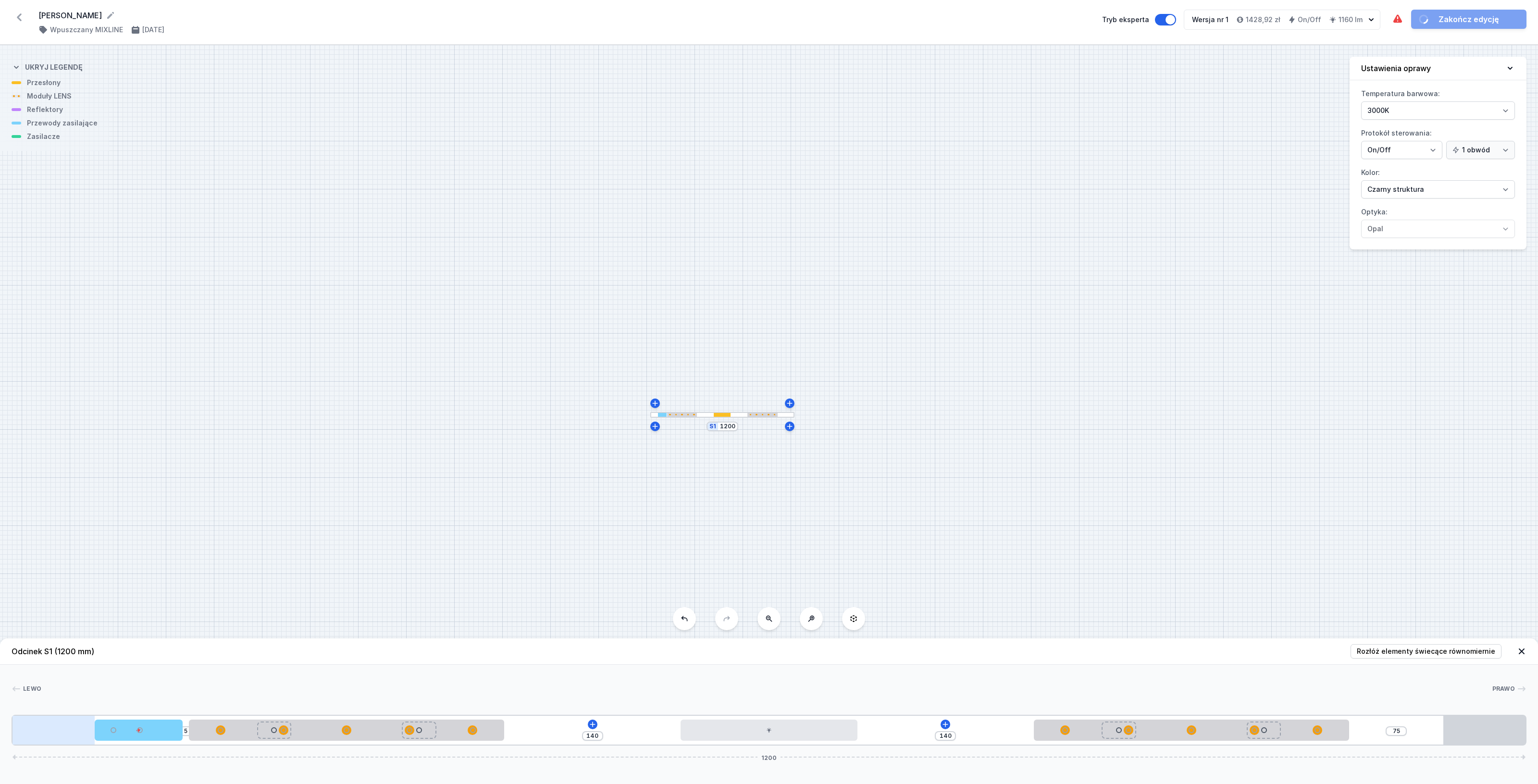
drag, startPoint x: 501, startPoint y: 731, endPoint x: 32, endPoint y: 727, distance: 469.0
click at [32, 727] on div "5 140 140 75 1200" at bounding box center [769, 730] width 1515 height 31
click at [54, 727] on div at bounding box center [53, 729] width 82 height 29
click at [50, 731] on div at bounding box center [53, 729] width 82 height 29
drag, startPoint x: 42, startPoint y: 723, endPoint x: 15, endPoint y: 708, distance: 30.9
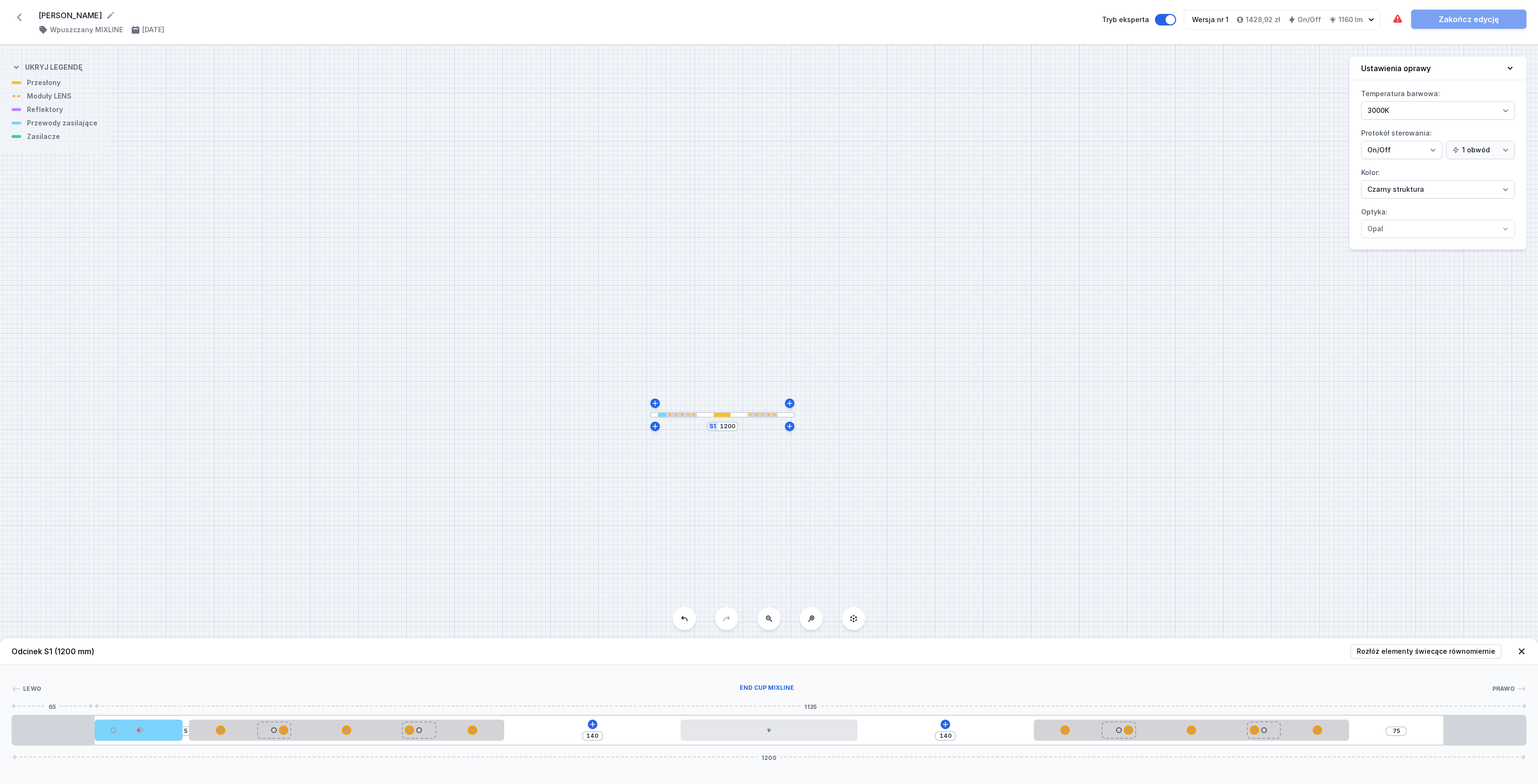
click at [19, 715] on div at bounding box center [53, 729] width 82 height 29
drag, startPoint x: 99, startPoint y: 736, endPoint x: 128, endPoint y: 731, distance: 29.4
click at [128, 731] on div at bounding box center [138, 729] width 88 height 21
drag, startPoint x: 145, startPoint y: 731, endPoint x: 486, endPoint y: 748, distance: 341.4
drag, startPoint x: 306, startPoint y: 733, endPoint x: 206, endPoint y: 729, distance: 100.1
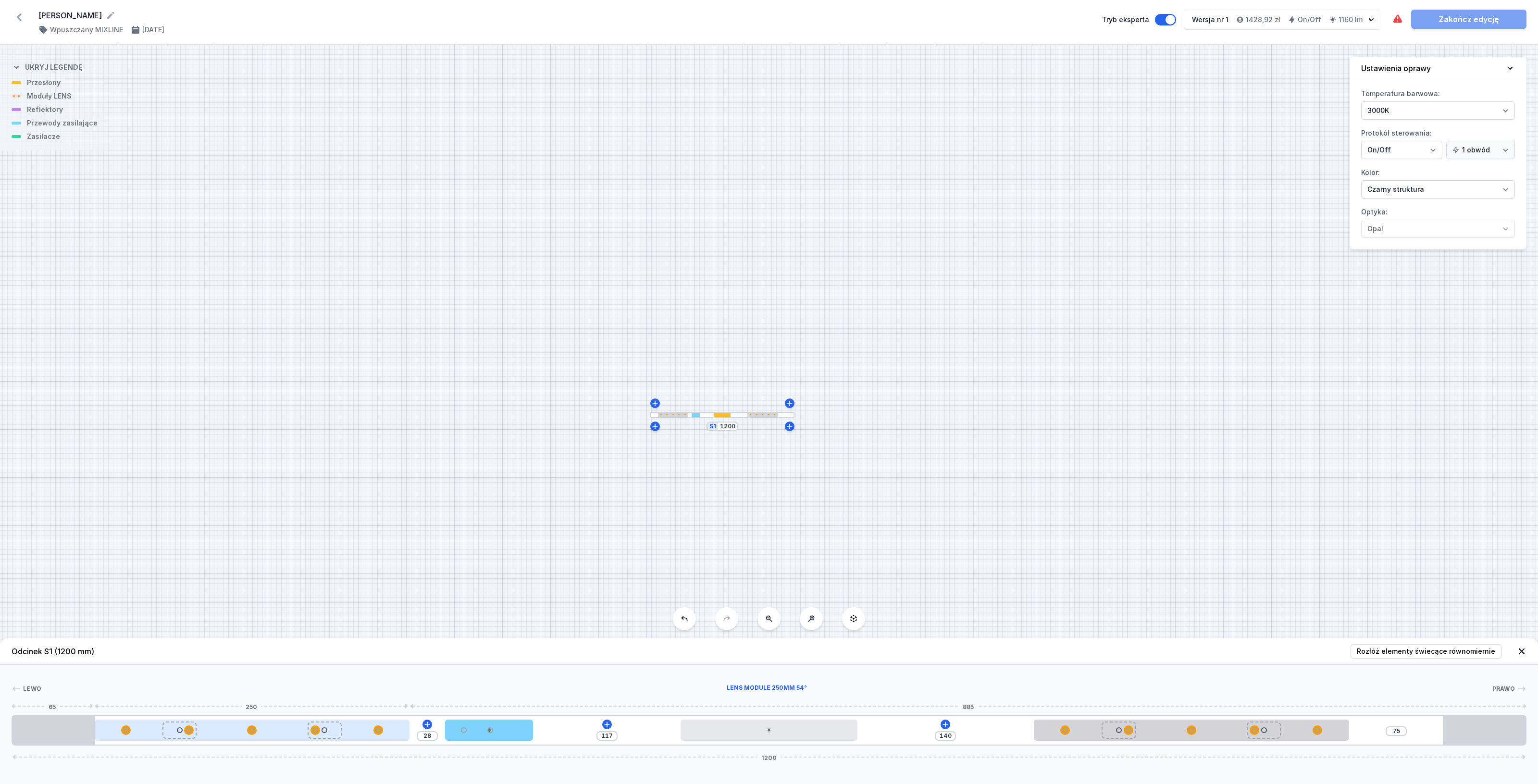
click at [206, 729] on div at bounding box center [252, 729] width 315 height 10
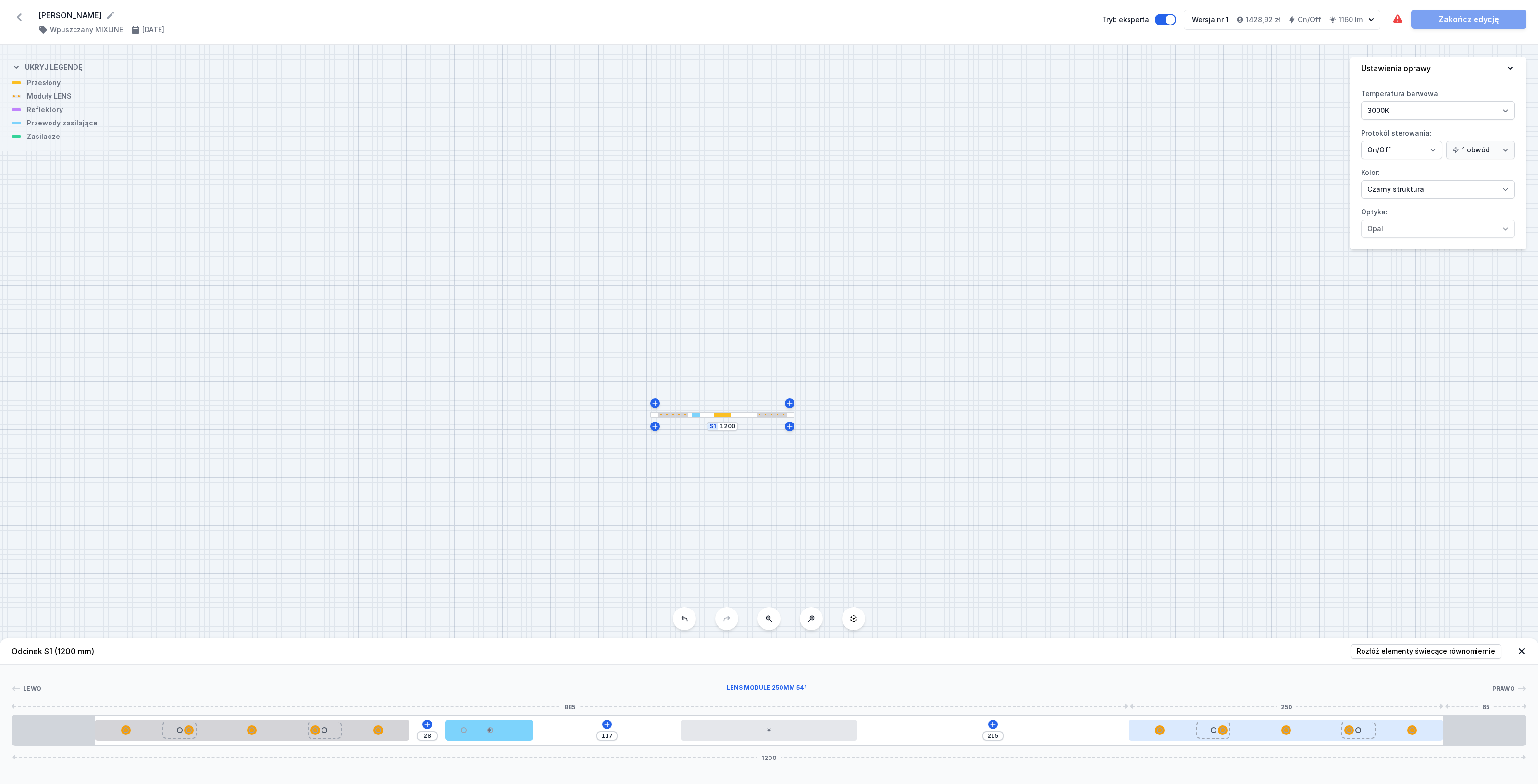
drag, startPoint x: 1227, startPoint y: 734, endPoint x: 1368, endPoint y: 735, distance: 141.0
click at [1368, 735] on div at bounding box center [1286, 729] width 315 height 21
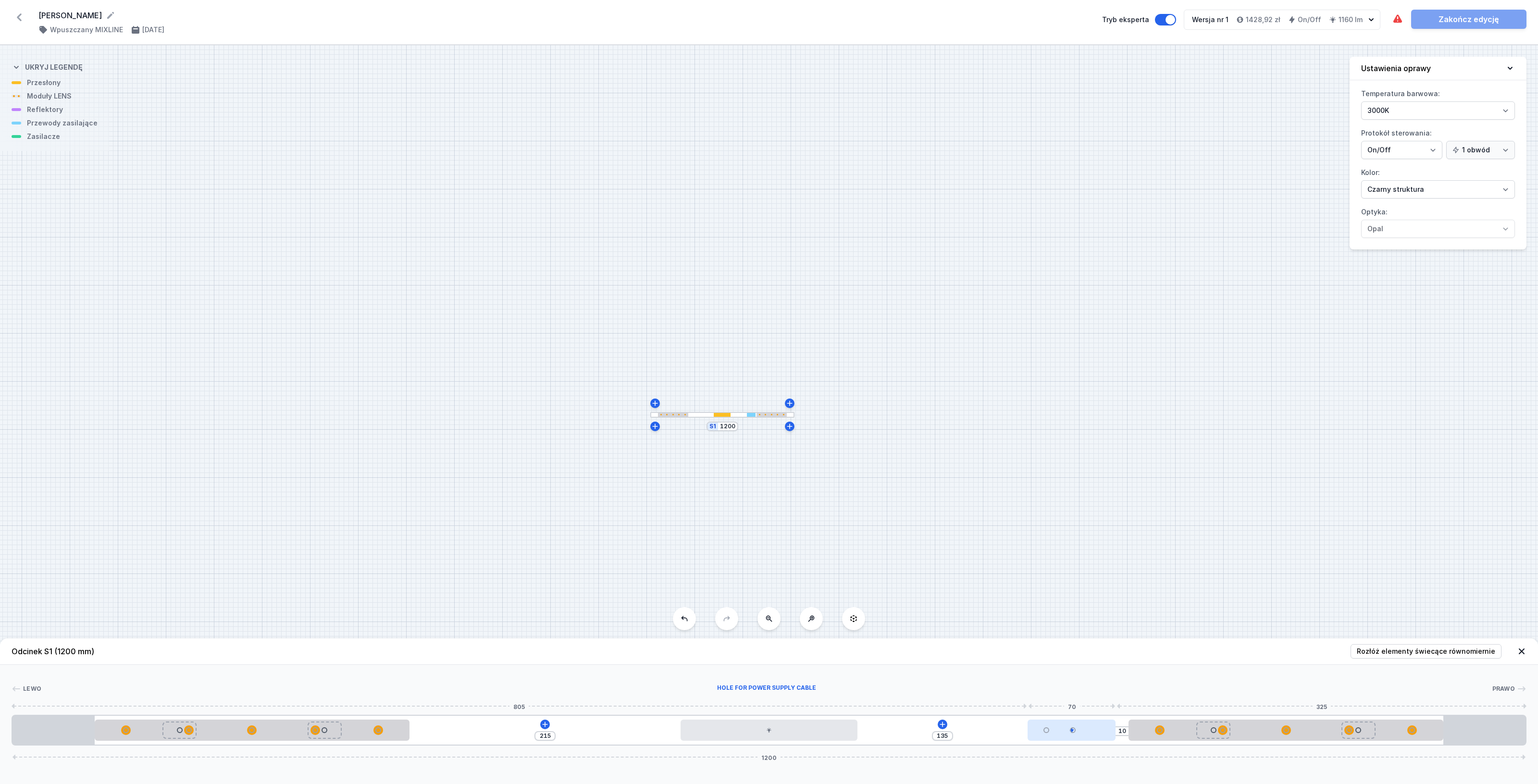
drag, startPoint x: 513, startPoint y: 731, endPoint x: 1101, endPoint y: 726, distance: 588.0
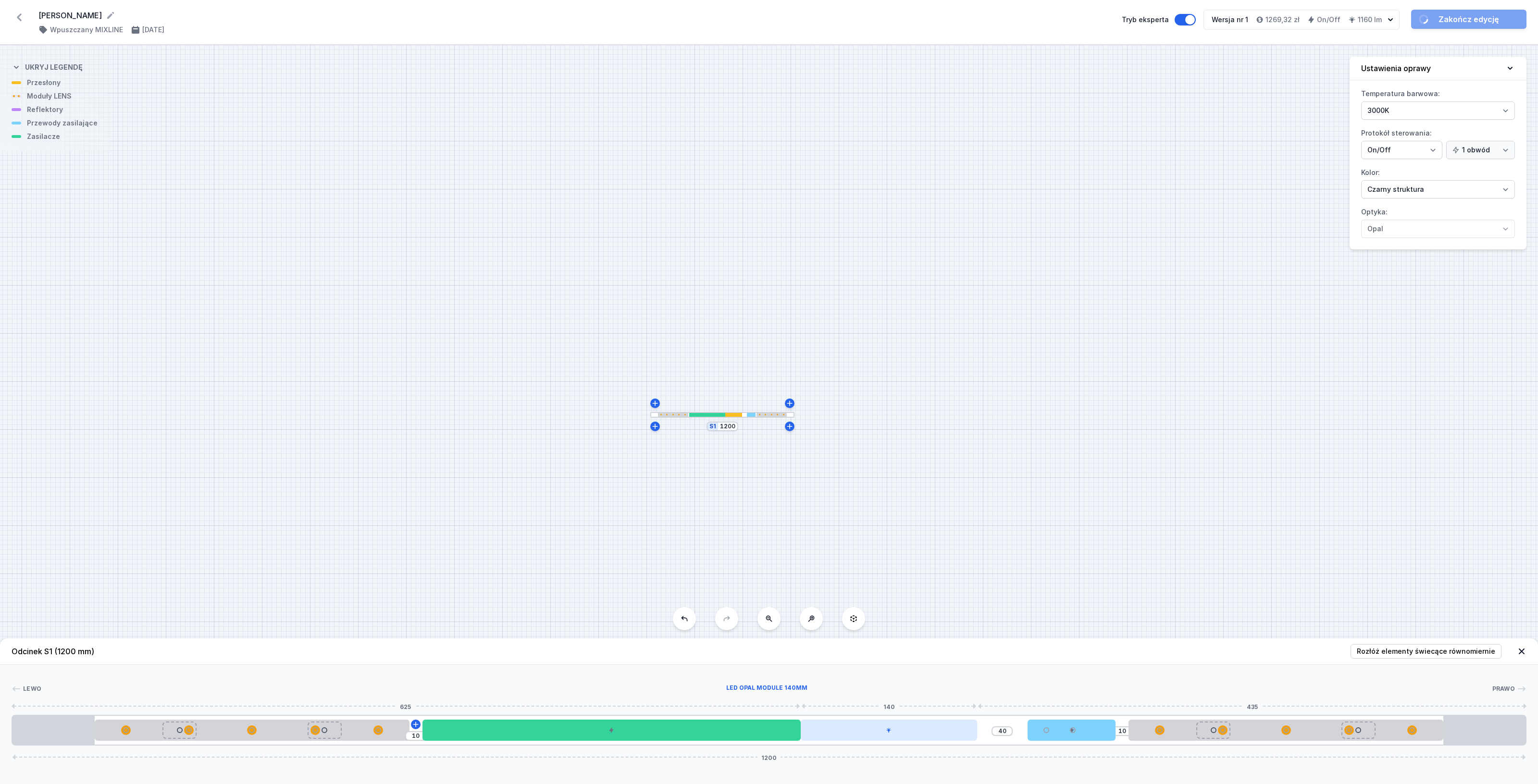
drag, startPoint x: 823, startPoint y: 731, endPoint x: 945, endPoint y: 736, distance: 122.1
click at [945, 736] on div at bounding box center [889, 729] width 176 height 21
click at [724, 430] on input "1200" at bounding box center [728, 426] width 15 height 8
drag, startPoint x: 720, startPoint y: 426, endPoint x: 753, endPoint y: 430, distance: 33.2
click at [753, 430] on div "S1 1200" at bounding box center [769, 414] width 1538 height 738
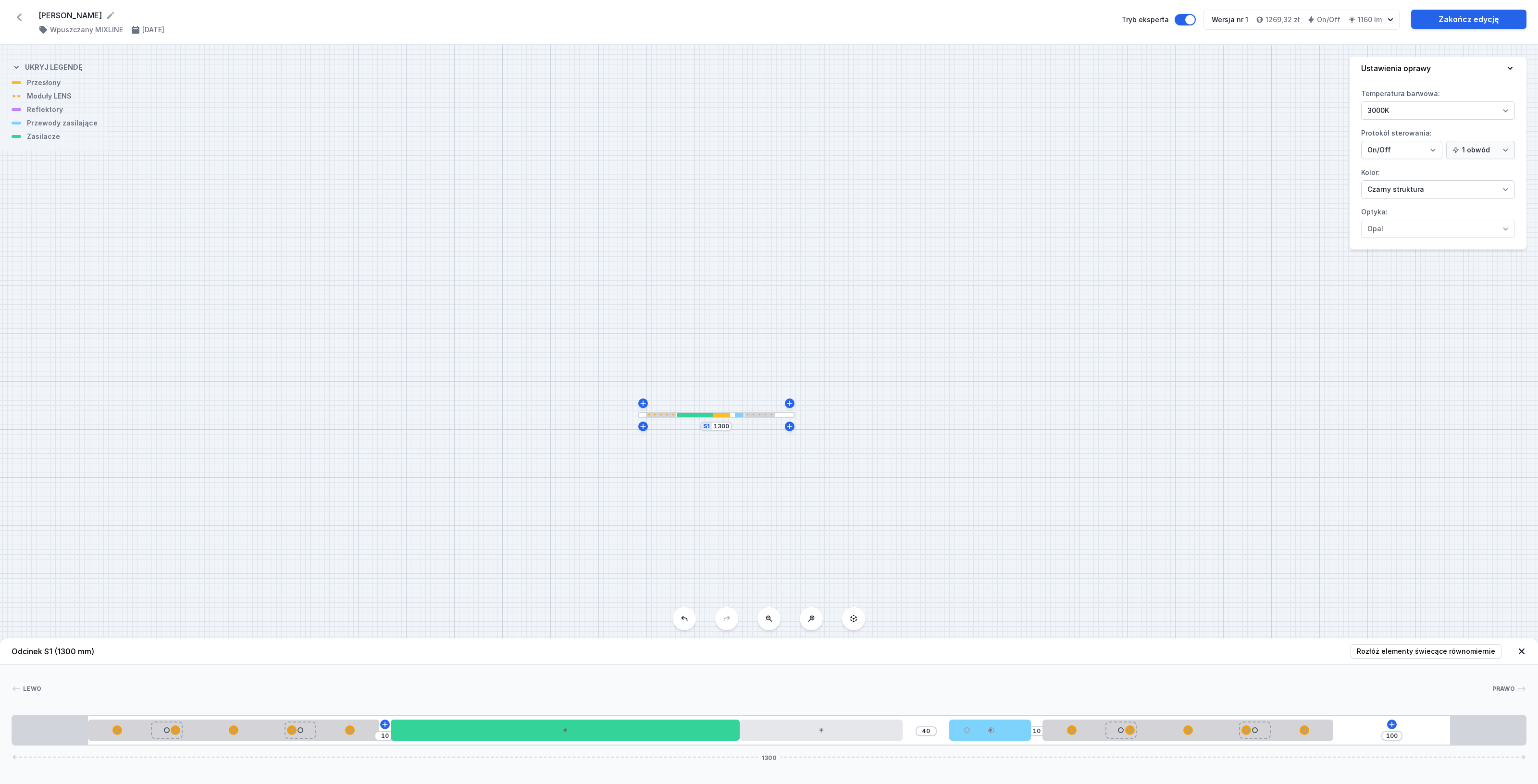
click at [904, 468] on div "S1 1300" at bounding box center [769, 414] width 1538 height 738
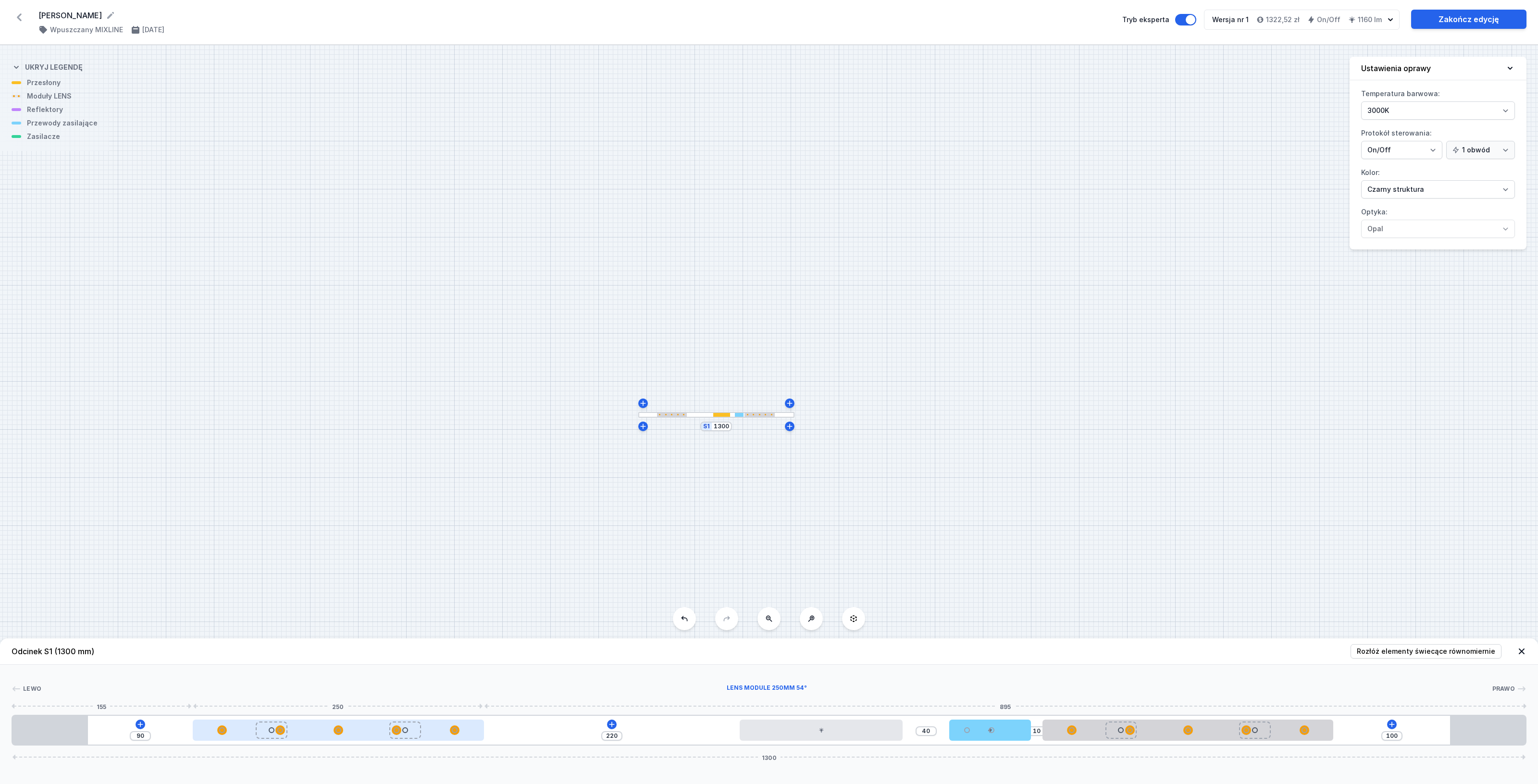
drag, startPoint x: 239, startPoint y: 736, endPoint x: 325, endPoint y: 738, distance: 86.0
click at [325, 738] on div at bounding box center [338, 729] width 291 height 21
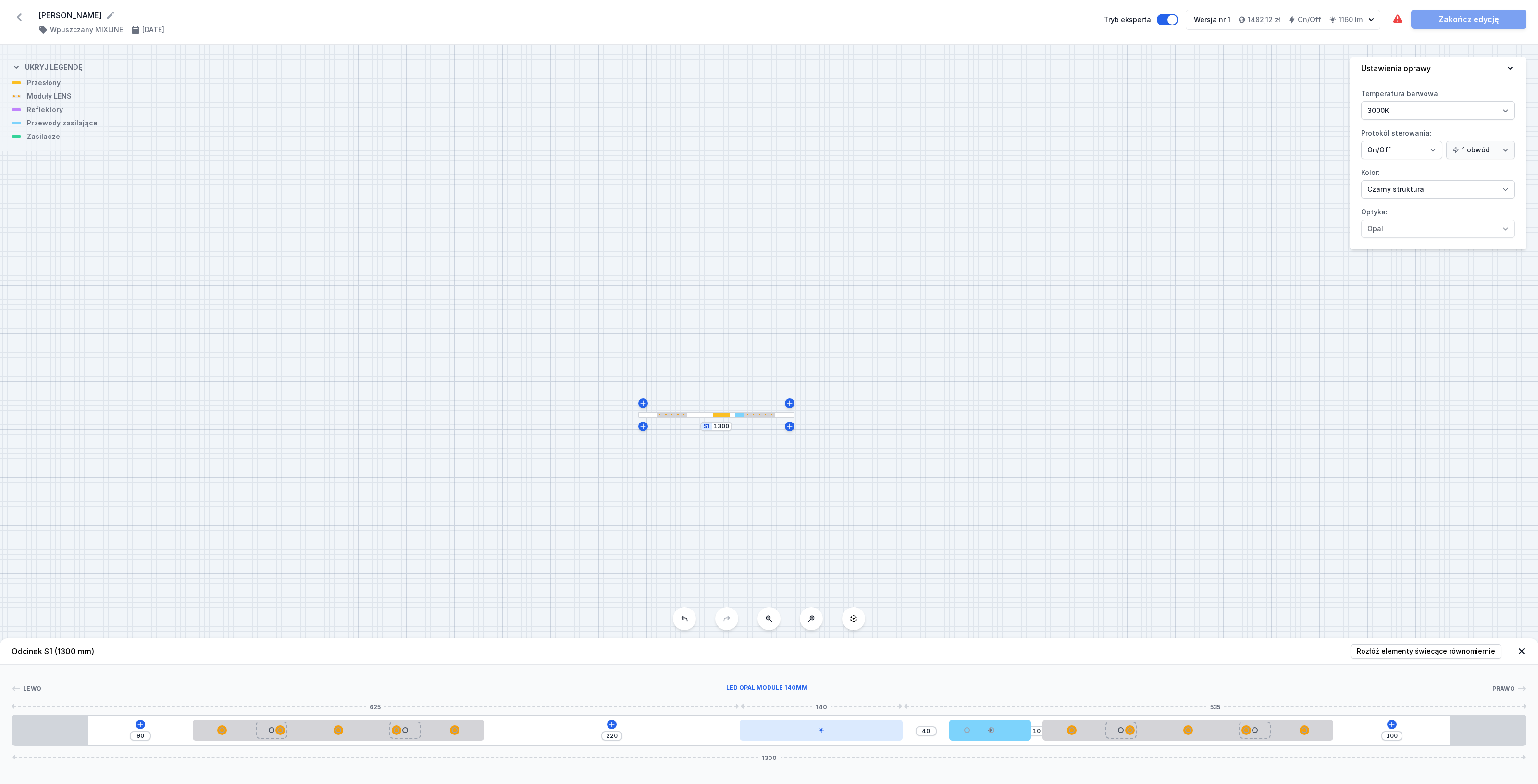
click at [778, 734] on div at bounding box center [821, 729] width 163 height 21
click at [848, 700] on icon at bounding box center [845, 702] width 8 height 8
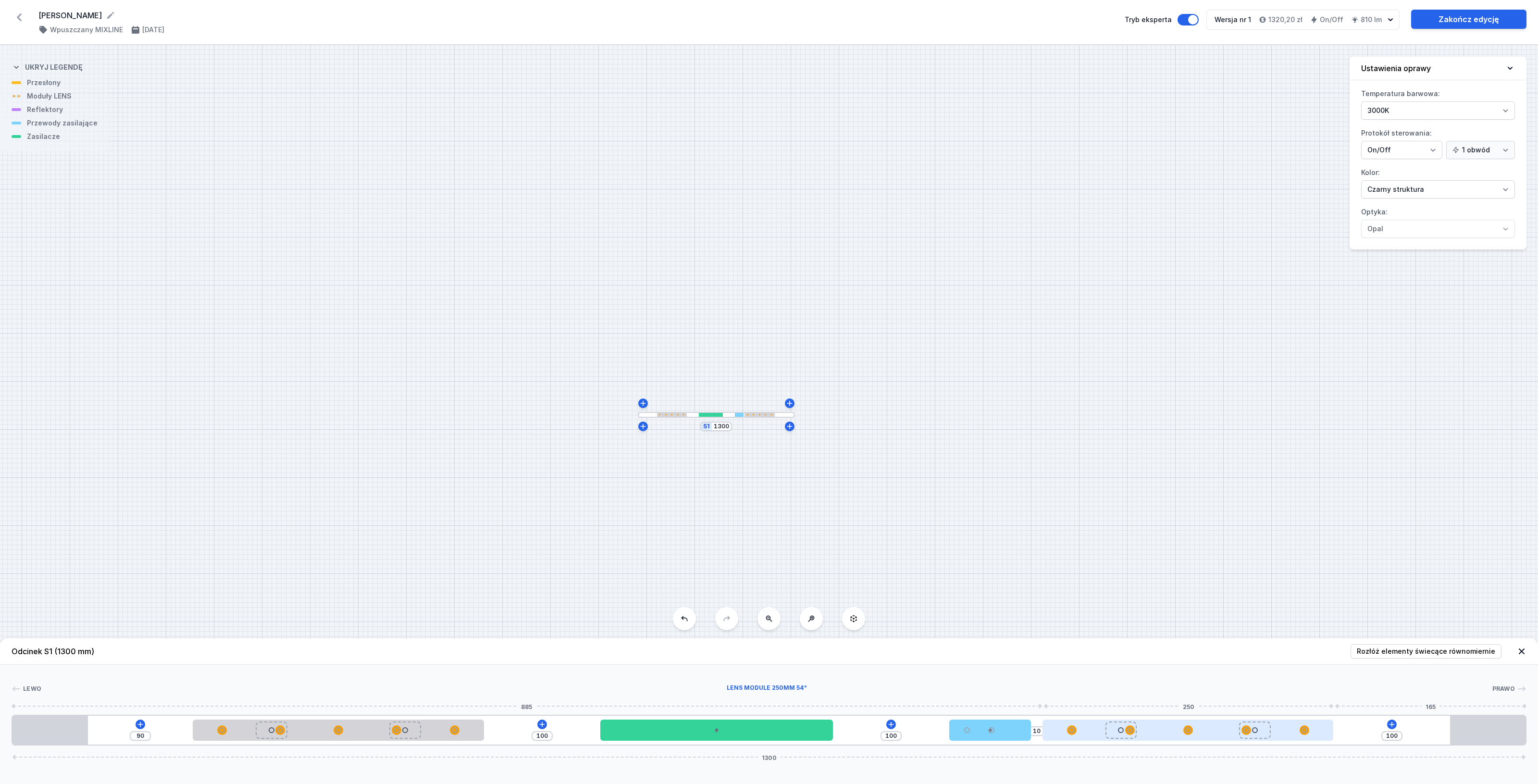
click at [1094, 729] on div at bounding box center [1188, 729] width 291 height 10
click at [1214, 703] on icon at bounding box center [1213, 702] width 5 height 6
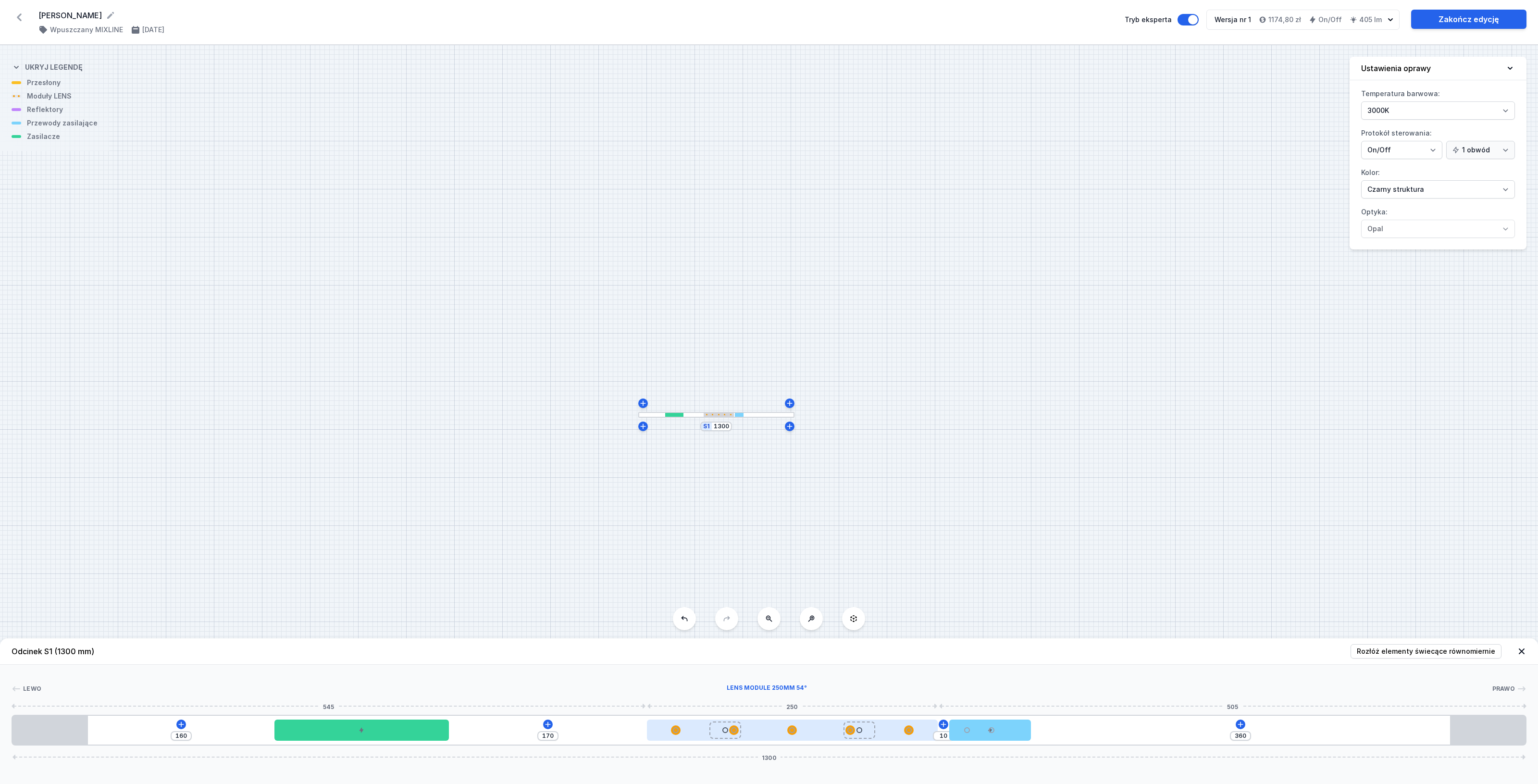
drag, startPoint x: 426, startPoint y: 731, endPoint x: 869, endPoint y: 721, distance: 443.1
click at [1241, 724] on icon at bounding box center [1240, 724] width 8 height 8
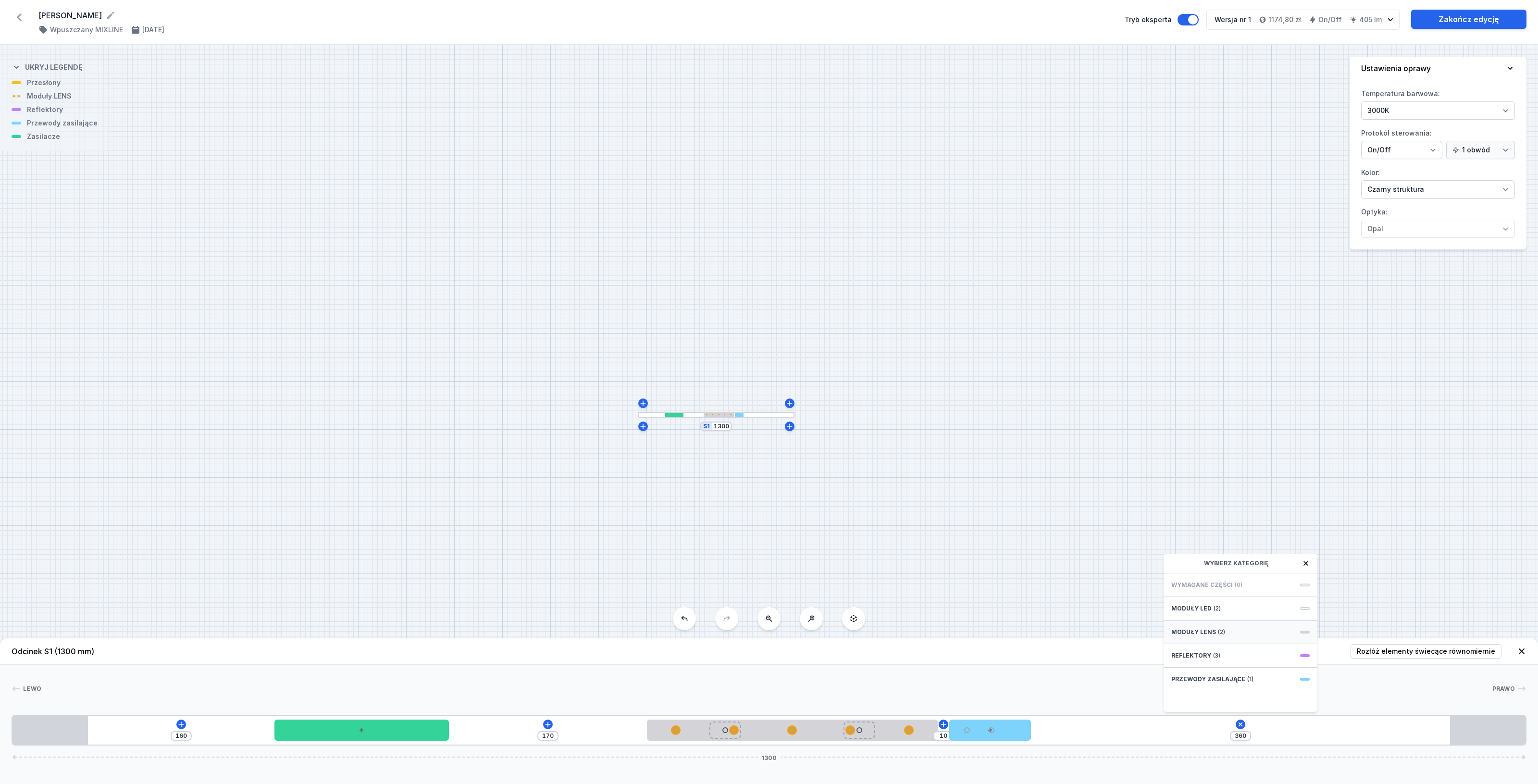
click at [1256, 630] on div "Moduły LENS (2)" at bounding box center [1240, 632] width 154 height 24
click at [1231, 605] on span "LENS module 250mm 54°" at bounding box center [1240, 605] width 138 height 10
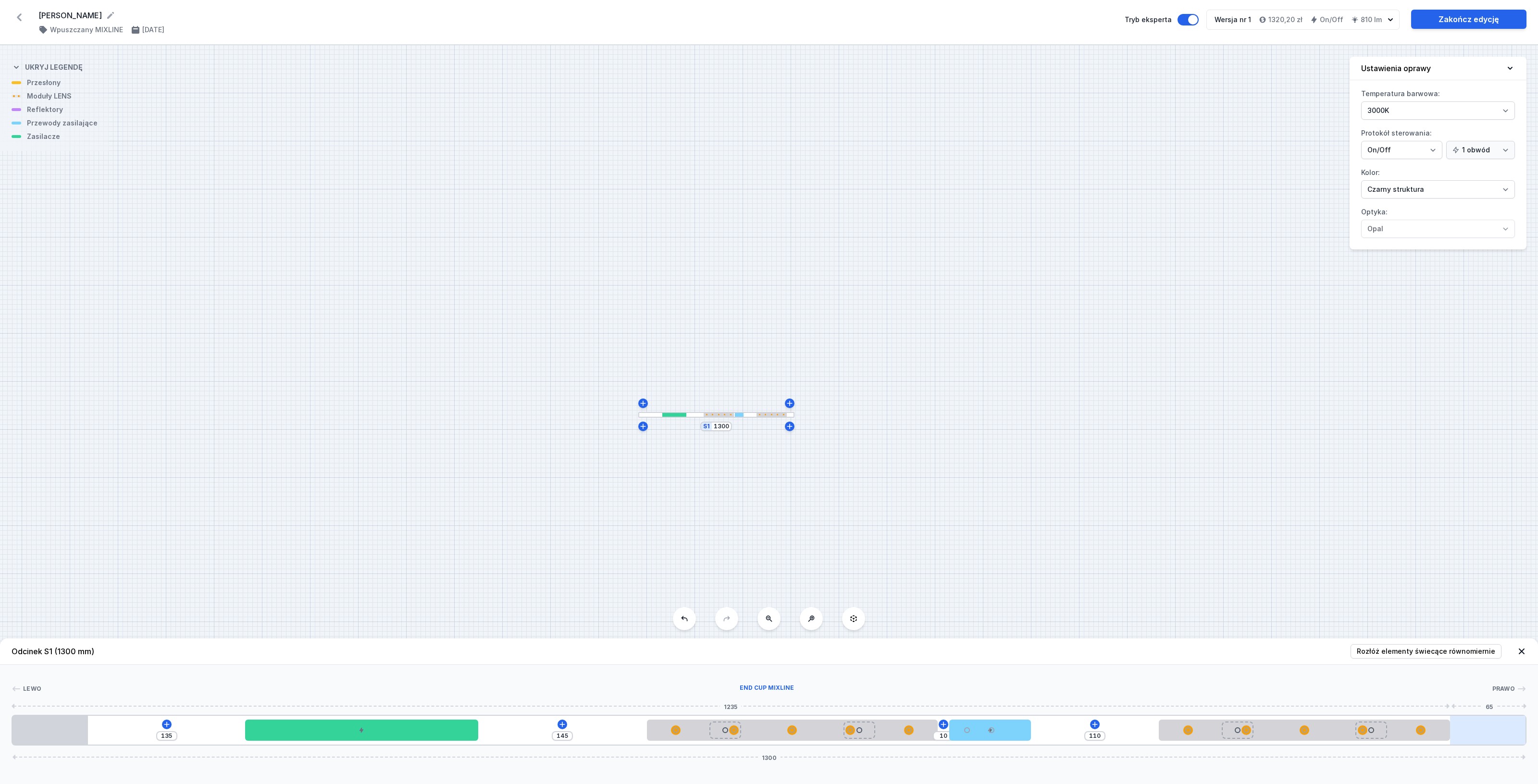
drag, startPoint x: 1285, startPoint y: 731, endPoint x: 1456, endPoint y: 731, distance: 171.0
click at [1456, 731] on div "135 145 10 110 1300" at bounding box center [769, 730] width 1515 height 31
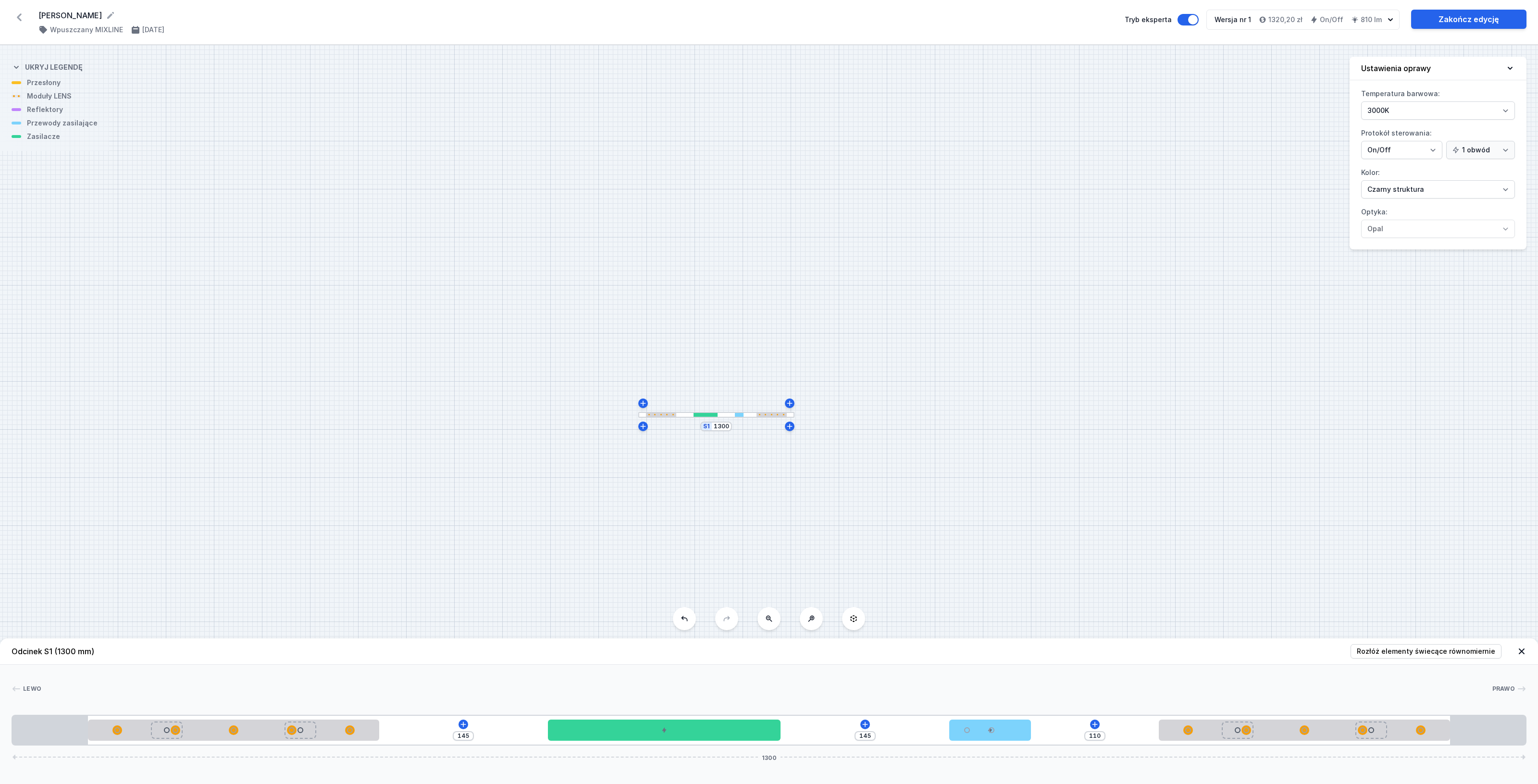
drag, startPoint x: 767, startPoint y: 731, endPoint x: 125, endPoint y: 709, distance: 642.4
click at [125, 709] on div "Lewo Prawo 1 2 3 4 2 1 145 145 110 1300 65 250 145 200 145 70 110 250 65 65 117…" at bounding box center [769, 705] width 1538 height 81
click at [866, 724] on icon at bounding box center [865, 724] width 5 height 5
click at [894, 608] on div "Moduły LED (2)" at bounding box center [865, 608] width 154 height 24
click at [889, 603] on span "LED opal module 280mm" at bounding box center [865, 605] width 138 height 10
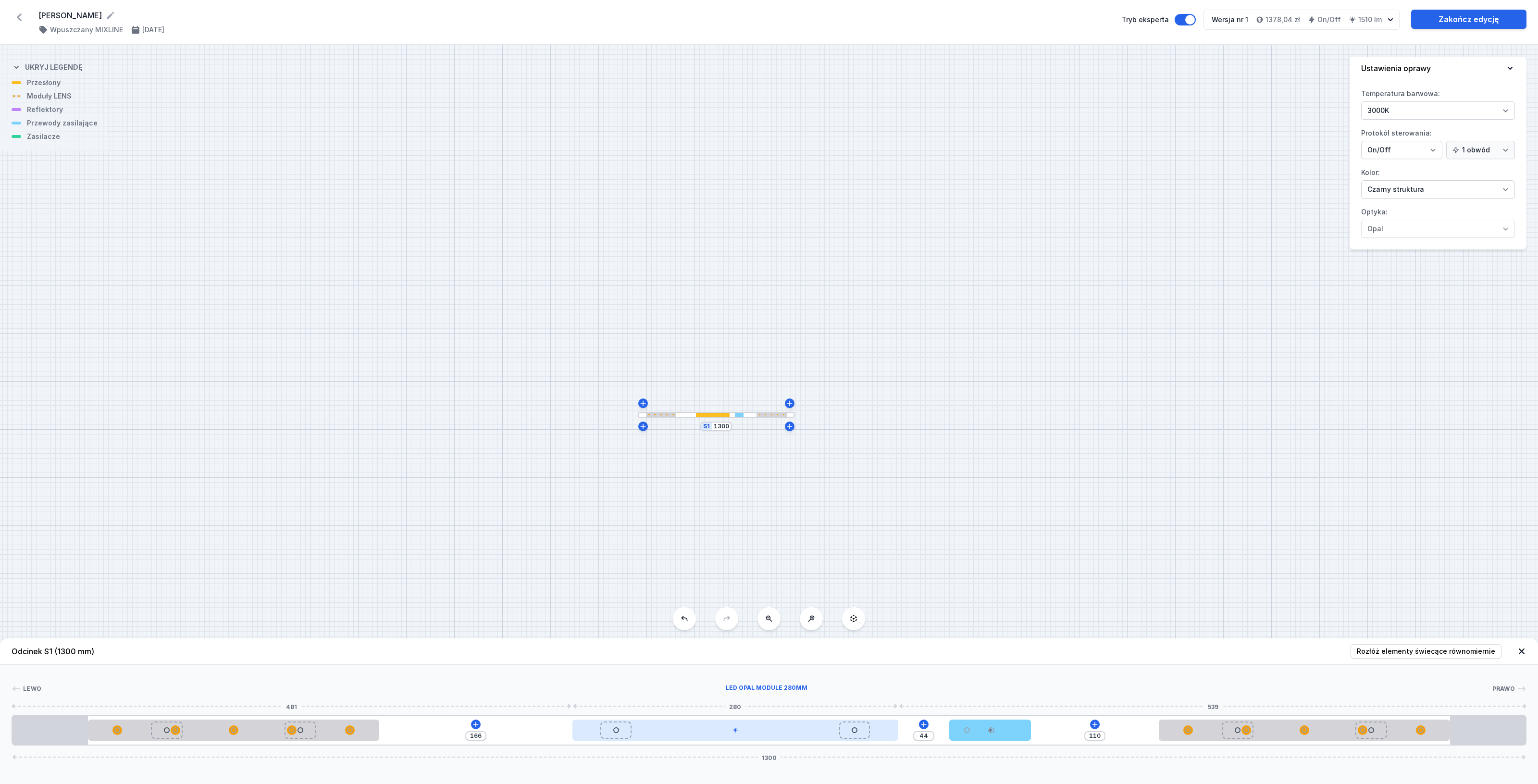
drag, startPoint x: 884, startPoint y: 739, endPoint x: 672, endPoint y: 729, distance: 212.2
click at [672, 729] on div at bounding box center [735, 729] width 326 height 21
click at [1409, 653] on span "Rozłóż elementy świecące równomiernie" at bounding box center [1425, 651] width 138 height 10
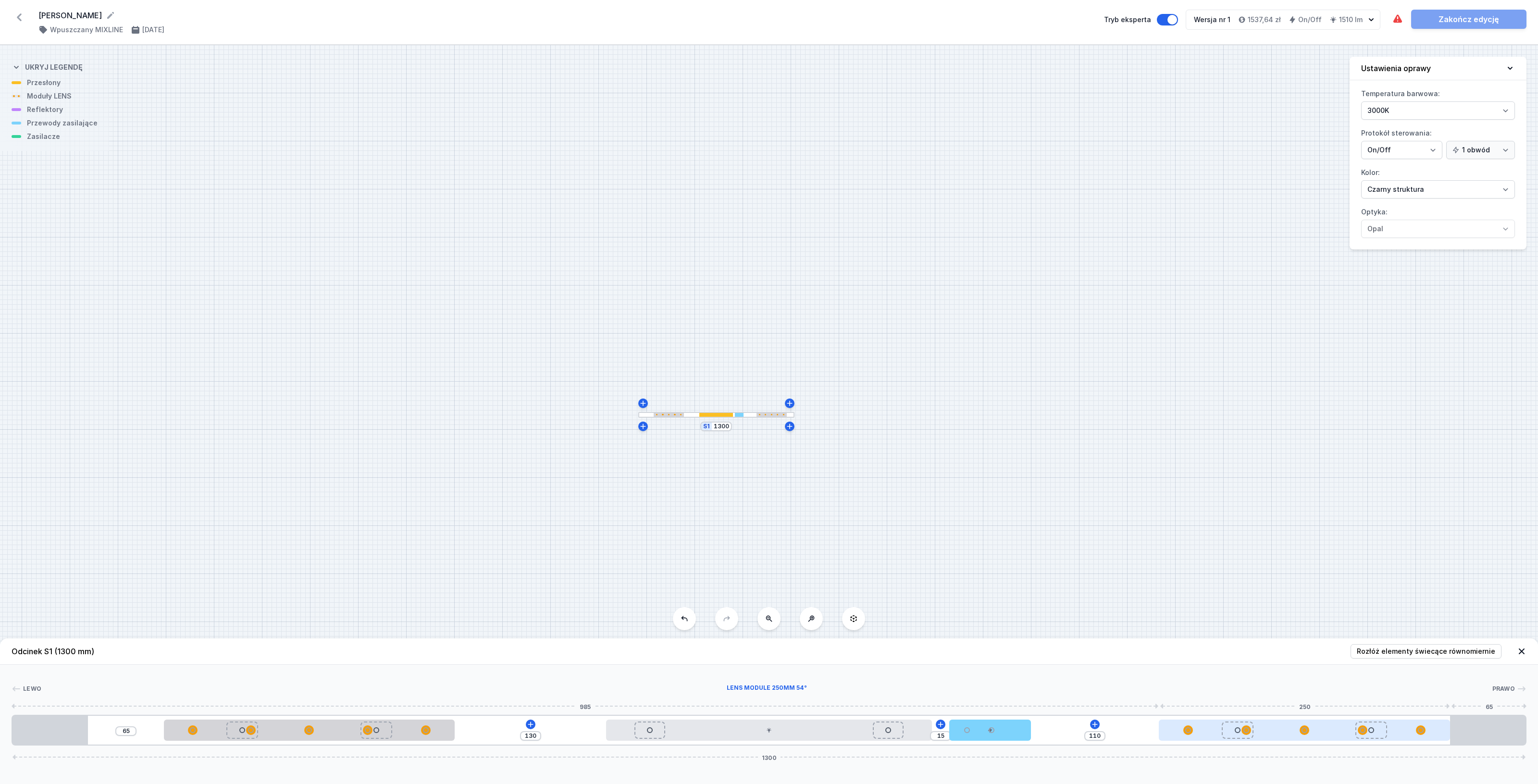
drag, startPoint x: 1193, startPoint y: 736, endPoint x: 1351, endPoint y: 732, distance: 158.1
click at [1351, 732] on div at bounding box center [1304, 729] width 291 height 21
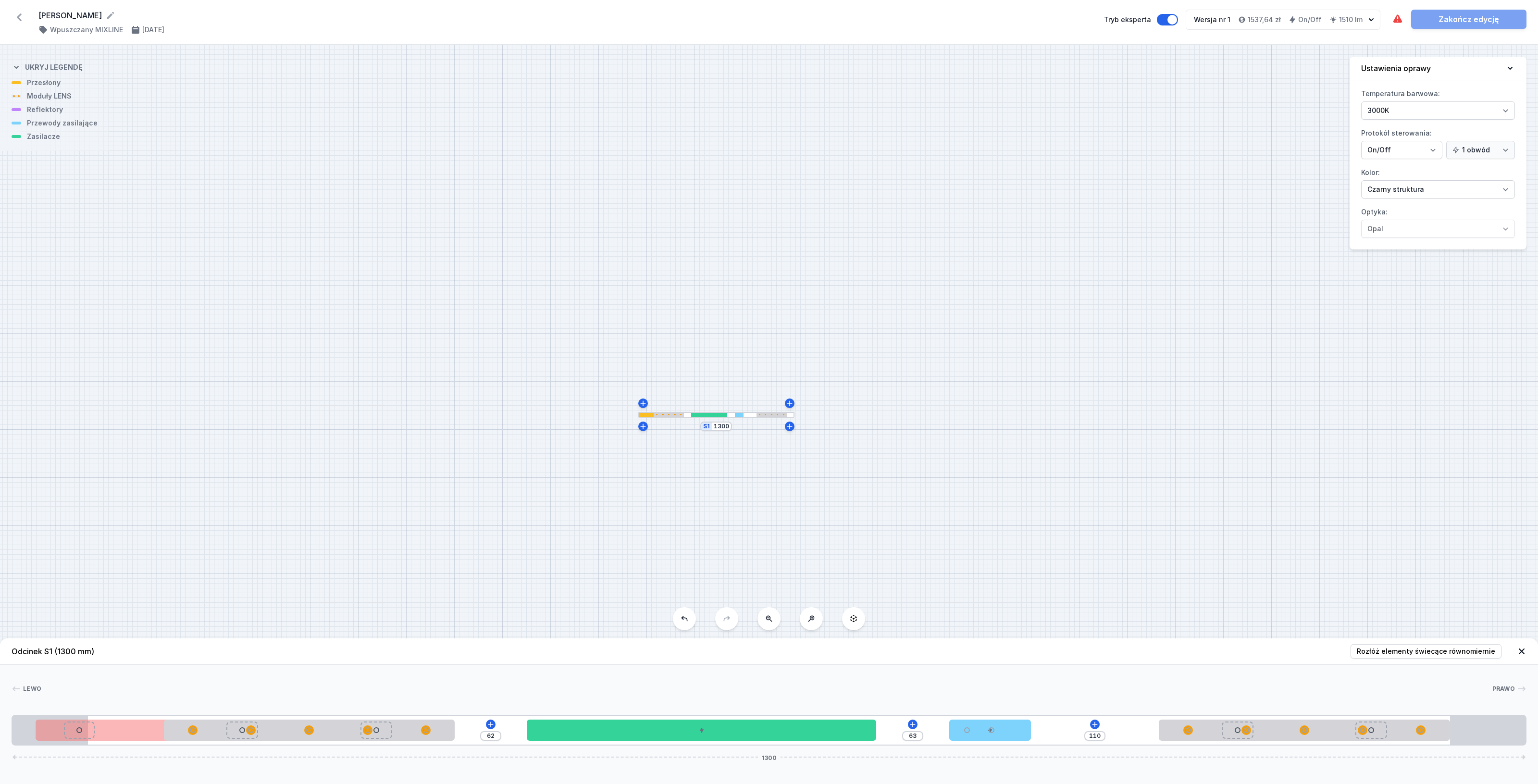
drag, startPoint x: 832, startPoint y: 732, endPoint x: 44, endPoint y: 714, distance: 788.2
click at [44, 714] on div "Lewo Prawo 1 2 3 4 5 3 1 62 63 110 1300 20 280 250 62 300 63 70 110 250 65 65 1…" at bounding box center [769, 705] width 1538 height 81
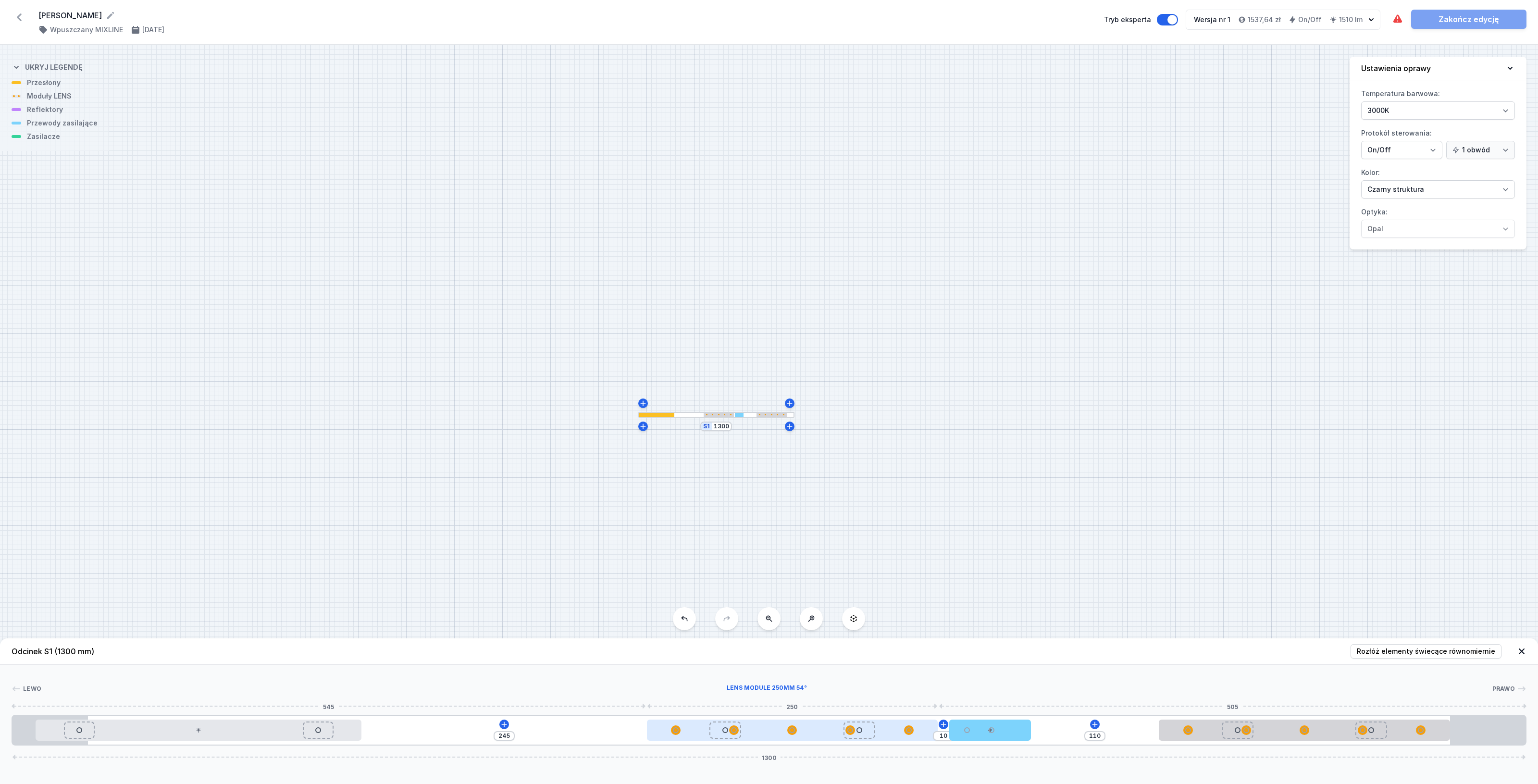
drag, startPoint x: 412, startPoint y: 731, endPoint x: 875, endPoint y: 736, distance: 463.0
click at [875, 736] on div at bounding box center [792, 729] width 291 height 21
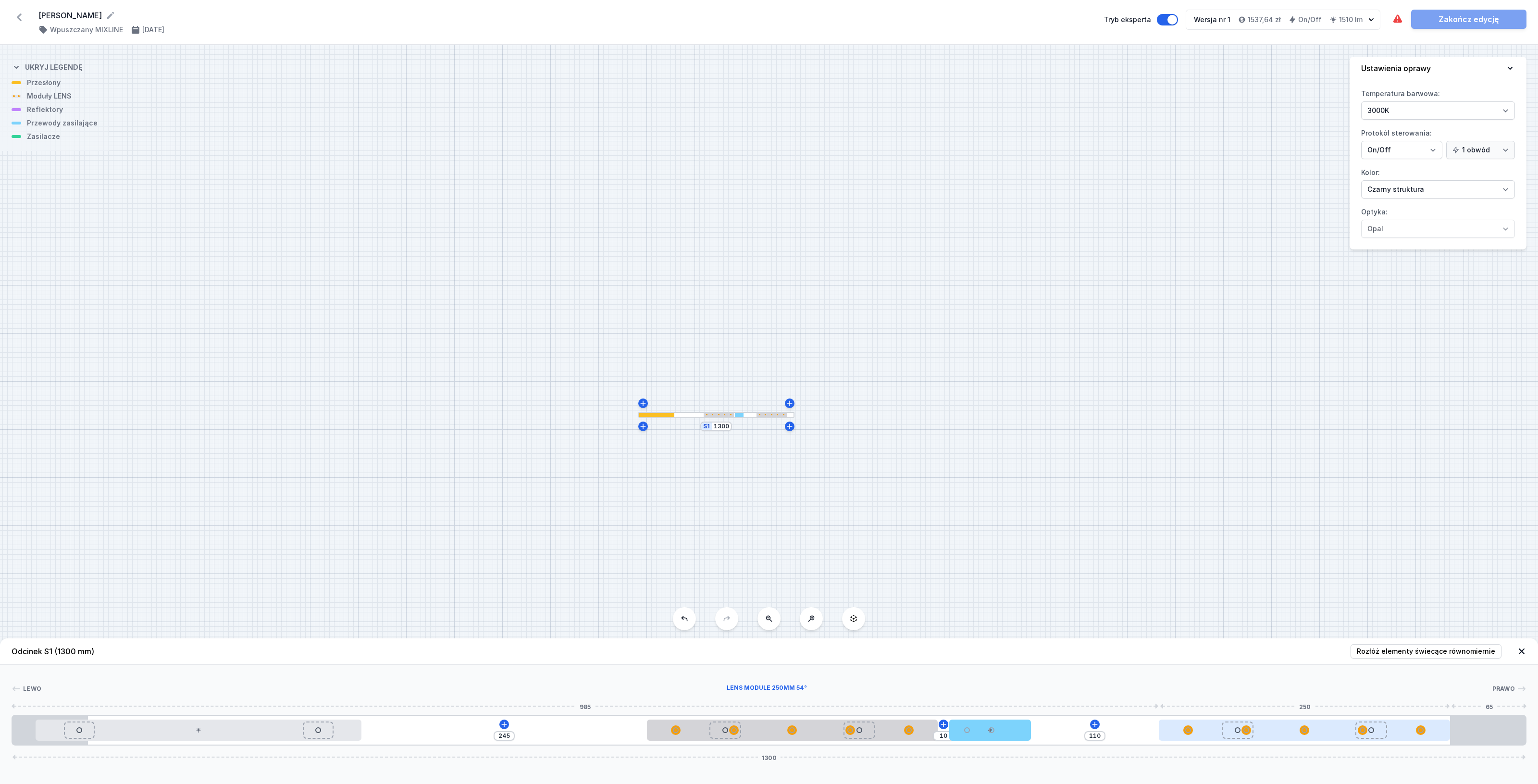
click at [1199, 725] on div at bounding box center [1304, 729] width 291 height 10
click at [1332, 699] on icon at bounding box center [1328, 702] width 8 height 8
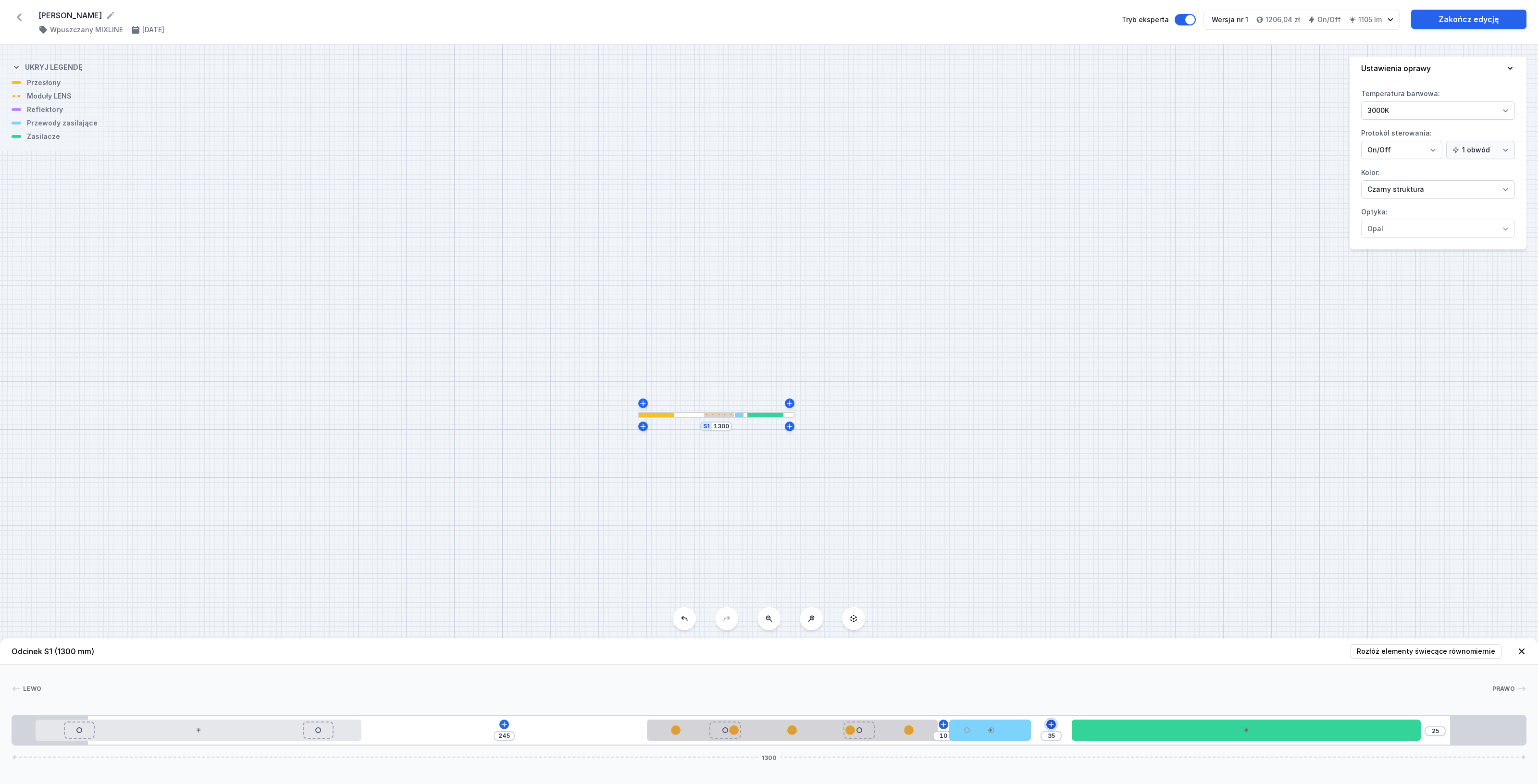
click at [1052, 725] on icon at bounding box center [1051, 724] width 5 height 5
click at [1068, 608] on div "Moduły LED (2)" at bounding box center [1050, 608] width 154 height 24
click at [1047, 585] on span "LED opal module 140mm" at bounding box center [1050, 583] width 138 height 10
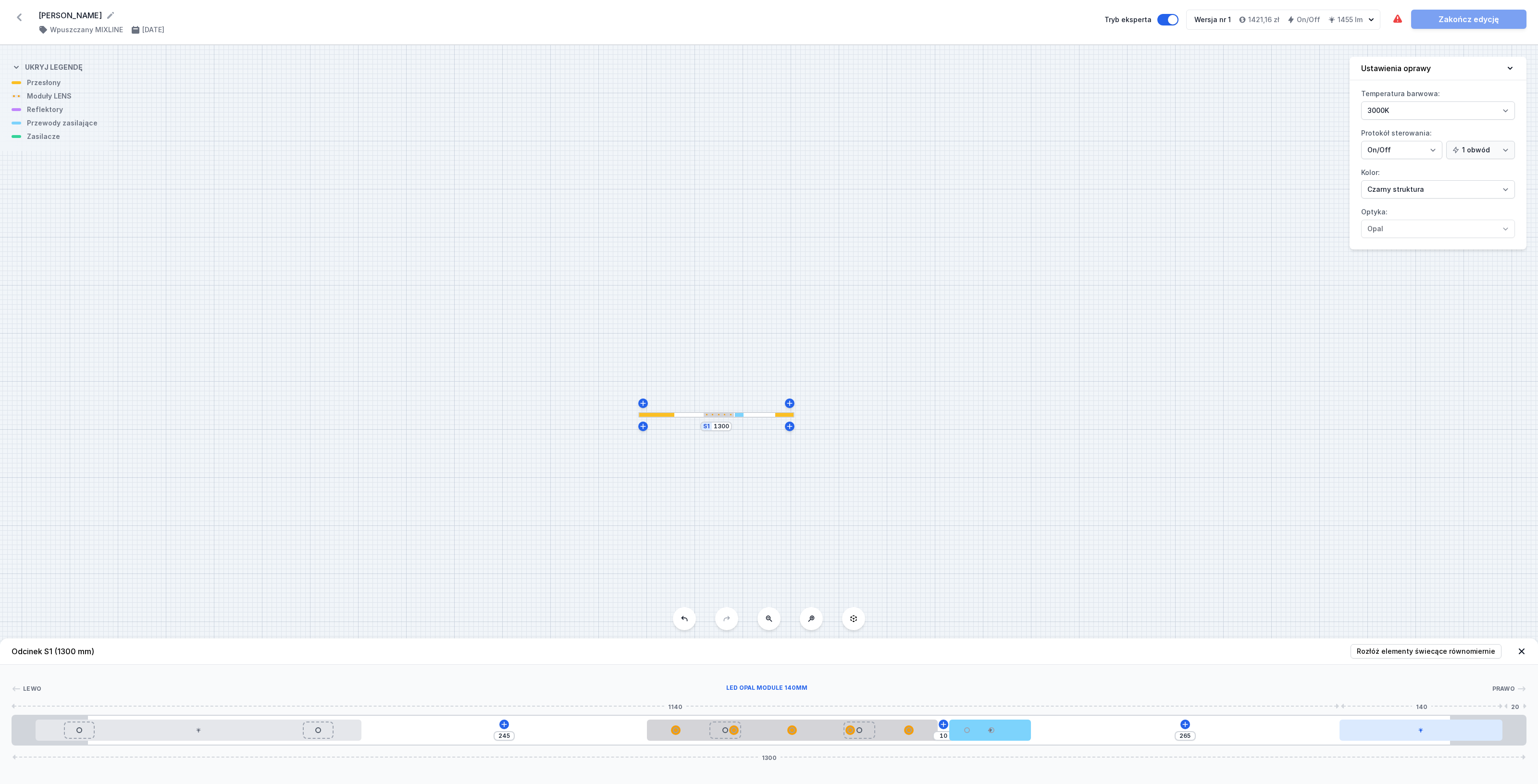
drag, startPoint x: 1085, startPoint y: 732, endPoint x: 1409, endPoint y: 735, distance: 324.0
click at [1409, 735] on div at bounding box center [1420, 729] width 163 height 21
click at [179, 732] on div at bounding box center [198, 729] width 326 height 21
click at [227, 702] on button at bounding box center [222, 702] width 20 height 12
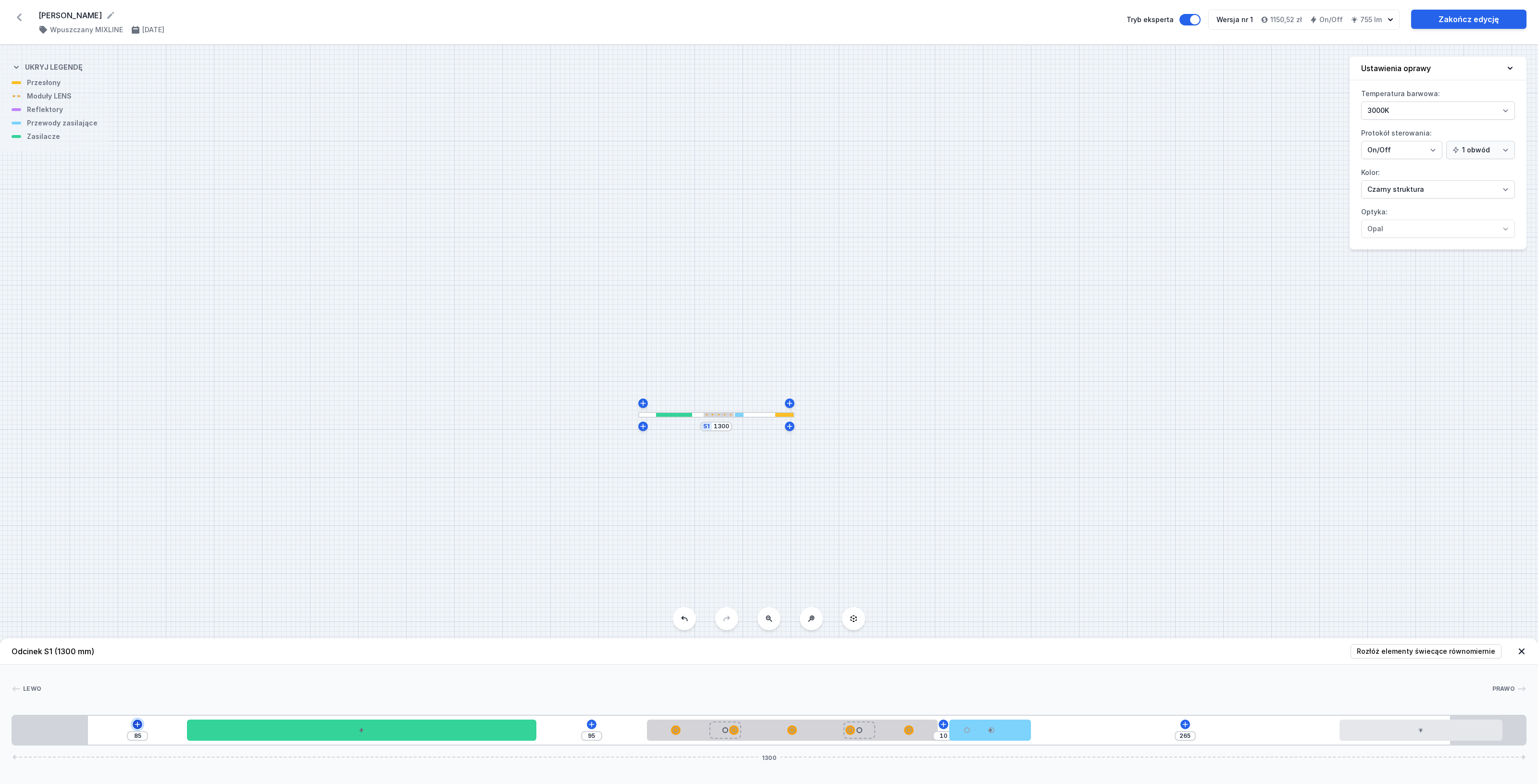
click at [138, 722] on icon at bounding box center [138, 724] width 8 height 8
click at [176, 602] on div "Moduły LED (3)" at bounding box center [137, 608] width 154 height 24
click at [138, 588] on span "LED opal module 140mm" at bounding box center [137, 583] width 138 height 10
click at [1408, 652] on span "Rozłóż elementy świecące równomiernie" at bounding box center [1425, 651] width 138 height 10
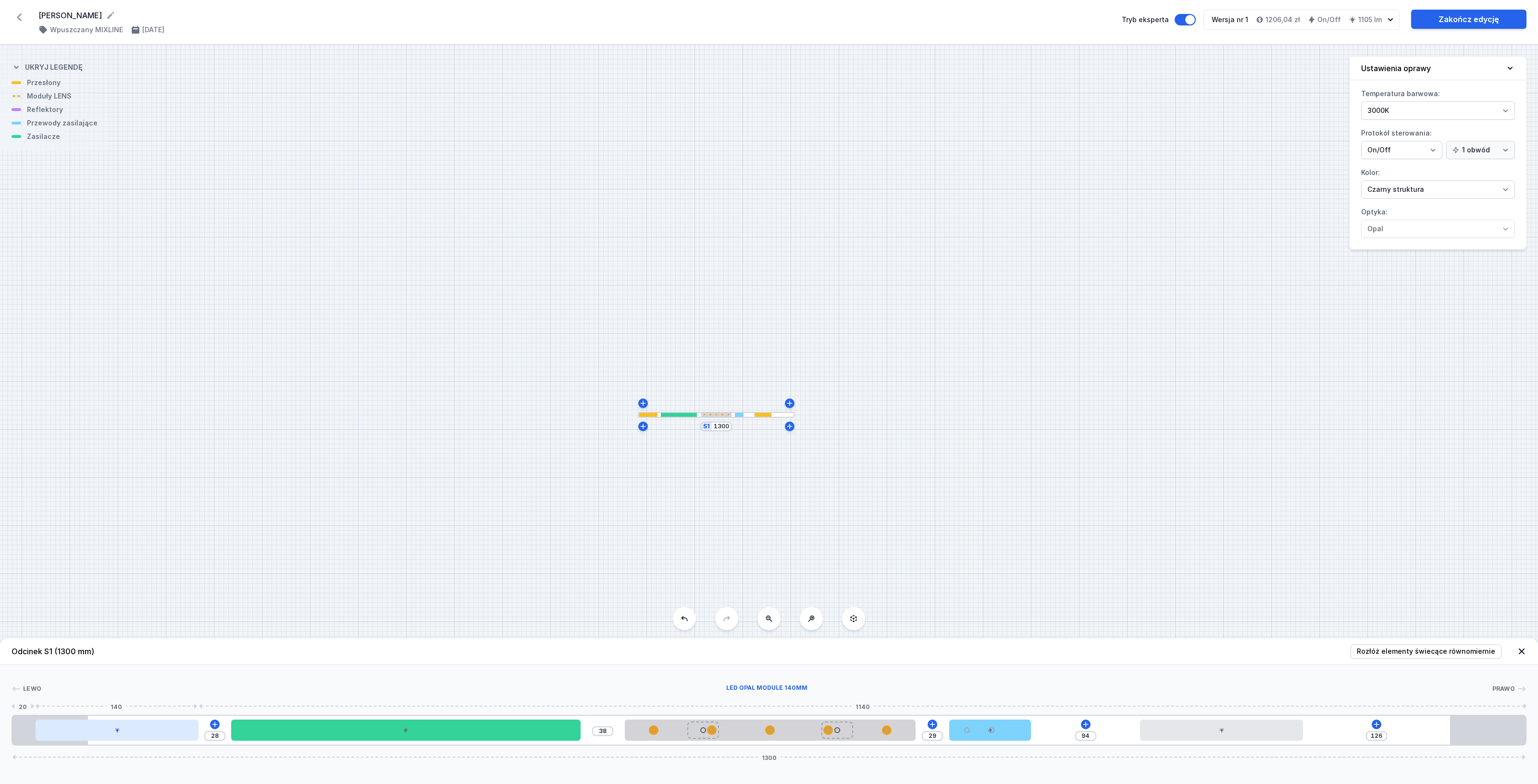
drag, startPoint x: 349, startPoint y: 738, endPoint x: 194, endPoint y: 734, distance: 155.1
click at [194, 734] on div at bounding box center [116, 729] width 163 height 21
drag, startPoint x: 1245, startPoint y: 736, endPoint x: 1447, endPoint y: 742, distance: 202.1
click at [1447, 742] on div "28 38 29 265 1300" at bounding box center [769, 730] width 1515 height 31
drag, startPoint x: 1382, startPoint y: 729, endPoint x: 1346, endPoint y: 729, distance: 36.0
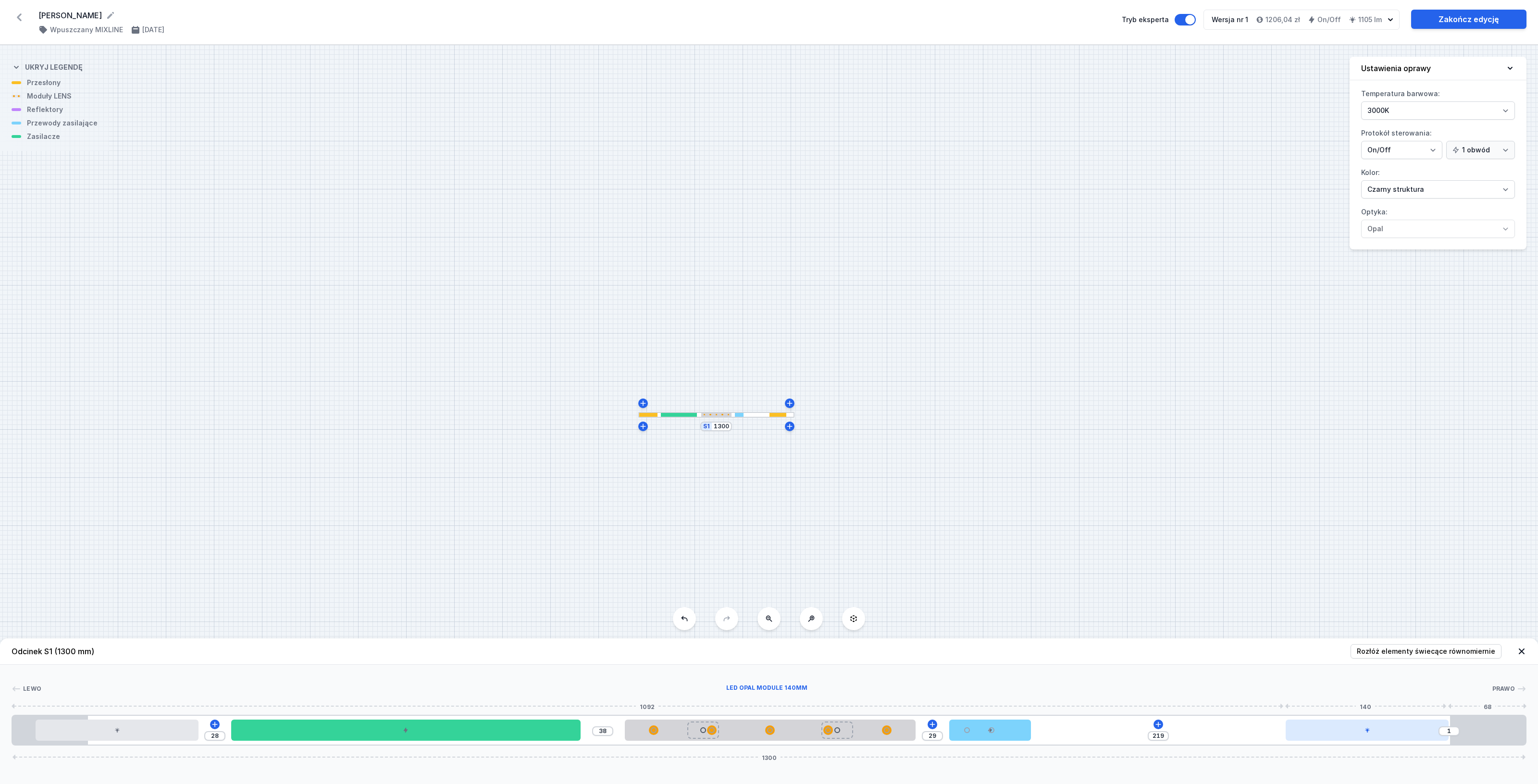
click at [1346, 729] on div at bounding box center [1367, 729] width 163 height 21
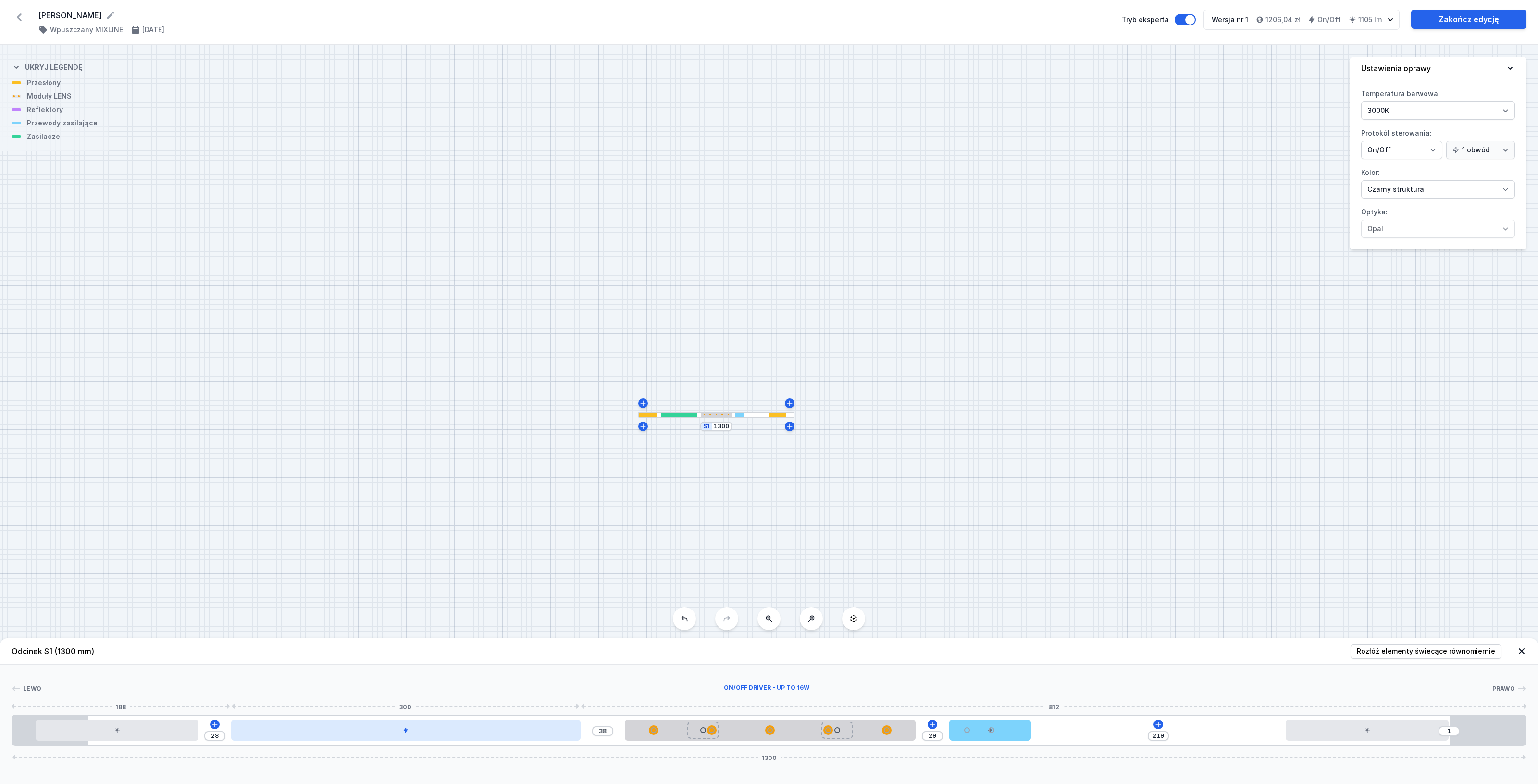
drag, startPoint x: 529, startPoint y: 731, endPoint x: 562, endPoint y: 729, distance: 33.1
click at [562, 729] on div at bounding box center [405, 729] width 349 height 21
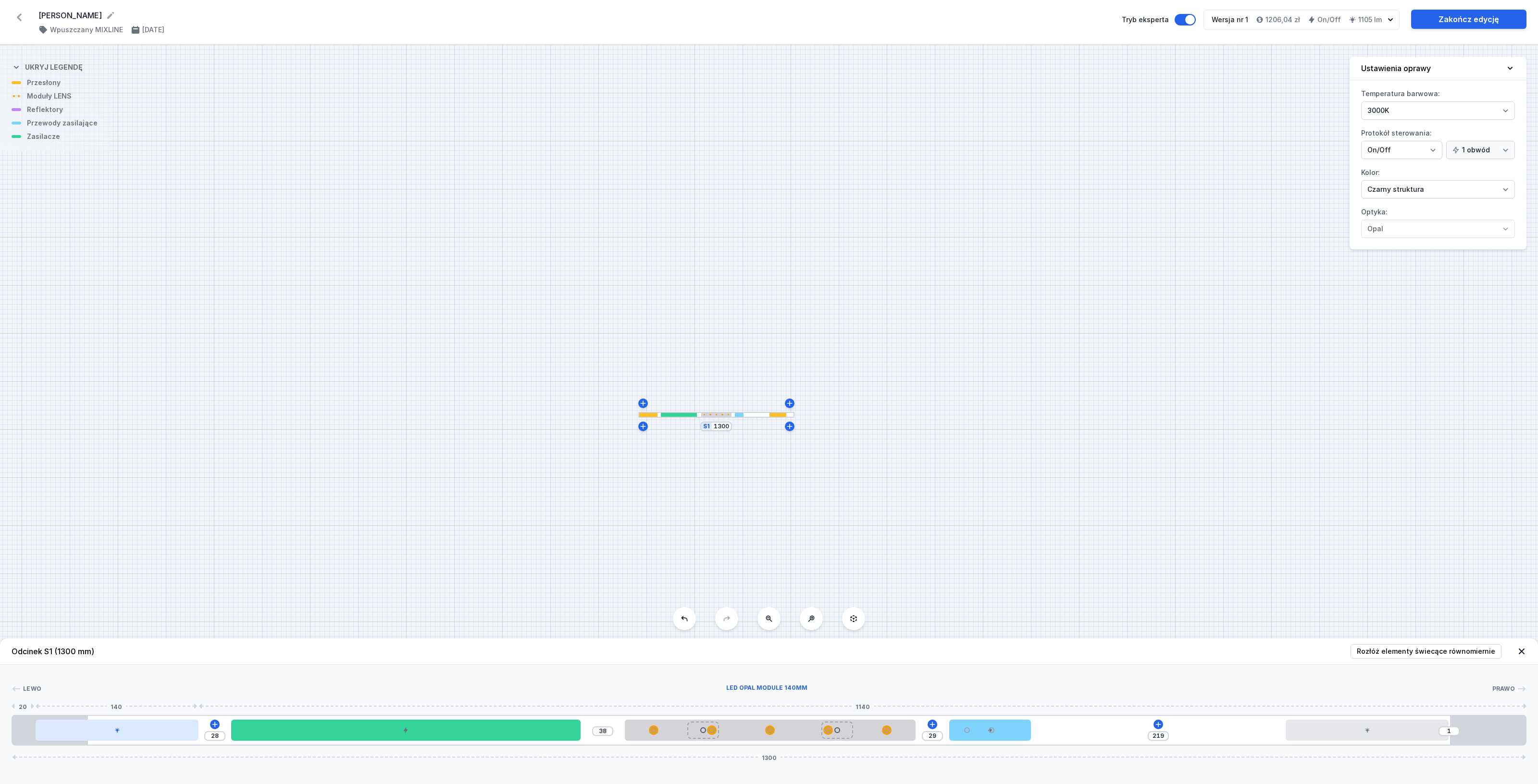
drag, startPoint x: 143, startPoint y: 732, endPoint x: 195, endPoint y: 733, distance: 52.0
click at [195, 733] on div at bounding box center [116, 729] width 163 height 21
drag, startPoint x: 173, startPoint y: 735, endPoint x: 216, endPoint y: 736, distance: 43.0
click at [216, 736] on div "28 38 29 219 1 1300" at bounding box center [769, 730] width 1515 height 31
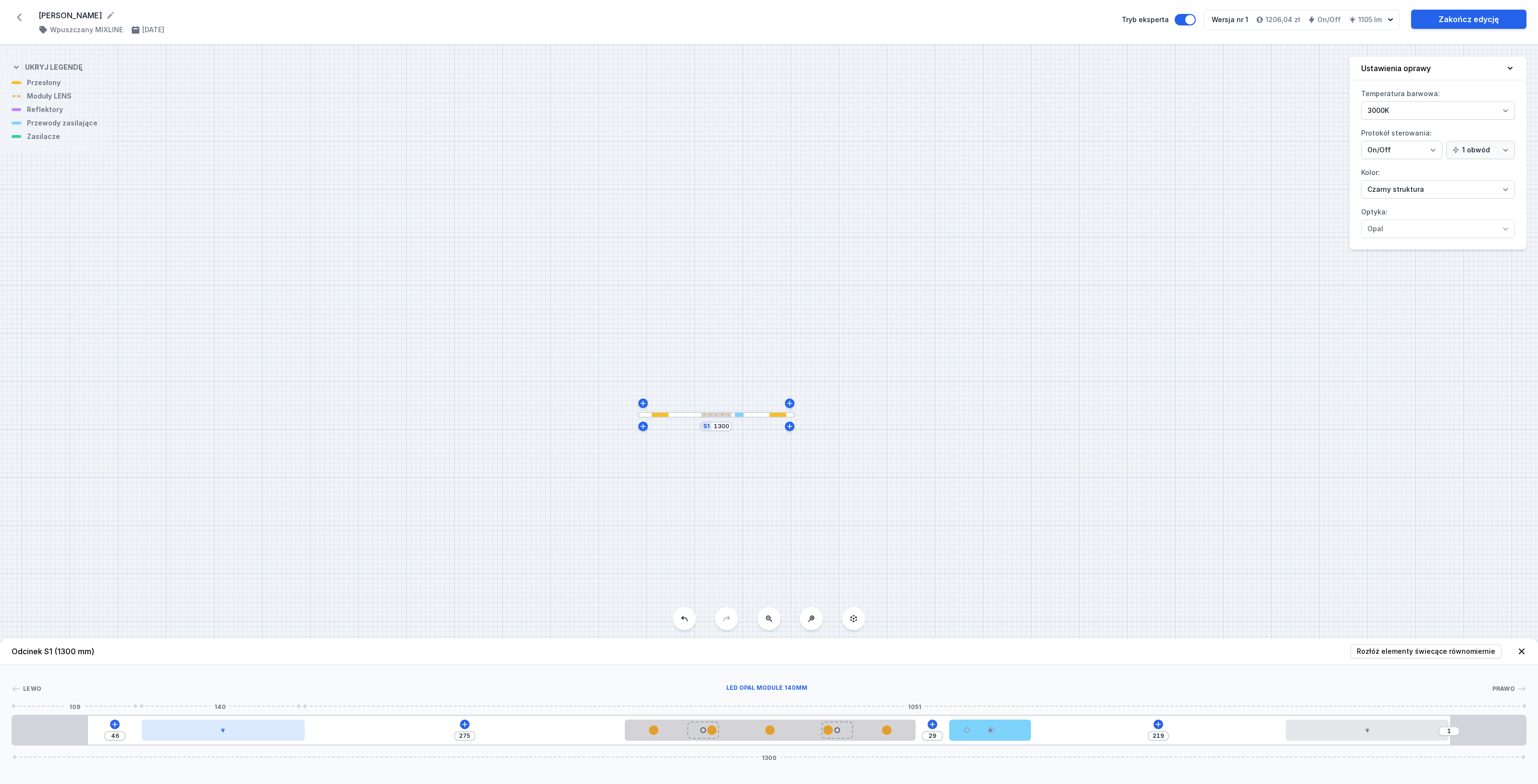
drag, startPoint x: 107, startPoint y: 729, endPoint x: 195, endPoint y: 732, distance: 88.1
click at [194, 732] on div at bounding box center [223, 729] width 163 height 21
drag, startPoint x: 199, startPoint y: 733, endPoint x: 154, endPoint y: 741, distance: 45.7
click at [154, 741] on div "26 295 29 219 1 1300" at bounding box center [769, 730] width 1515 height 31
click at [105, 735] on input "26" at bounding box center [104, 736] width 15 height 8
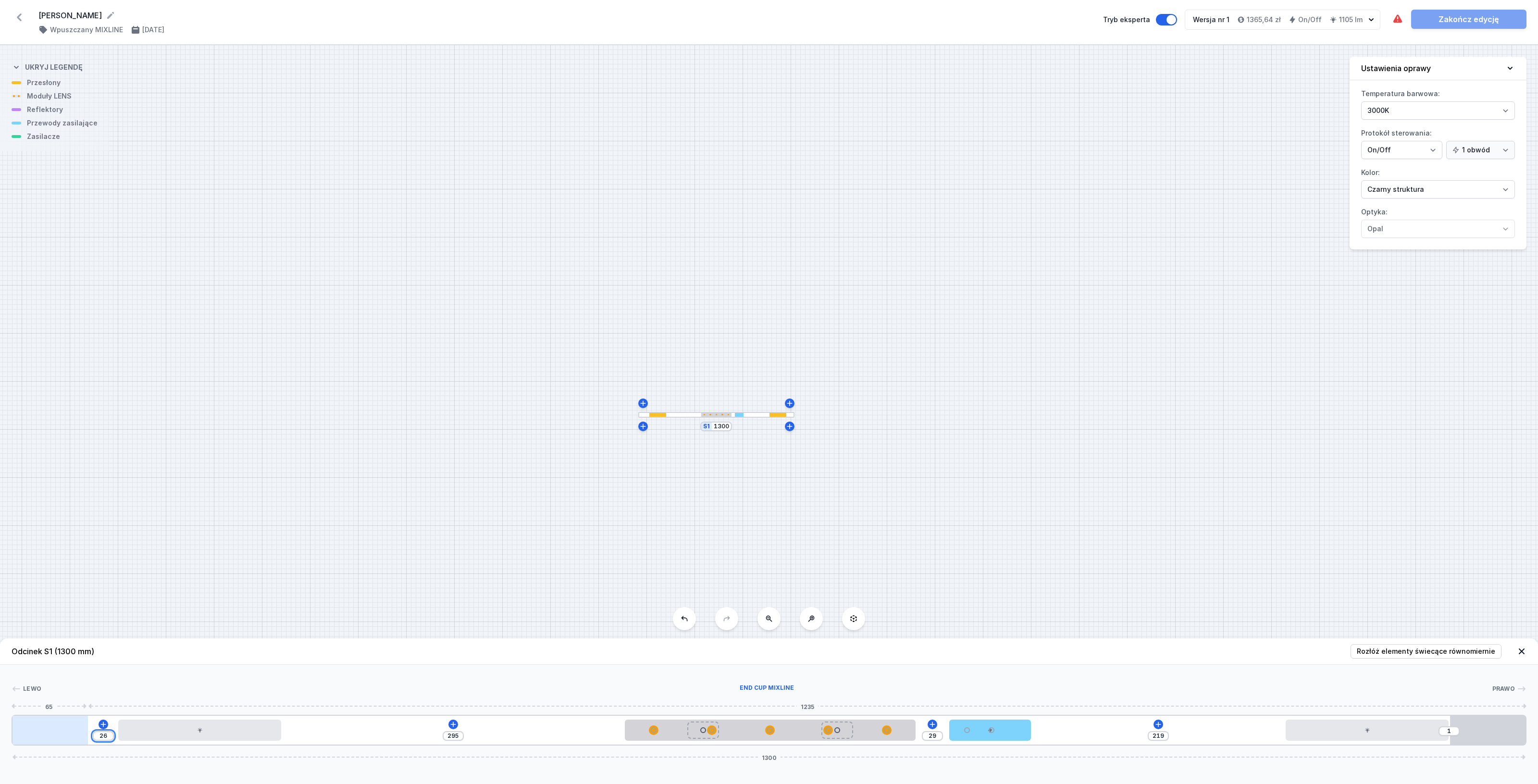
drag, startPoint x: 107, startPoint y: 733, endPoint x: 83, endPoint y: 731, distance: 24.1
click at [83, 731] on div "26 295 29 219 1 1300" at bounding box center [769, 730] width 1515 height 31
drag, startPoint x: 106, startPoint y: 736, endPoint x: 84, endPoint y: 736, distance: 22.0
click at [84, 736] on div "20 301 29 219 1 1300" at bounding box center [769, 730] width 1515 height 31
drag, startPoint x: 99, startPoint y: 733, endPoint x: 78, endPoint y: 733, distance: 21.0
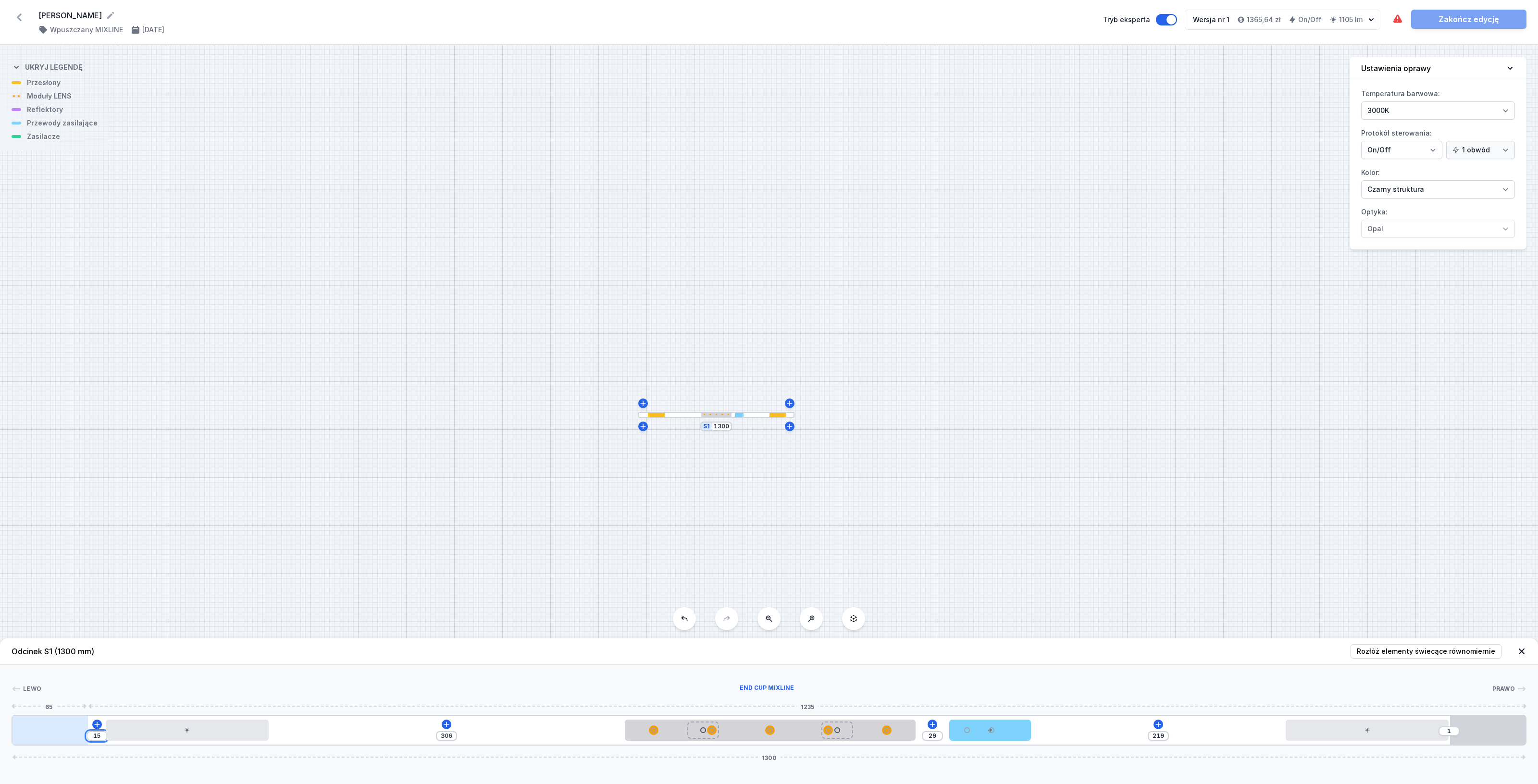
click at [78, 733] on div "15 306 29 219 1 1300" at bounding box center [769, 730] width 1515 height 31
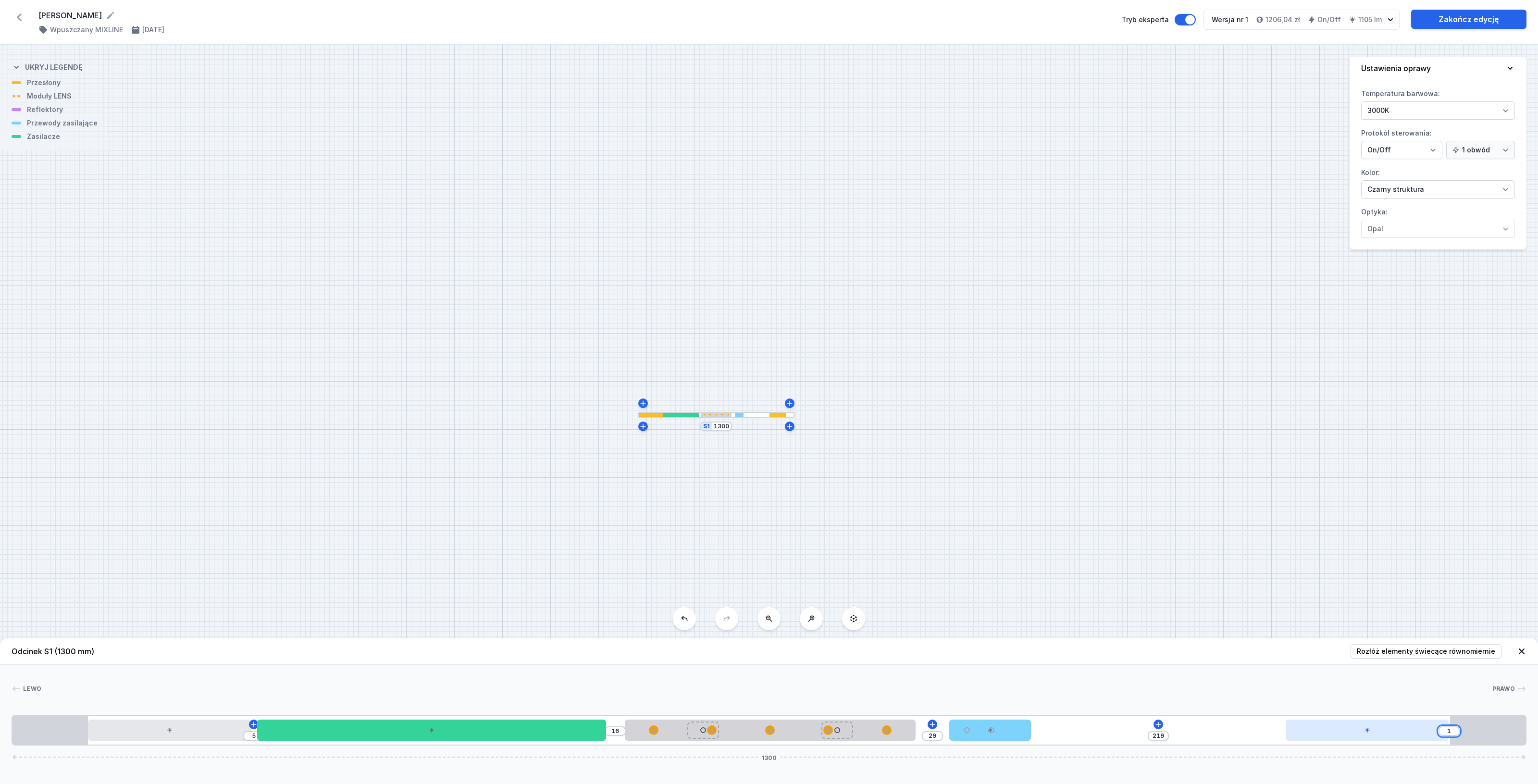
drag, startPoint x: 1454, startPoint y: 731, endPoint x: 1422, endPoint y: 729, distance: 32.1
click at [1422, 729] on div "5 16 29 219 1 1300" at bounding box center [769, 730] width 1515 height 31
drag, startPoint x: 1021, startPoint y: 735, endPoint x: 1472, endPoint y: 733, distance: 451.0
click at [1472, 733] on div "5 16 319 1300" at bounding box center [769, 730] width 1515 height 31
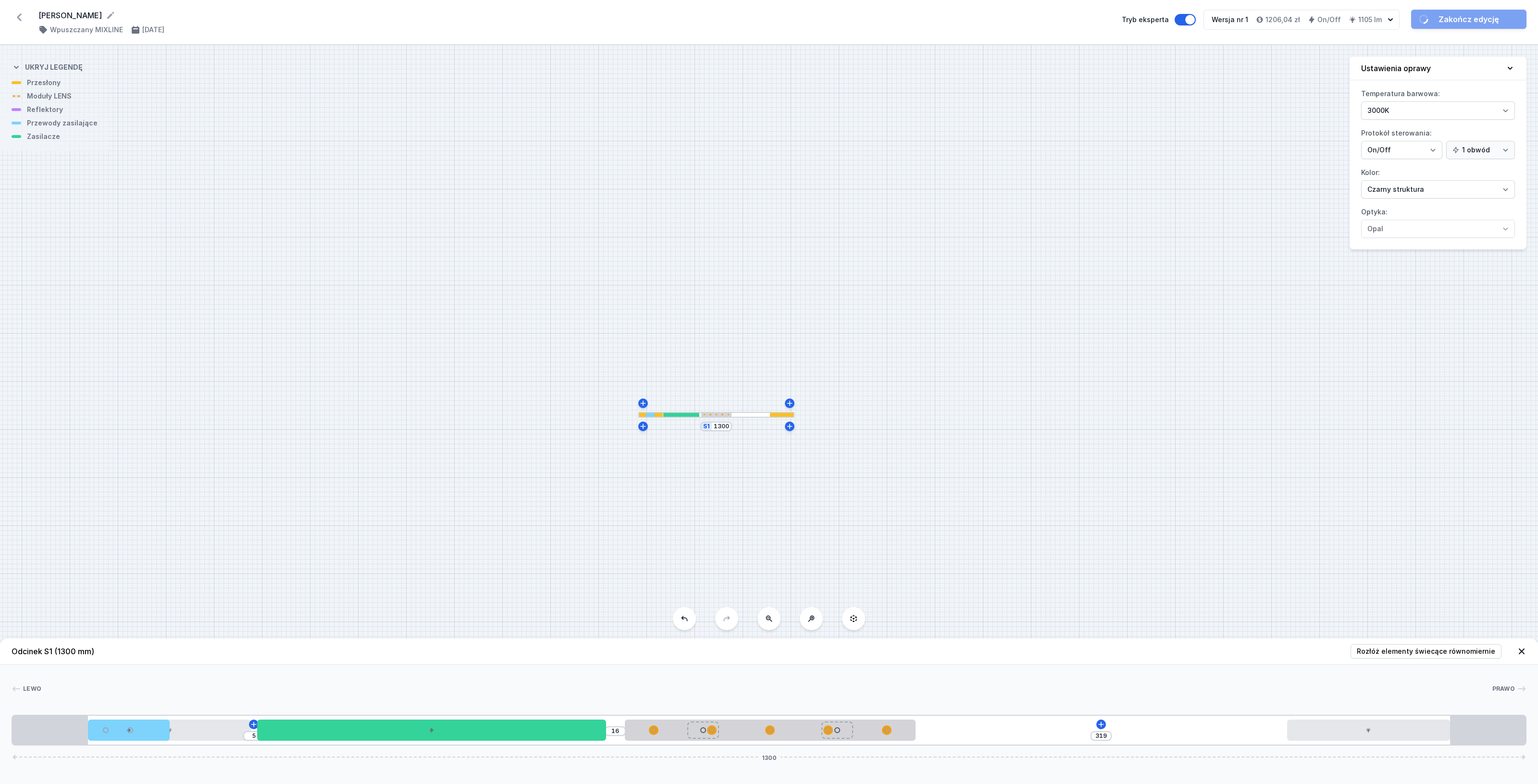
drag, startPoint x: 1390, startPoint y: 734, endPoint x: 82, endPoint y: 704, distance: 1308.3
click at [82, 704] on div "Lewo Prawo 1 2 3 4 5 3 1 5 16 319 1300 65 70 140 300 16 250 319 140 65 65 1170 …" at bounding box center [769, 705] width 1538 height 81
click at [1478, 18] on link "Zakończ edycję" at bounding box center [1469, 19] width 115 height 19
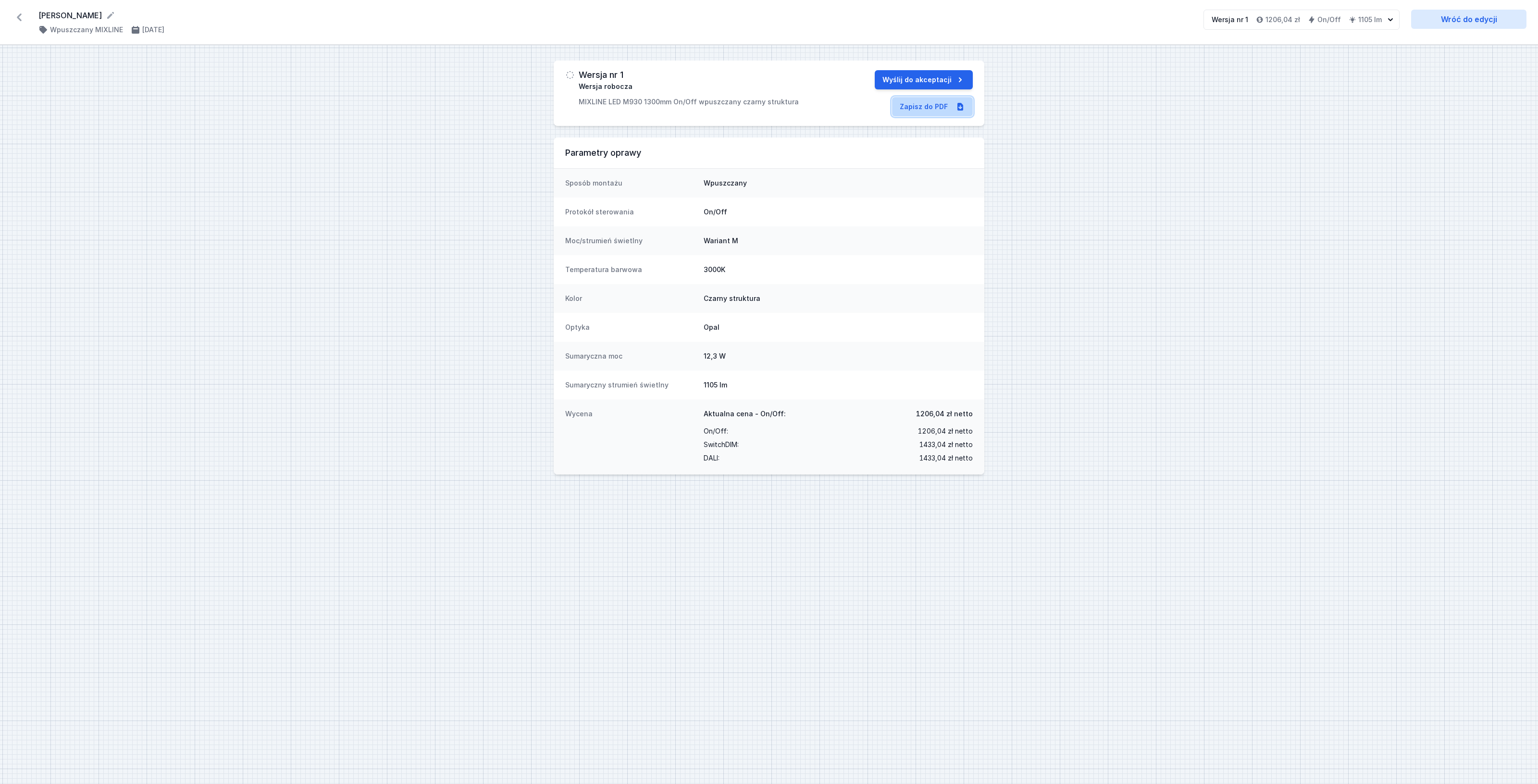
click at [928, 111] on link "Zapisz do PDF" at bounding box center [933, 107] width 81 height 19
click at [908, 82] on button "Wyślij do akceptacji" at bounding box center [924, 80] width 98 height 19
click at [17, 17] on icon at bounding box center [19, 17] width 15 height 15
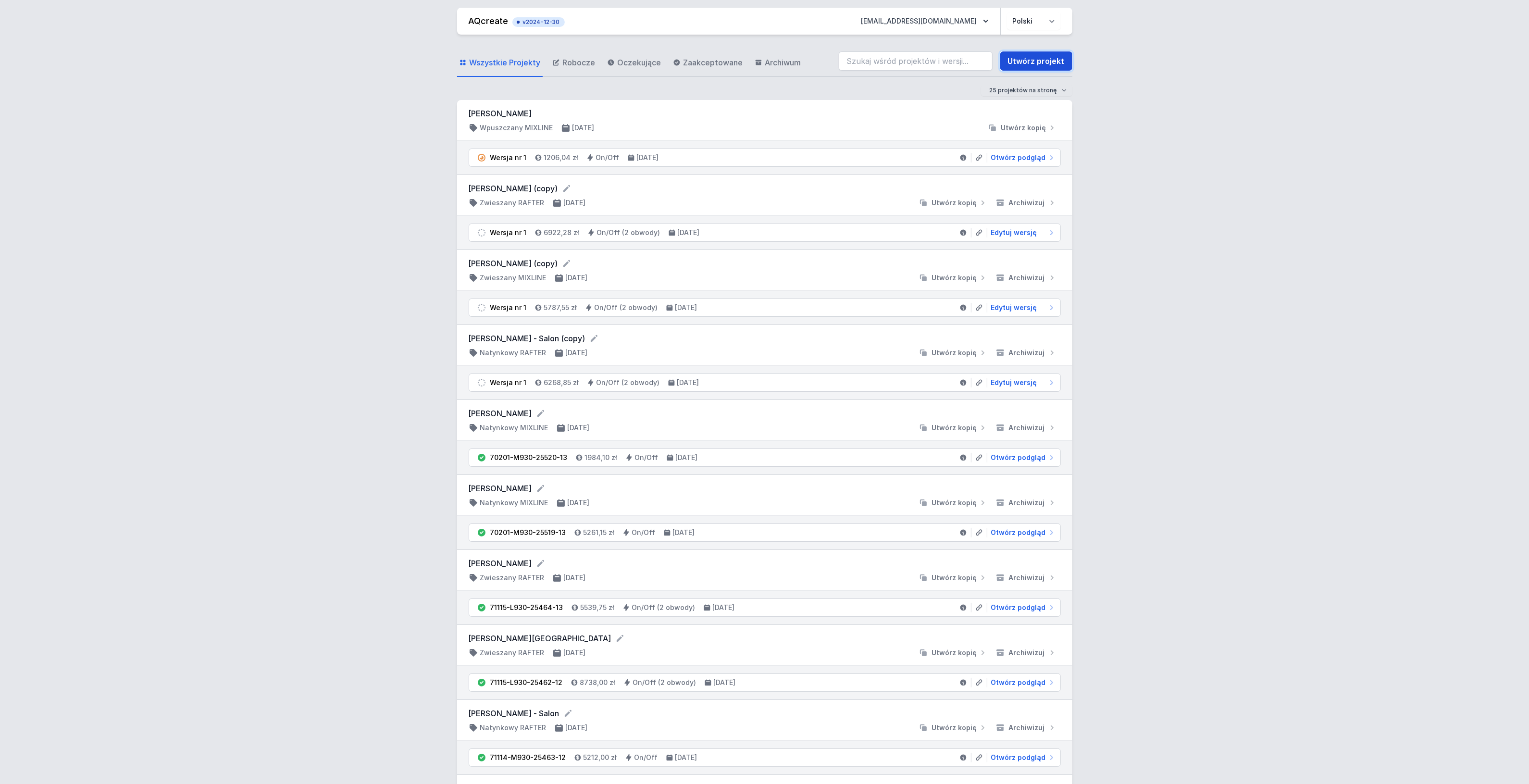
click at [1038, 63] on link "Utwórz projekt" at bounding box center [1036, 61] width 72 height 19
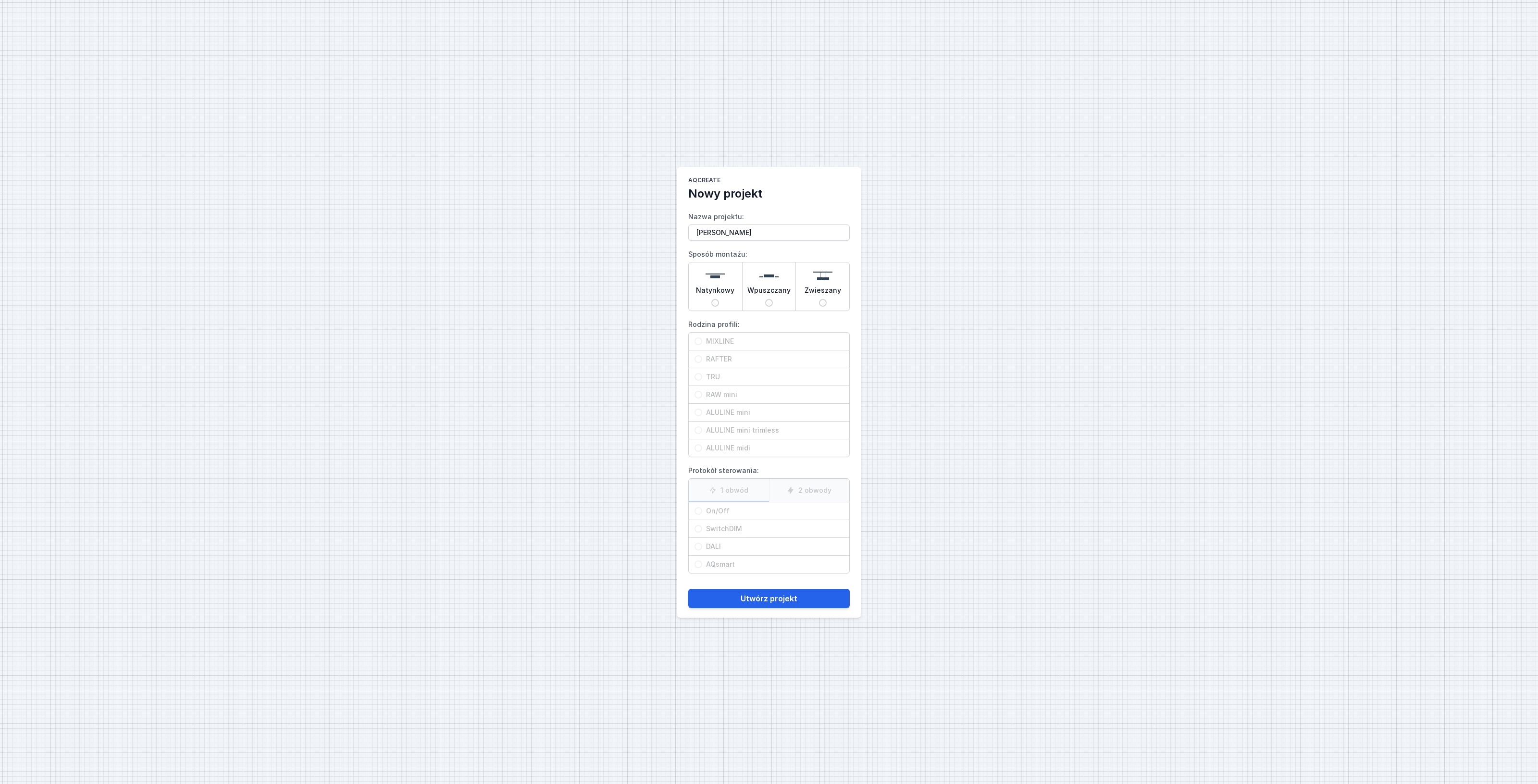
click at [717, 296] on span "Natynkowy" at bounding box center [715, 292] width 39 height 14
click at [717, 299] on input "Natynkowy" at bounding box center [715, 303] width 8 height 8
click at [695, 342] on input "MIXLINE" at bounding box center [699, 341] width 8 height 8
click at [700, 512] on input "On/Off" at bounding box center [699, 511] width 8 height 8
click at [763, 601] on button "Utwórz projekt" at bounding box center [769, 598] width 161 height 19
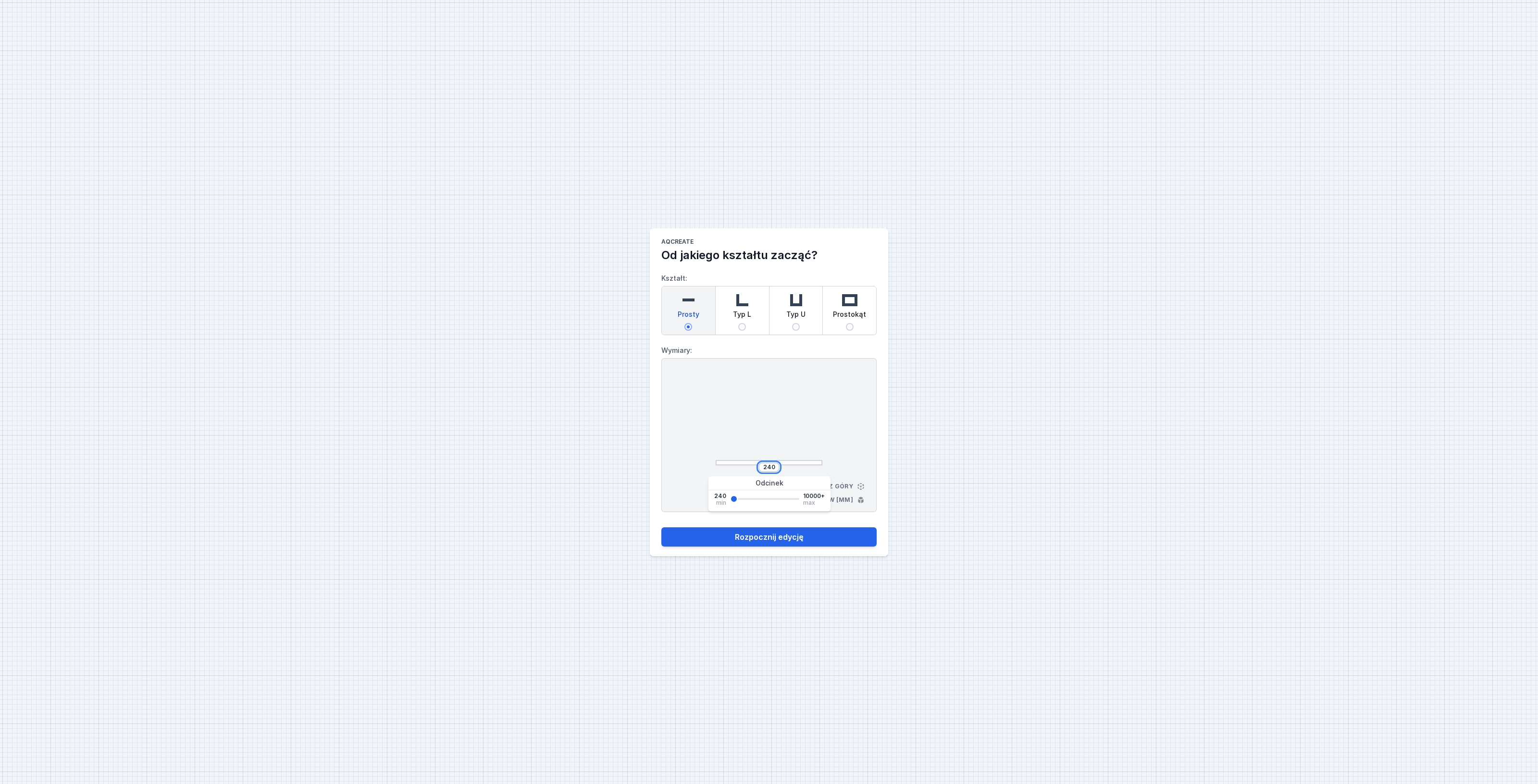
drag, startPoint x: 774, startPoint y: 466, endPoint x: 715, endPoint y: 464, distance: 59.0
click at [715, 464] on div "240" at bounding box center [769, 467] width 107 height 10
click at [773, 532] on button "Rozpocznij edycję" at bounding box center [769, 537] width 215 height 19
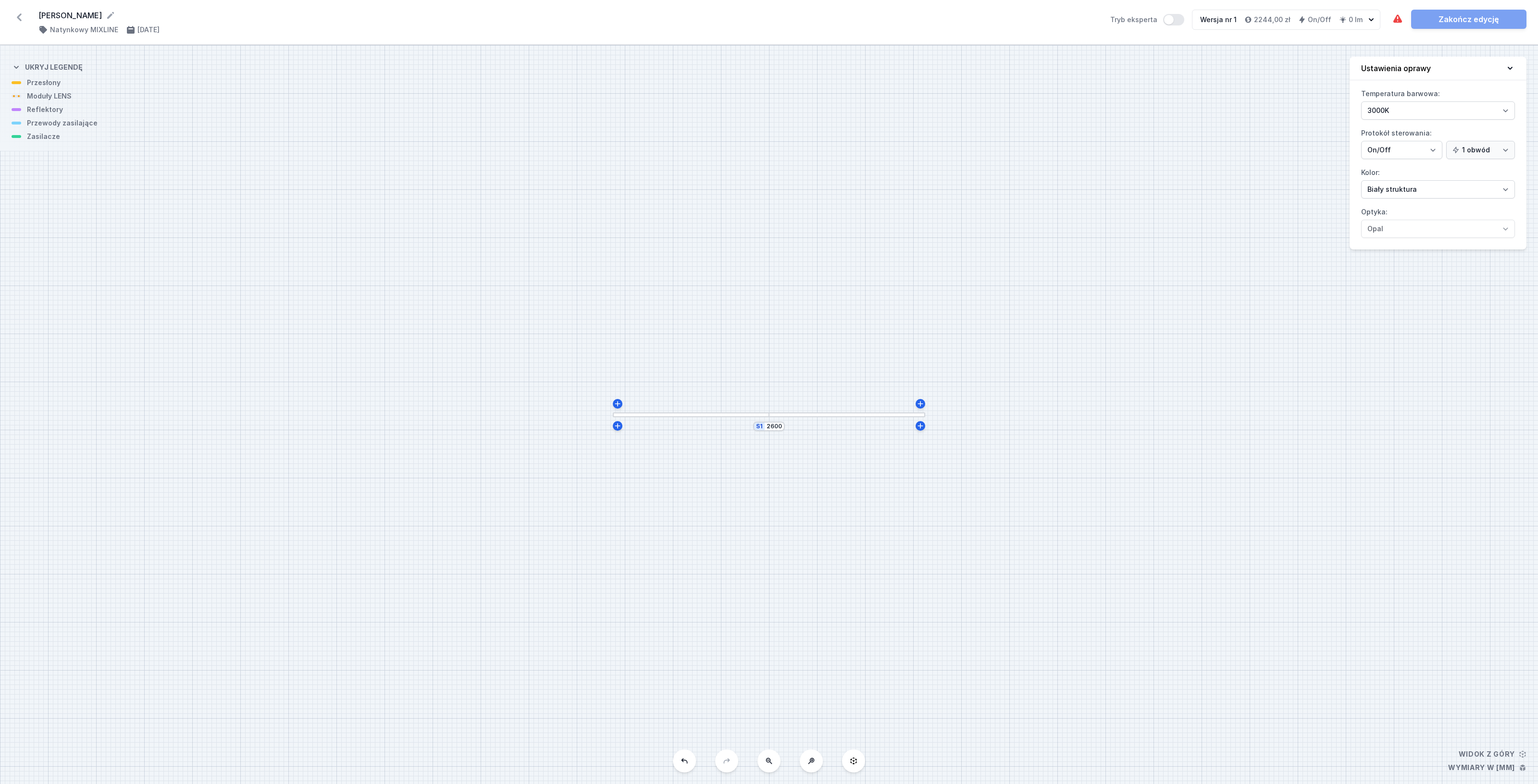
click at [717, 414] on div at bounding box center [691, 415] width 156 height 5
